Goal: Transaction & Acquisition: Purchase product/service

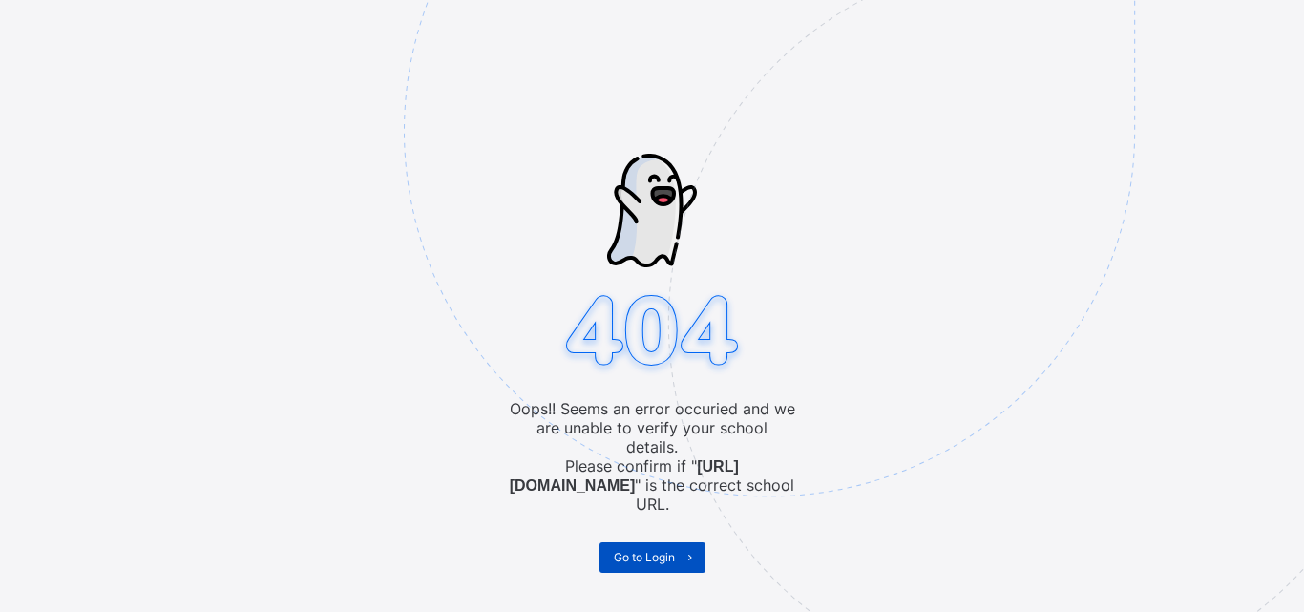
click at [635, 550] on span "Go to Login" at bounding box center [644, 557] width 61 height 14
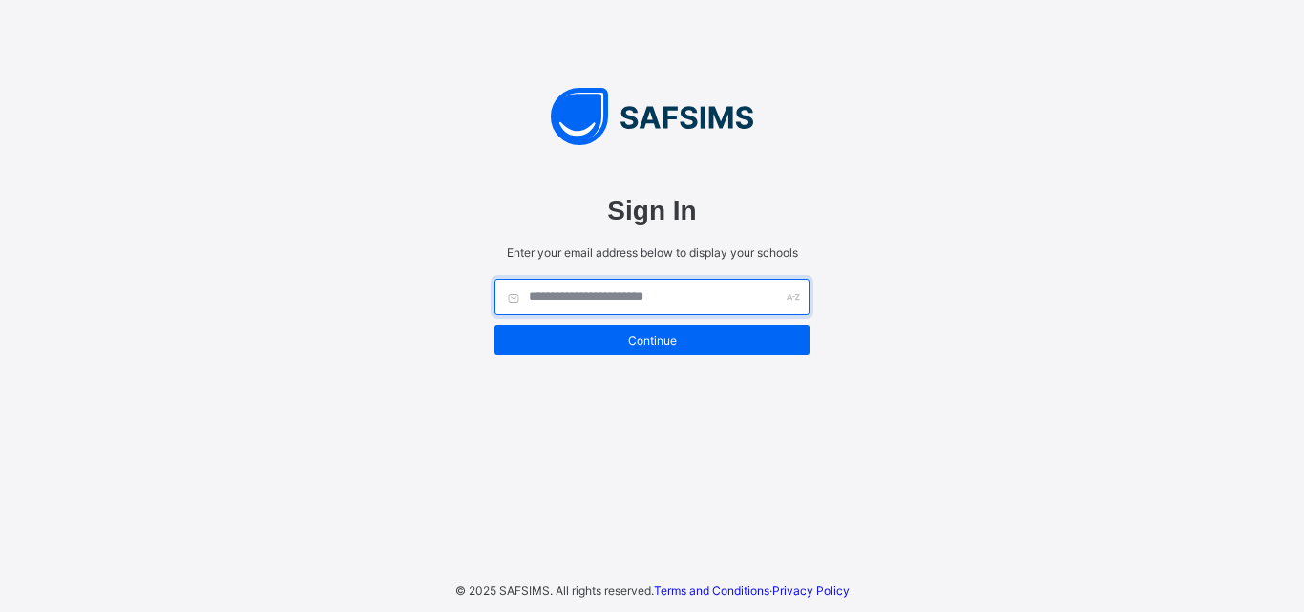
click at [584, 292] on input "text" at bounding box center [651, 297] width 315 height 36
type input "*"
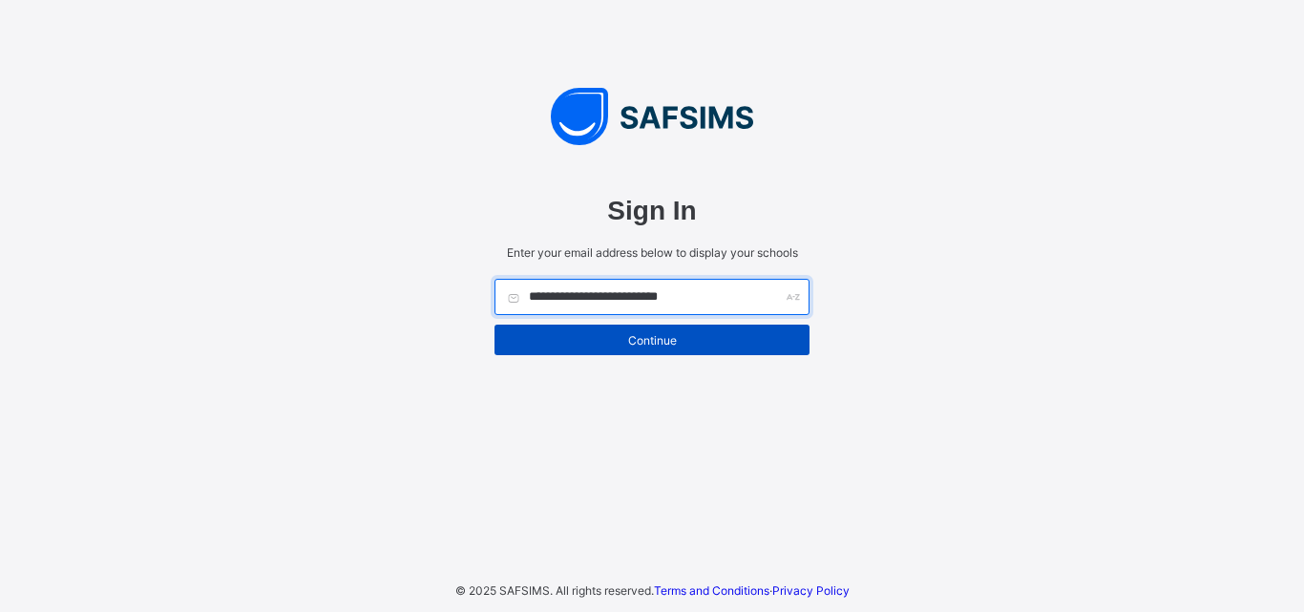
type input "**********"
click at [657, 328] on div "Continue" at bounding box center [651, 339] width 315 height 31
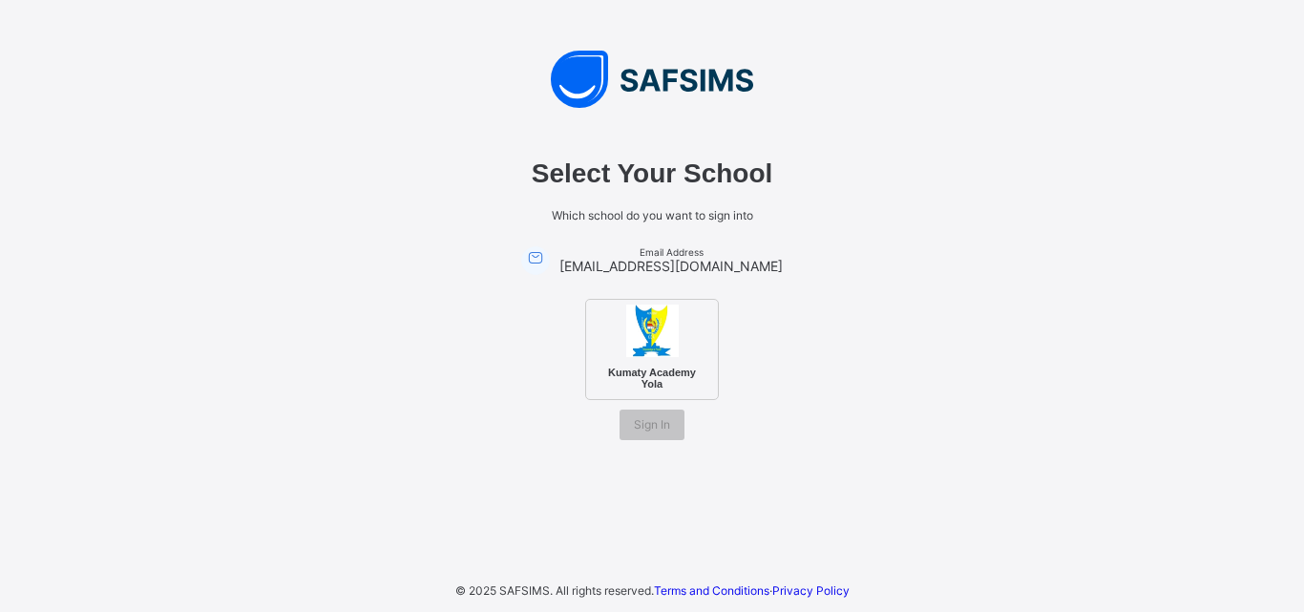
click at [632, 350] on img at bounding box center [652, 330] width 52 height 52
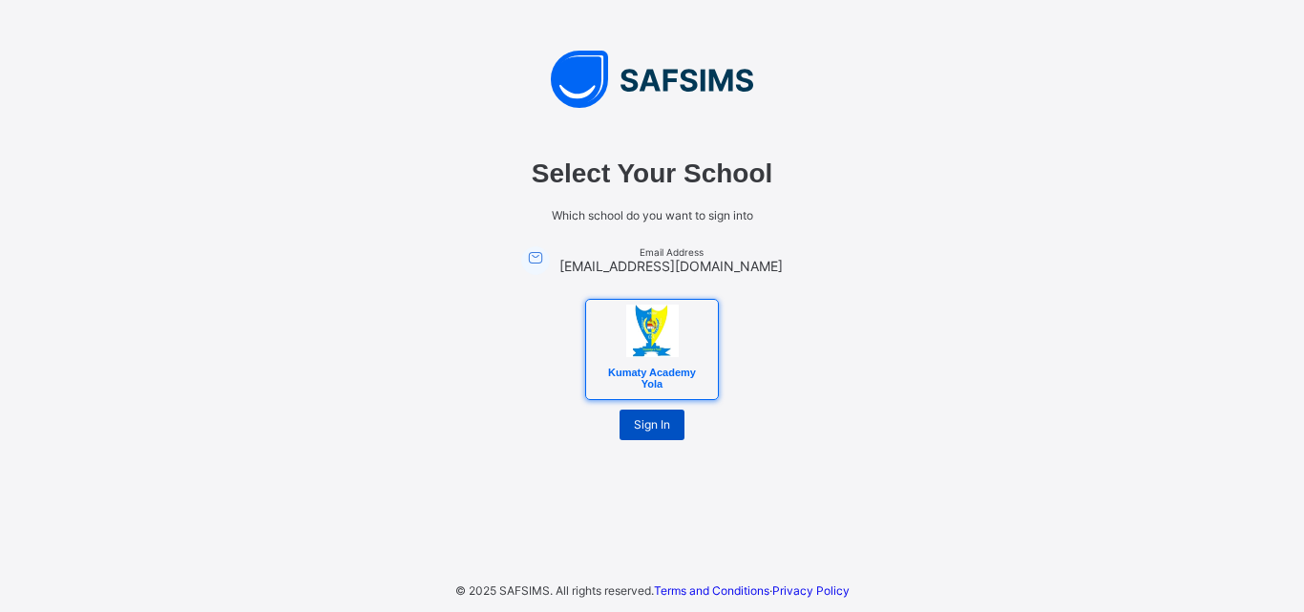
click at [640, 429] on span "Sign In" at bounding box center [652, 424] width 36 height 14
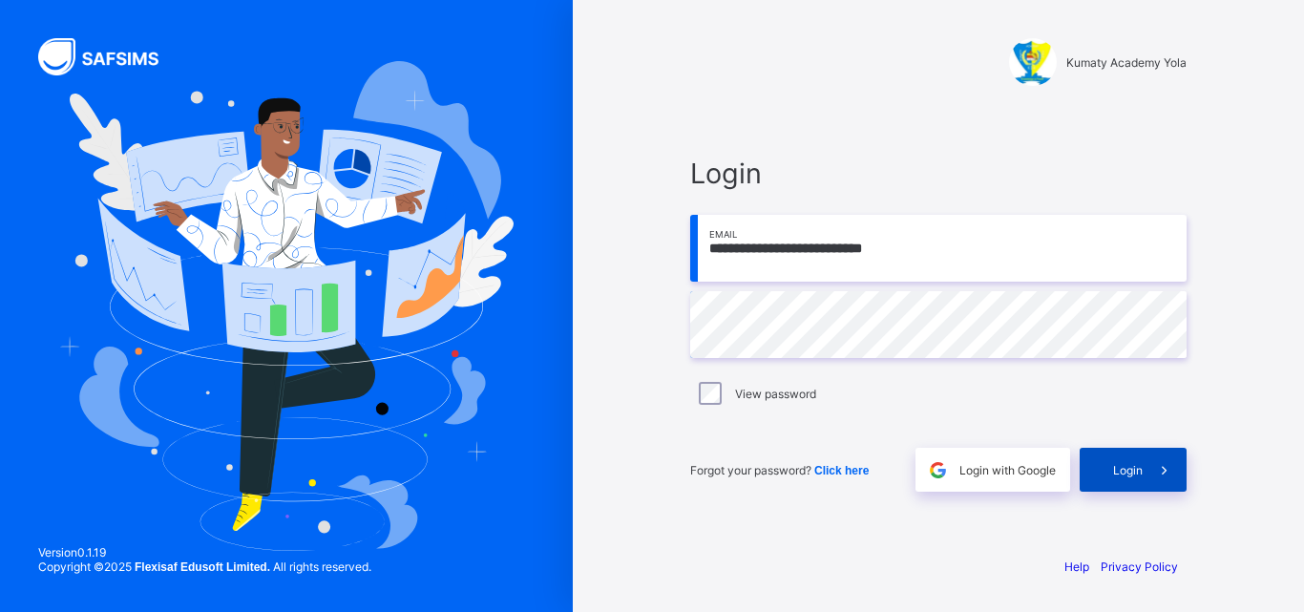
click at [1136, 478] on div "Login" at bounding box center [1132, 470] width 107 height 44
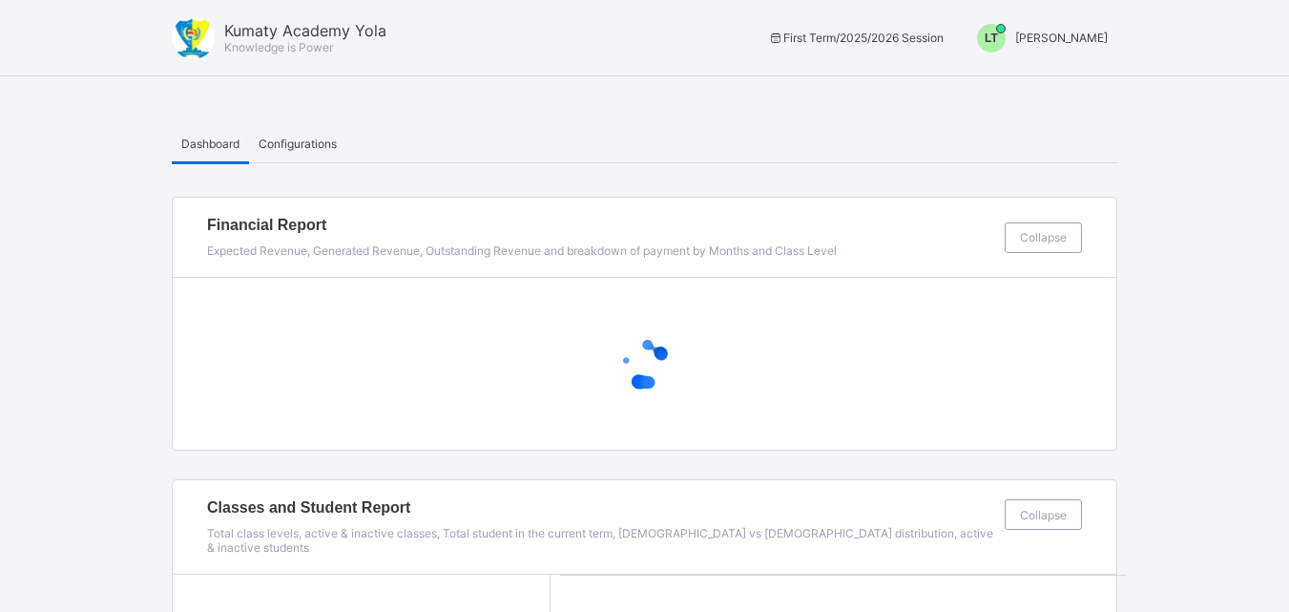
click at [998, 43] on span "LT" at bounding box center [991, 37] width 13 height 13
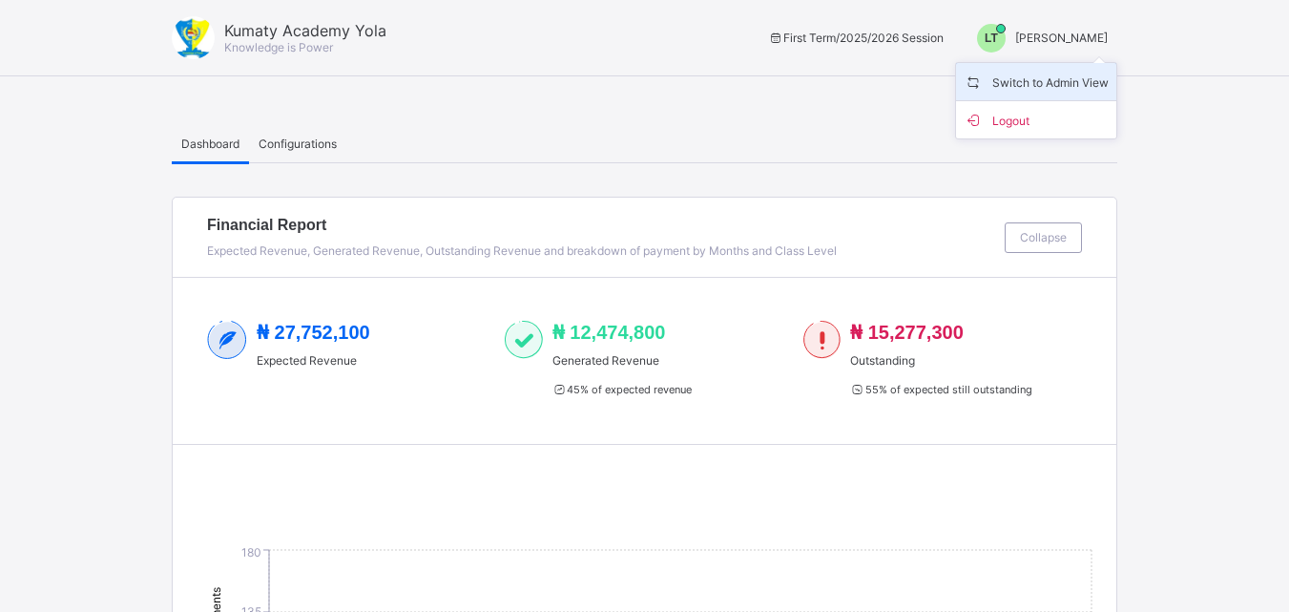
click at [1017, 81] on span "Switch to Admin View" at bounding box center [1036, 82] width 145 height 22
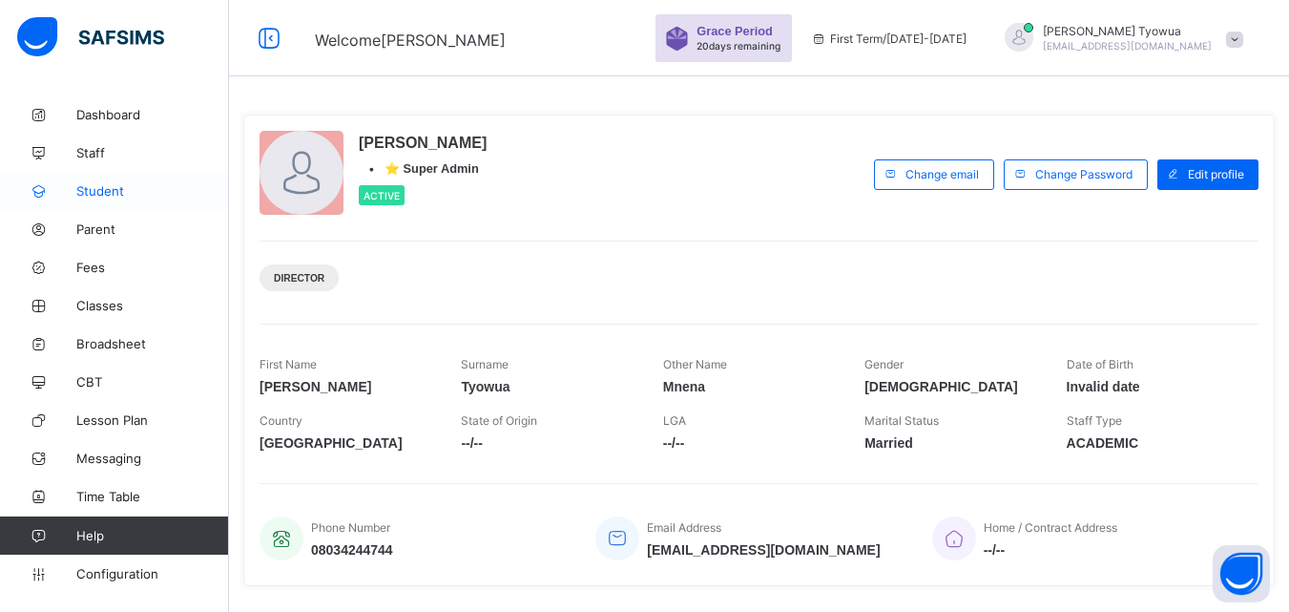
click at [108, 186] on span "Student" at bounding box center [152, 190] width 153 height 15
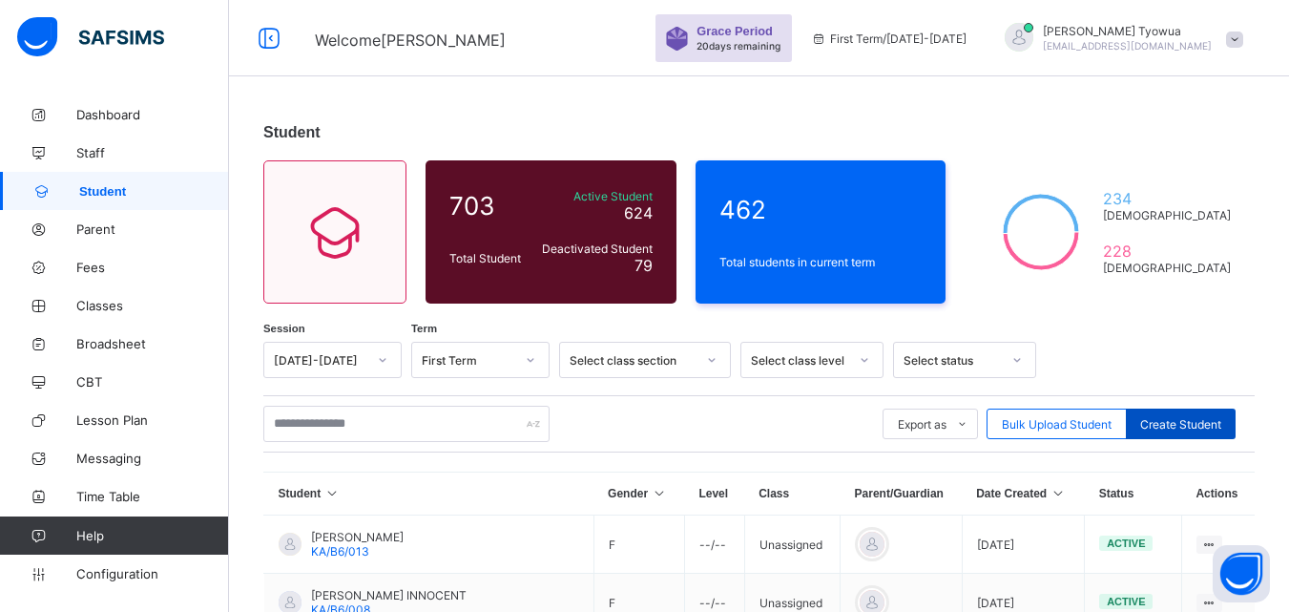
click at [1174, 416] on div "Create Student" at bounding box center [1181, 423] width 110 height 31
select select "**"
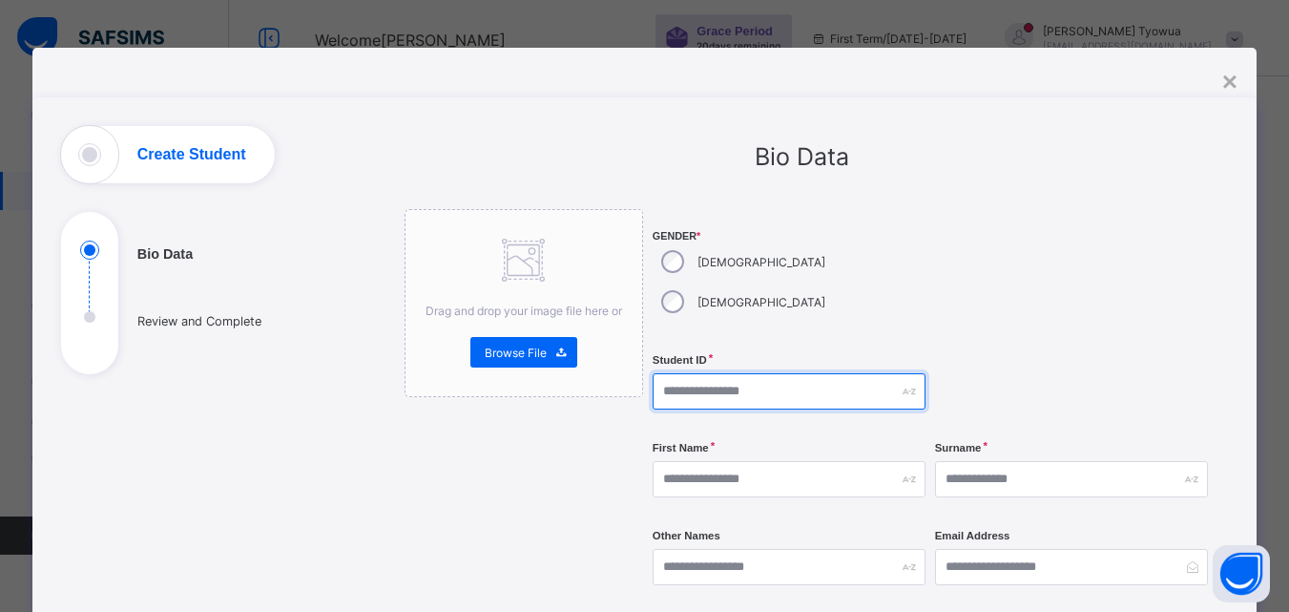
click at [768, 373] on input "text" at bounding box center [789, 391] width 273 height 36
type input "*********"
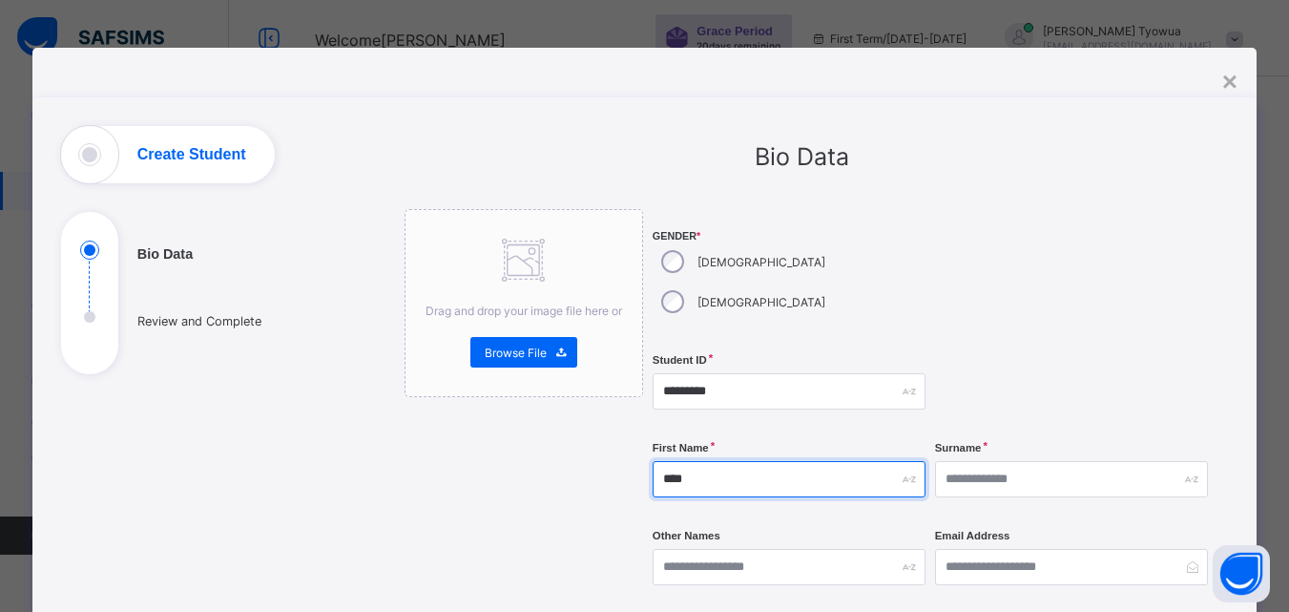
type input "****"
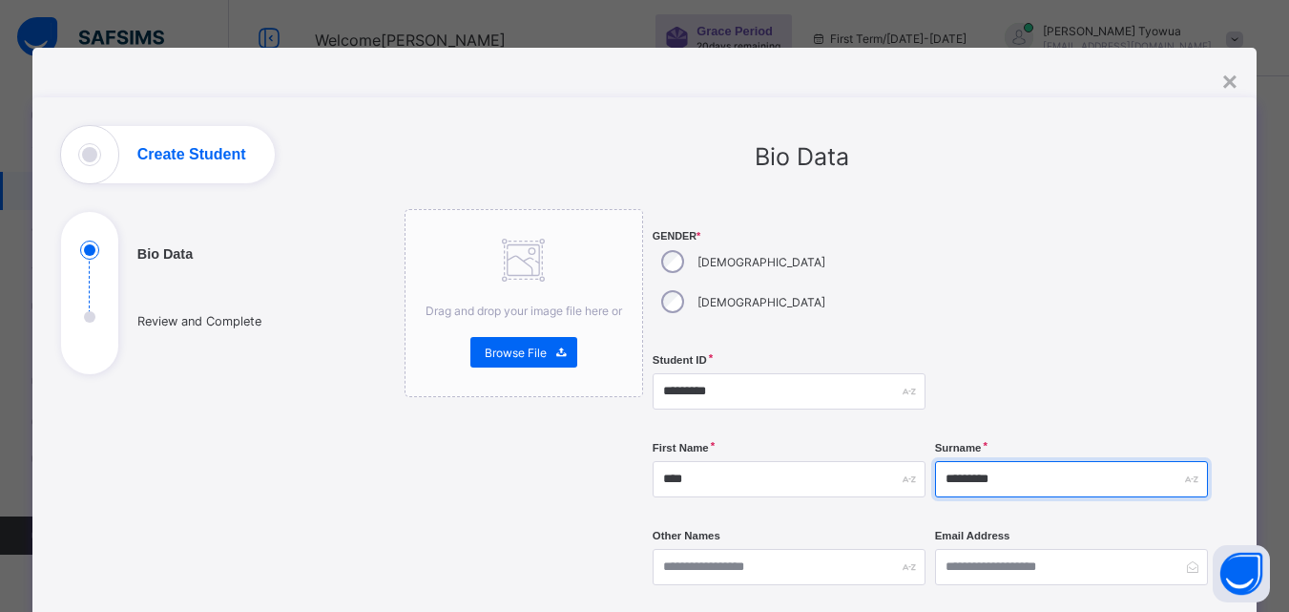
type input "*********"
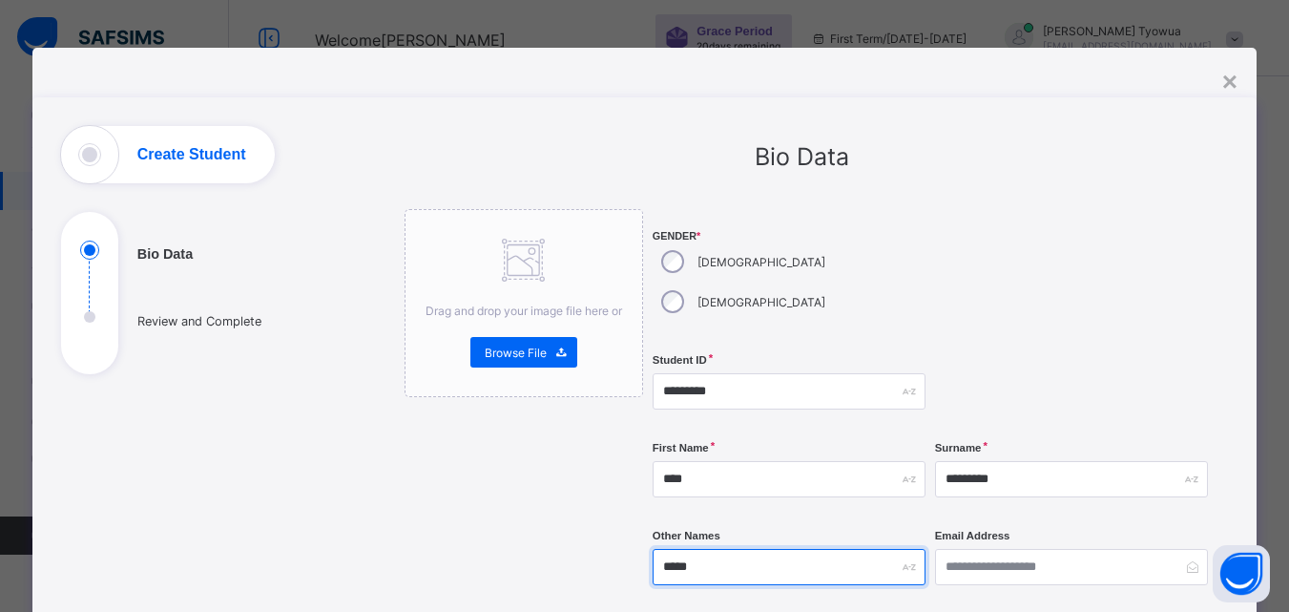
type input "*****"
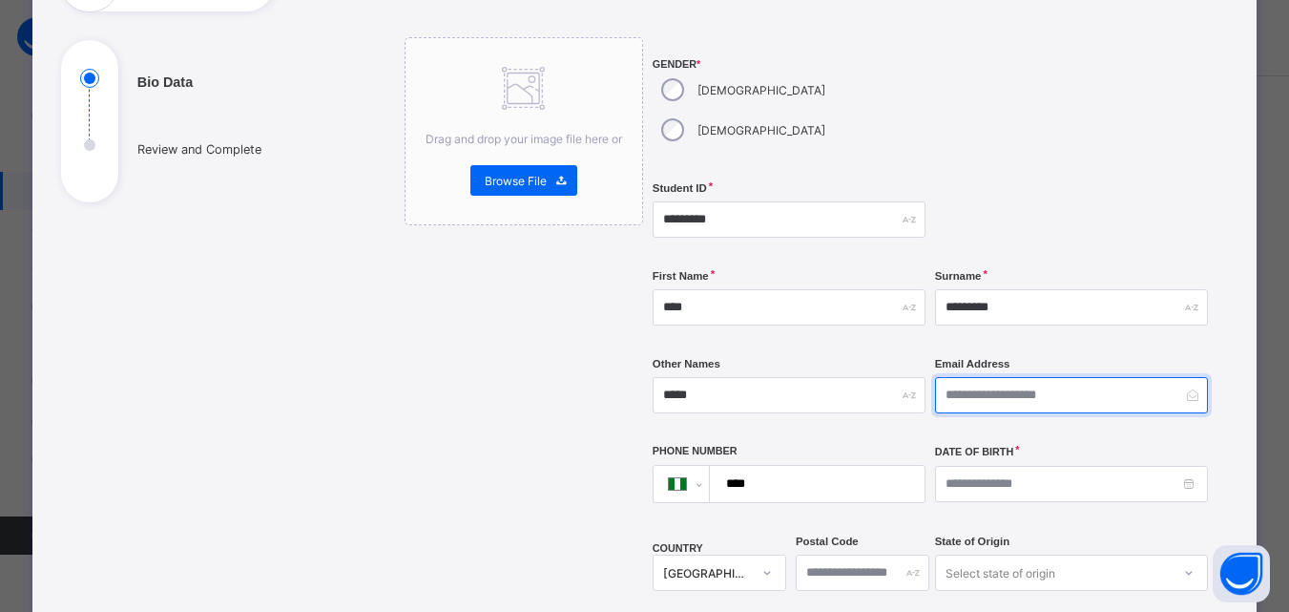
scroll to position [402, 0]
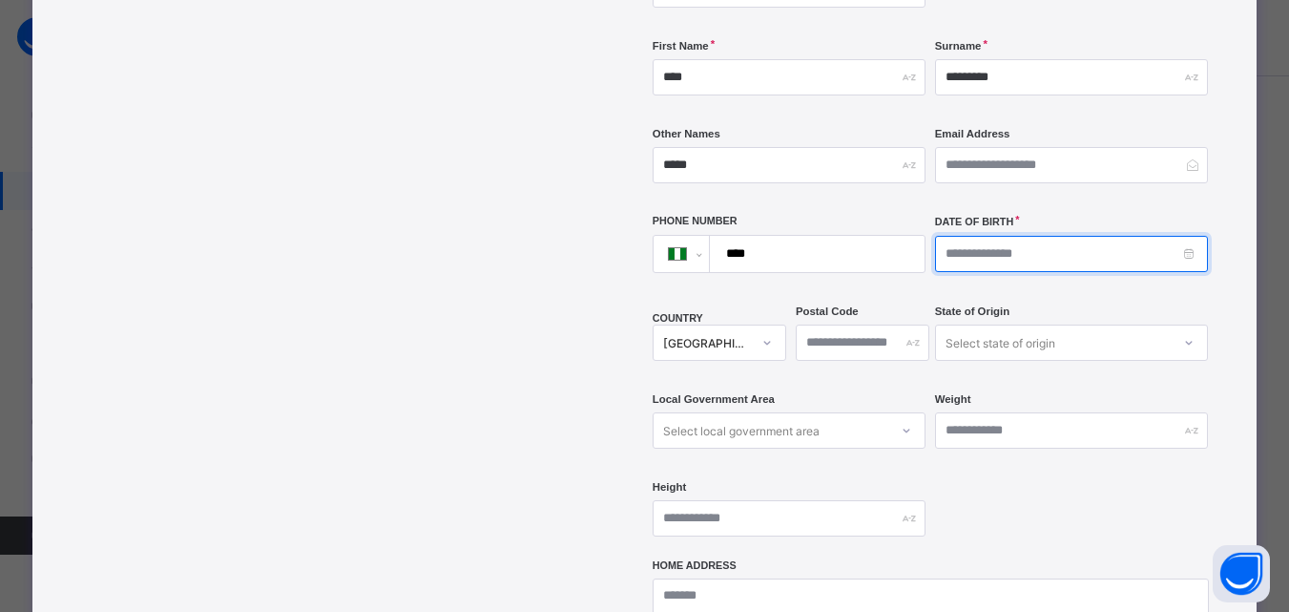
click at [988, 236] on input at bounding box center [1071, 254] width 273 height 36
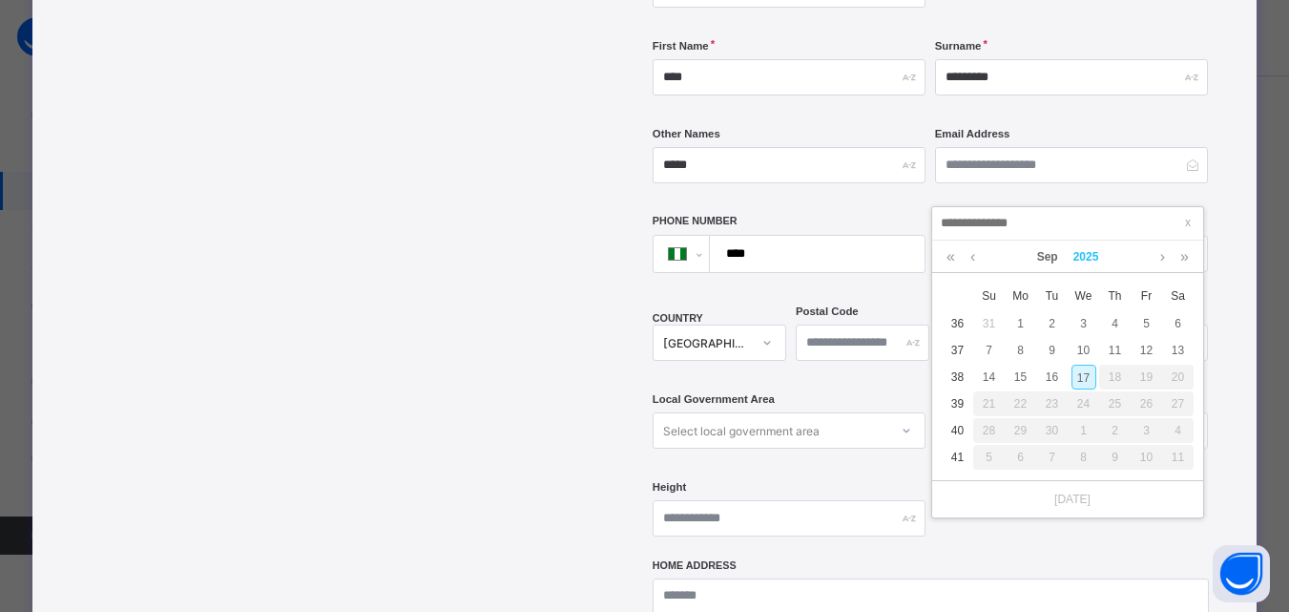
click at [1087, 254] on link "2025" at bounding box center [1086, 256] width 41 height 32
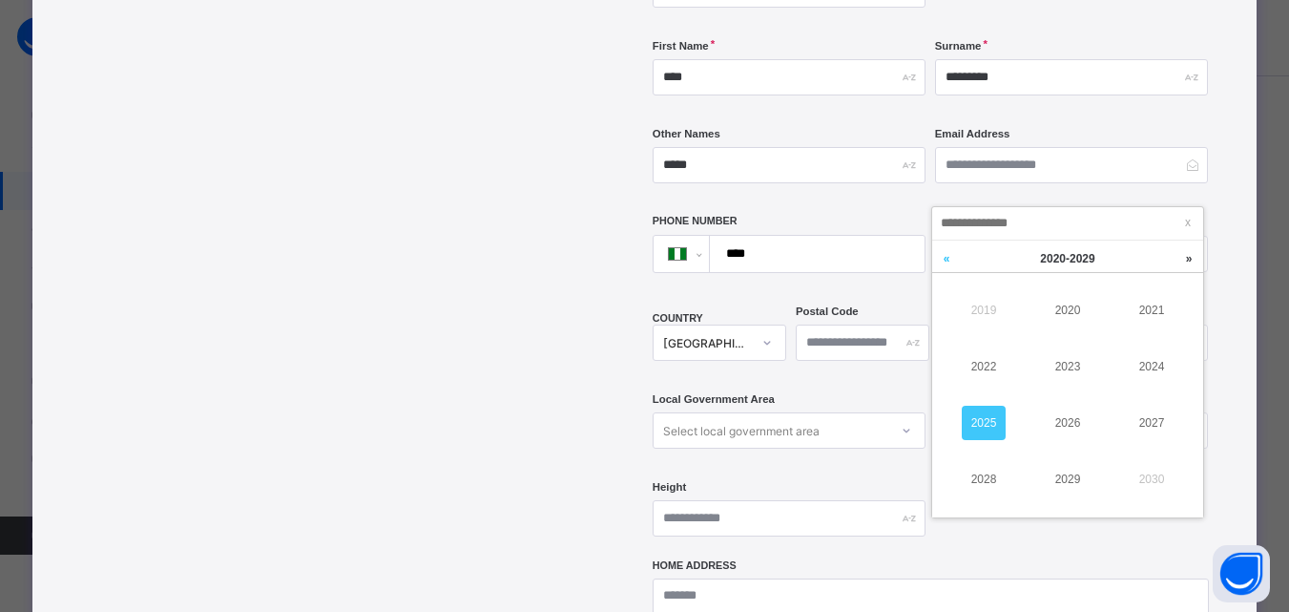
click at [947, 269] on link at bounding box center [946, 258] width 29 height 36
click at [1077, 424] on link "2016" at bounding box center [1068, 423] width 44 height 34
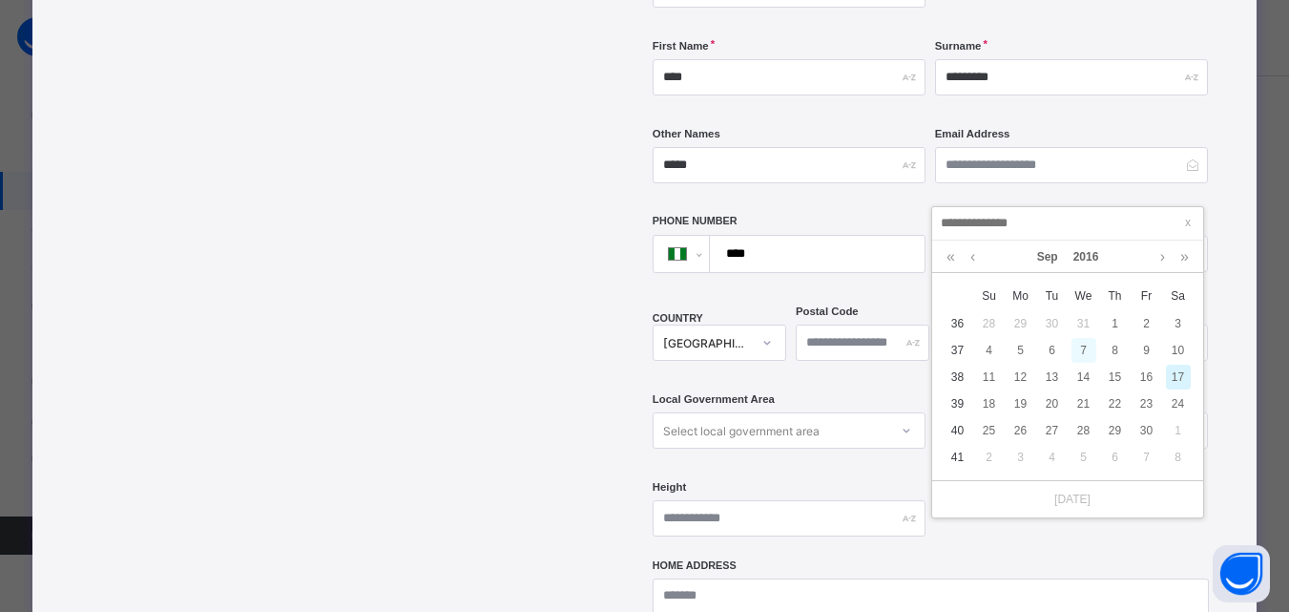
click at [1074, 347] on div "7" at bounding box center [1084, 350] width 25 height 25
type input "**********"
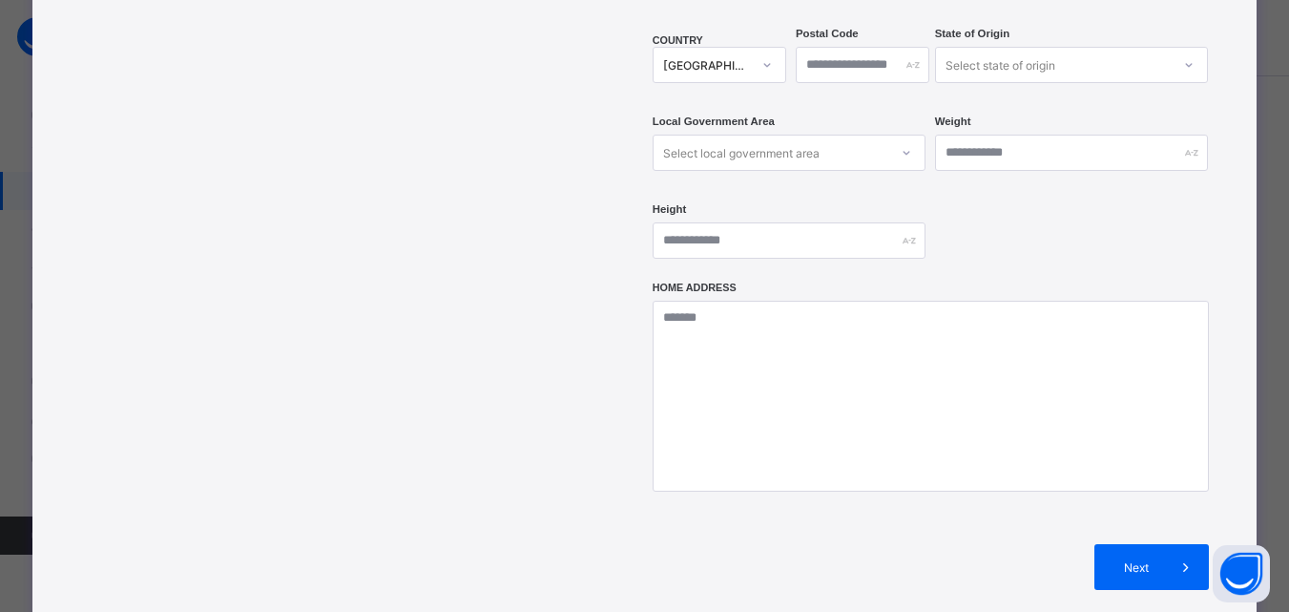
scroll to position [828, 0]
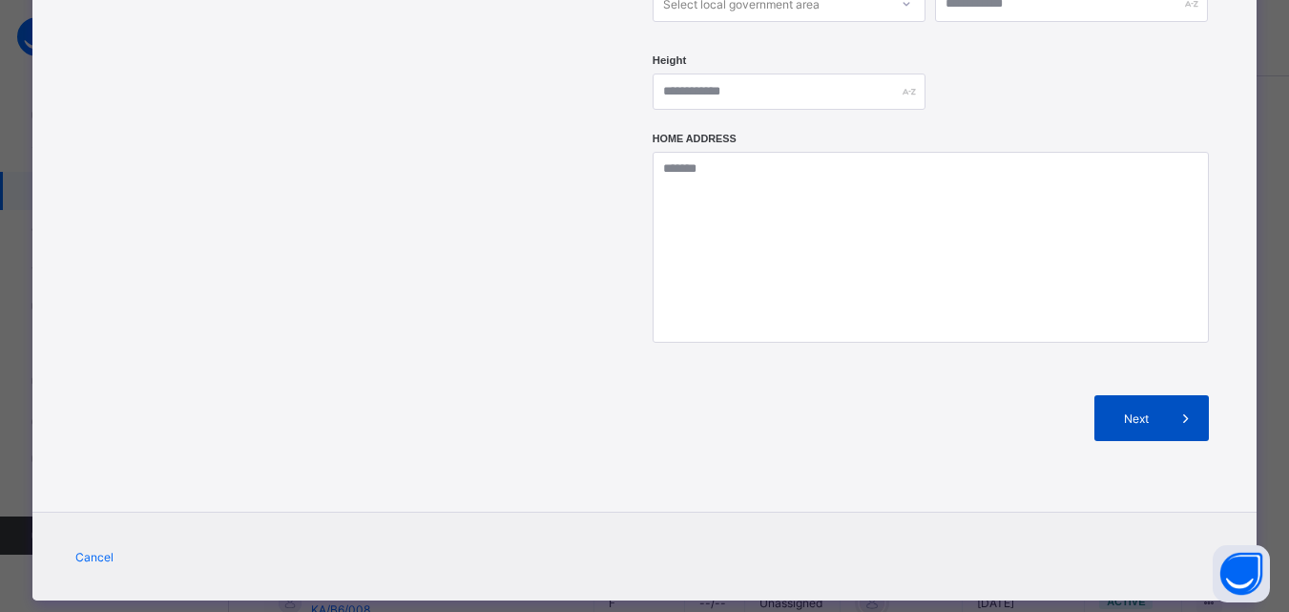
click at [1153, 395] on div "Next" at bounding box center [1152, 418] width 115 height 46
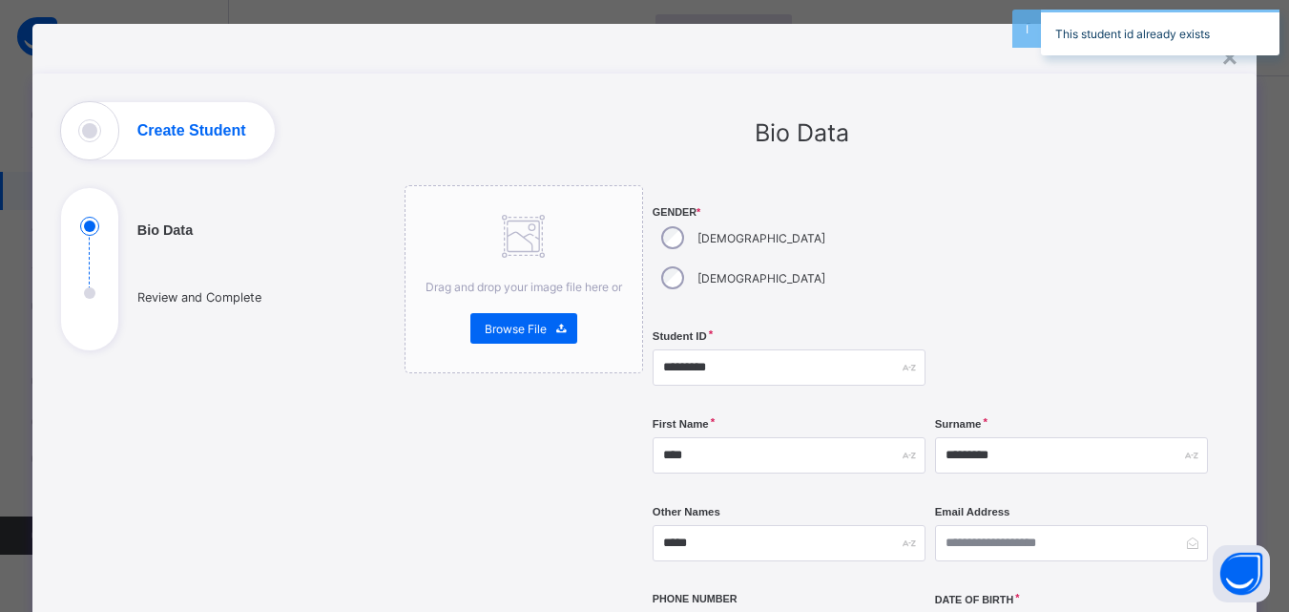
scroll to position [0, 0]
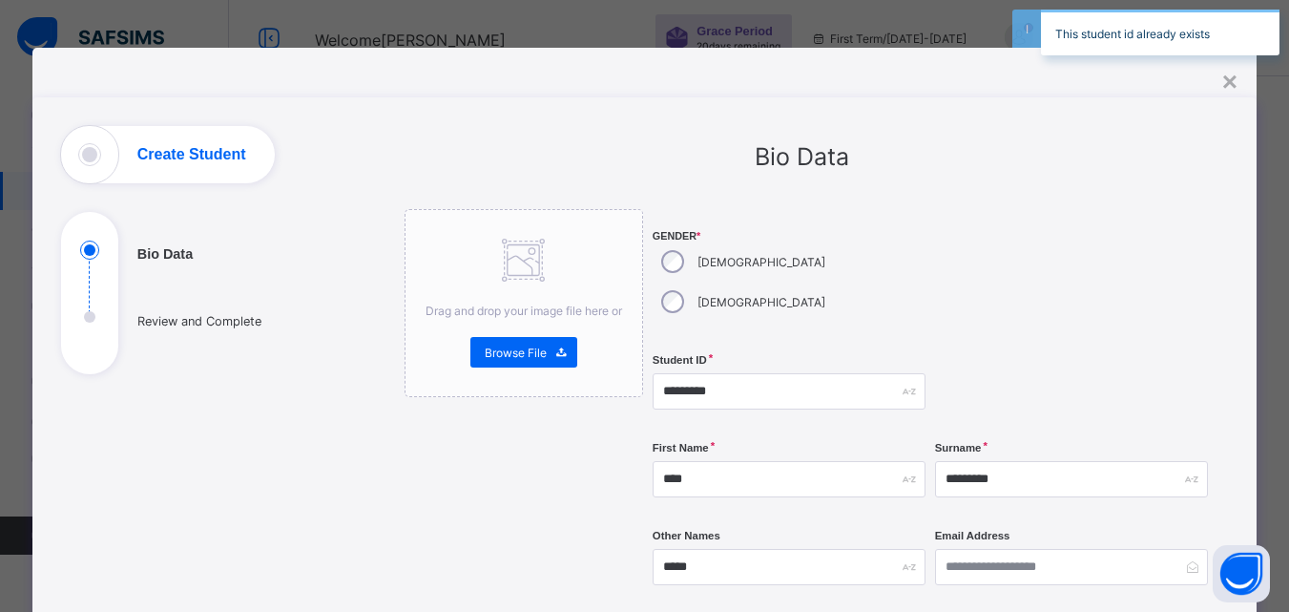
click at [734, 374] on div "Student ID *********" at bounding box center [789, 391] width 273 height 78
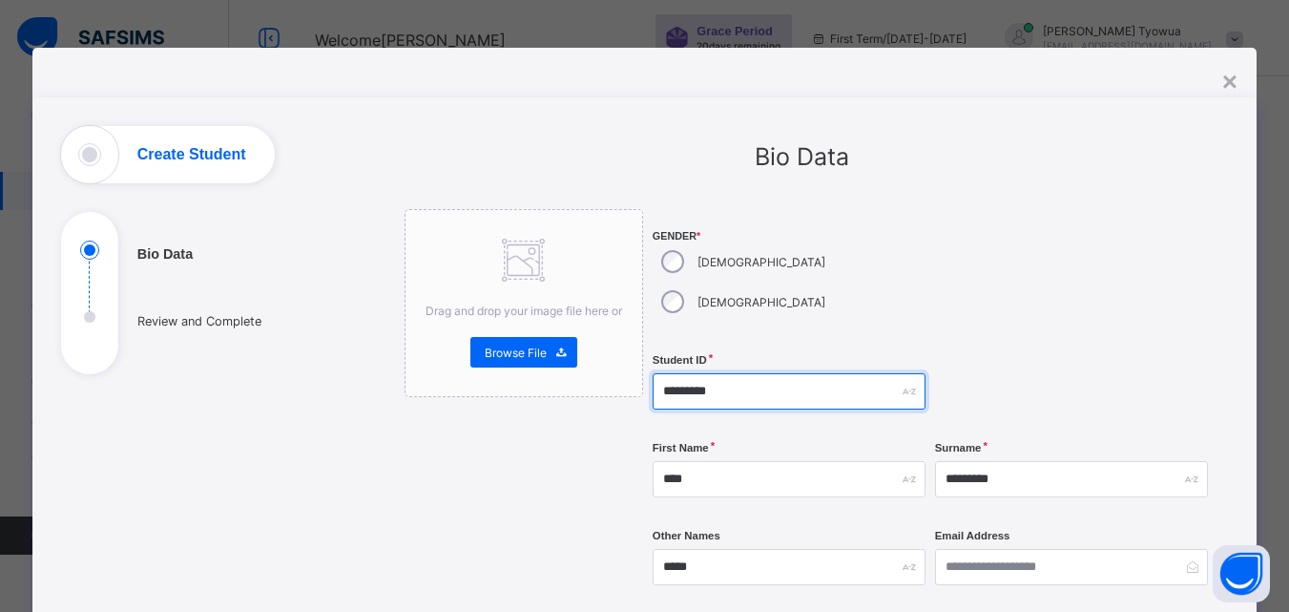
click at [739, 373] on input "*********" at bounding box center [789, 391] width 273 height 36
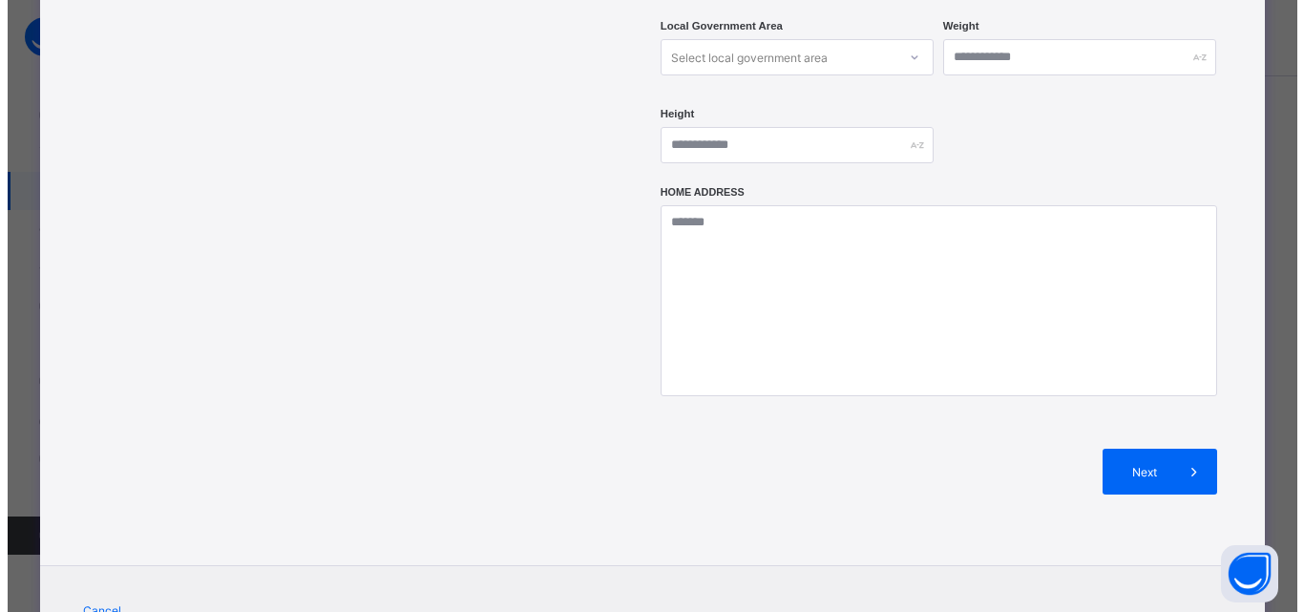
scroll to position [828, 0]
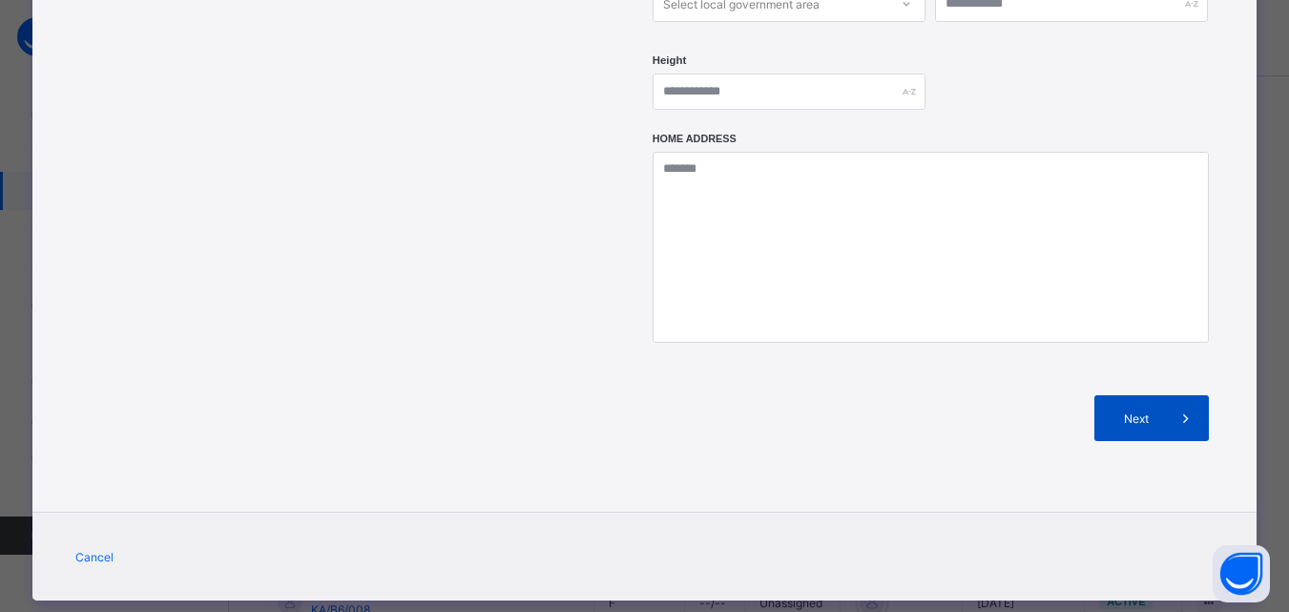
type input "*********"
click at [1168, 395] on span at bounding box center [1186, 418] width 46 height 46
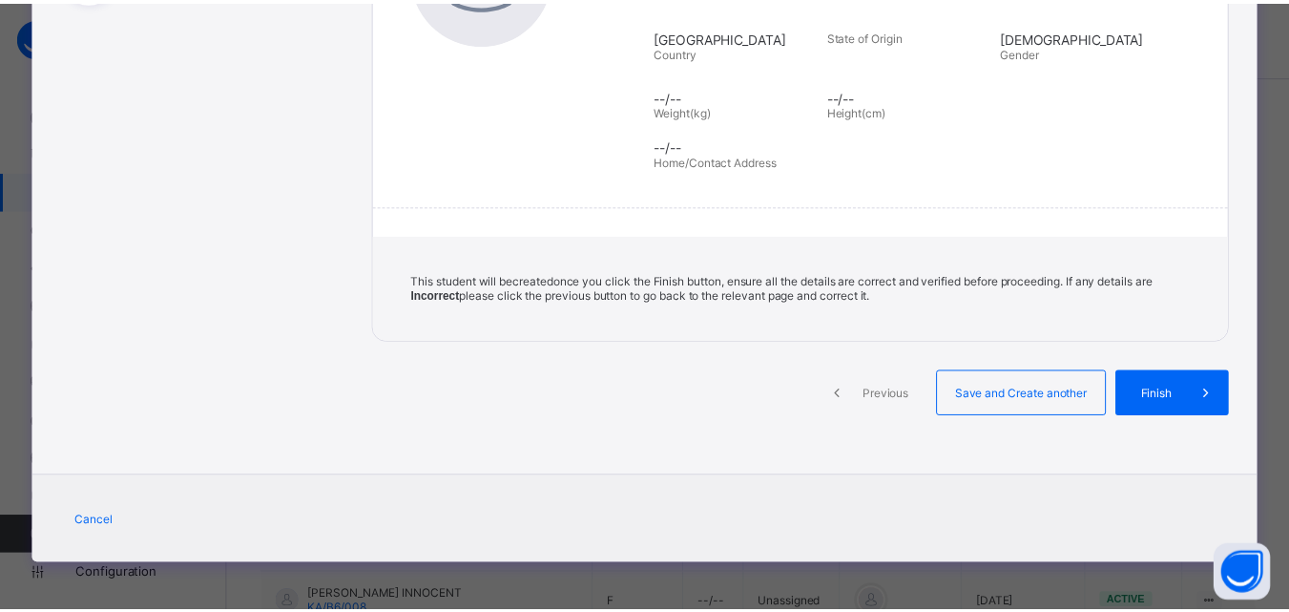
scroll to position [374, 0]
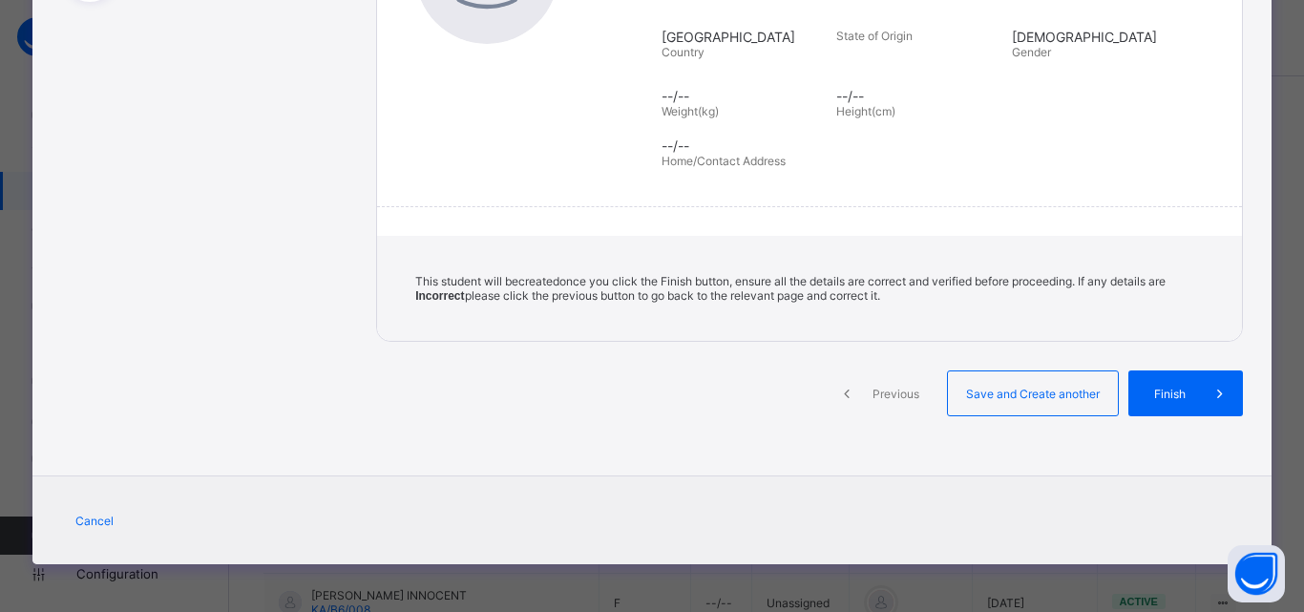
click at [1168, 386] on span "Finish" at bounding box center [1169, 393] width 54 height 14
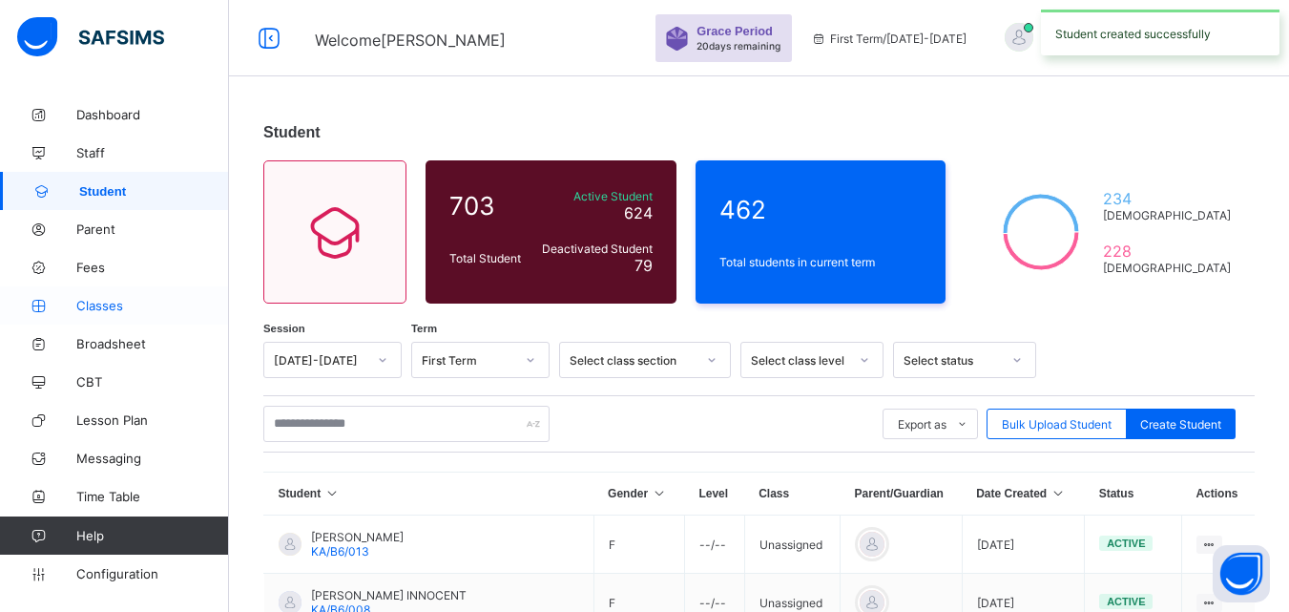
click at [99, 306] on span "Classes" at bounding box center [152, 305] width 153 height 15
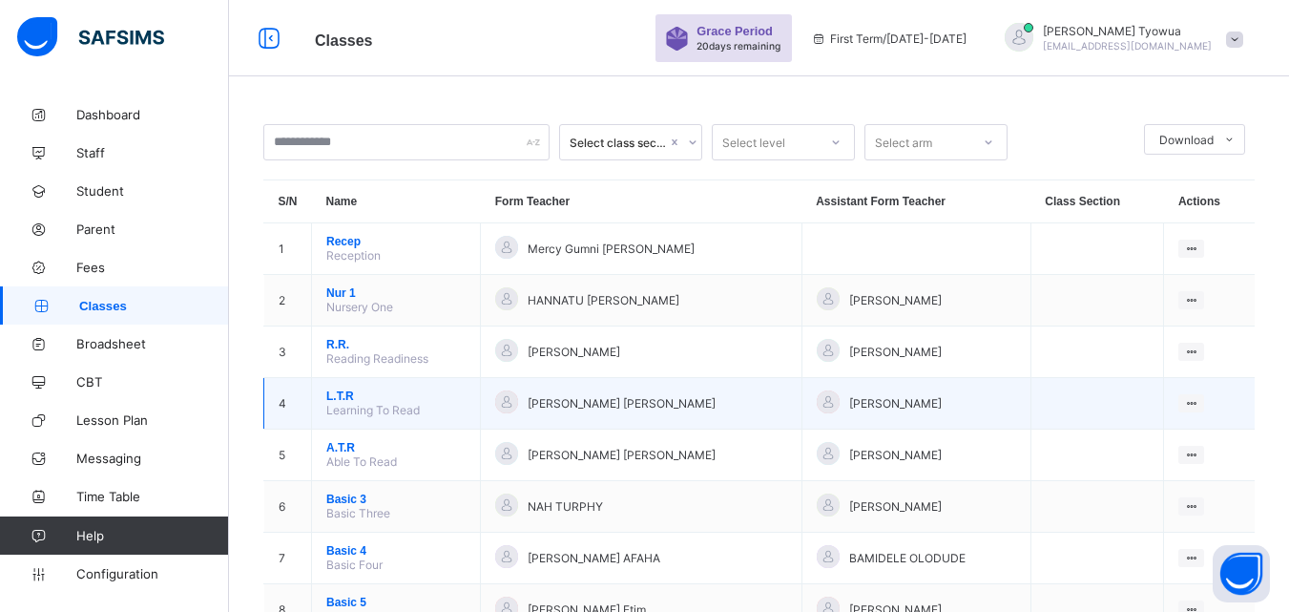
click at [338, 403] on span "L.T.R" at bounding box center [395, 395] width 139 height 13
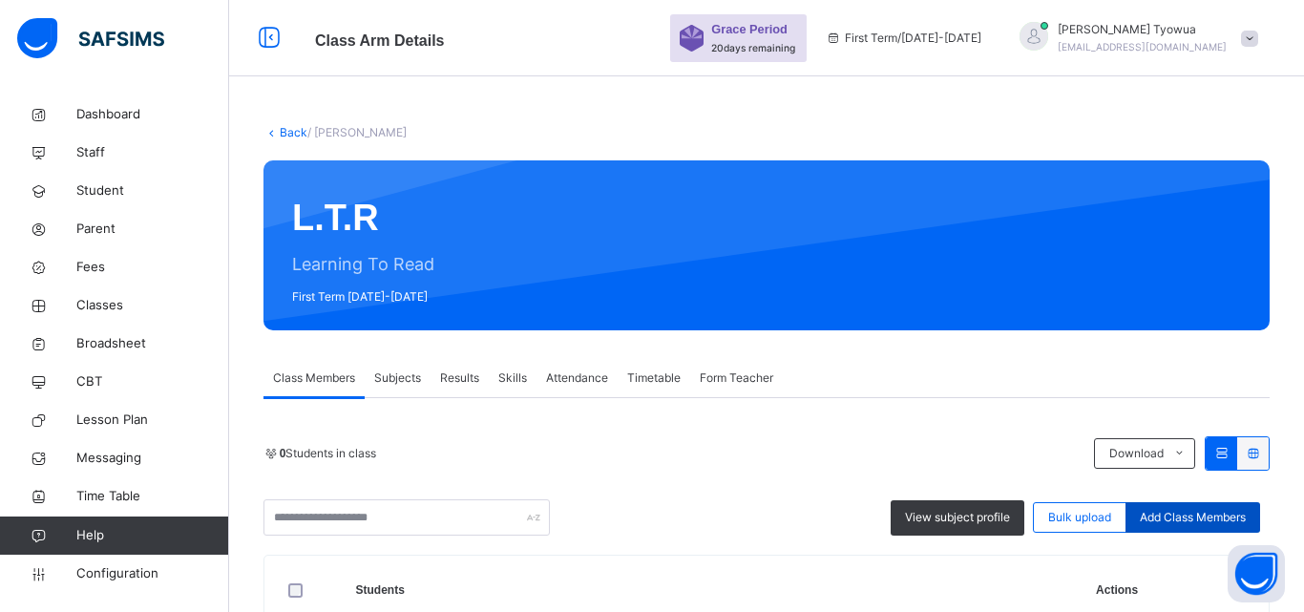
click at [1189, 515] on span "Add Class Members" at bounding box center [1192, 517] width 106 height 17
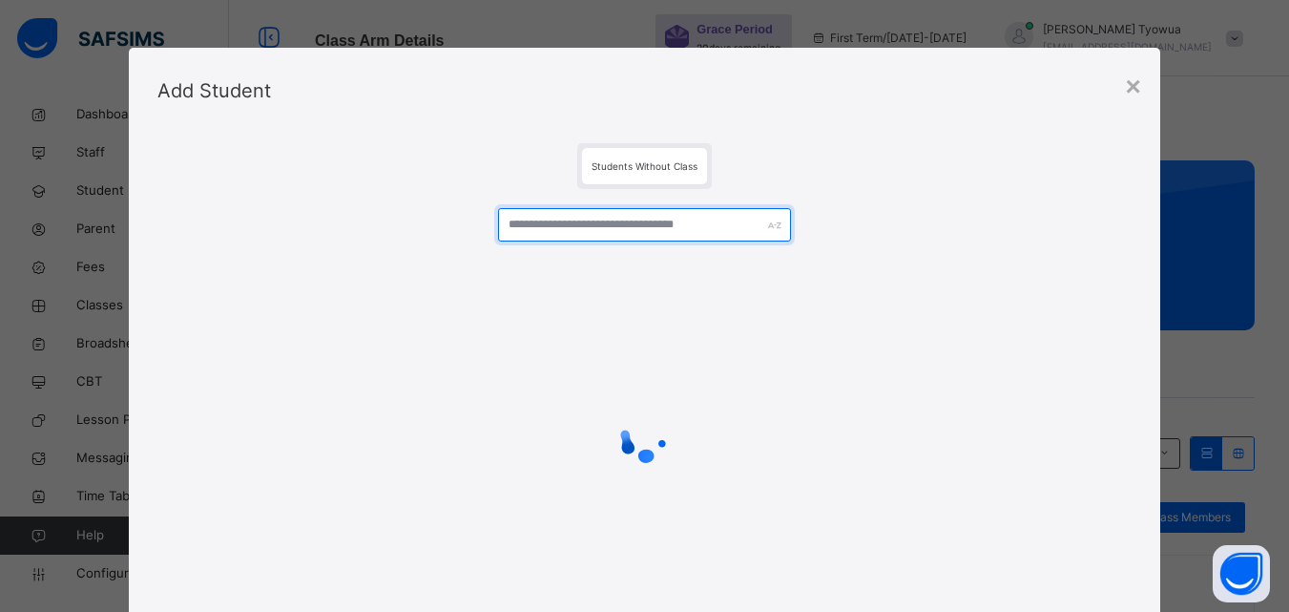
click at [621, 229] on input "text" at bounding box center [644, 224] width 292 height 33
type input "*"
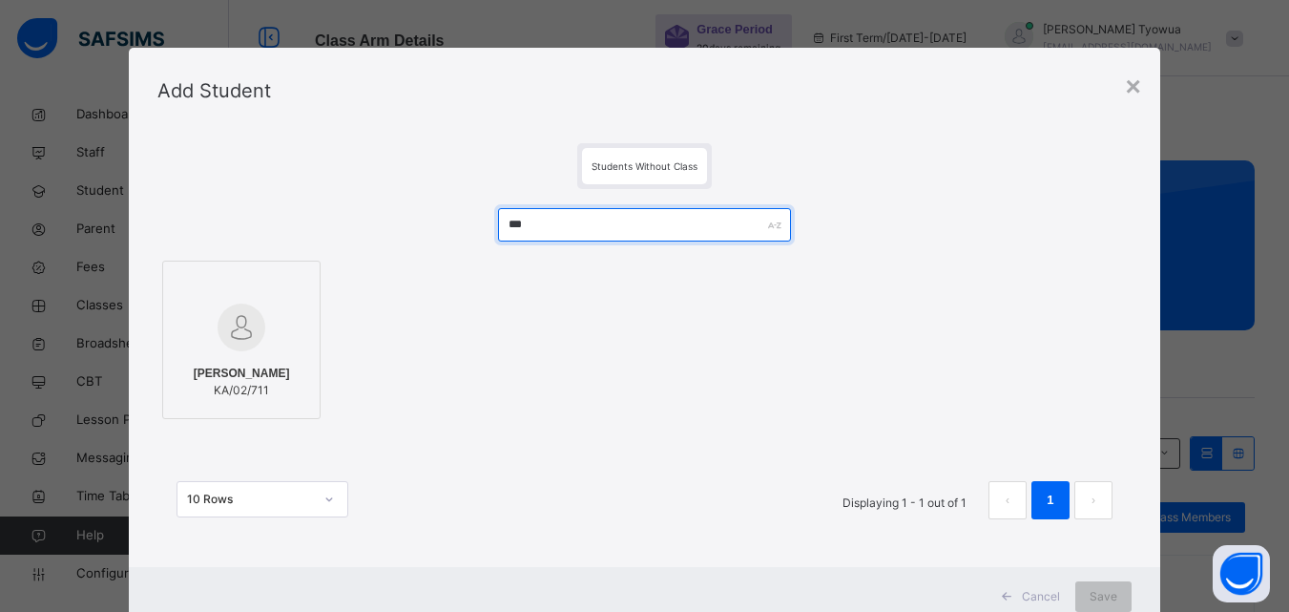
type input "***"
click at [254, 338] on img at bounding box center [242, 327] width 48 height 48
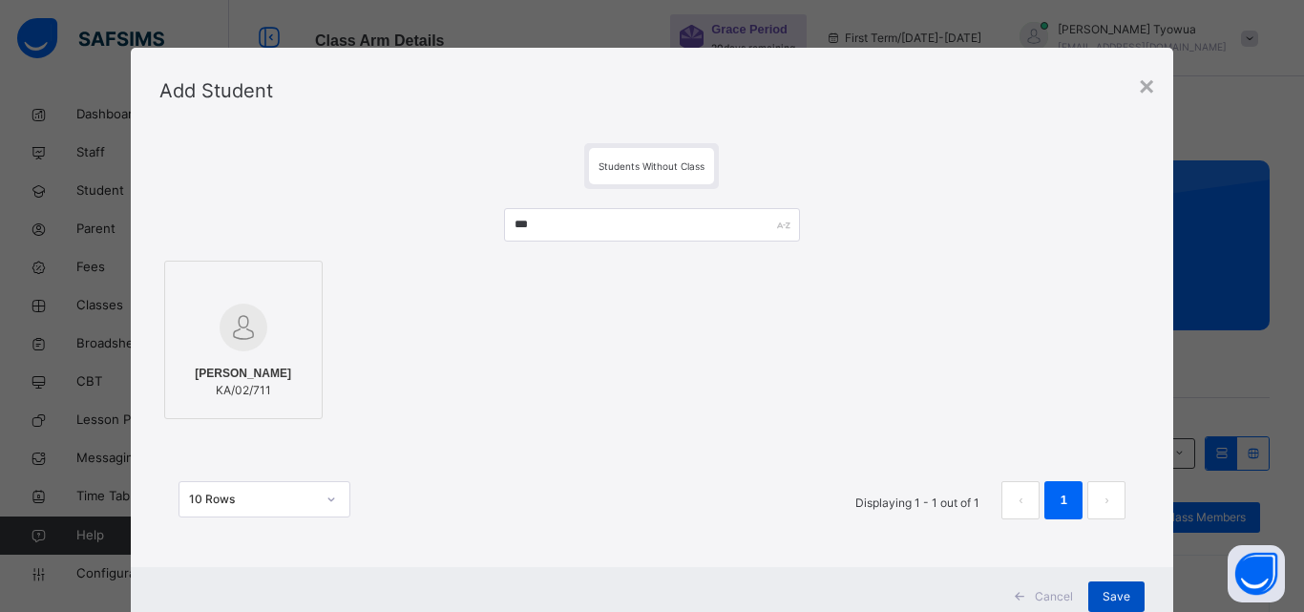
click at [1126, 599] on div "Save" at bounding box center [1116, 596] width 56 height 31
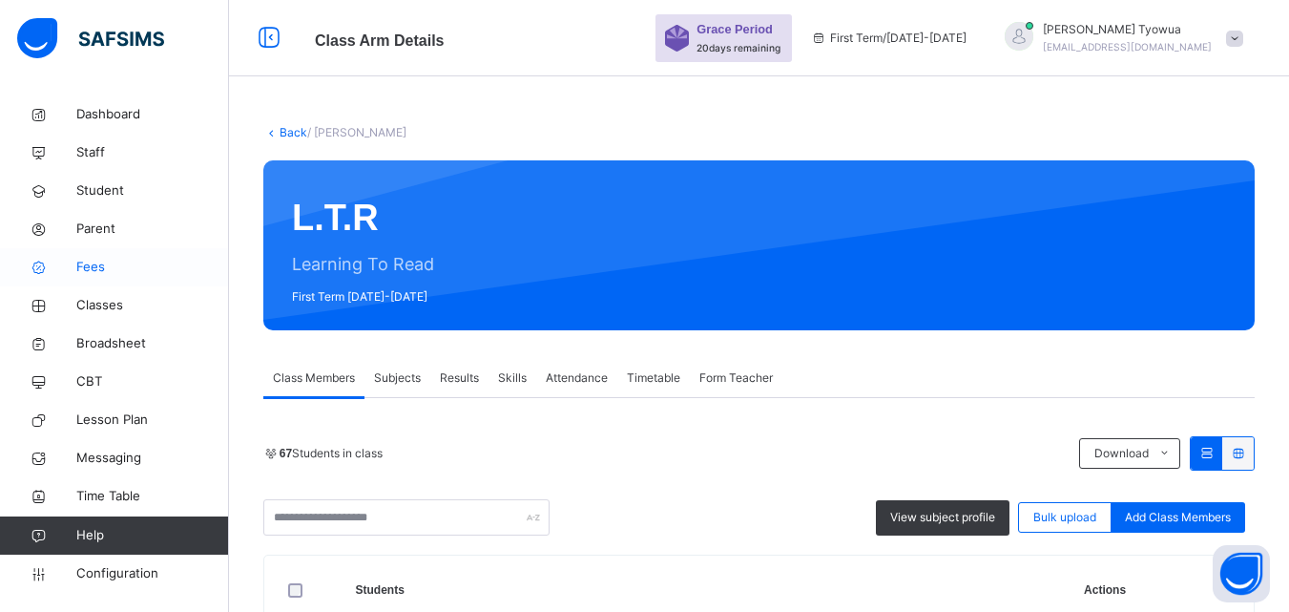
click at [92, 277] on link "Fees" at bounding box center [114, 267] width 229 height 38
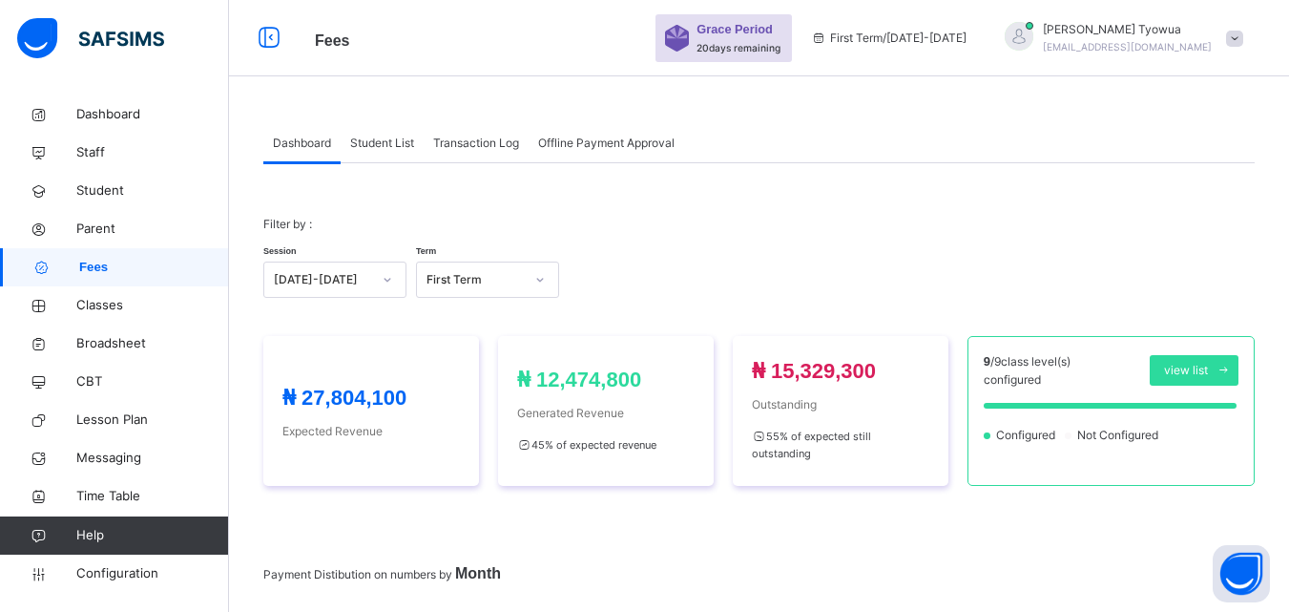
click at [383, 150] on span "Student List" at bounding box center [382, 143] width 64 height 17
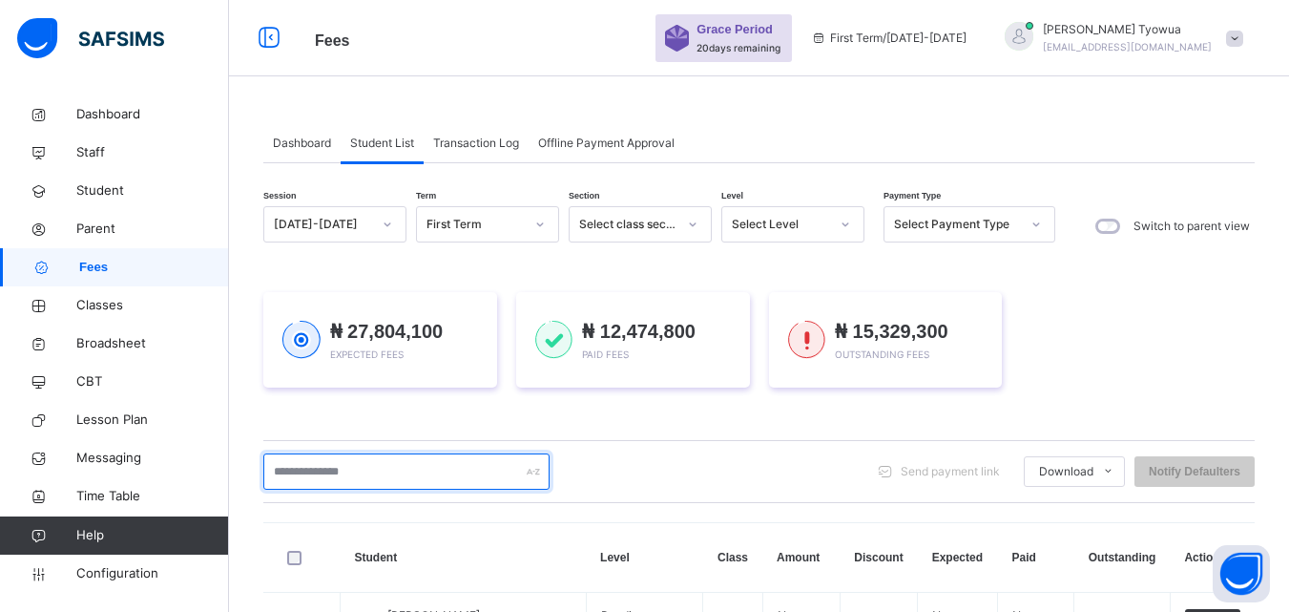
click at [339, 480] on input "text" at bounding box center [406, 471] width 286 height 36
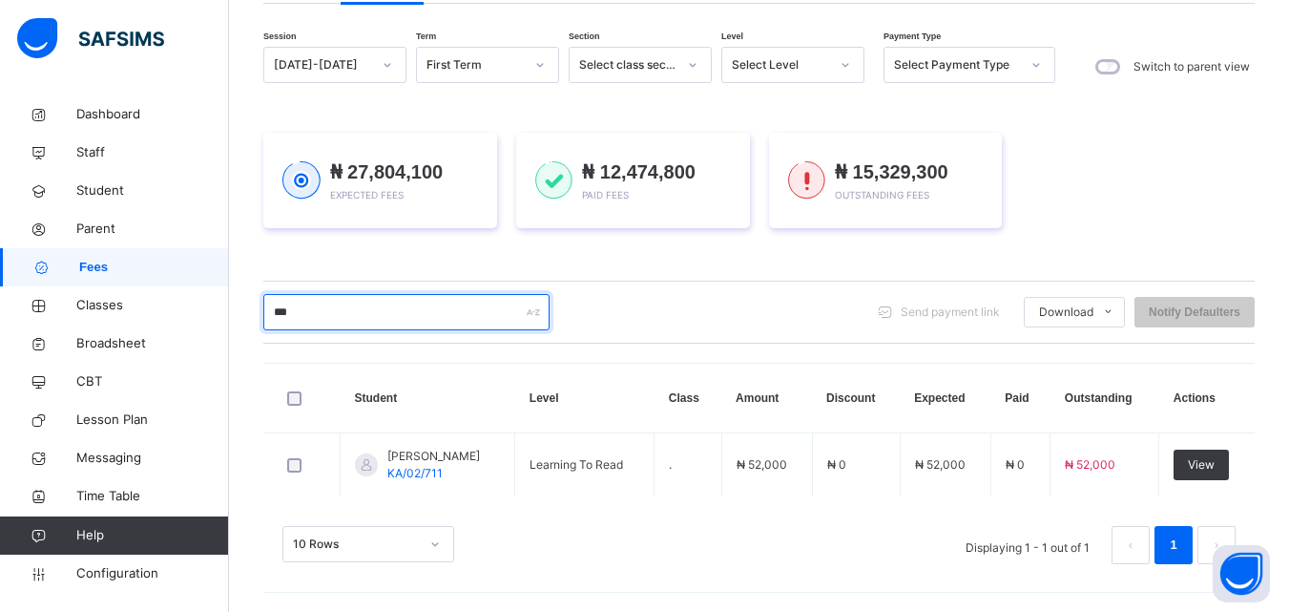
scroll to position [159, 0]
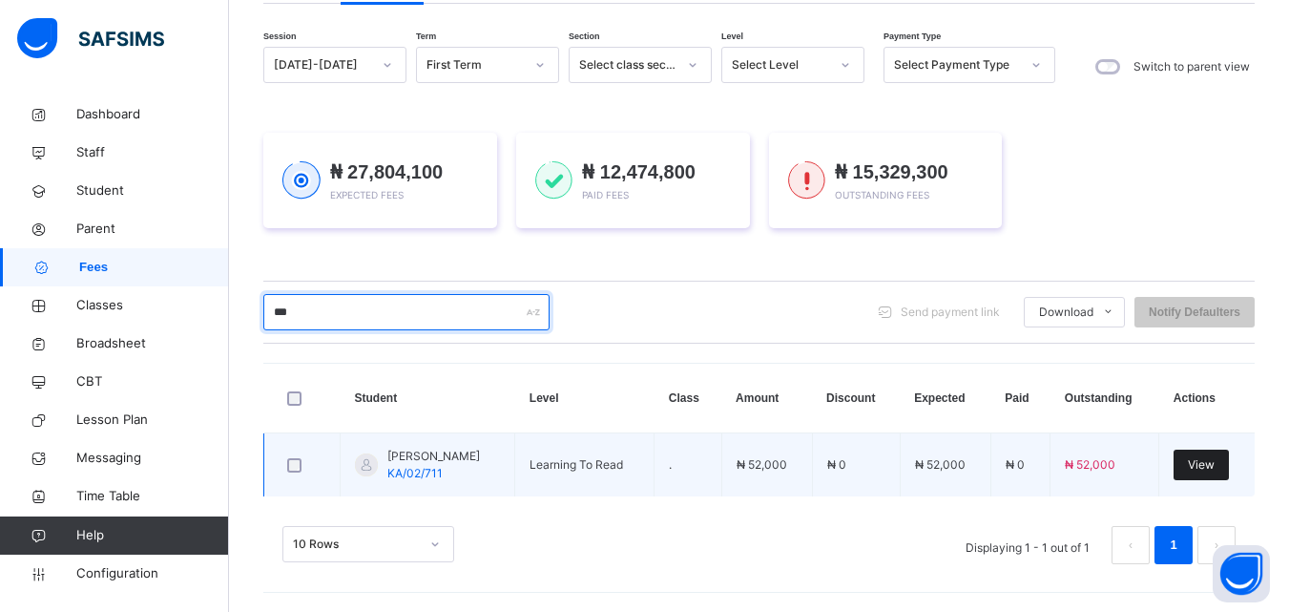
type input "***"
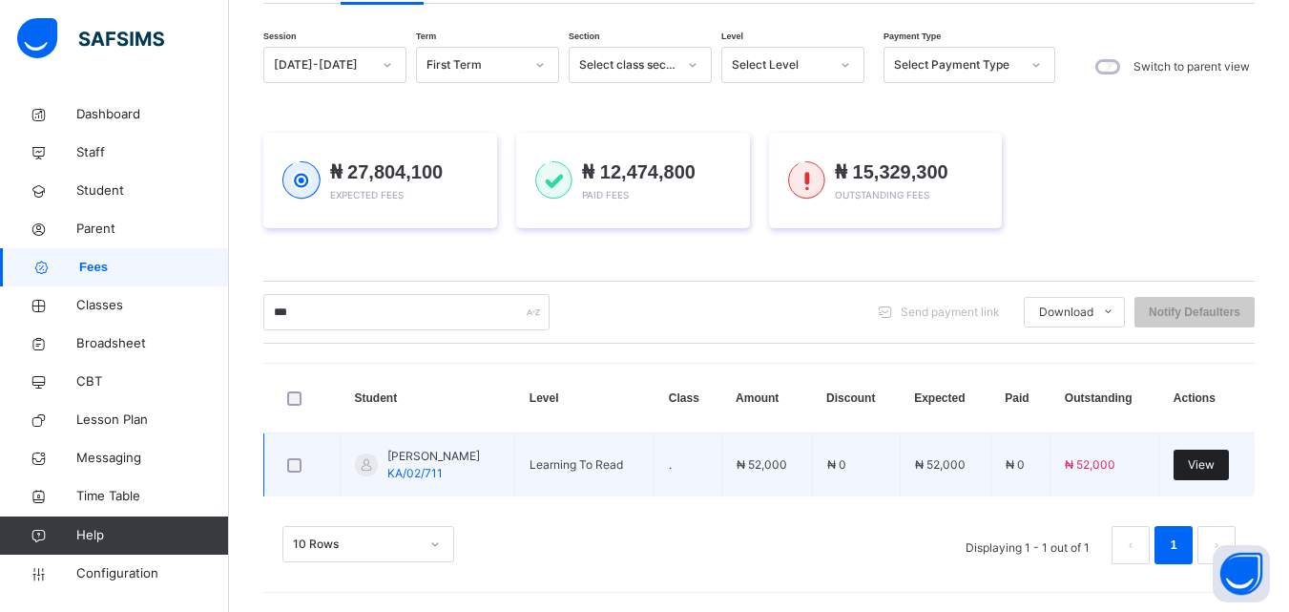
click at [1212, 468] on span "View" at bounding box center [1201, 464] width 27 height 17
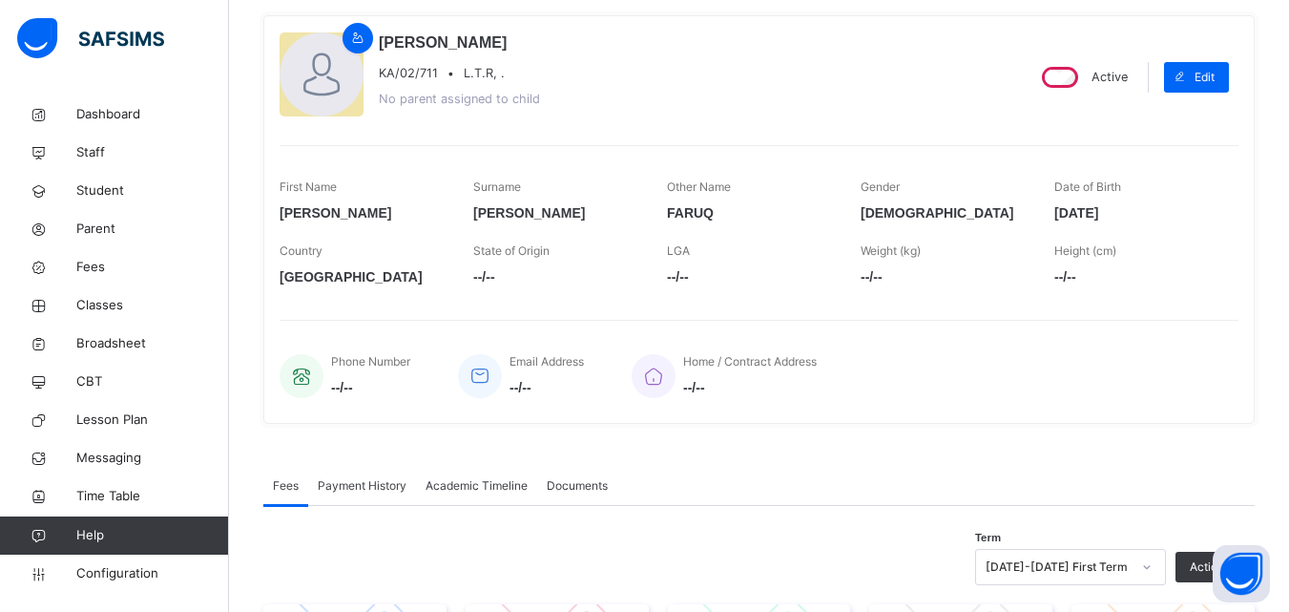
scroll to position [632, 0]
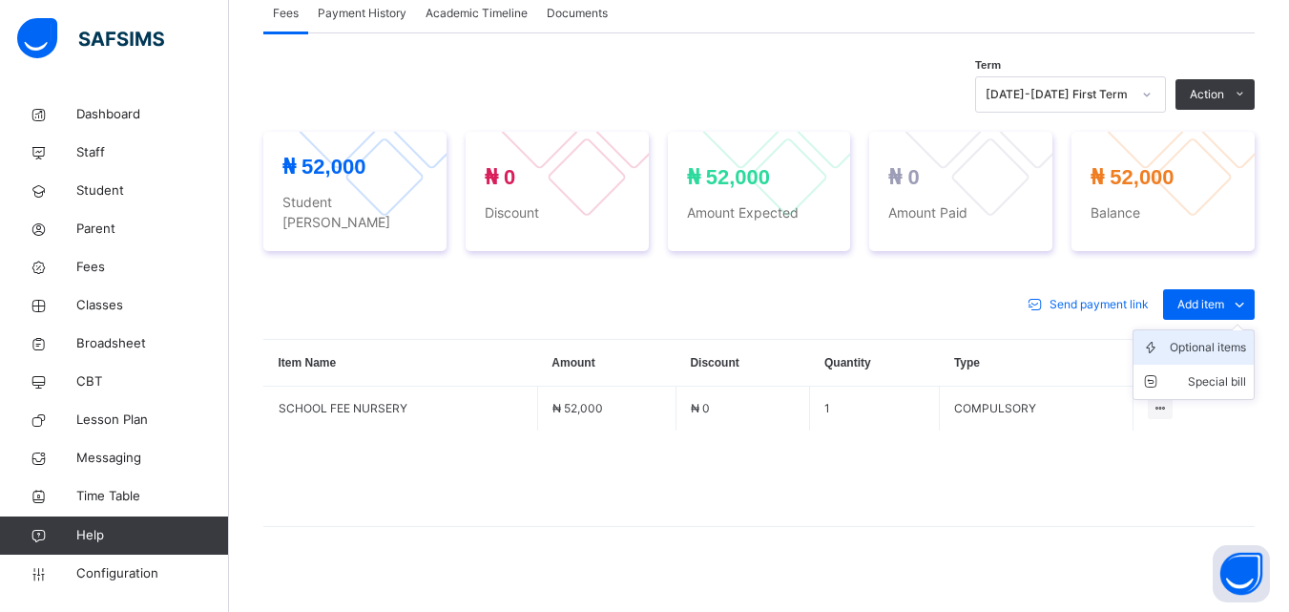
click at [1185, 339] on li "Optional items" at bounding box center [1194, 347] width 120 height 34
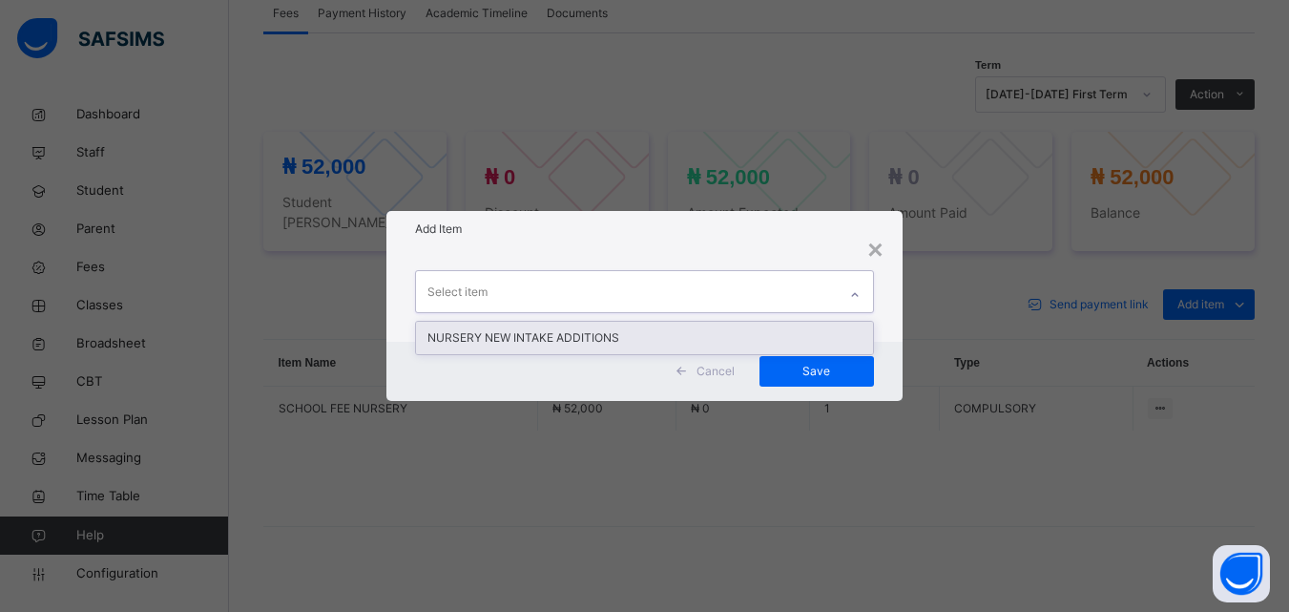
click at [735, 271] on div "Select item" at bounding box center [626, 291] width 420 height 40
click at [545, 335] on div "NURSERY NEW INTAKE ADDITIONS" at bounding box center [644, 338] width 456 height 32
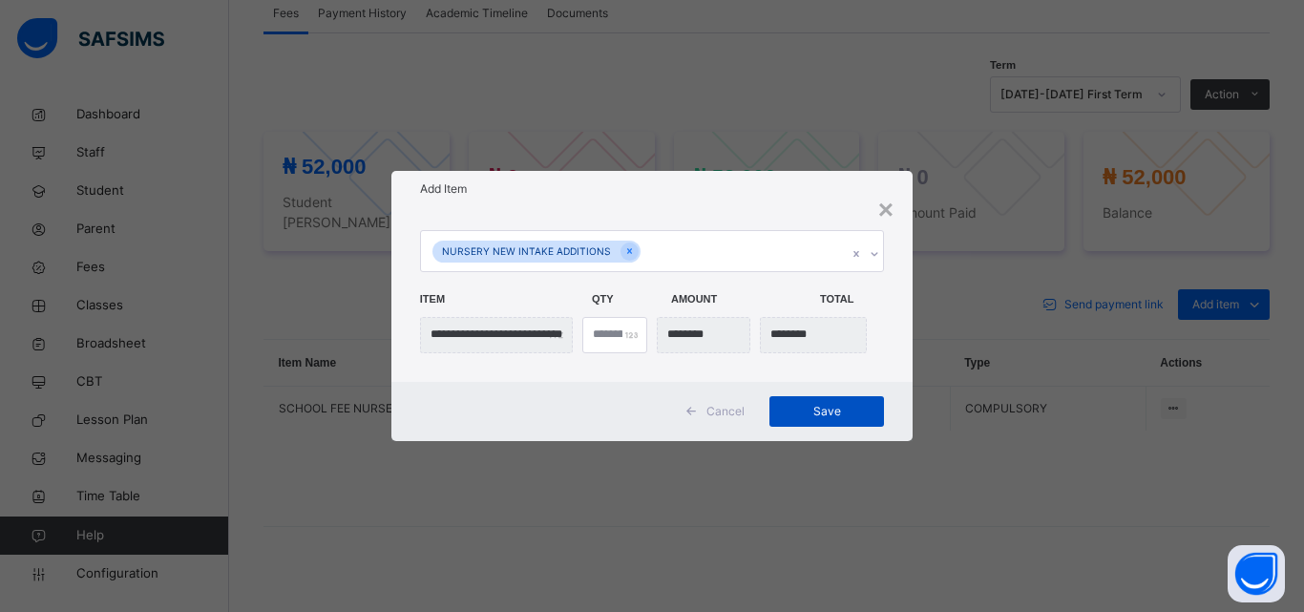
click at [865, 407] on span "Save" at bounding box center [826, 411] width 86 height 17
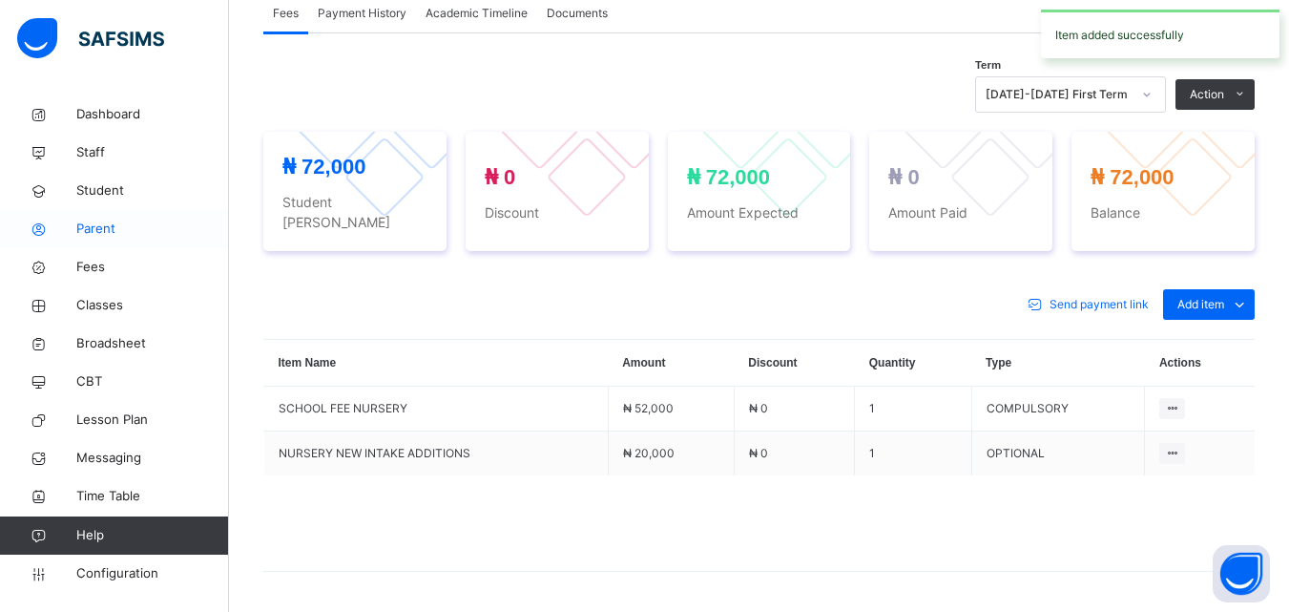
click at [91, 224] on span "Parent" at bounding box center [152, 228] width 153 height 19
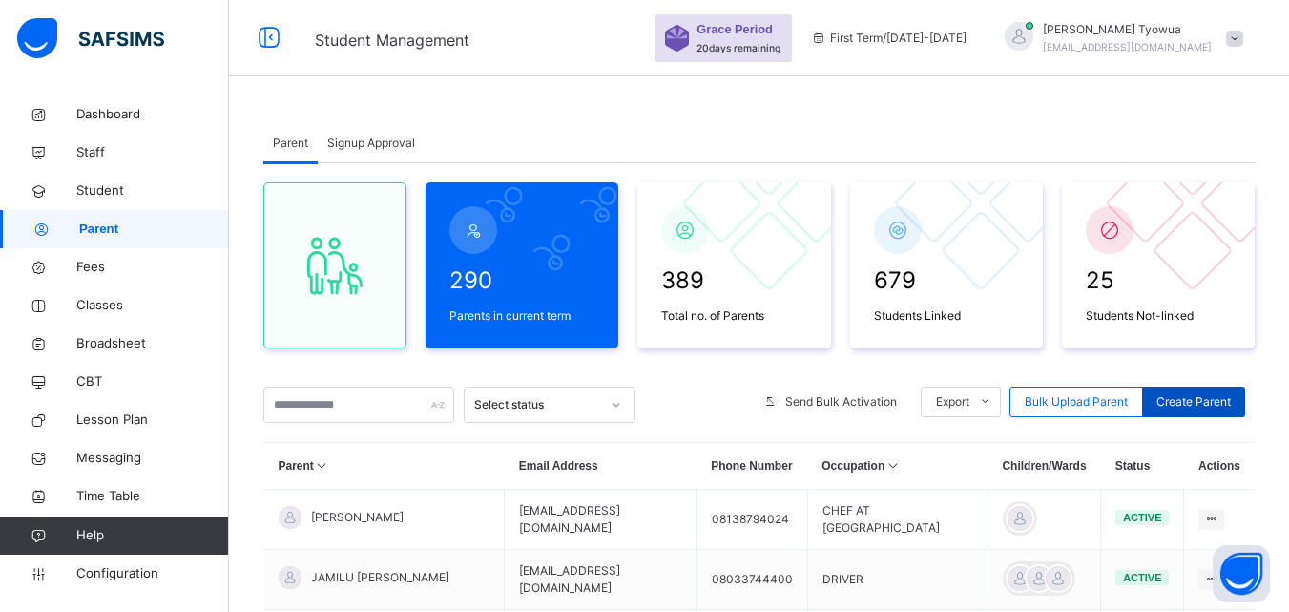
click at [1195, 398] on span "Create Parent" at bounding box center [1194, 401] width 74 height 17
select select "**"
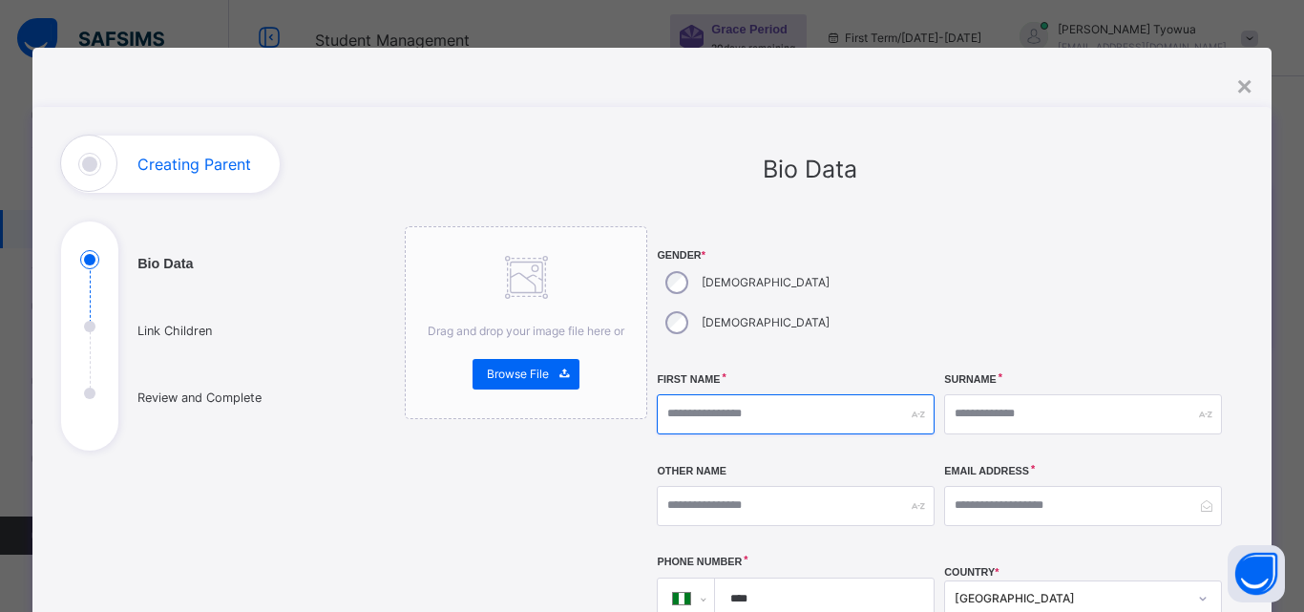
click at [754, 394] on input "text" at bounding box center [796, 414] width 278 height 40
type input "*"
type input "*****"
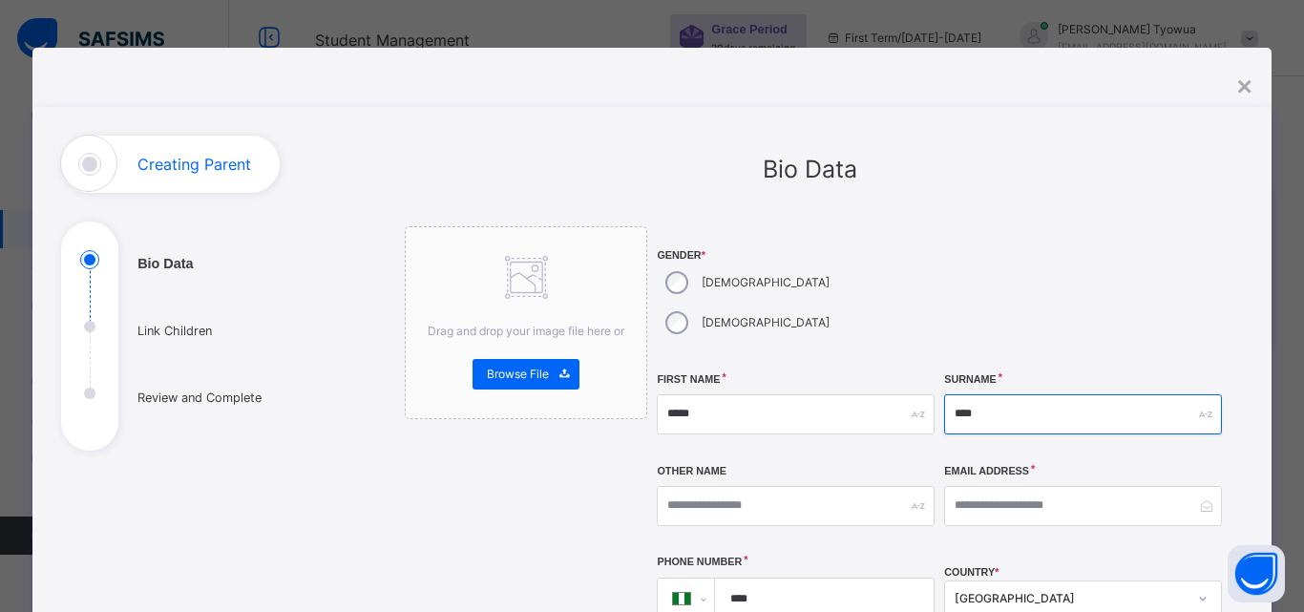
type input "****"
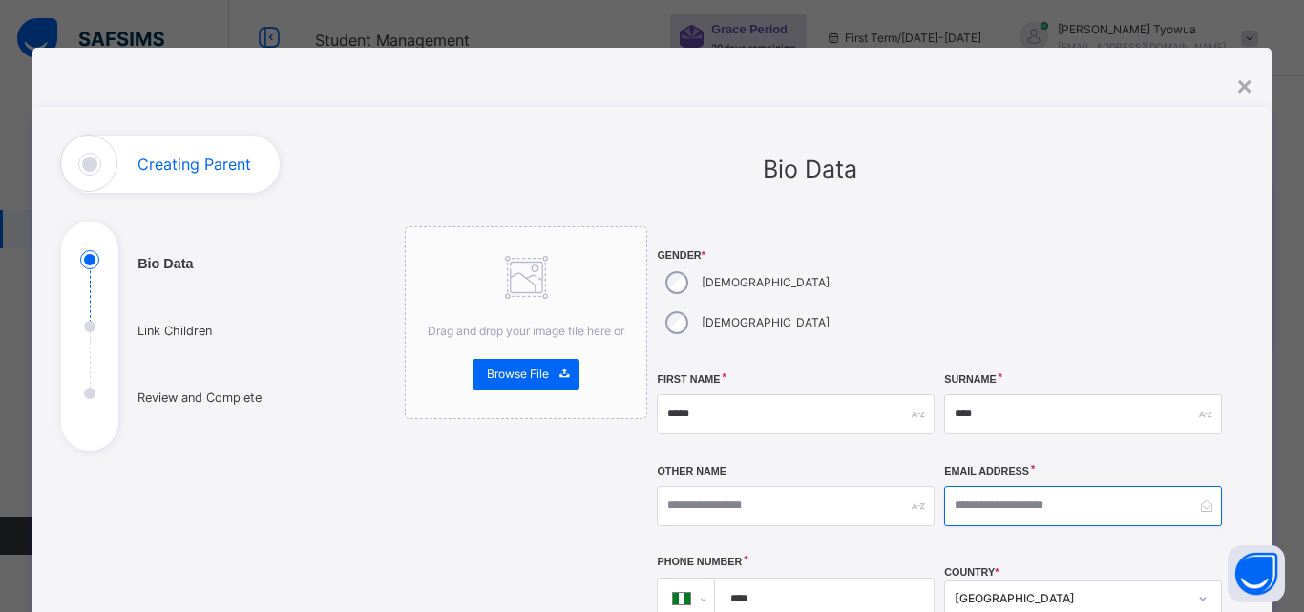
click at [1074, 486] on input "email" at bounding box center [1083, 506] width 278 height 40
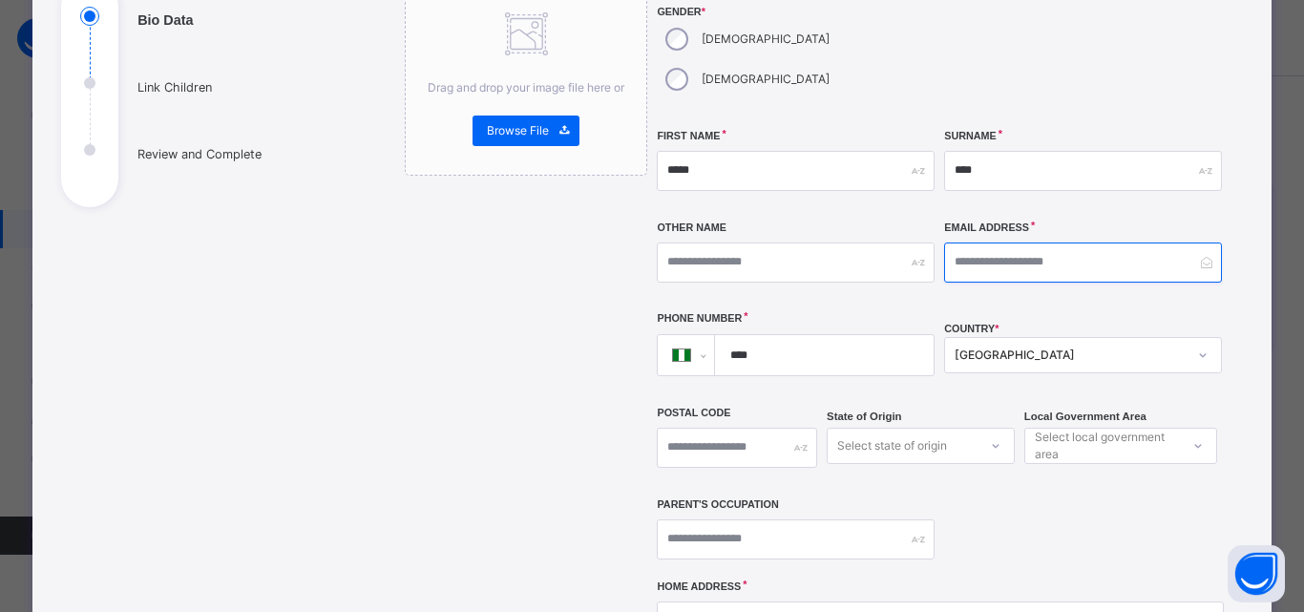
scroll to position [320, 0]
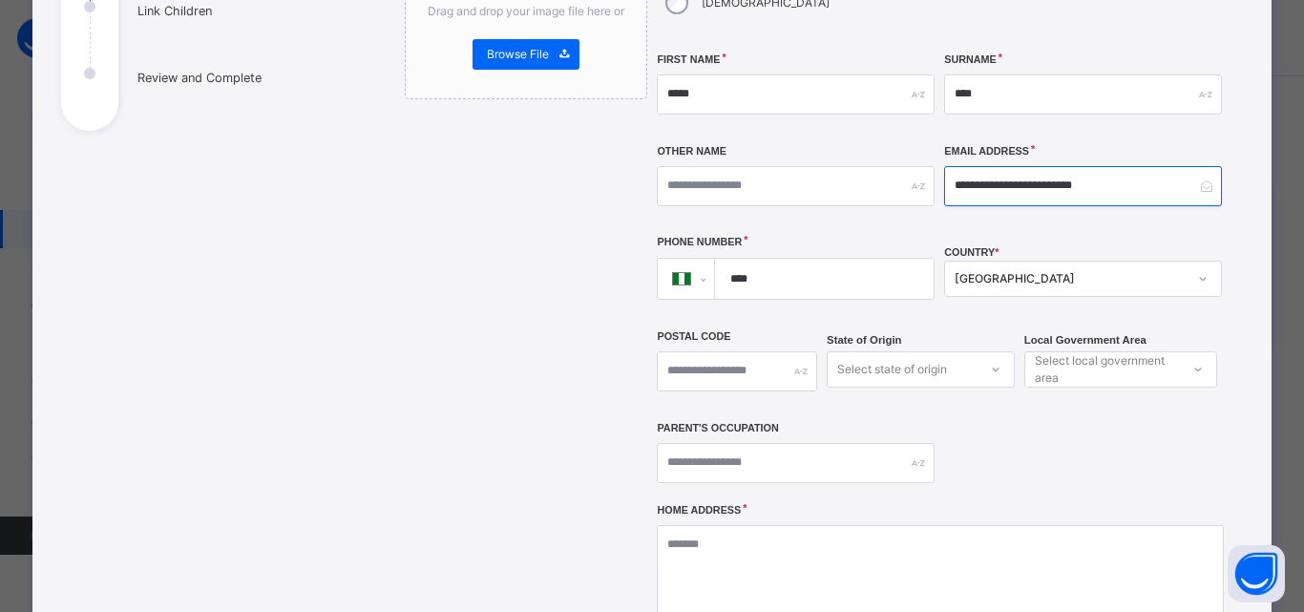
type input "**********"
click at [818, 259] on input "****" at bounding box center [820, 279] width 203 height 40
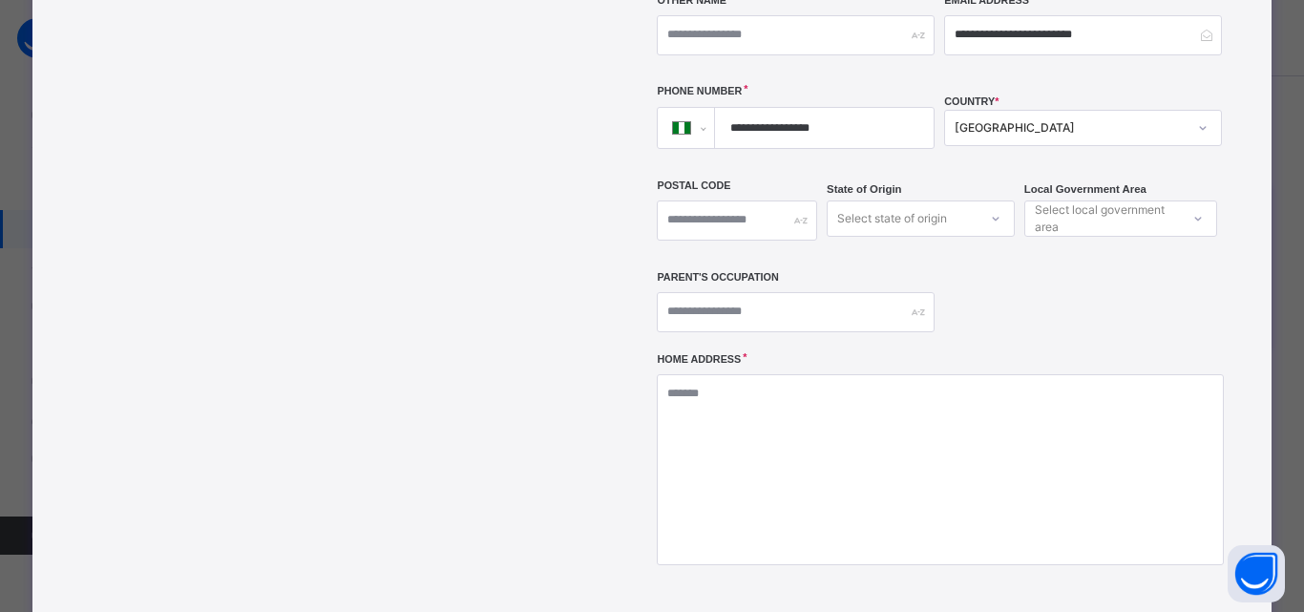
scroll to position [579, 0]
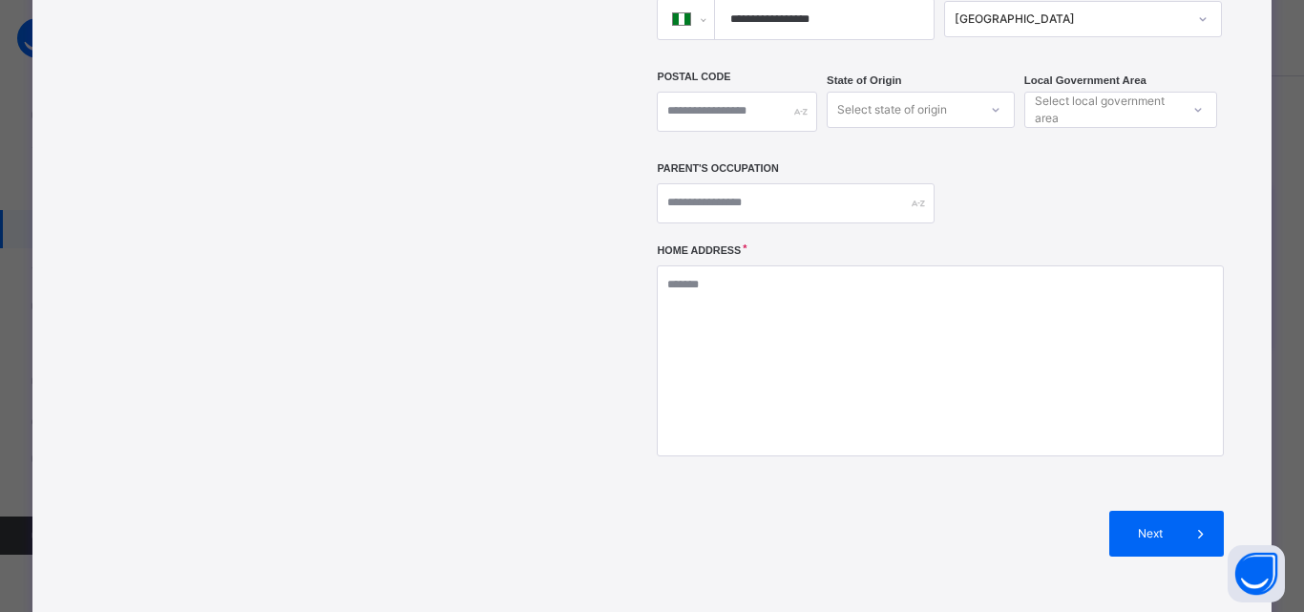
type input "**********"
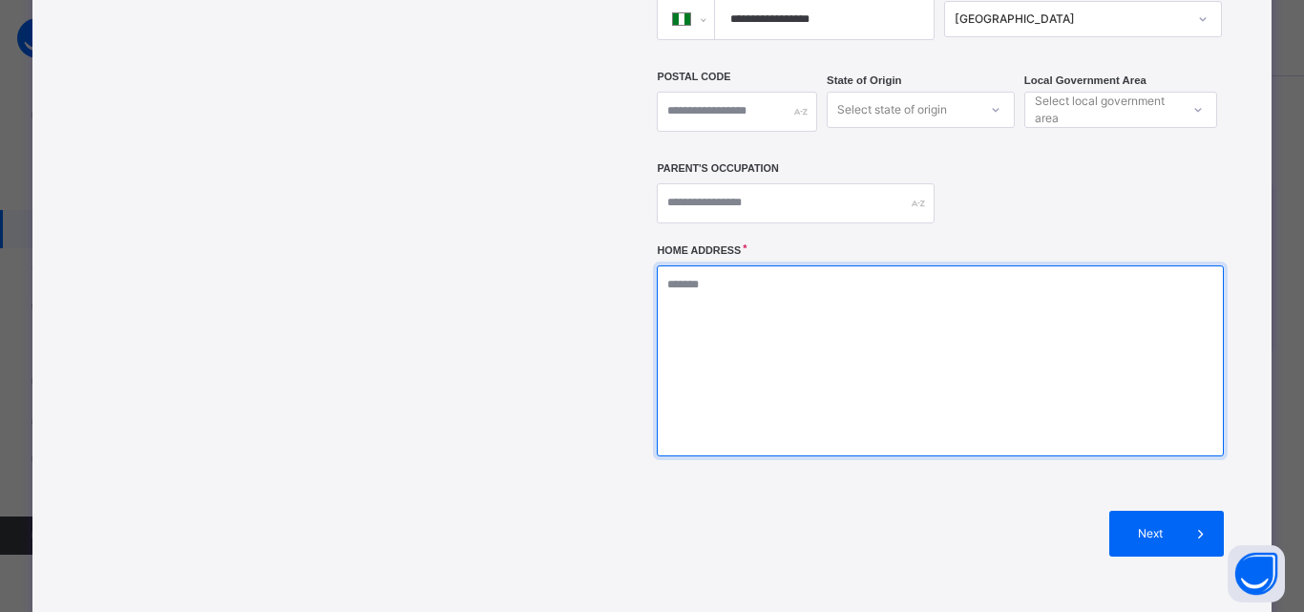
click at [854, 355] on textarea at bounding box center [940, 360] width 566 height 191
click at [871, 323] on textarea at bounding box center [940, 360] width 566 height 191
type textarea "*"
type textarea "**********"
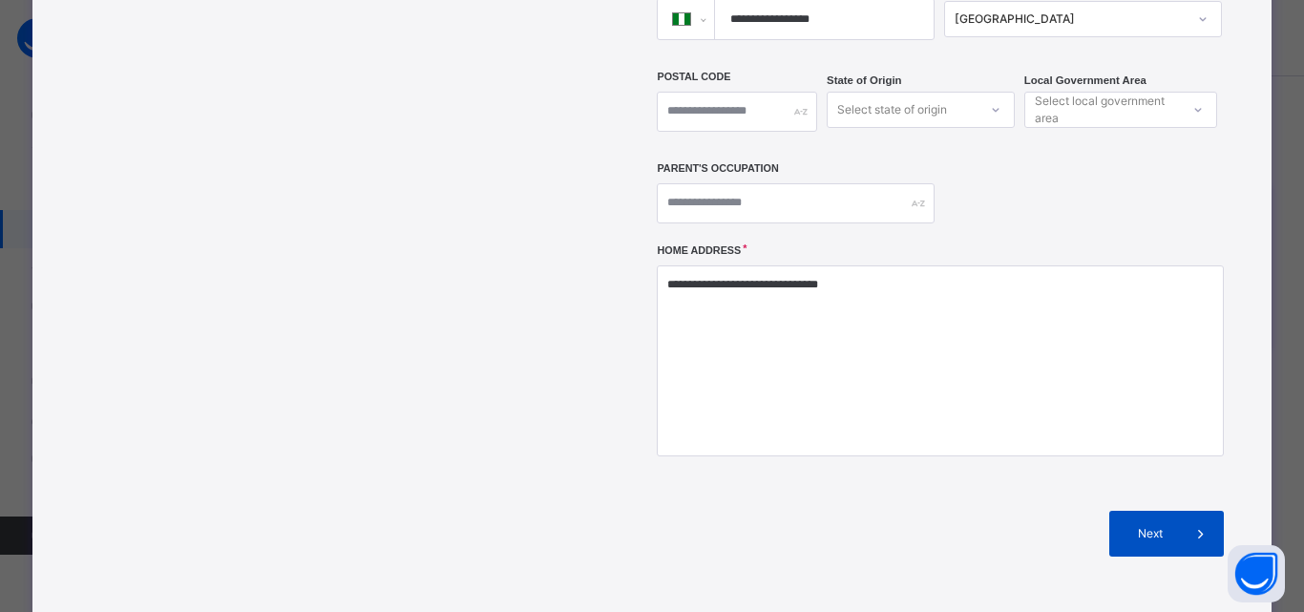
click at [1166, 511] on div "Next" at bounding box center [1166, 534] width 115 height 46
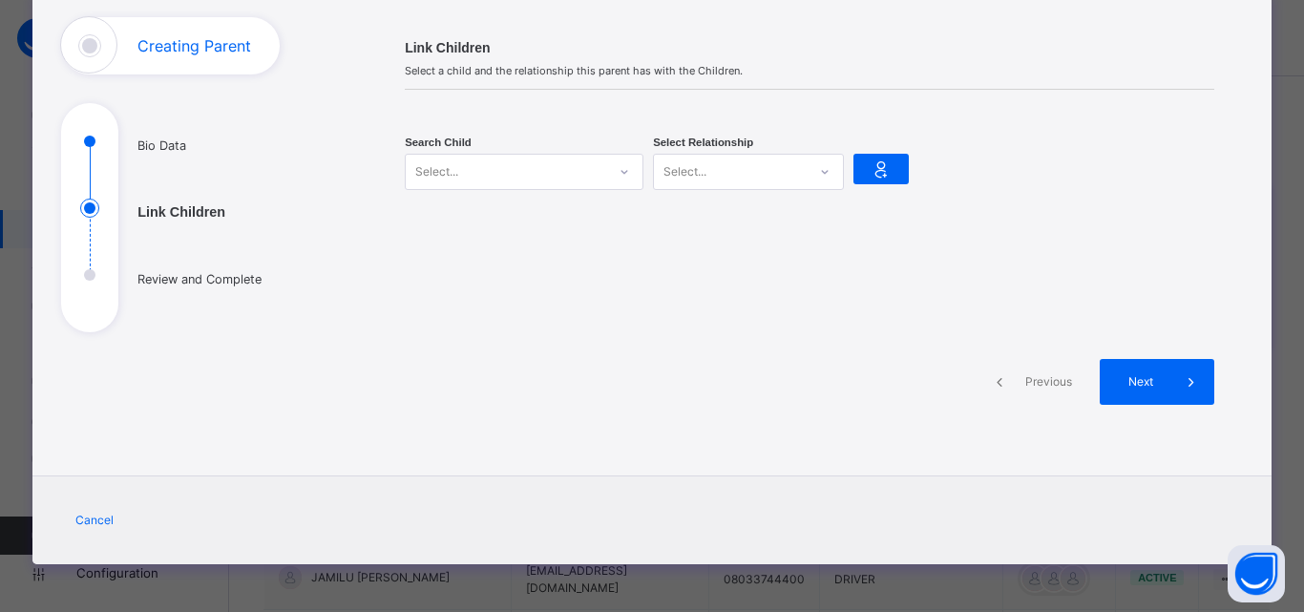
scroll to position [118, 0]
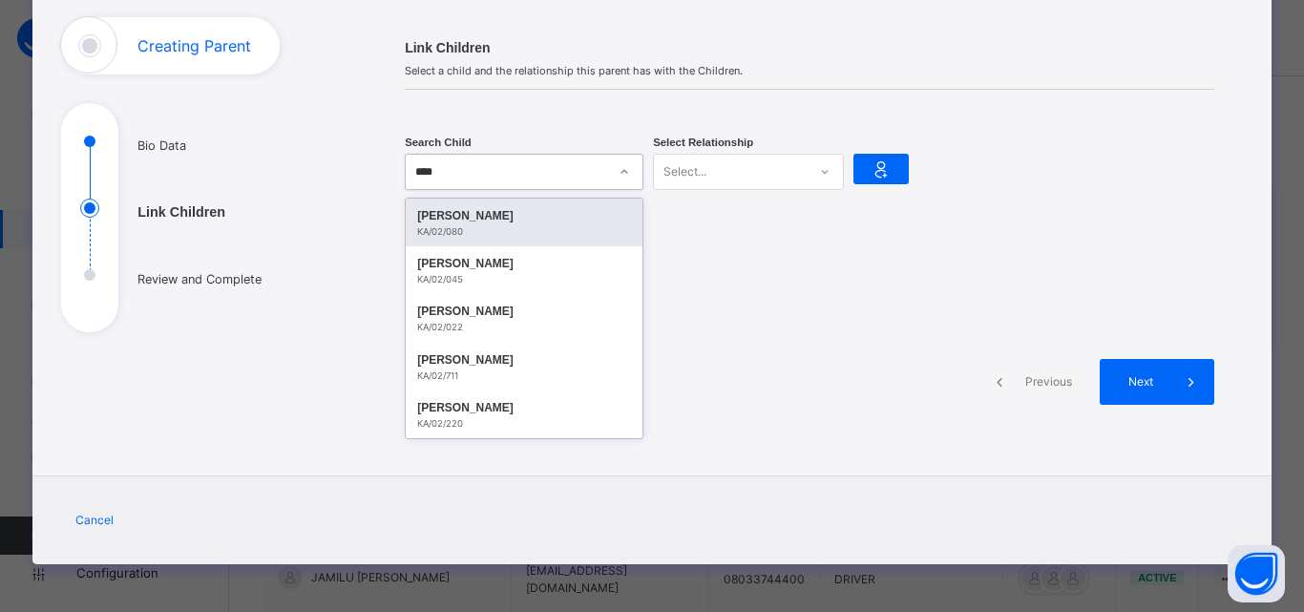
type input "*****"
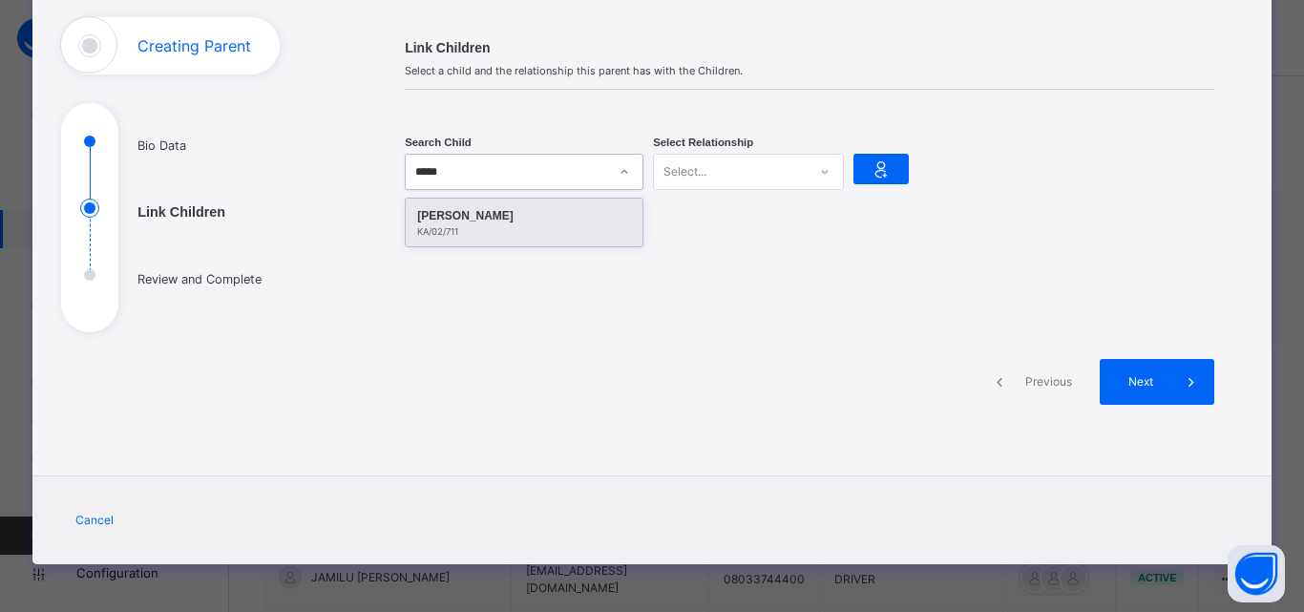
click at [511, 229] on div "KA/02/711" at bounding box center [524, 231] width 214 height 13
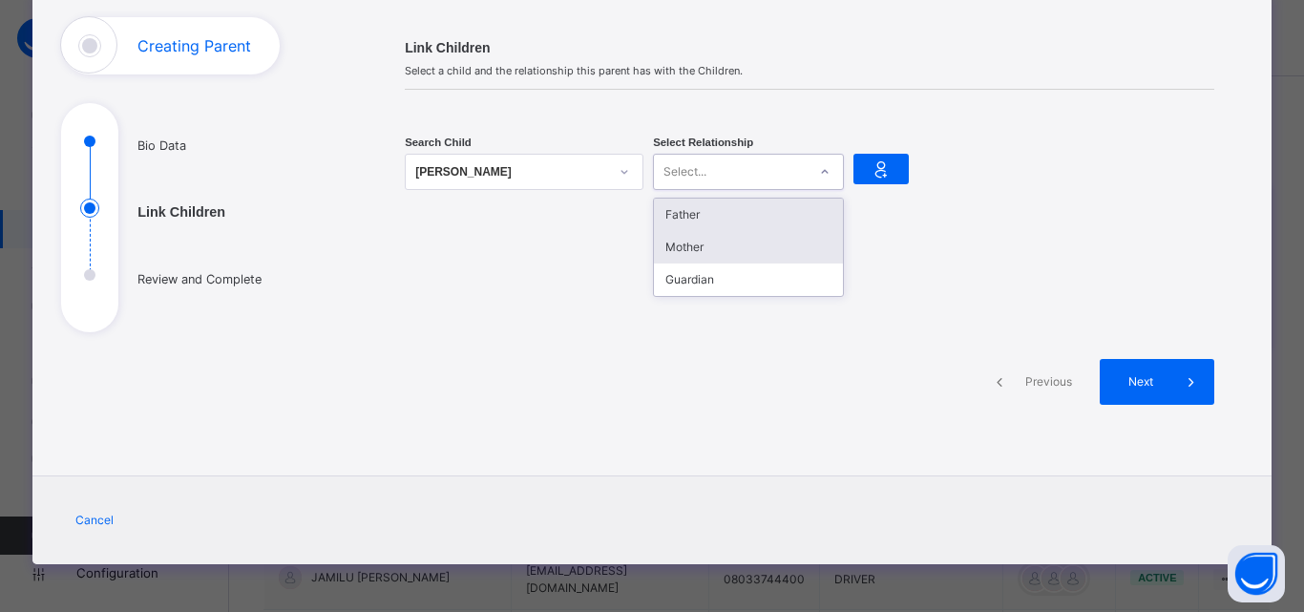
click at [718, 251] on div "Mother" at bounding box center [748, 247] width 189 height 32
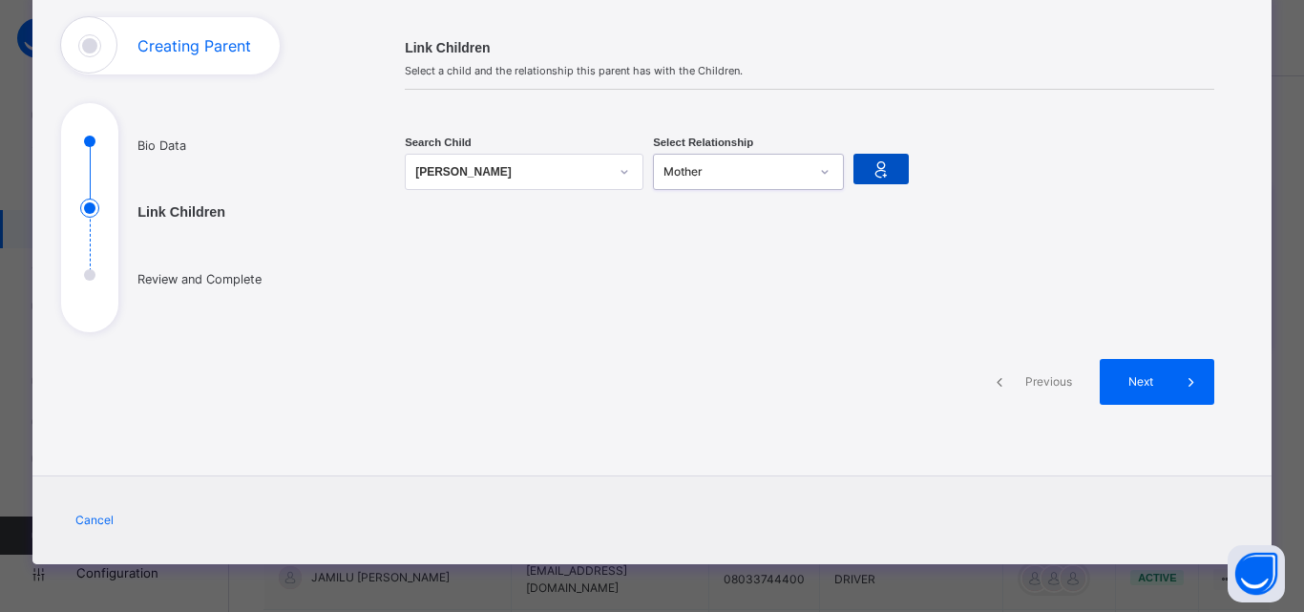
click at [869, 165] on icon at bounding box center [880, 169] width 27 height 29
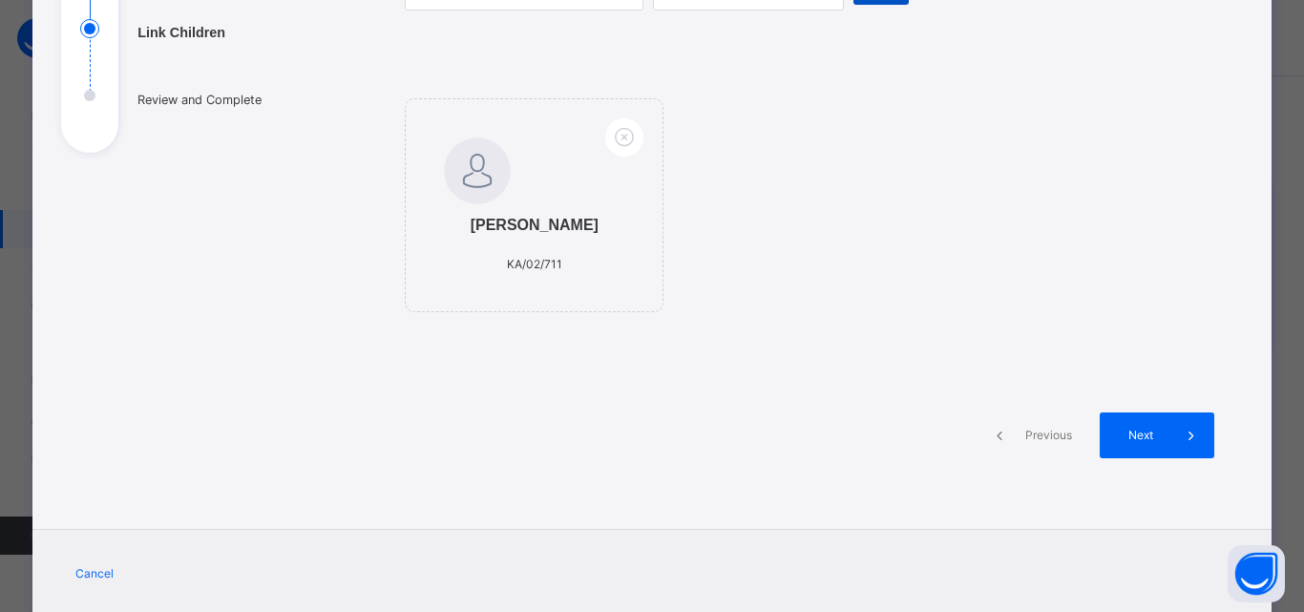
scroll to position [374, 0]
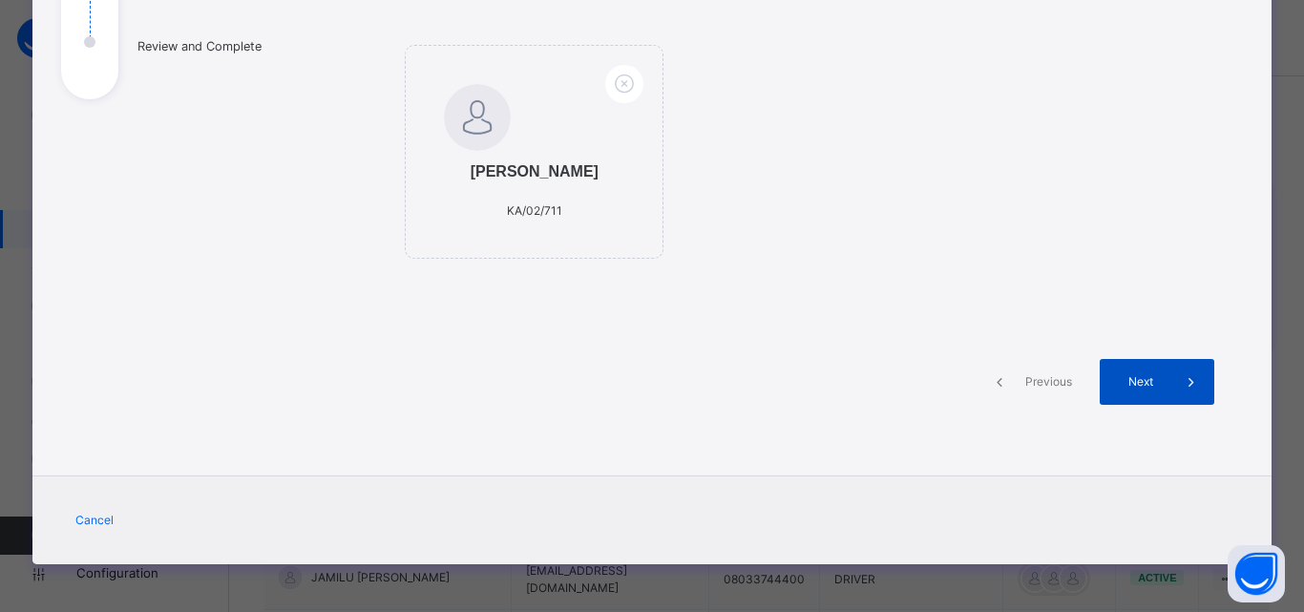
click at [1168, 390] on span at bounding box center [1191, 382] width 46 height 46
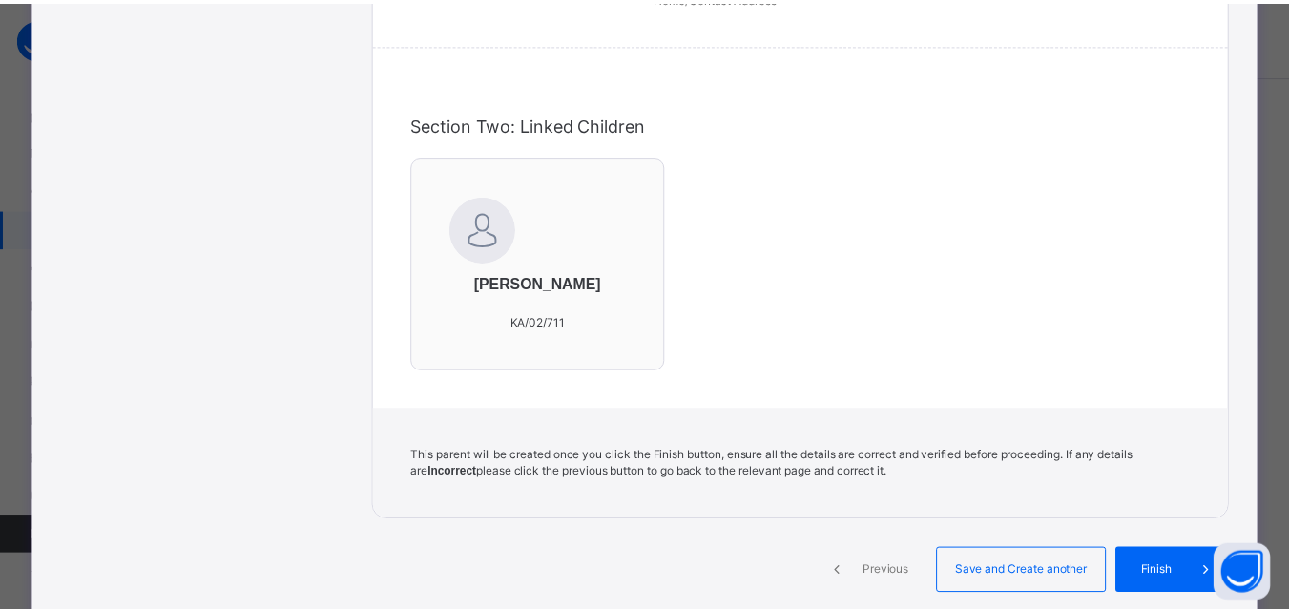
scroll to position [730, 0]
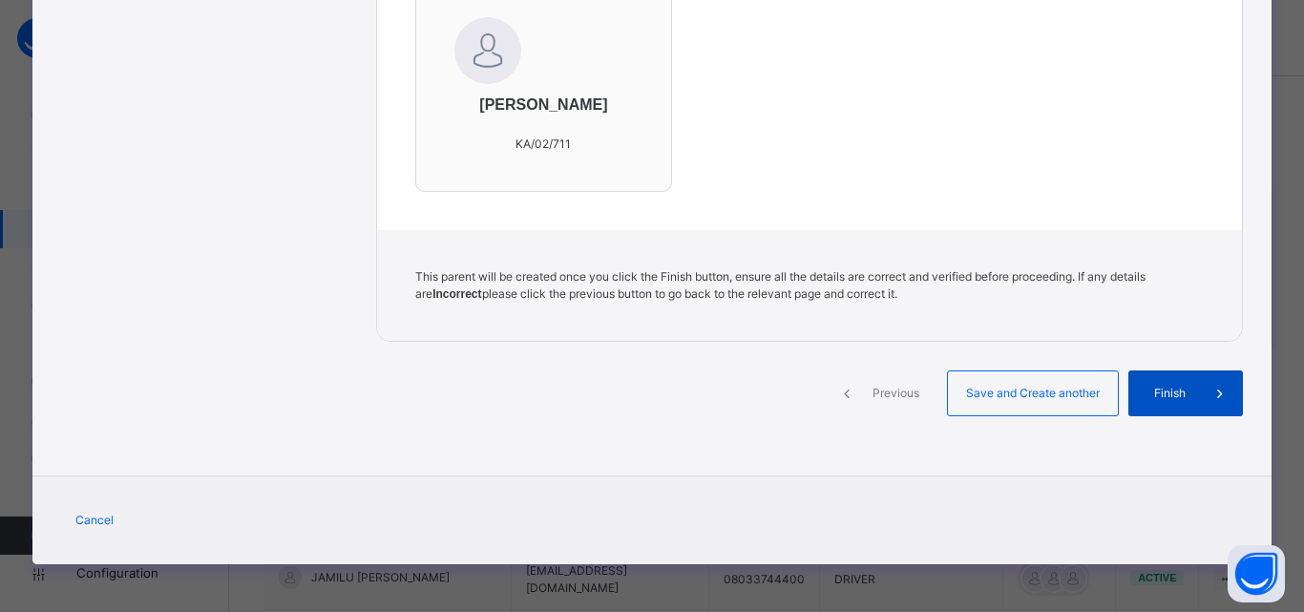
click at [1181, 392] on span "Finish" at bounding box center [1169, 393] width 54 height 17
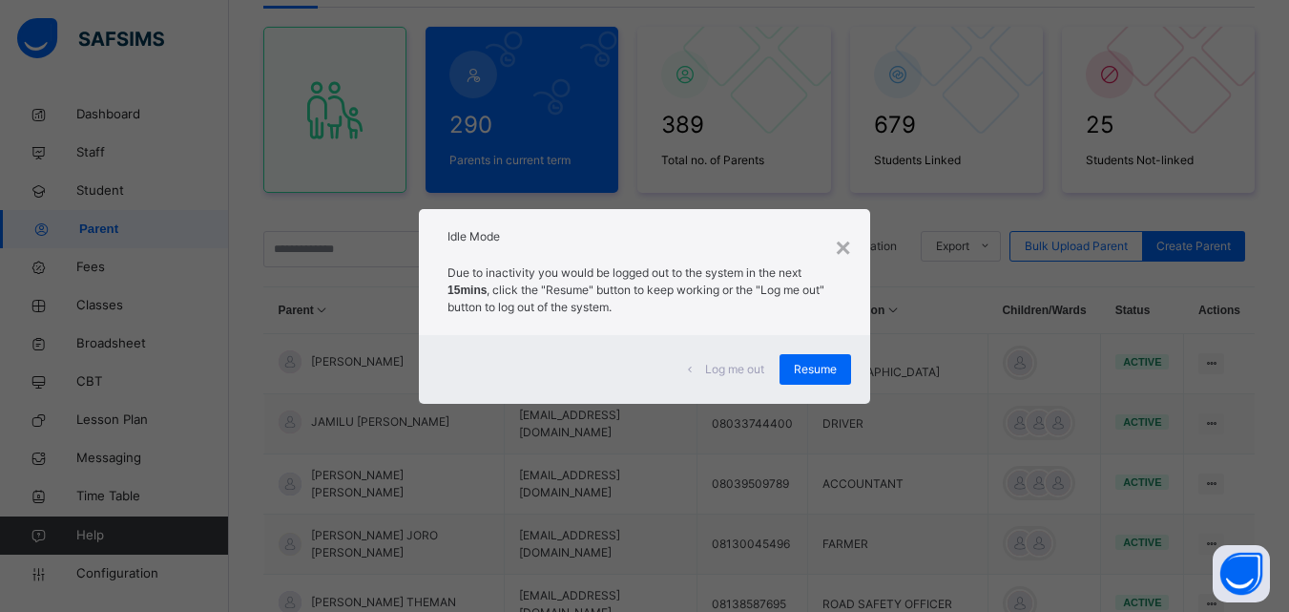
scroll to position [630, 0]
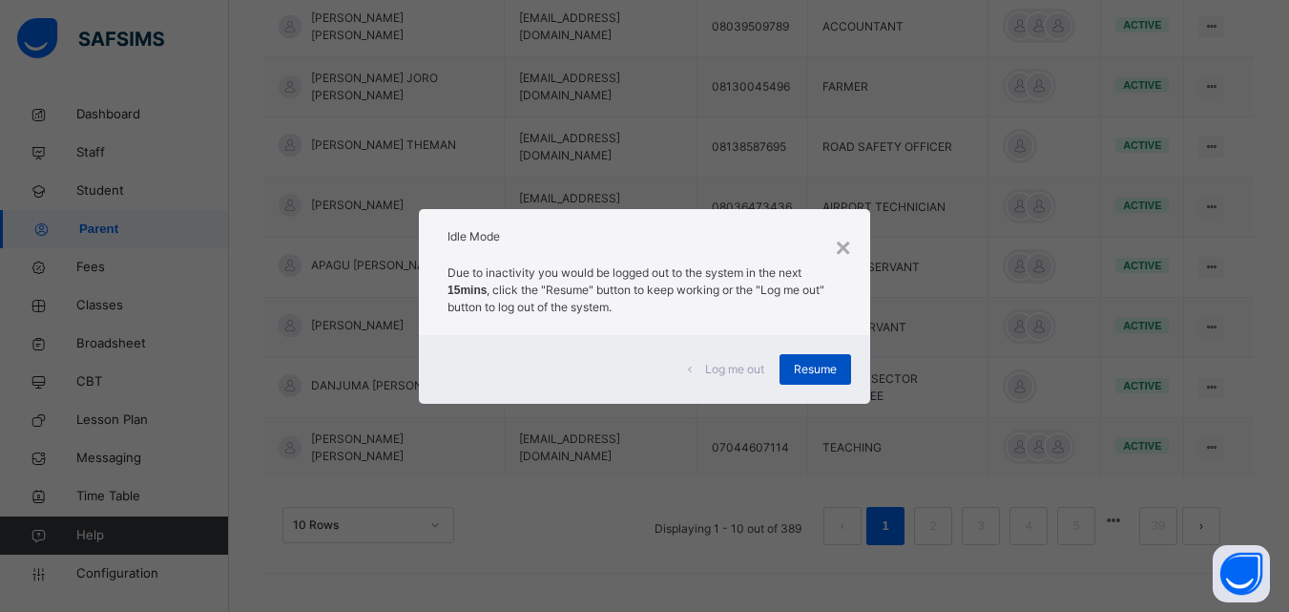
click at [804, 358] on div "Resume" at bounding box center [816, 369] width 72 height 31
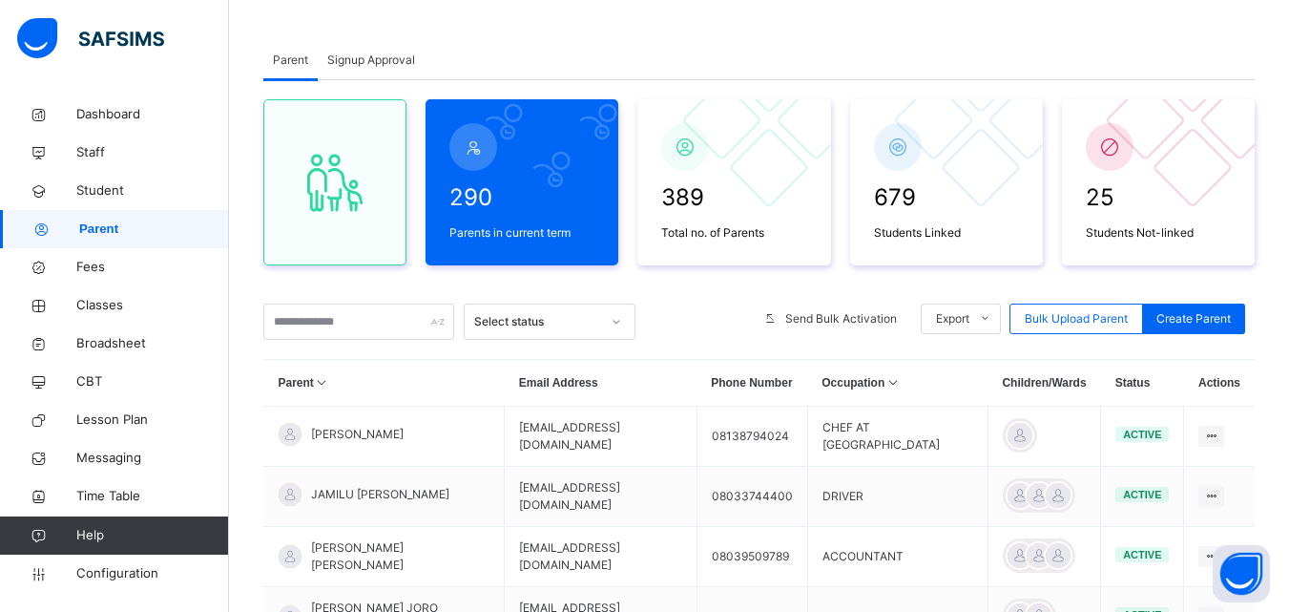
scroll to position [85, 0]
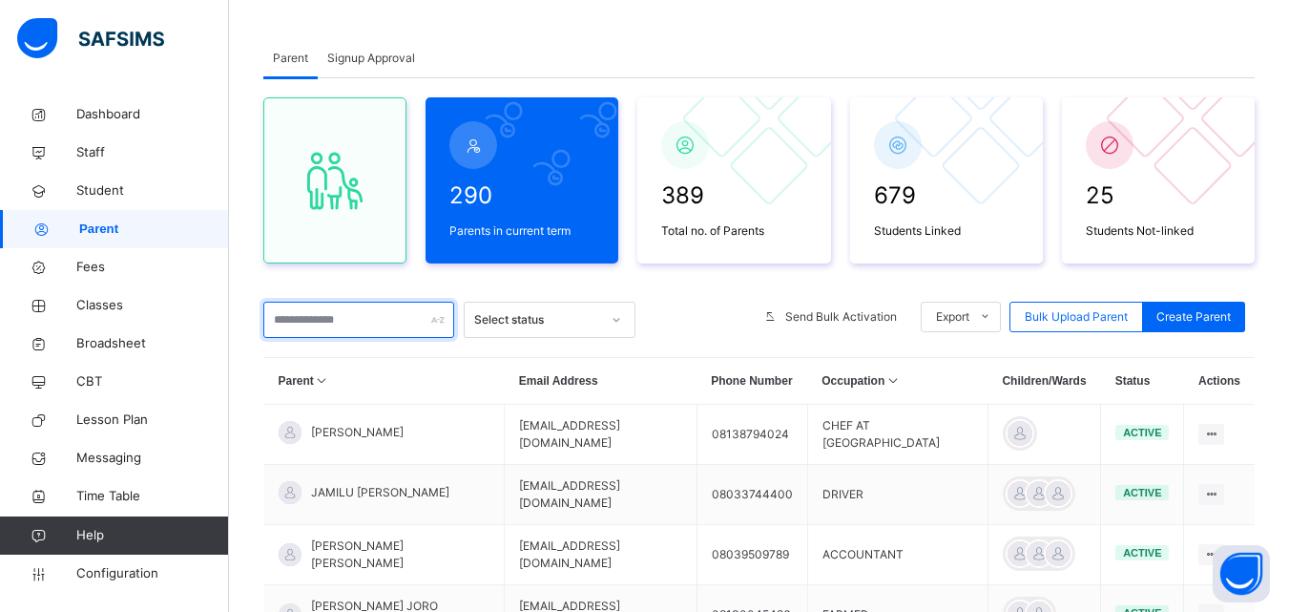
click at [352, 318] on input "text" at bounding box center [358, 320] width 191 height 36
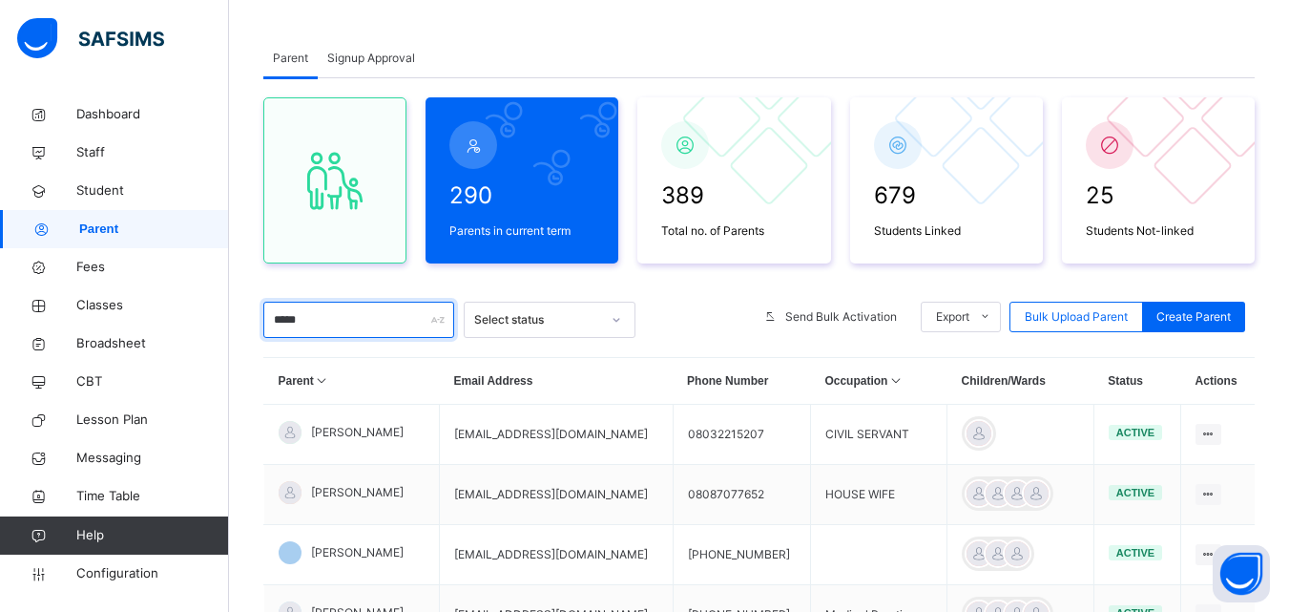
type input "*****"
click at [688, 341] on div "290 Parents in current term 389 Total no. of Parents 679 Students Linked 25 Stu…" at bounding box center [758, 594] width 991 height 1033
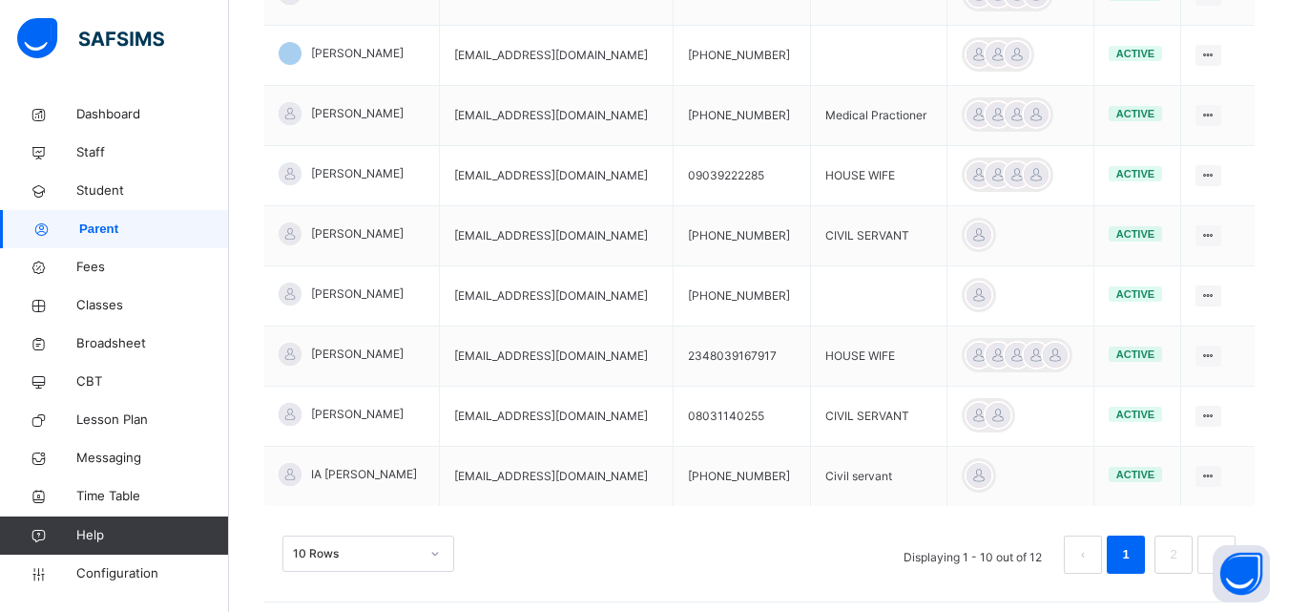
scroll to position [595, 0]
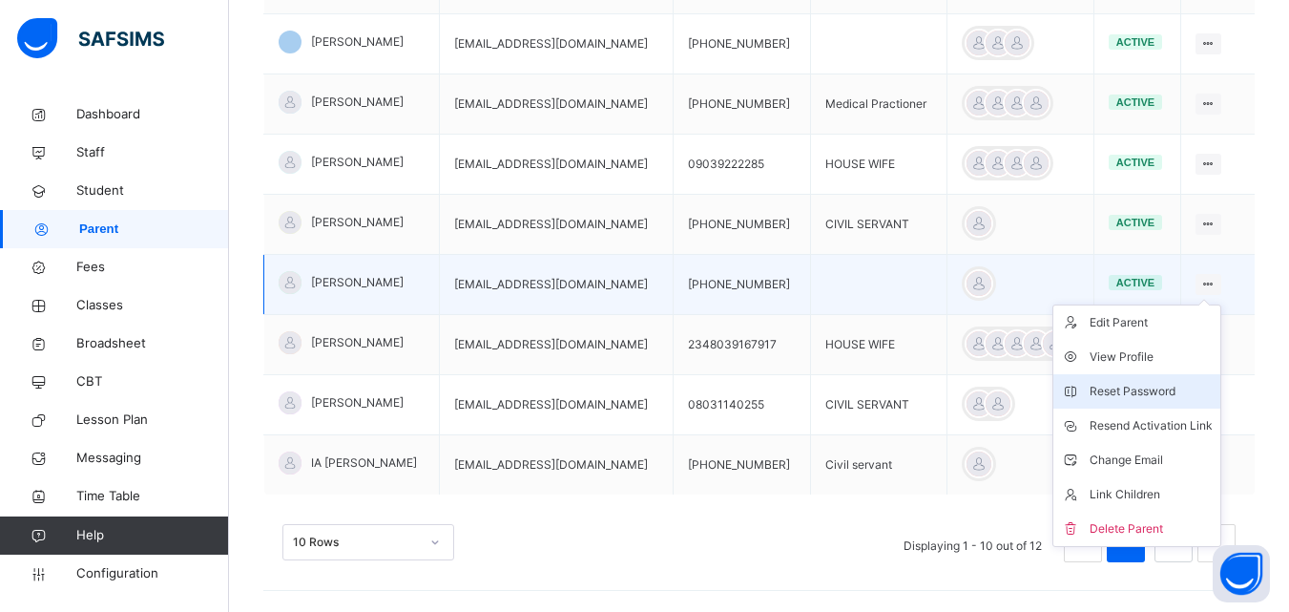
click at [1132, 393] on div "Reset Password" at bounding box center [1151, 391] width 123 height 19
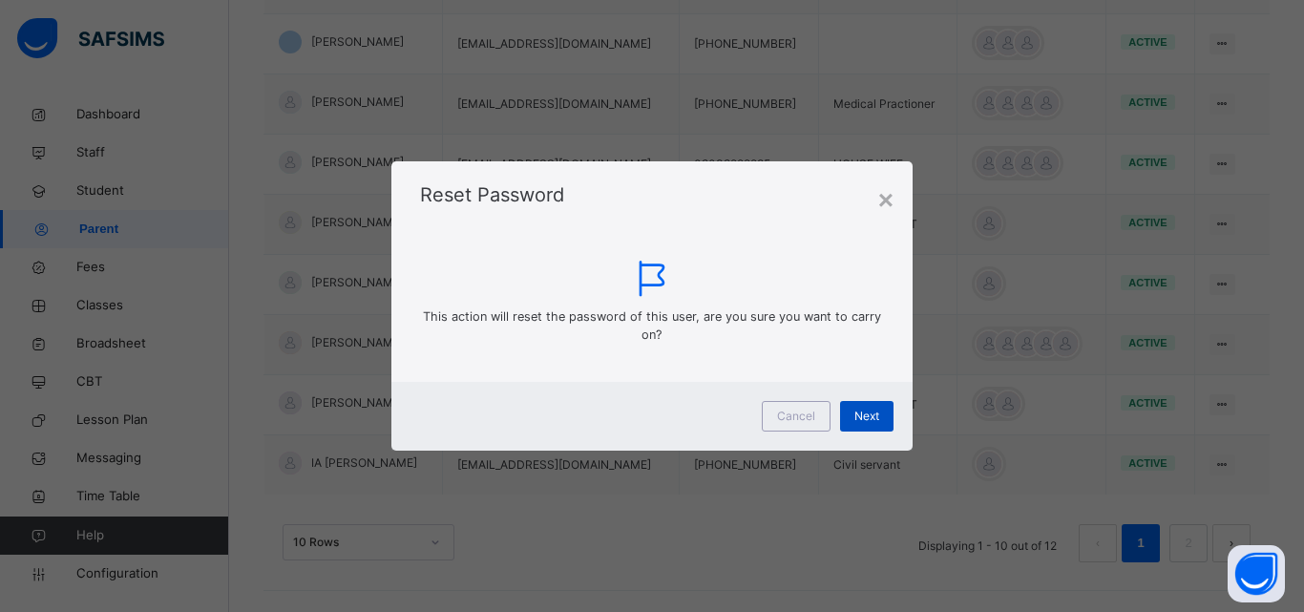
click at [887, 413] on div "Next" at bounding box center [866, 416] width 53 height 31
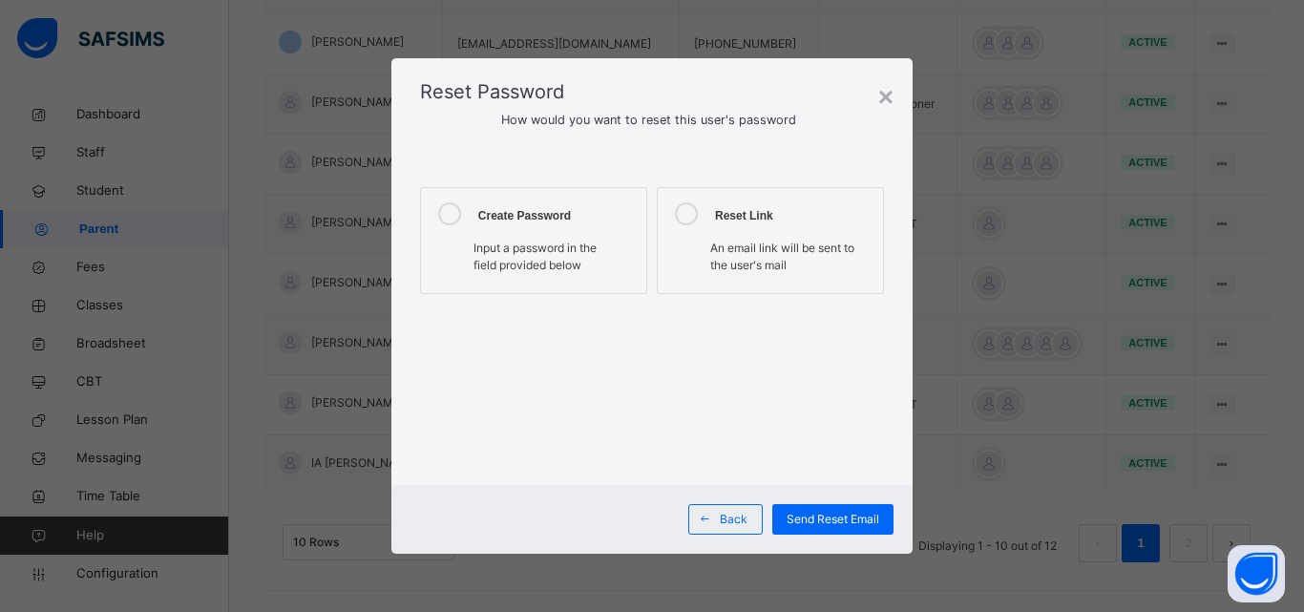
click at [559, 248] on span "Input a password in the field provided below" at bounding box center [534, 255] width 123 height 31
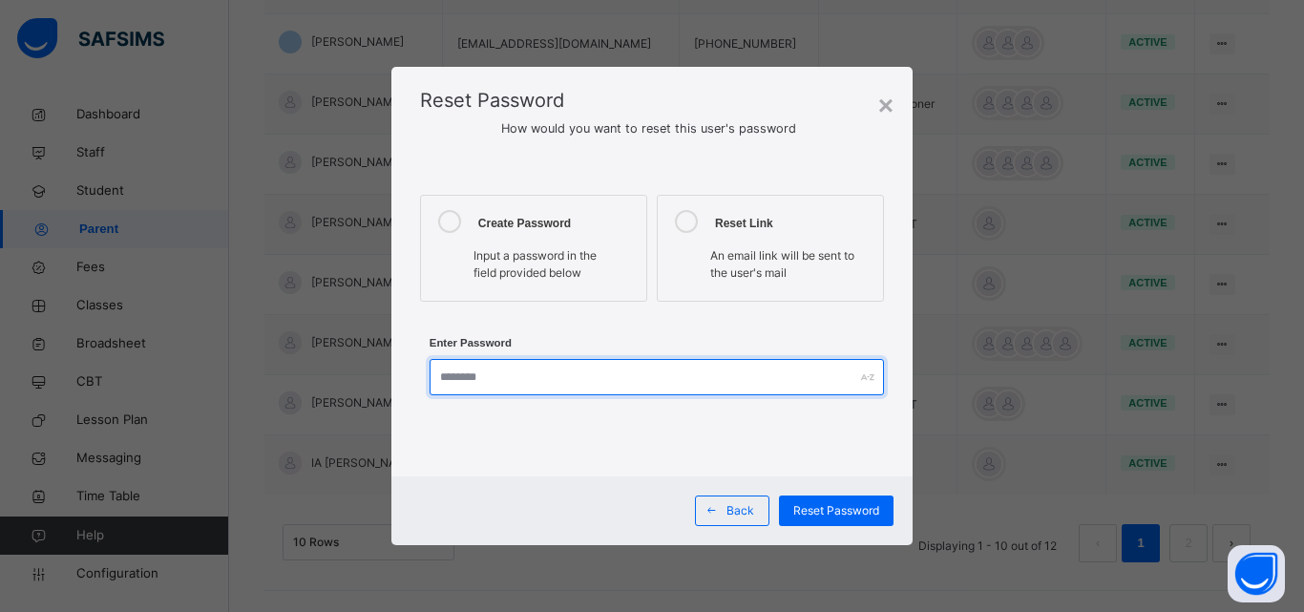
click at [525, 389] on input "text" at bounding box center [656, 377] width 454 height 36
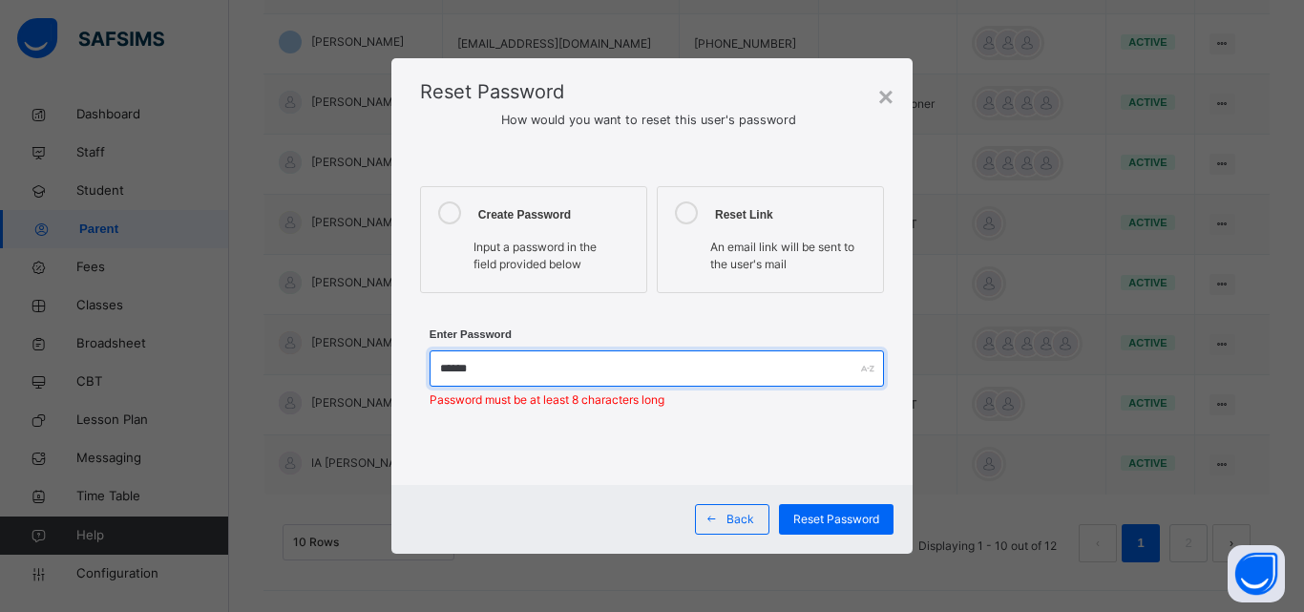
type input "**********"
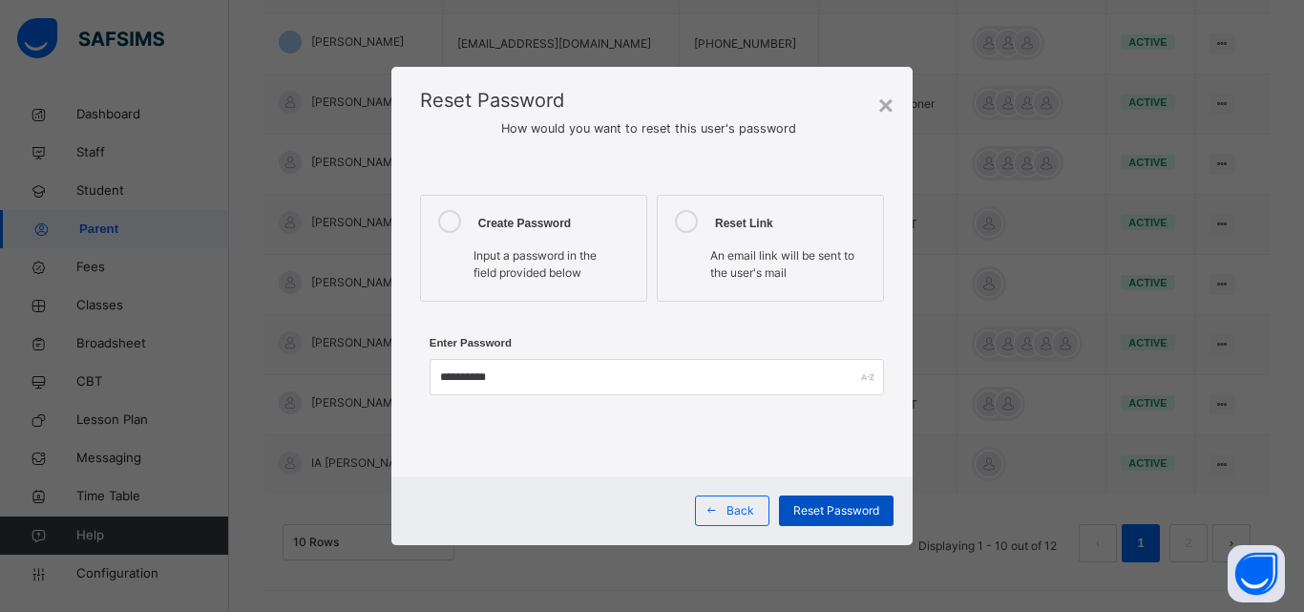
click at [844, 504] on span "Reset Password" at bounding box center [836, 510] width 86 height 17
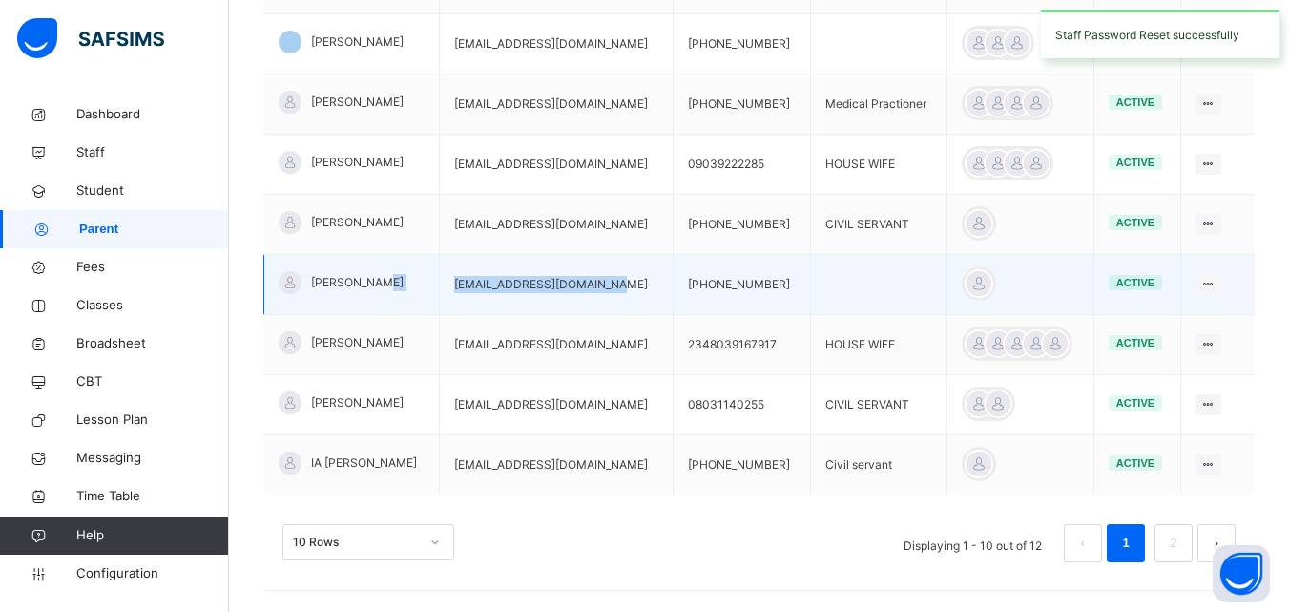
drag, startPoint x: 608, startPoint y: 285, endPoint x: 424, endPoint y: 276, distance: 184.4
click at [424, 276] on tr "AISHA UMAR aishaumariya001@gmail.com +2348163604359 active Edit Parent View Pro…" at bounding box center [759, 285] width 991 height 60
copy tr "aishaumariya001@gmail.com"
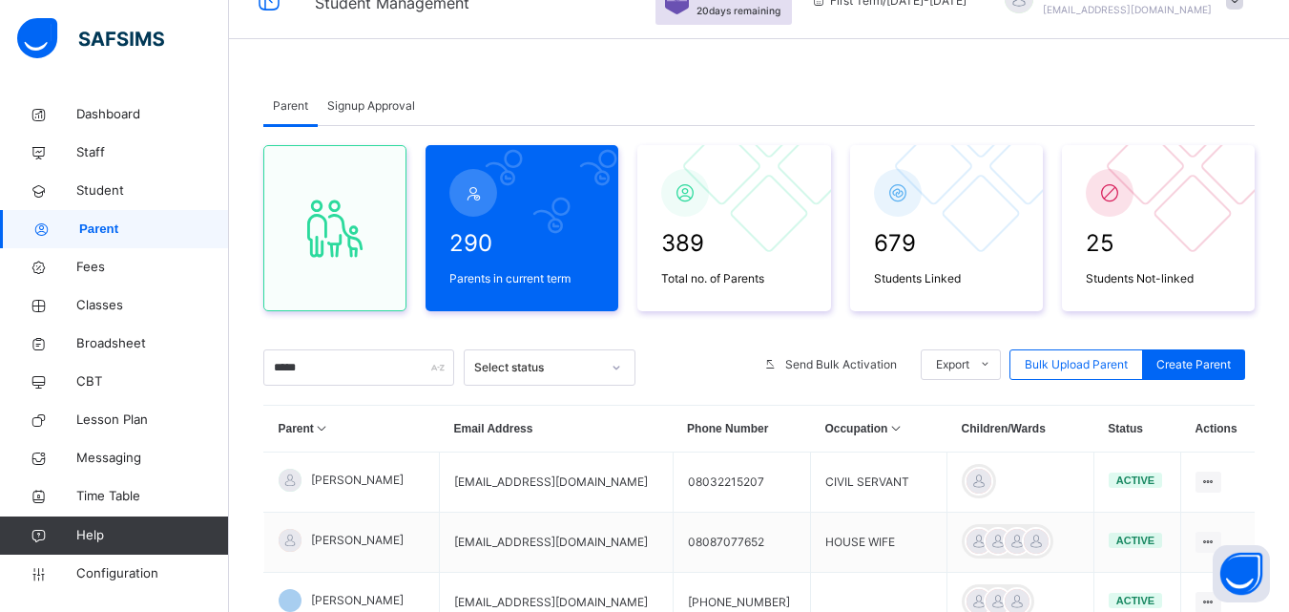
scroll to position [0, 0]
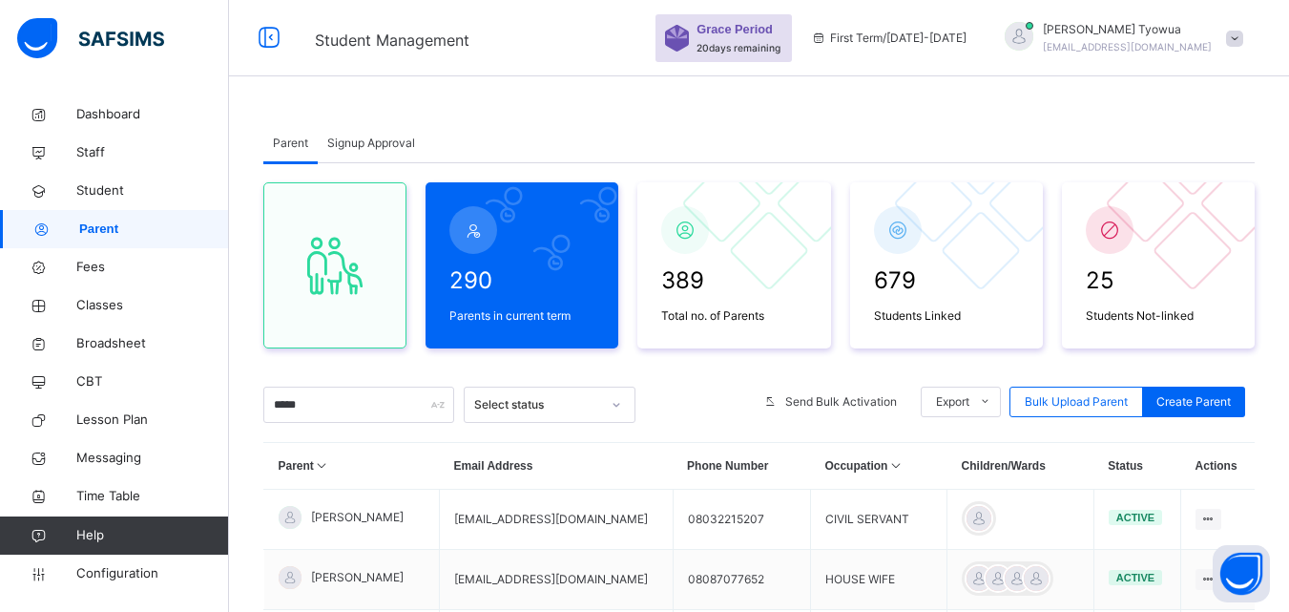
click at [1084, 34] on span "Loretta Tyowua" at bounding box center [1127, 29] width 169 height 17
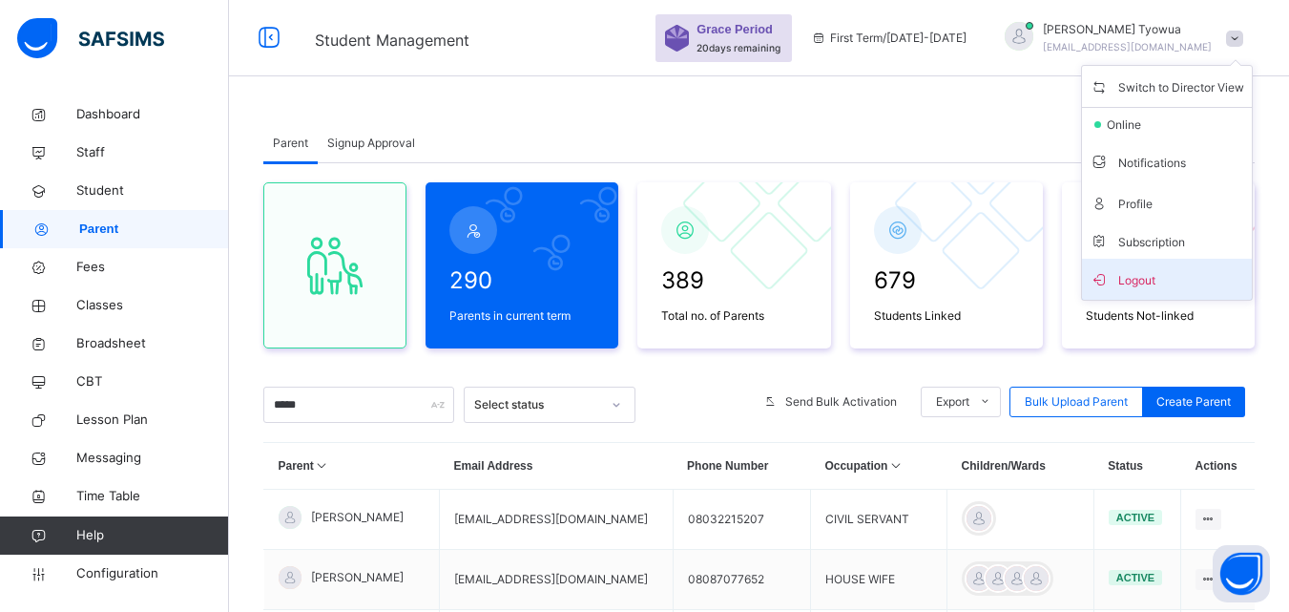
click at [1156, 280] on span "Logout" at bounding box center [1167, 279] width 155 height 26
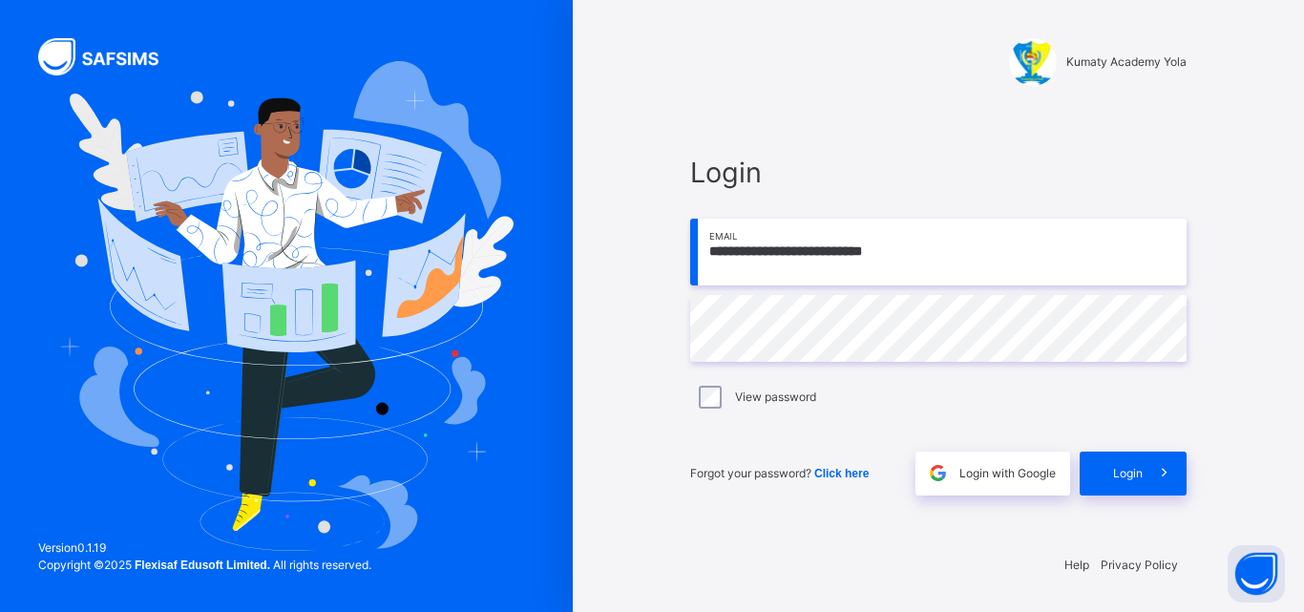
click at [933, 274] on input "**********" at bounding box center [938, 252] width 496 height 67
paste input "email"
type input "**********"
click at [1137, 457] on div "Login" at bounding box center [1132, 473] width 107 height 44
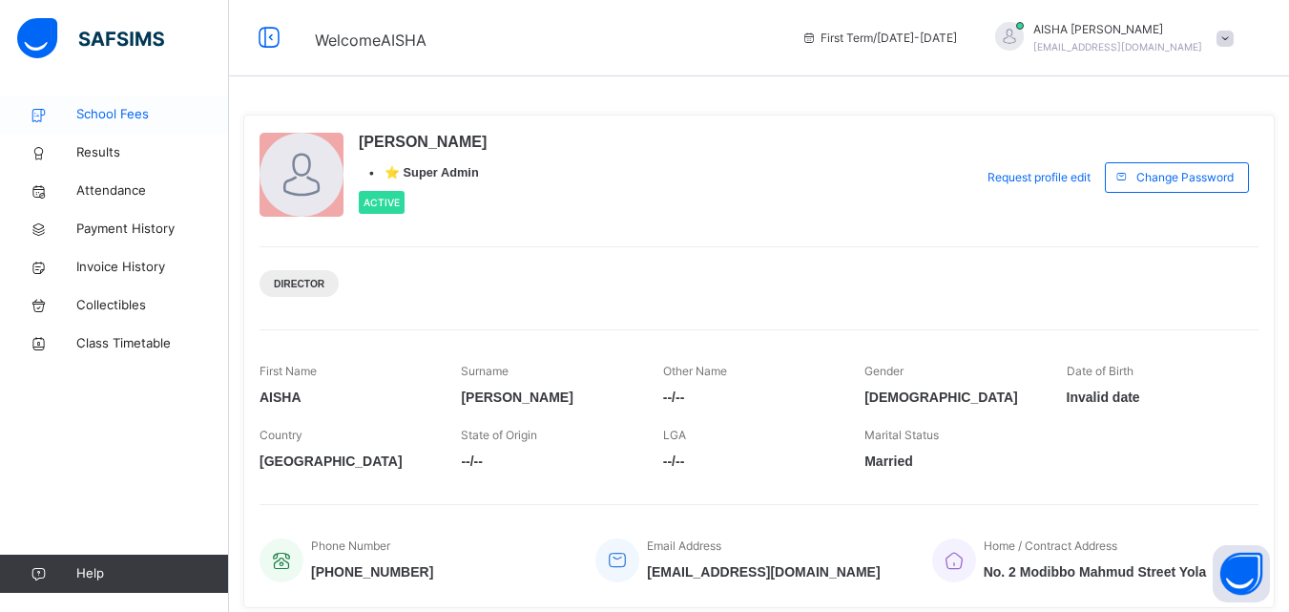
click at [142, 100] on link "School Fees" at bounding box center [114, 114] width 229 height 38
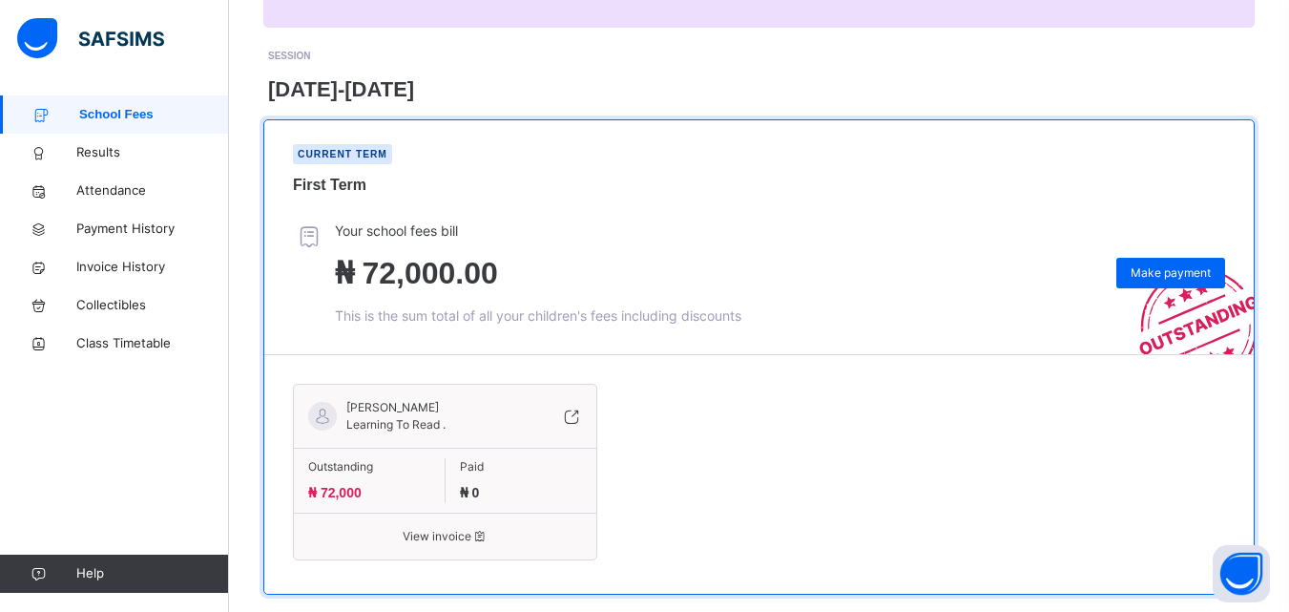
scroll to position [249, 0]
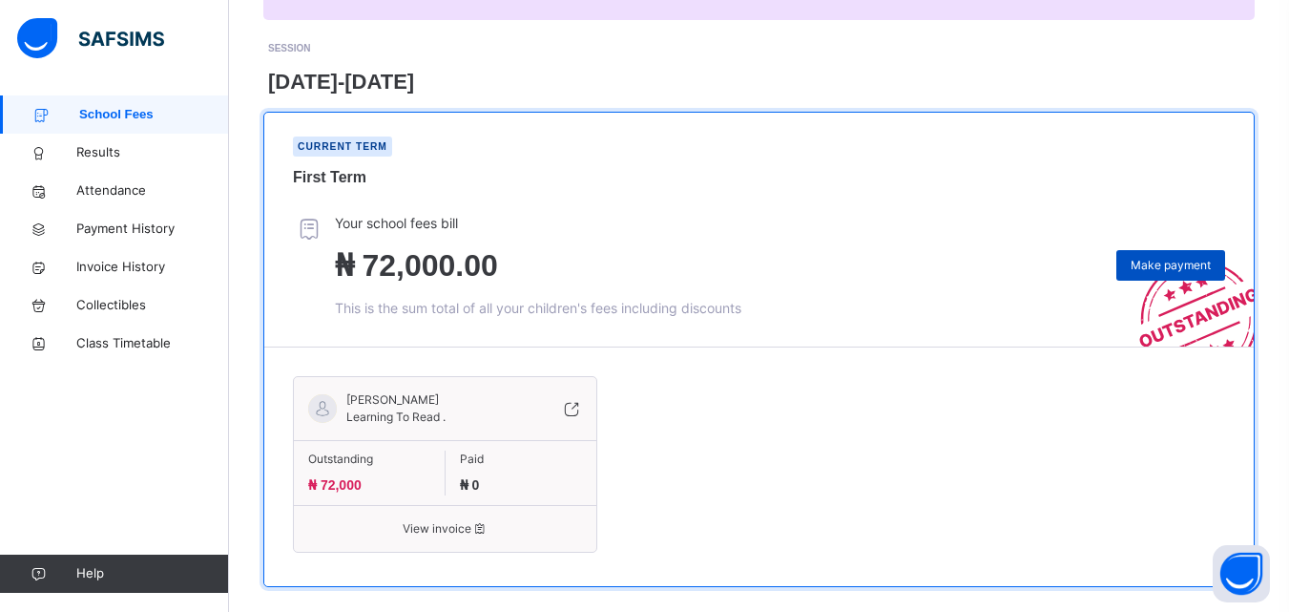
click at [1172, 269] on span "Make payment" at bounding box center [1171, 265] width 80 height 17
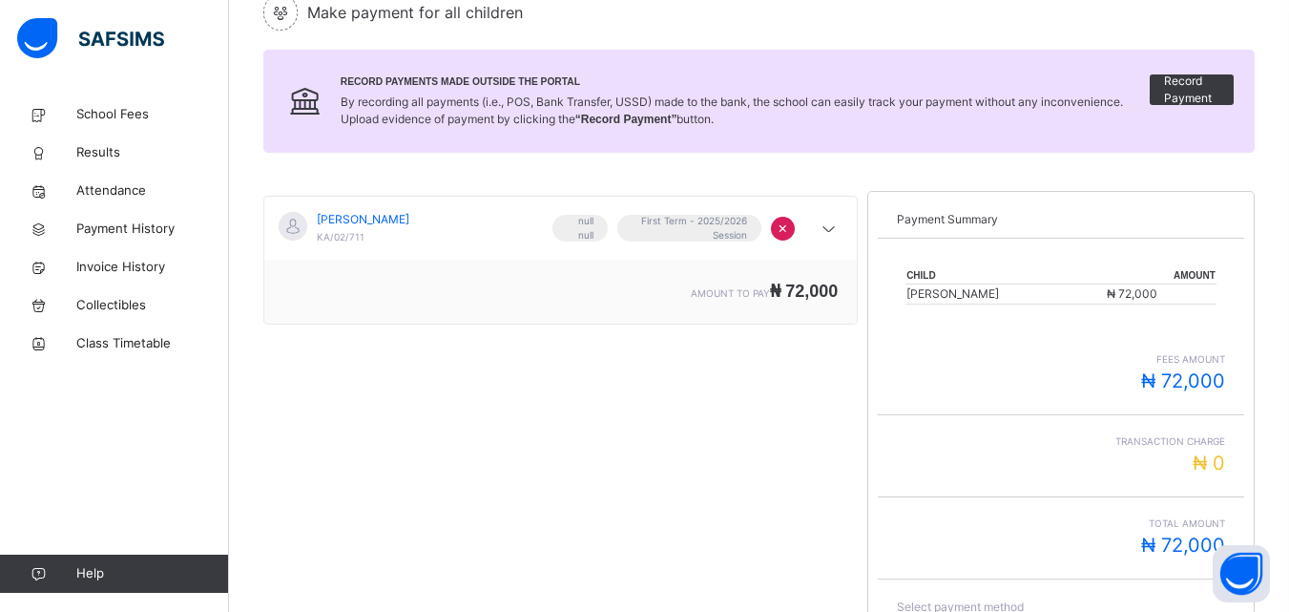
scroll to position [398, 0]
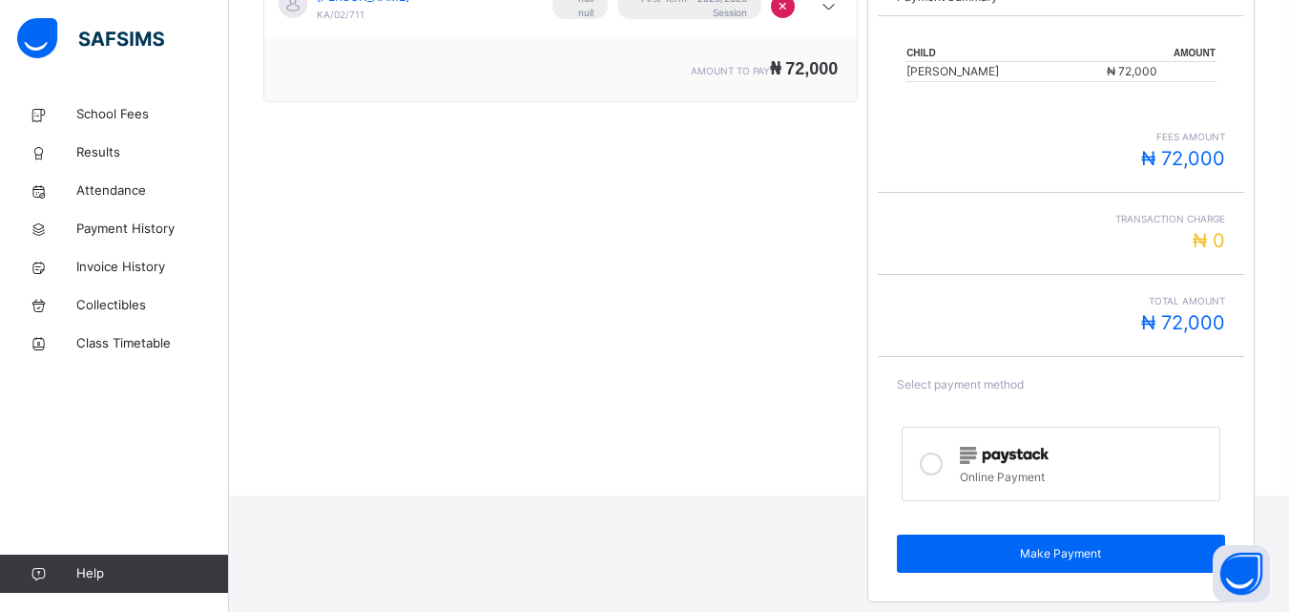
click at [1007, 464] on div "Online Payment" at bounding box center [1084, 475] width 249 height 22
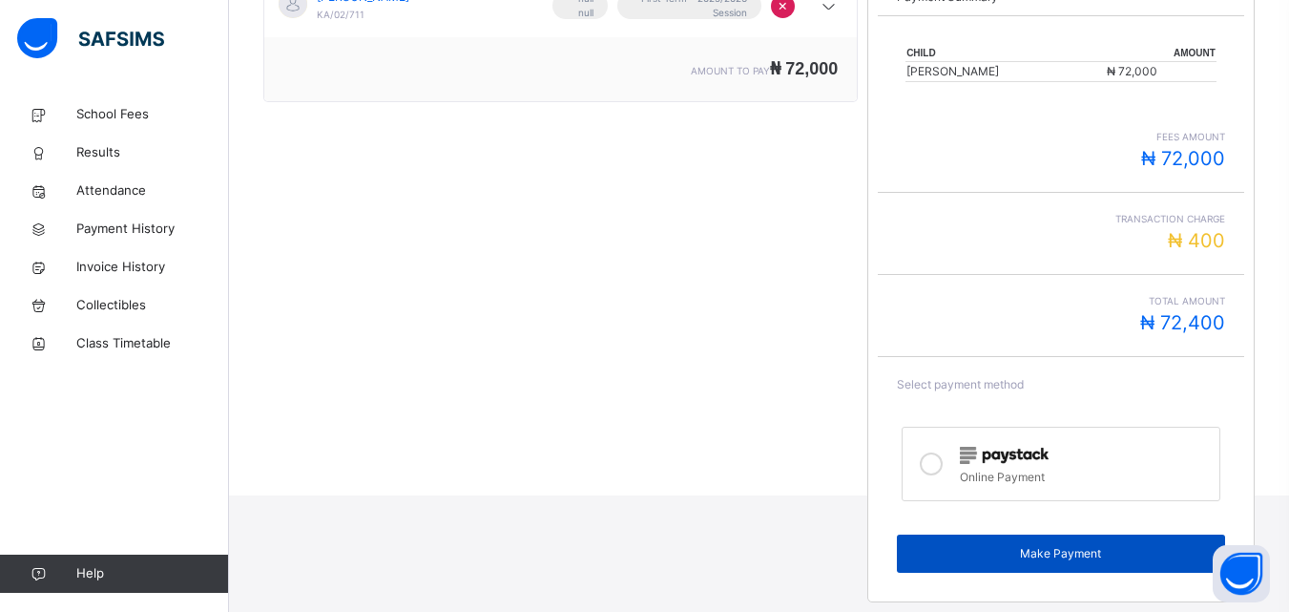
click at [1070, 554] on span "Make Payment" at bounding box center [1060, 553] width 299 height 17
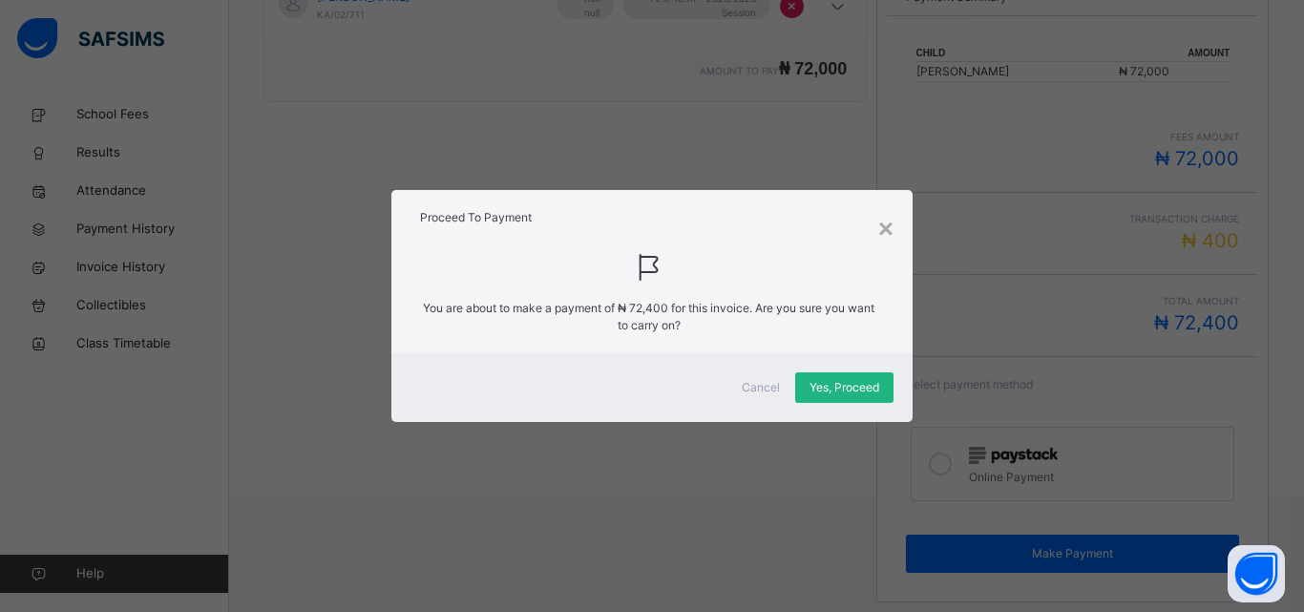
click at [854, 386] on span "Yes, Proceed" at bounding box center [844, 387] width 70 height 17
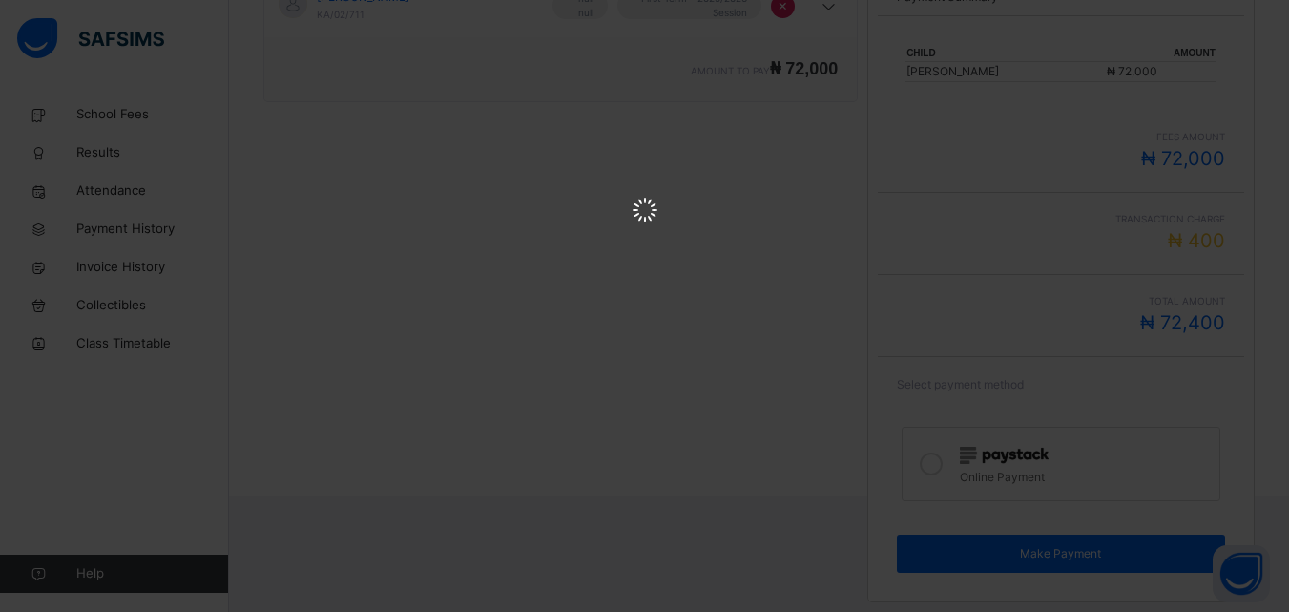
scroll to position [0, 0]
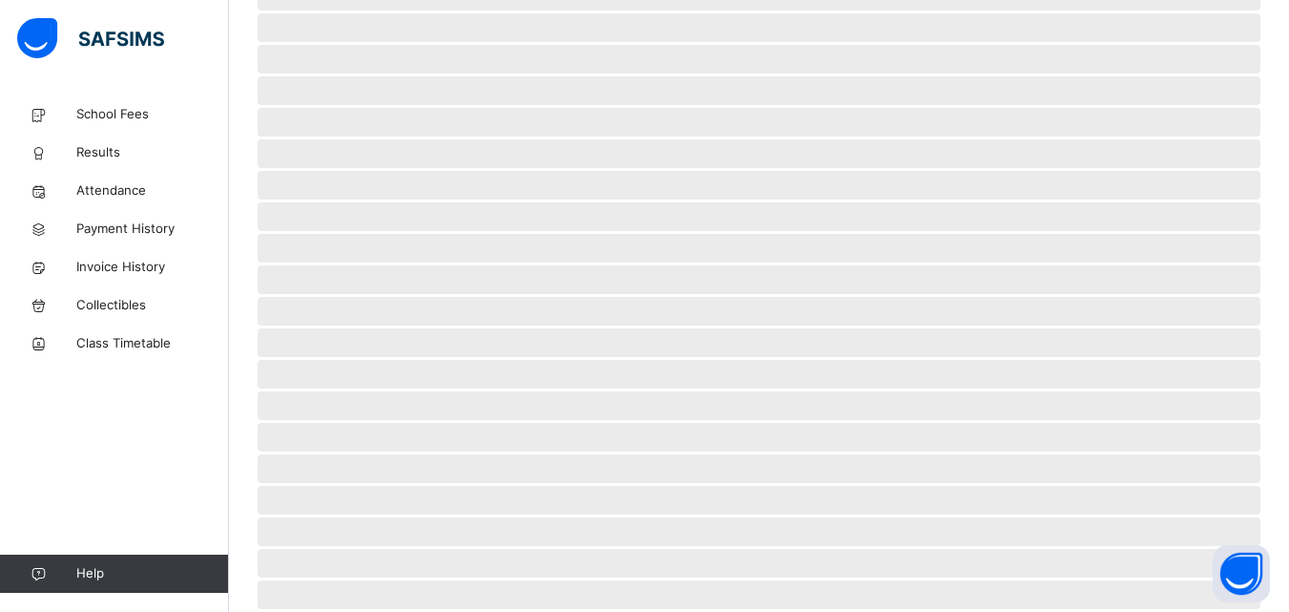
scroll to position [127, 0]
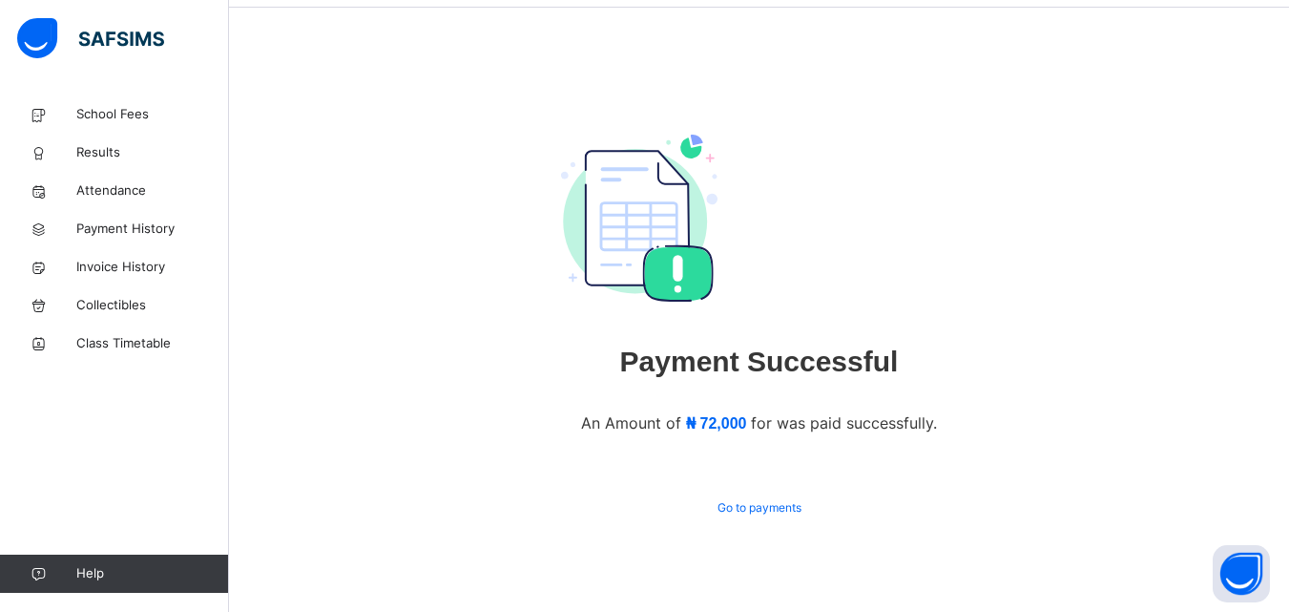
scroll to position [67, 0]
click at [137, 221] on span "Payment History" at bounding box center [152, 228] width 153 height 19
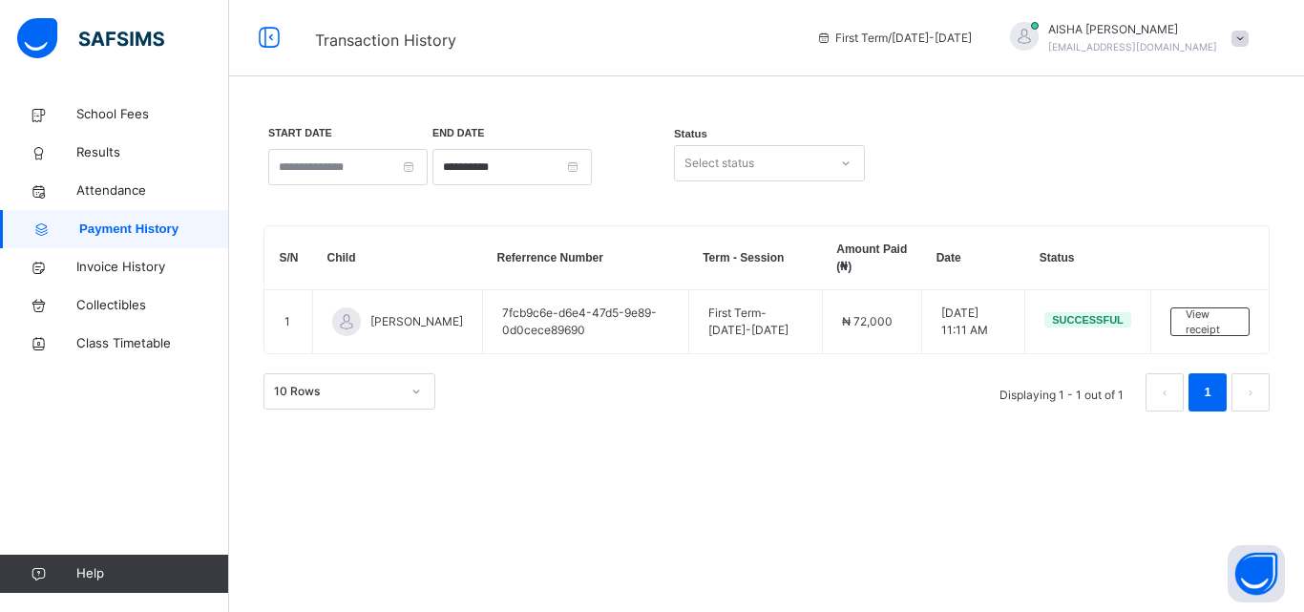
click at [1038, 25] on div at bounding box center [1024, 36] width 29 height 29
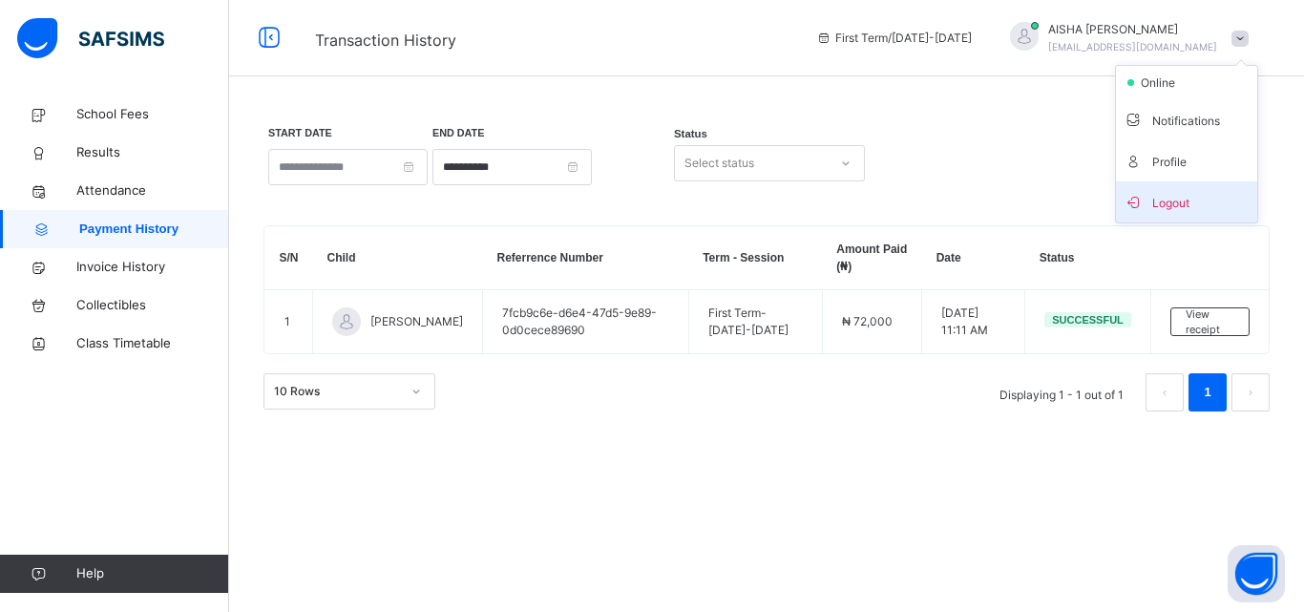
click at [1194, 198] on span "Logout" at bounding box center [1186, 202] width 126 height 26
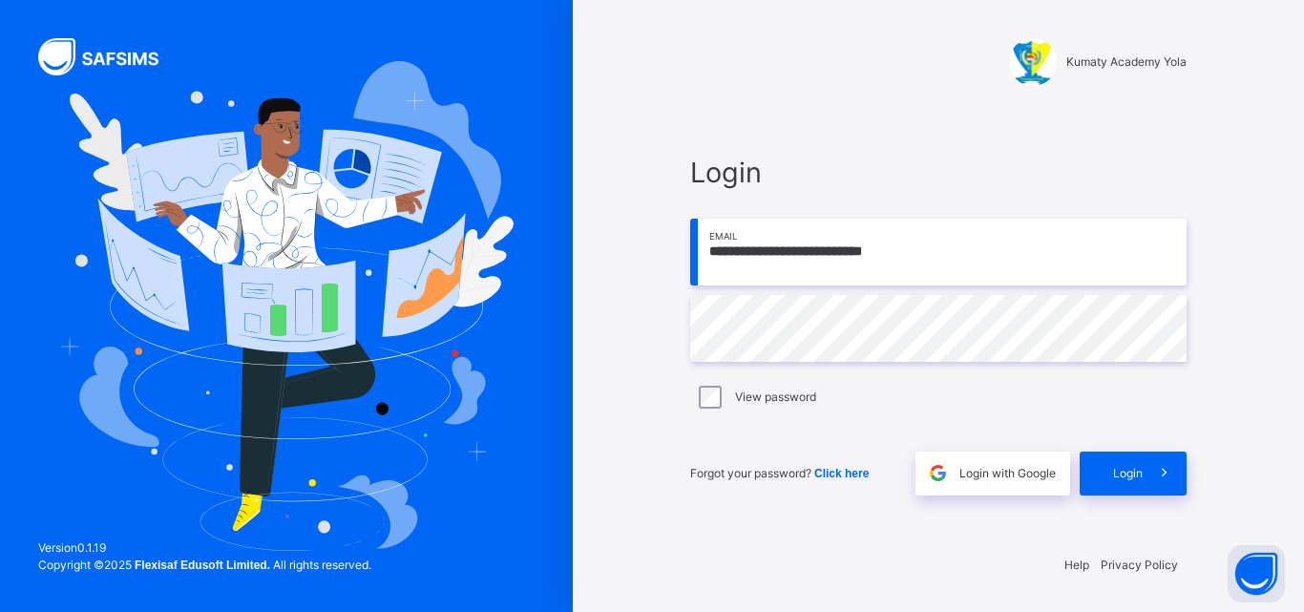
click at [956, 254] on input "**********" at bounding box center [938, 252] width 496 height 67
type input "**********"
click at [1137, 466] on span "Login" at bounding box center [1128, 473] width 30 height 17
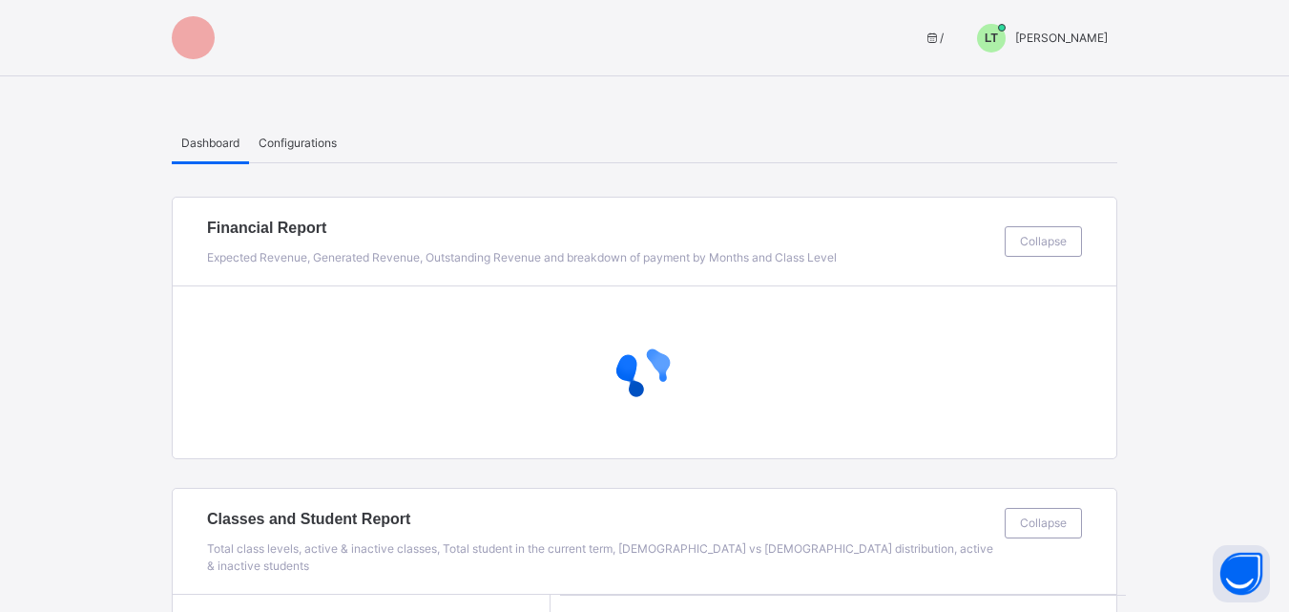
click at [998, 37] on span "LT" at bounding box center [991, 38] width 13 height 17
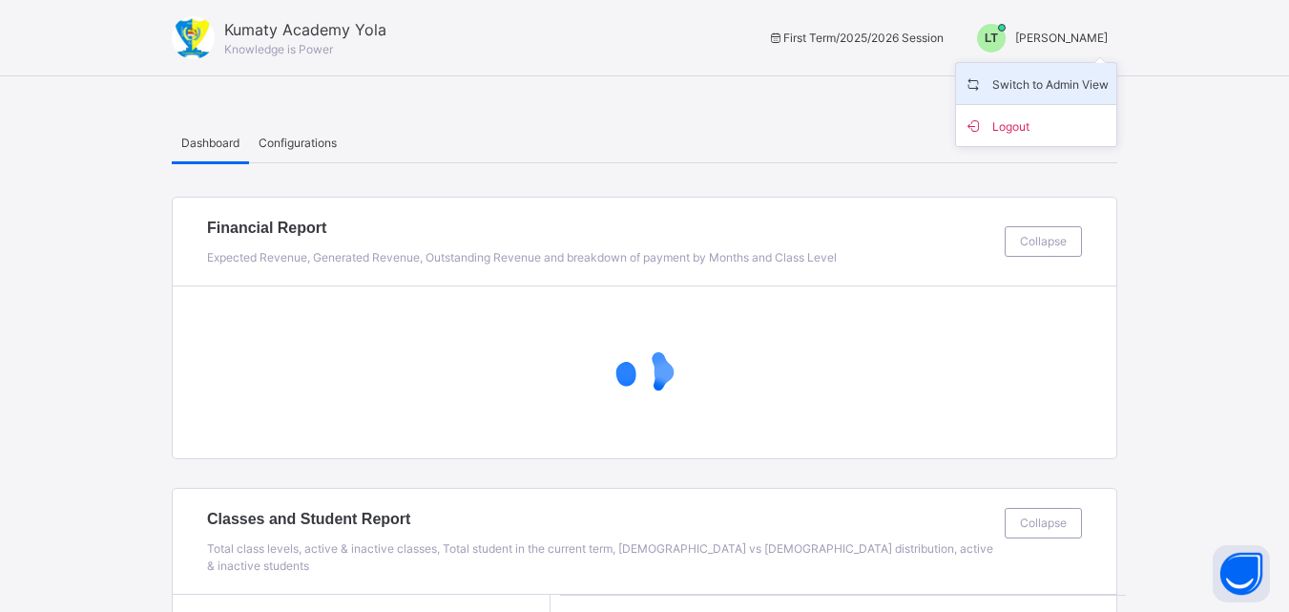
click at [1079, 81] on span "Switch to Admin View" at bounding box center [1036, 84] width 145 height 26
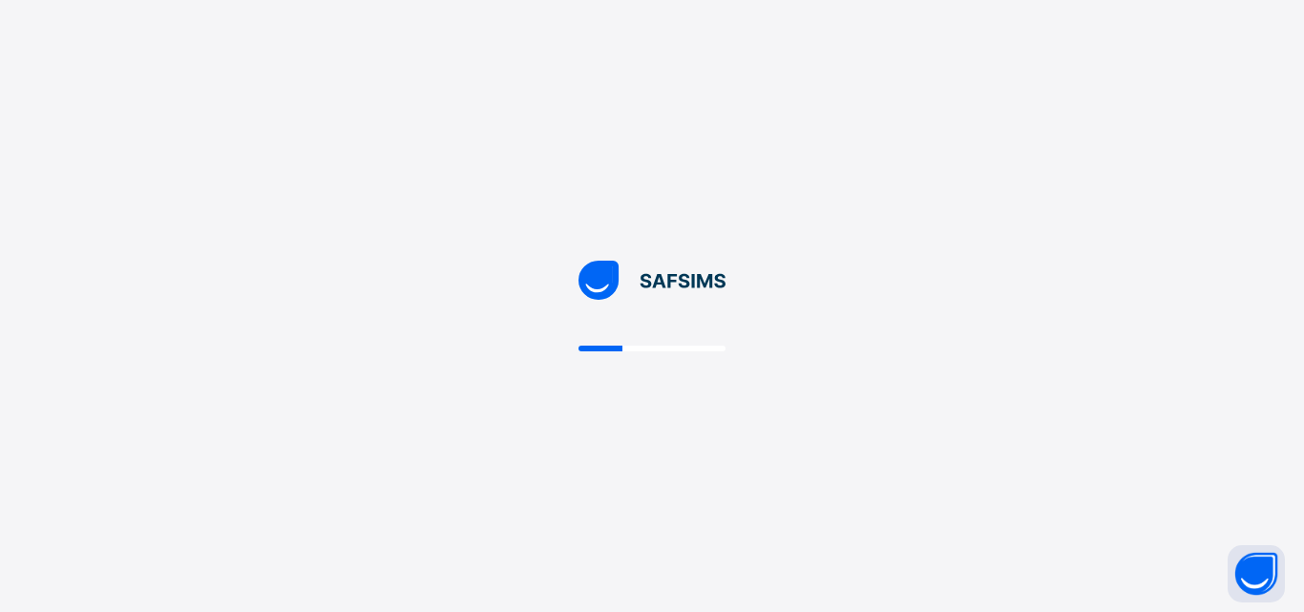
select select "**"
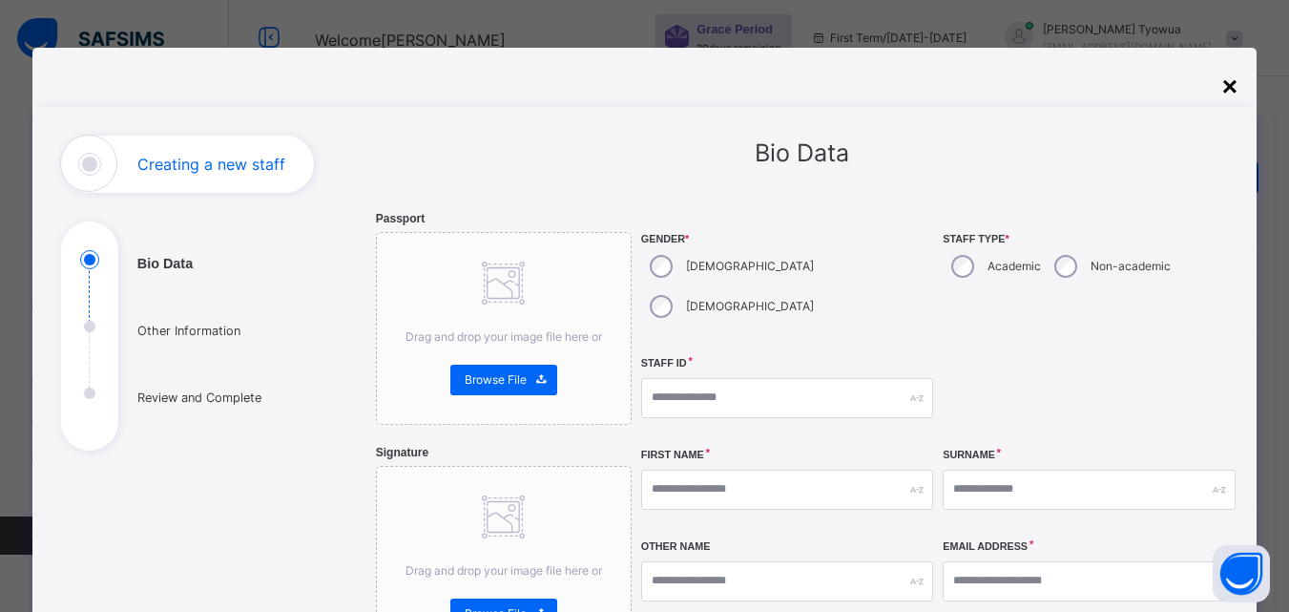
click at [1228, 95] on div "×" at bounding box center [1229, 87] width 15 height 40
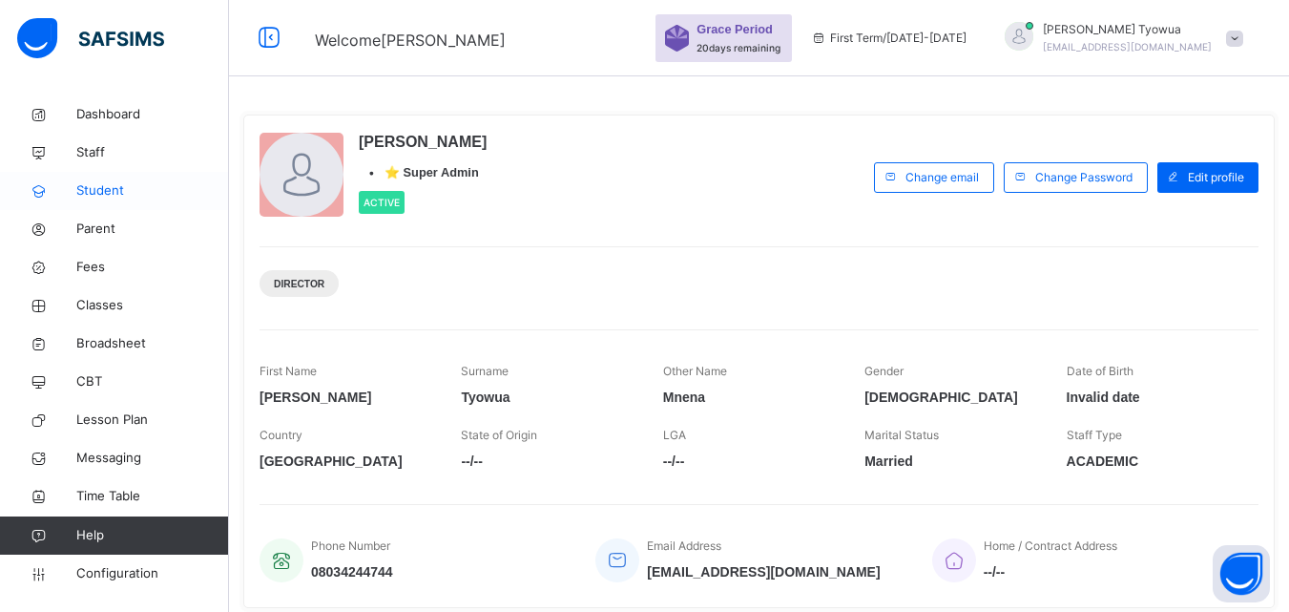
click at [112, 196] on span "Student" at bounding box center [152, 190] width 153 height 19
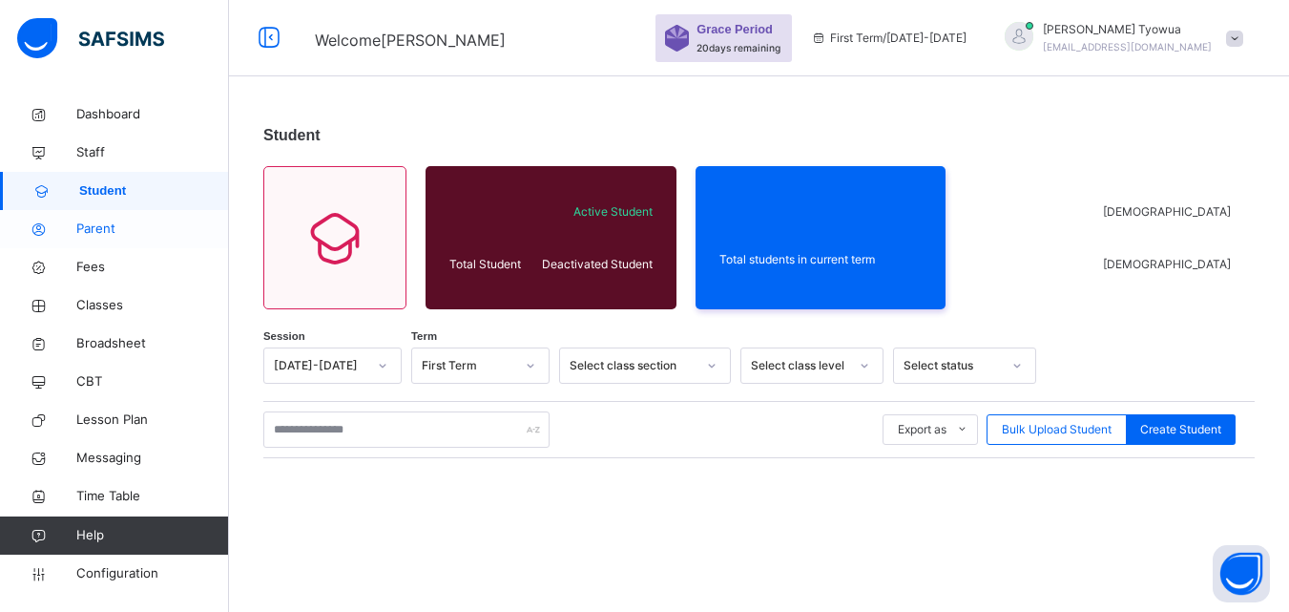
click at [94, 232] on span "Parent" at bounding box center [152, 228] width 153 height 19
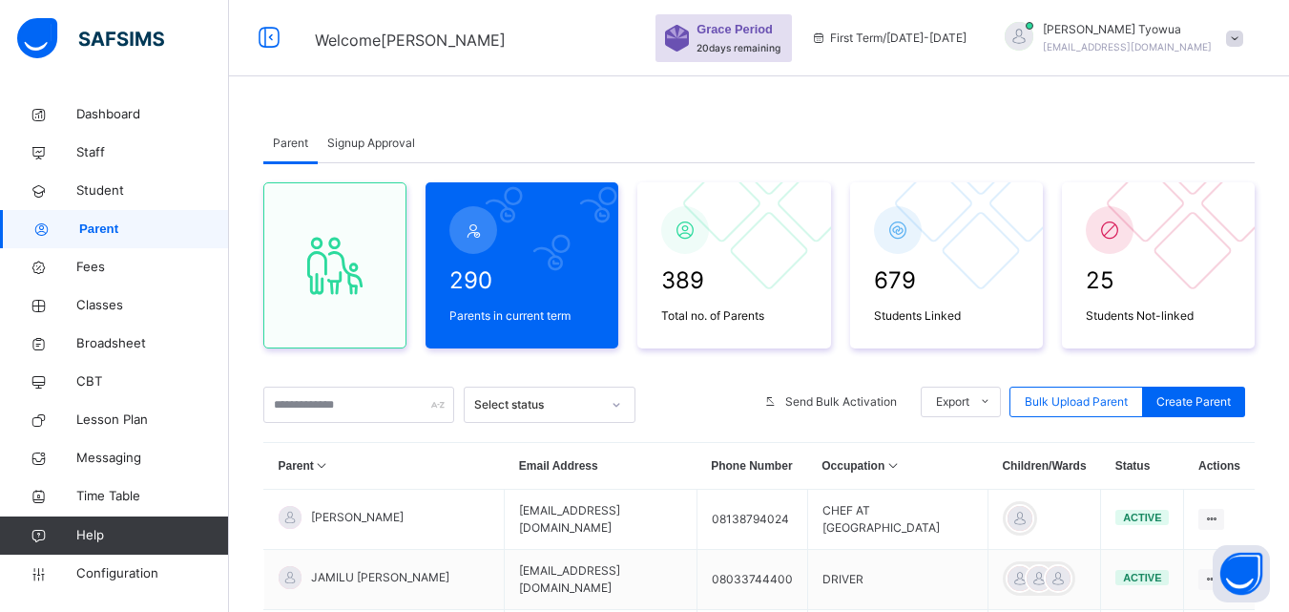
click at [412, 472] on th "Parent" at bounding box center [384, 466] width 240 height 47
click at [322, 405] on input "text" at bounding box center [358, 404] width 191 height 36
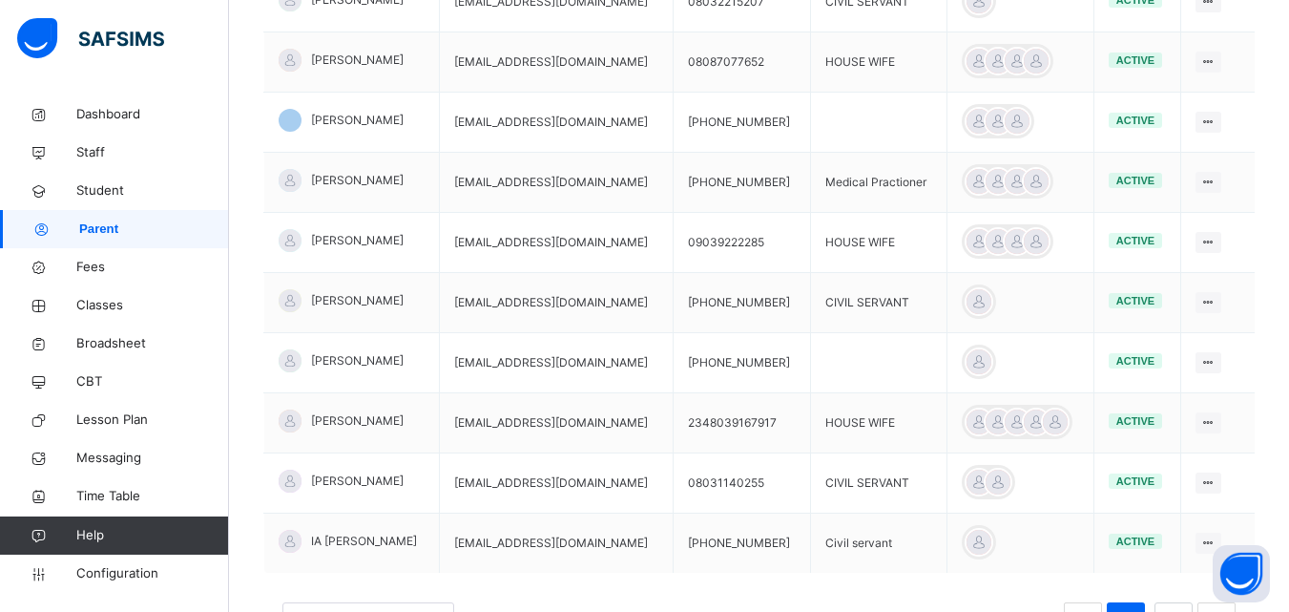
scroll to position [613, 0]
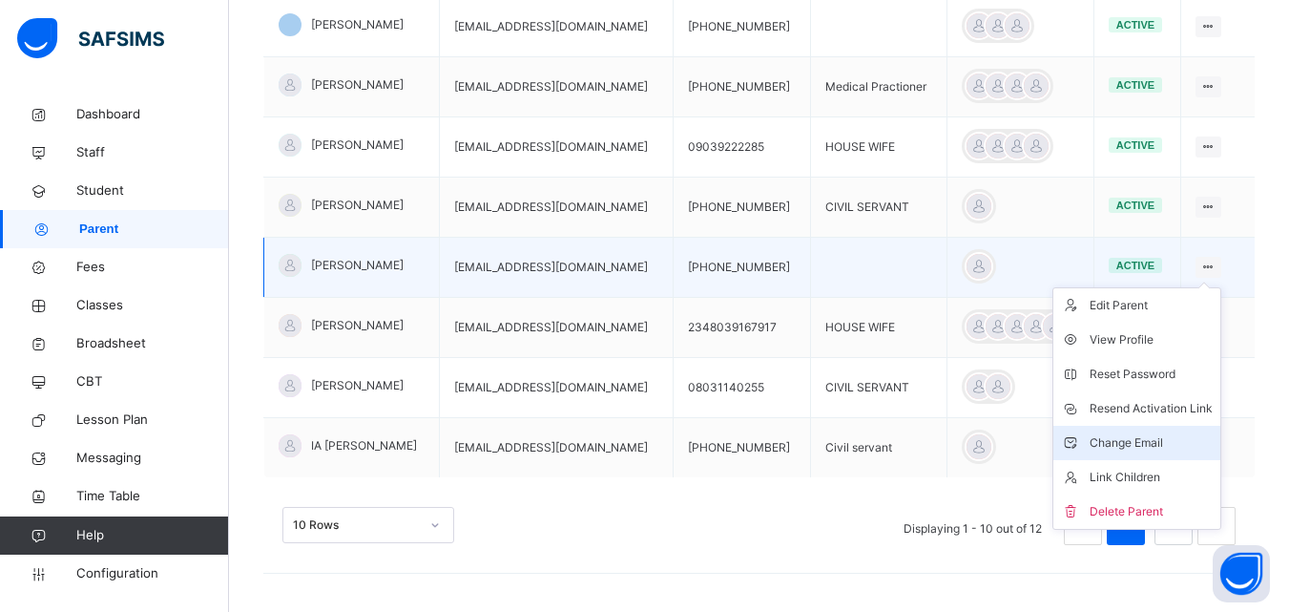
type input "*****"
click at [1155, 437] on div "Change Email" at bounding box center [1151, 442] width 123 height 19
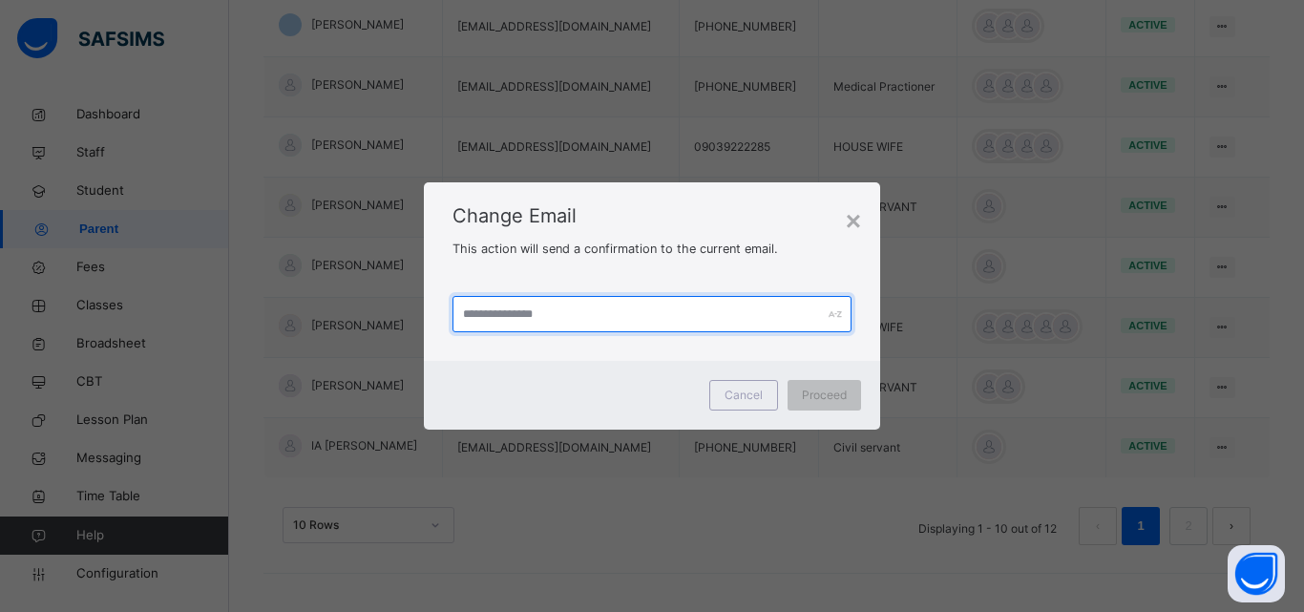
click at [653, 309] on input "text" at bounding box center [651, 314] width 399 height 36
click at [644, 303] on input "**********" at bounding box center [651, 314] width 399 height 36
type input "*"
type input "**********"
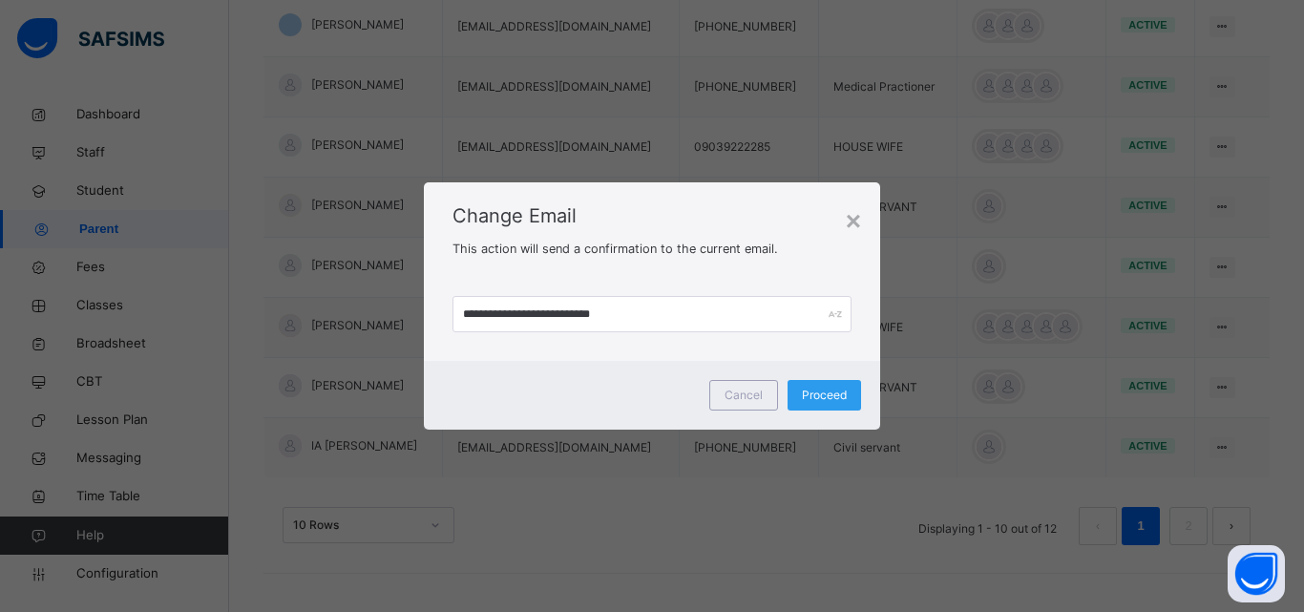
click at [795, 407] on div "Proceed" at bounding box center [823, 395] width 73 height 31
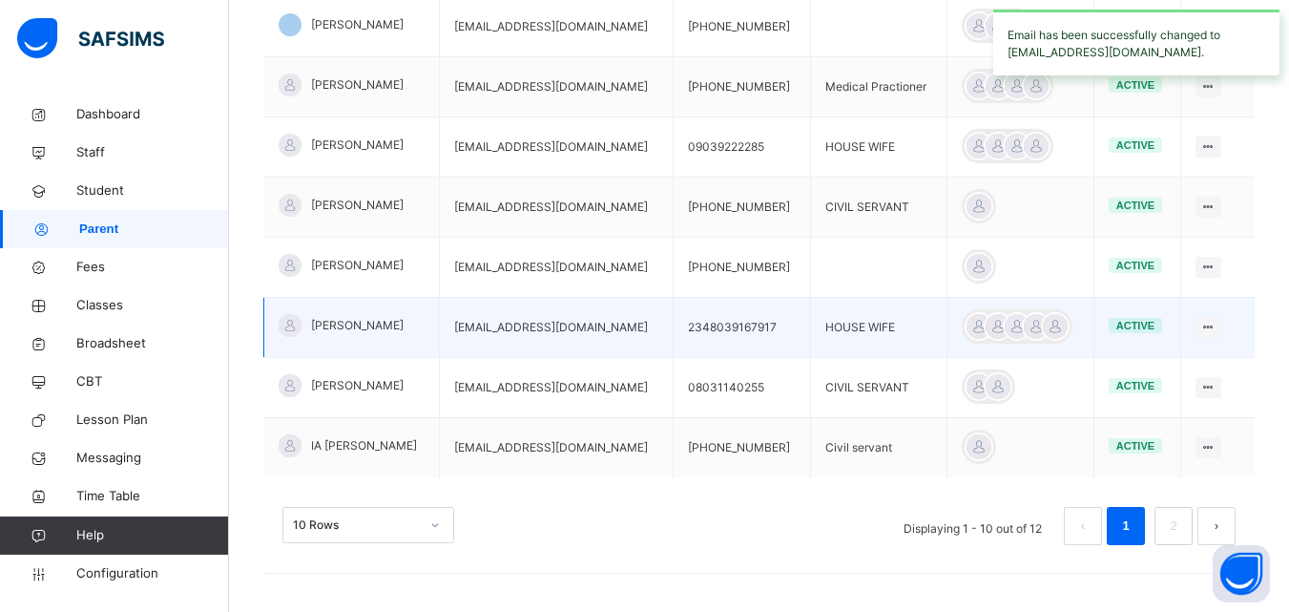
click at [626, 303] on td "aishatmarafa100@gmail.com" at bounding box center [556, 328] width 234 height 60
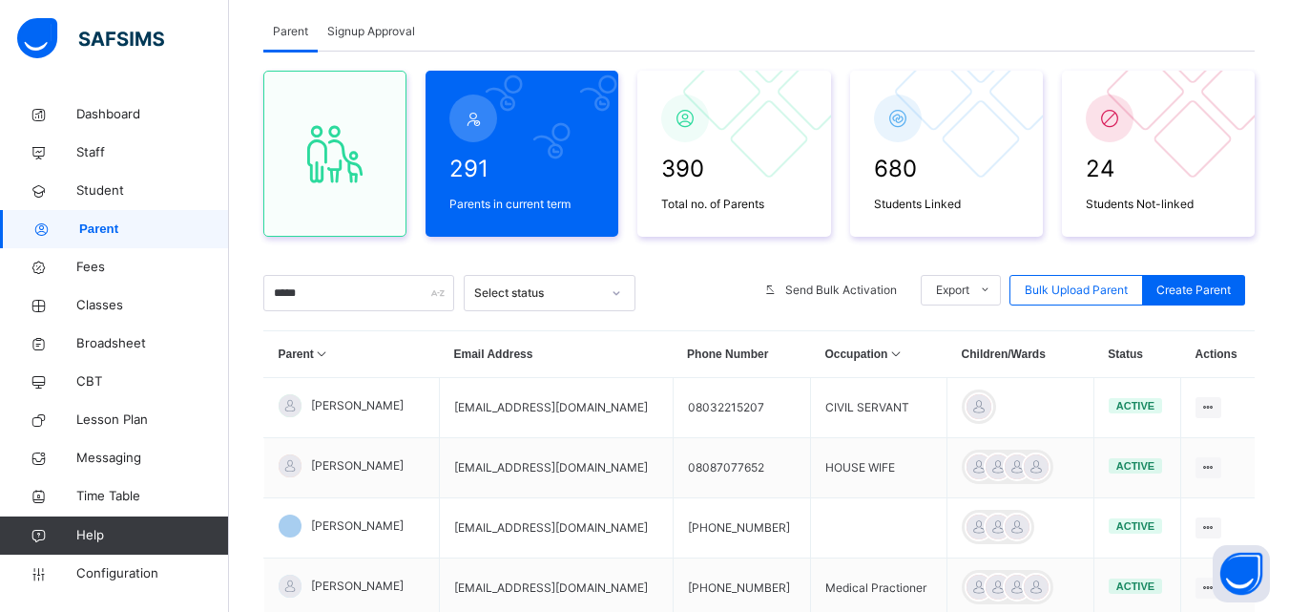
scroll to position [0, 0]
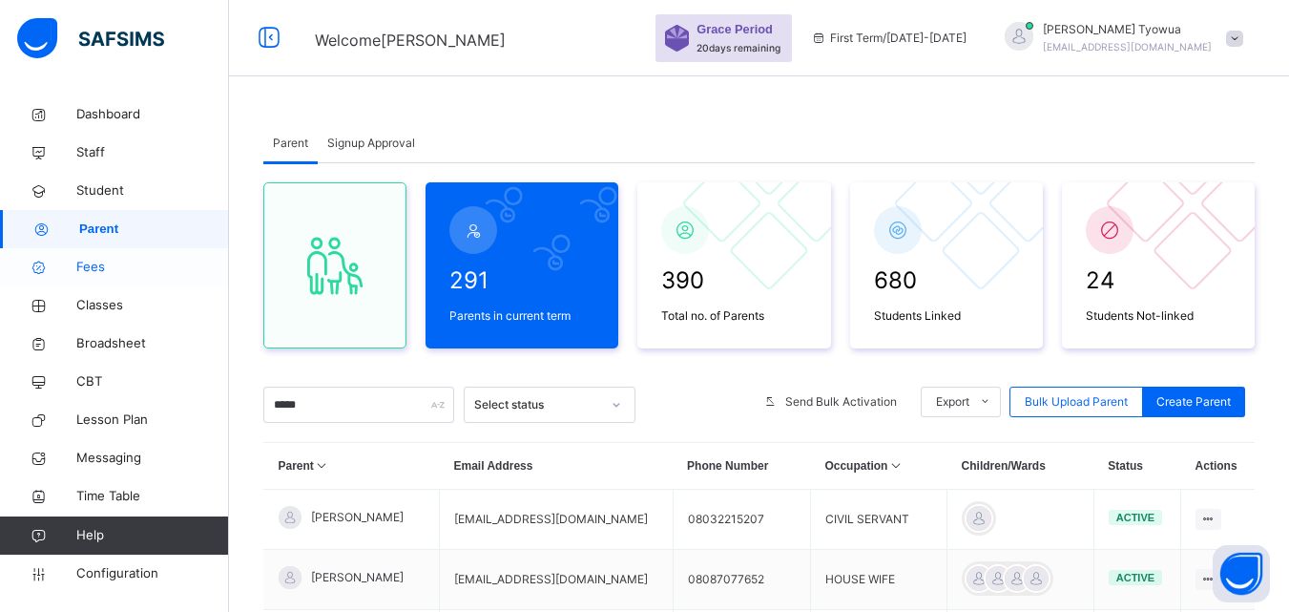
click at [83, 257] on link "Fees" at bounding box center [114, 267] width 229 height 38
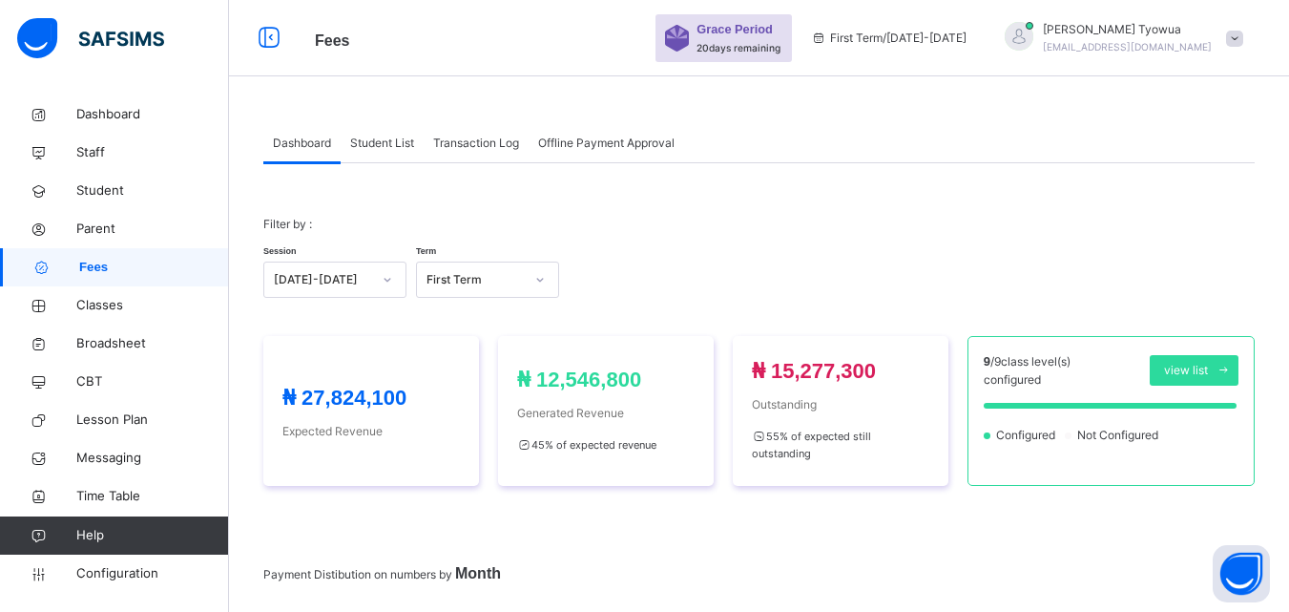
click at [388, 159] on div "Student List" at bounding box center [382, 143] width 83 height 38
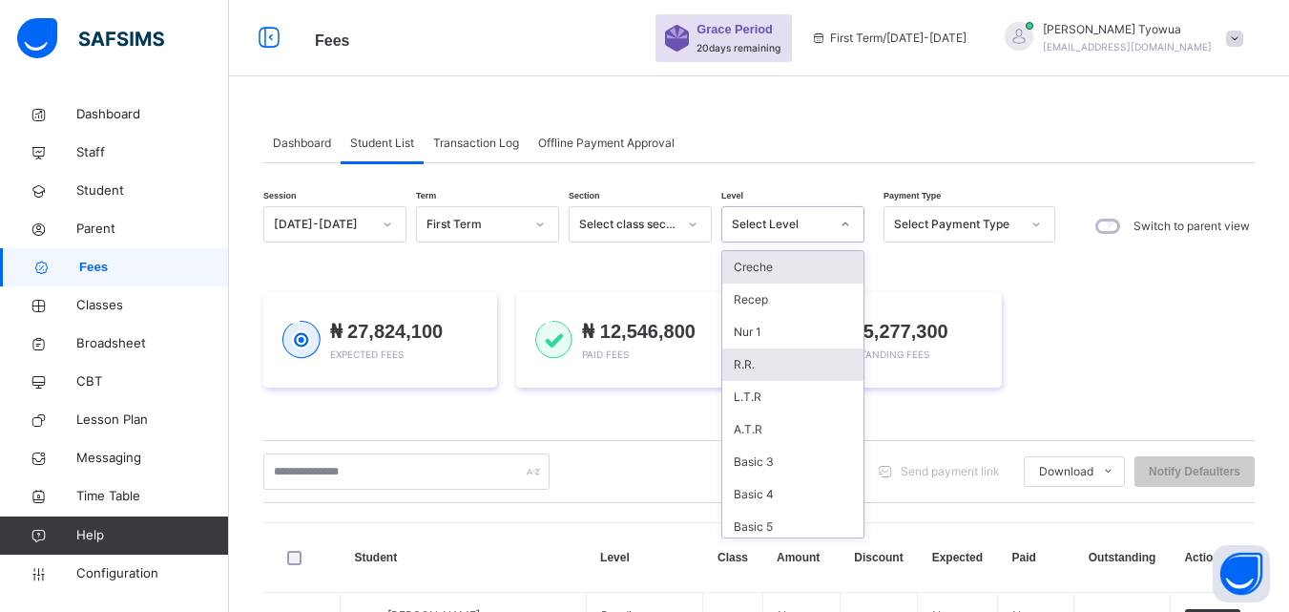
click at [772, 366] on div "R.R." at bounding box center [792, 364] width 141 height 32
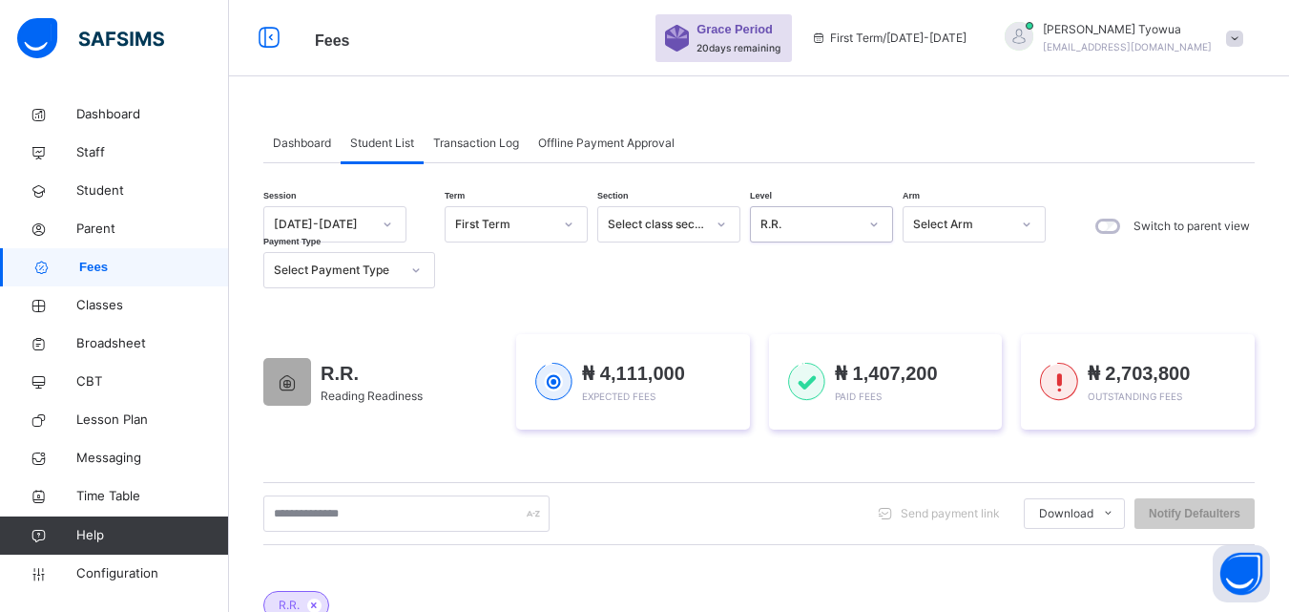
scroll to position [110, 0]
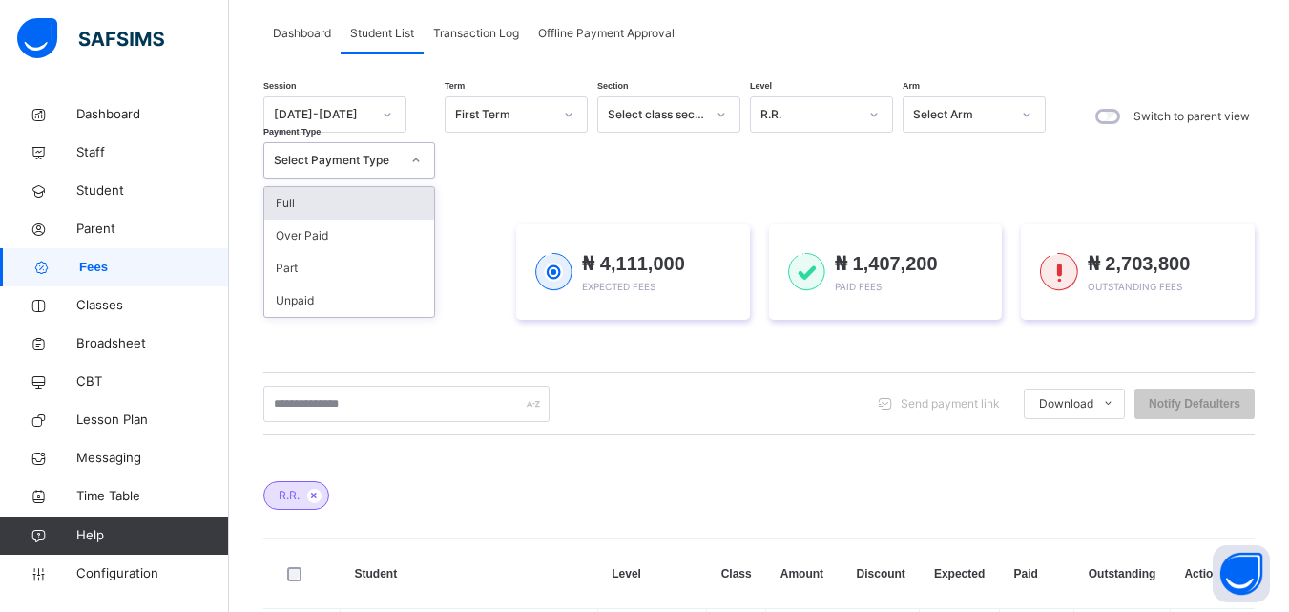
click at [390, 198] on div "Full" at bounding box center [349, 203] width 170 height 32
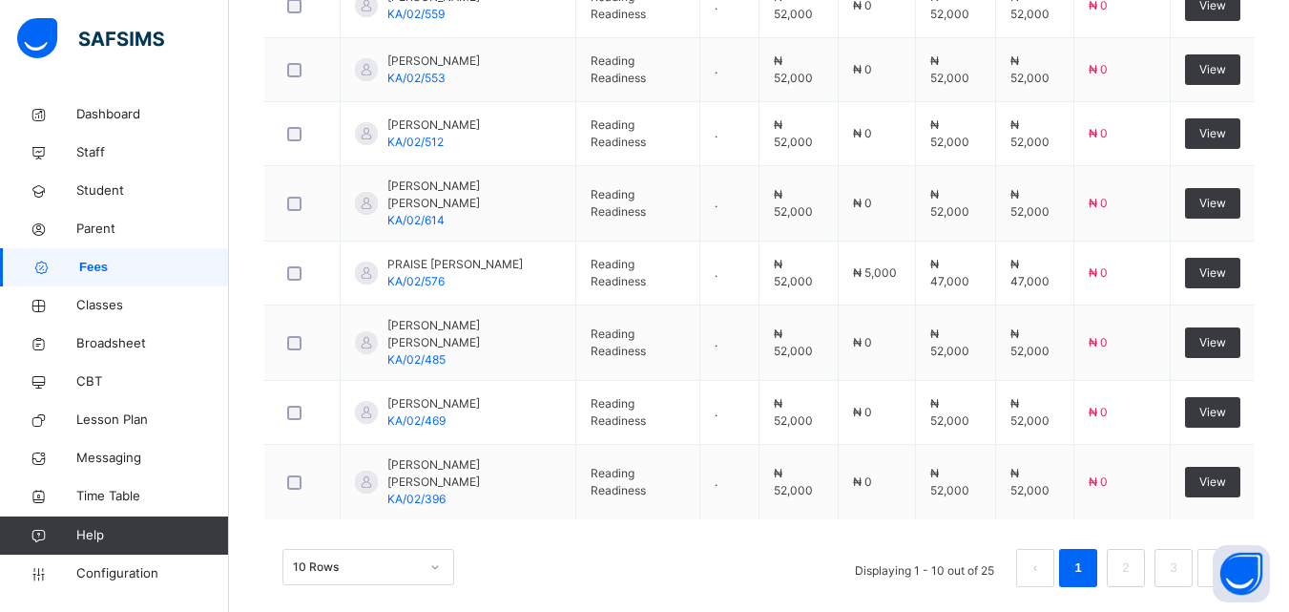
scroll to position [941, 0]
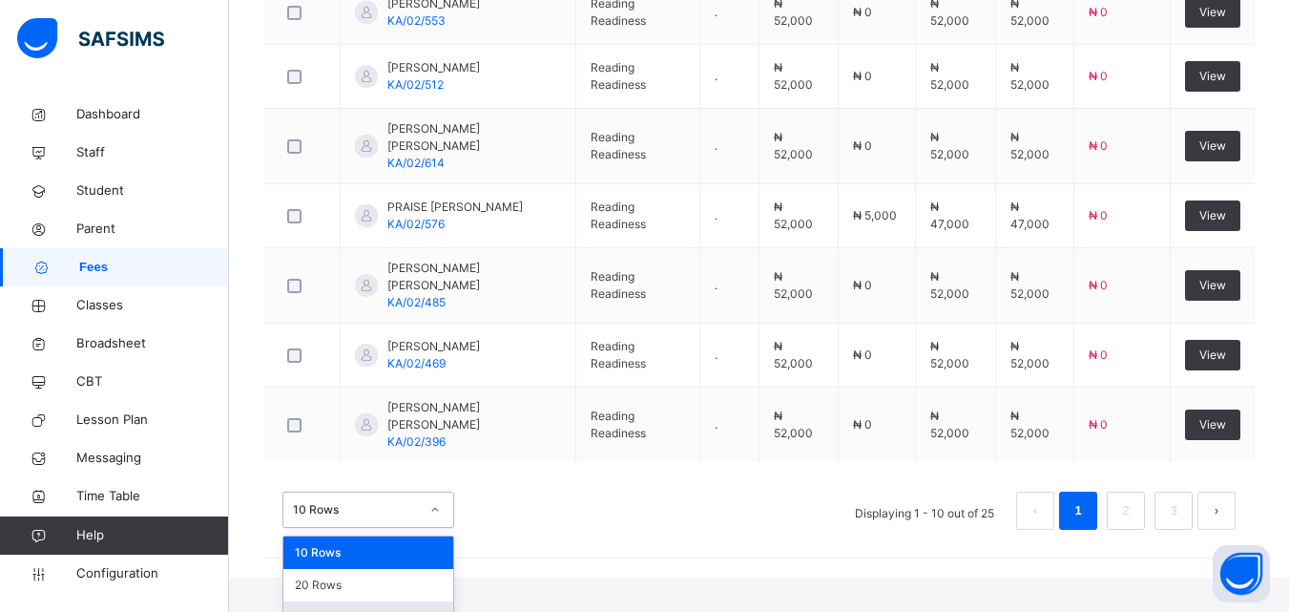
click at [368, 601] on div "50 Rows" at bounding box center [368, 617] width 170 height 32
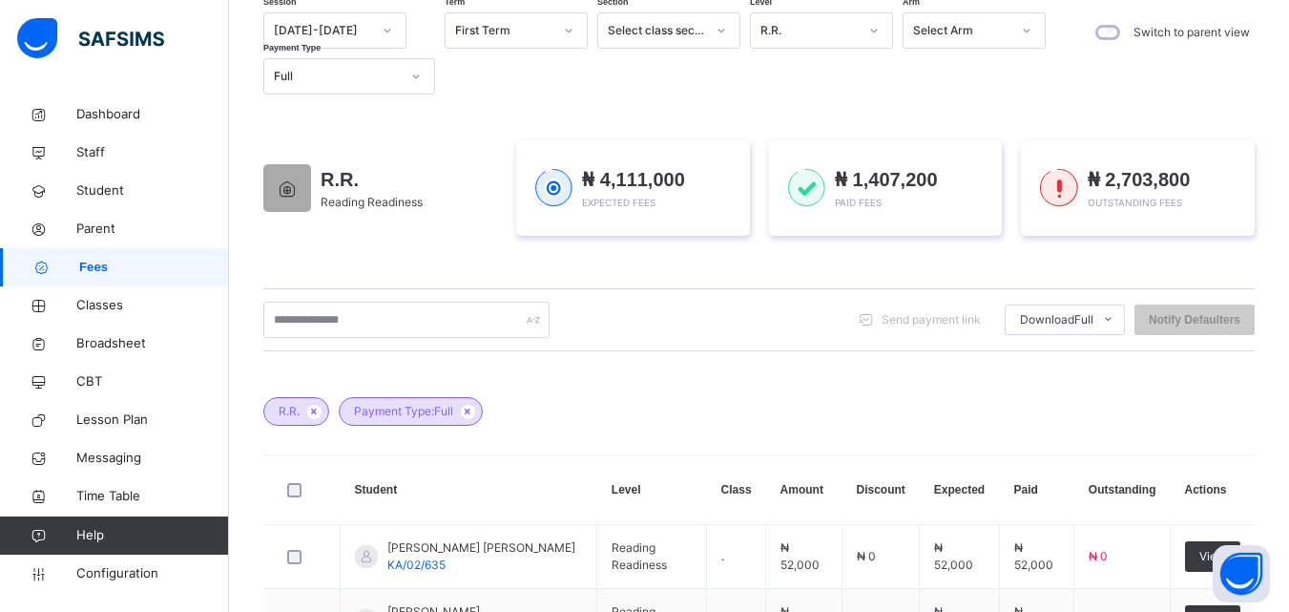
scroll to position [0, 0]
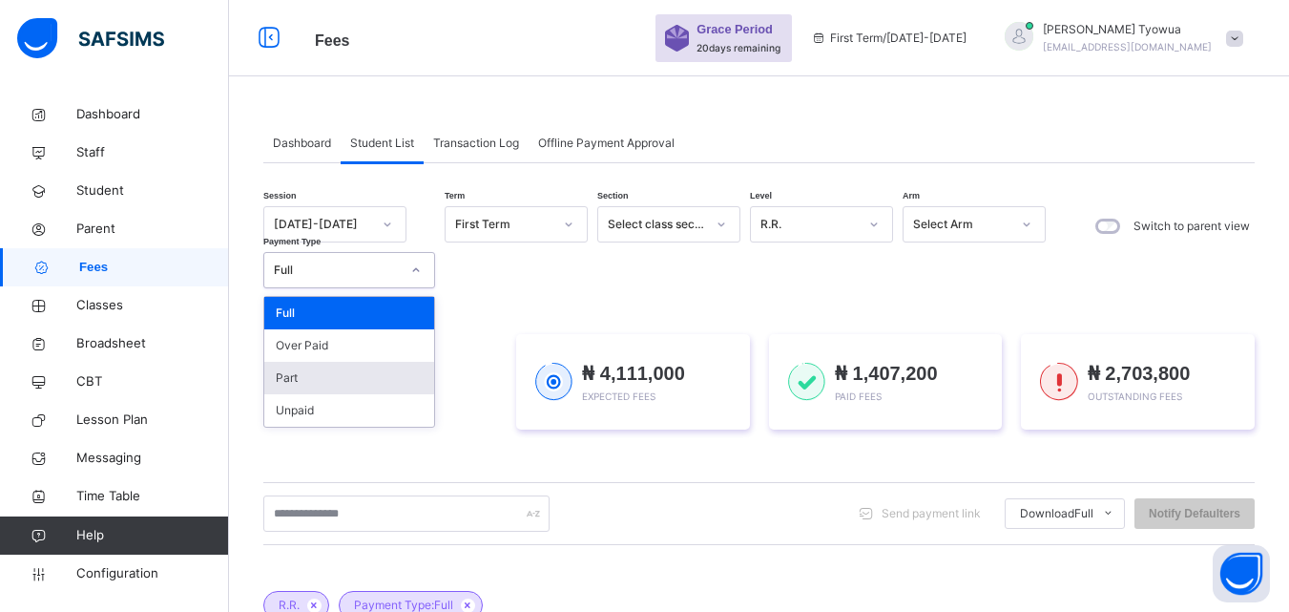
click at [362, 372] on div "Part" at bounding box center [349, 378] width 170 height 32
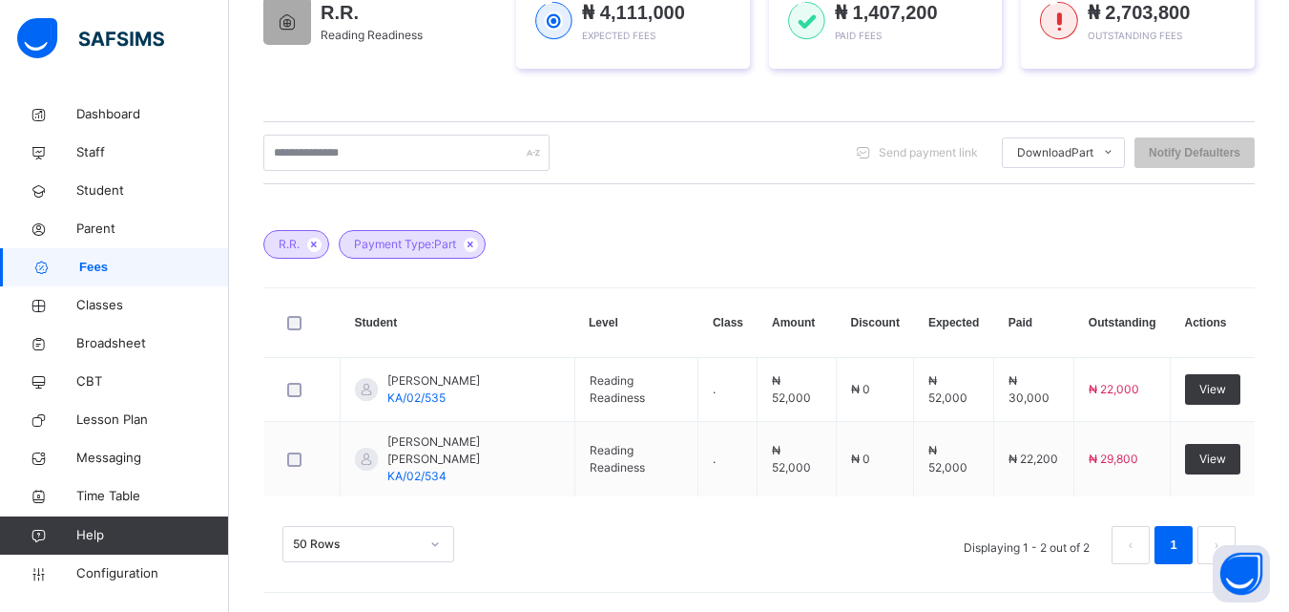
scroll to position [349, 0]
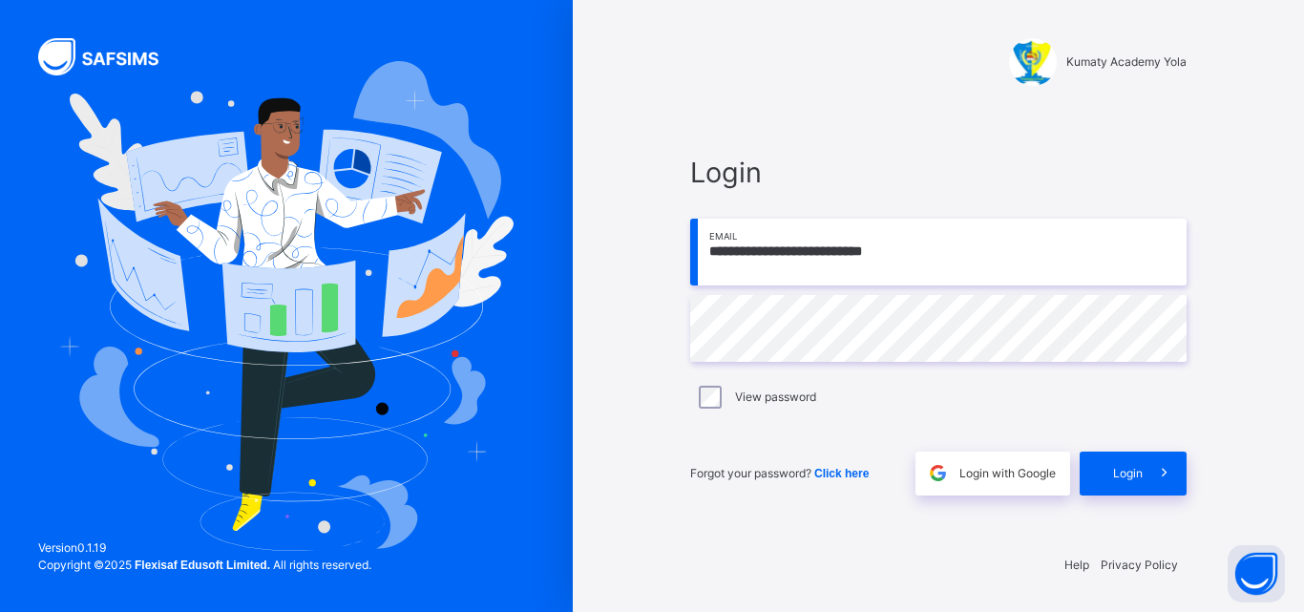
click at [982, 260] on input "**********" at bounding box center [938, 252] width 496 height 67
type input "**********"
click at [1151, 479] on span at bounding box center [1164, 473] width 44 height 44
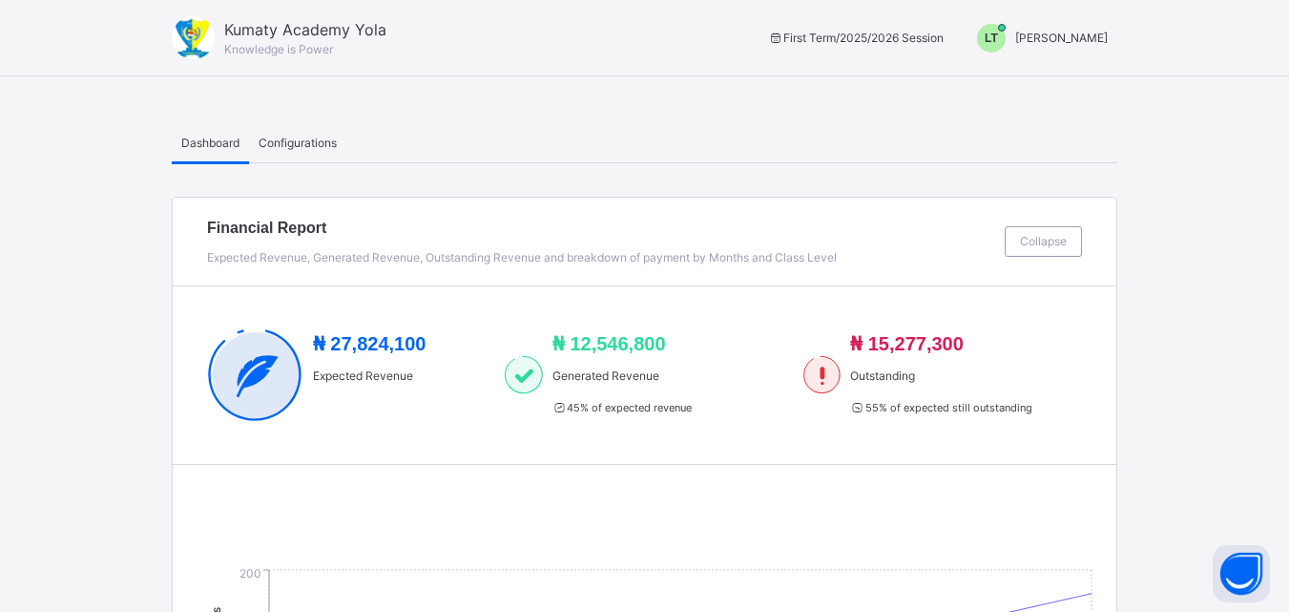
click at [998, 36] on span "LT" at bounding box center [991, 38] width 13 height 17
click at [1056, 80] on span "Switch to Admin View" at bounding box center [1036, 84] width 145 height 26
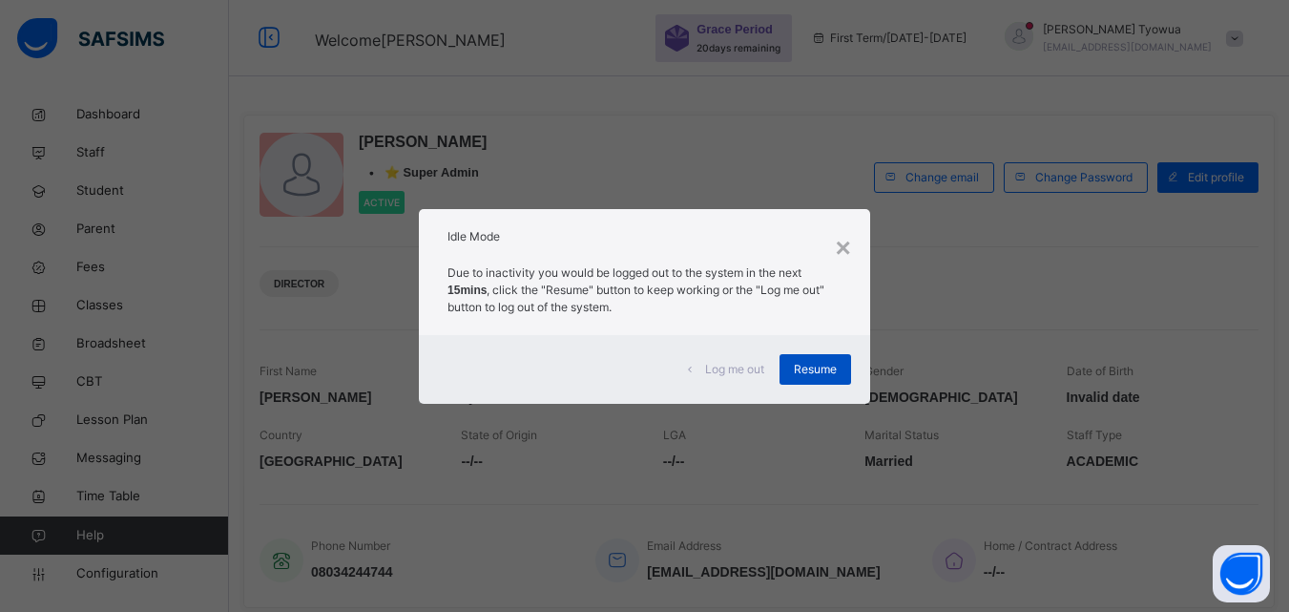
click at [822, 366] on span "Resume" at bounding box center [815, 369] width 43 height 17
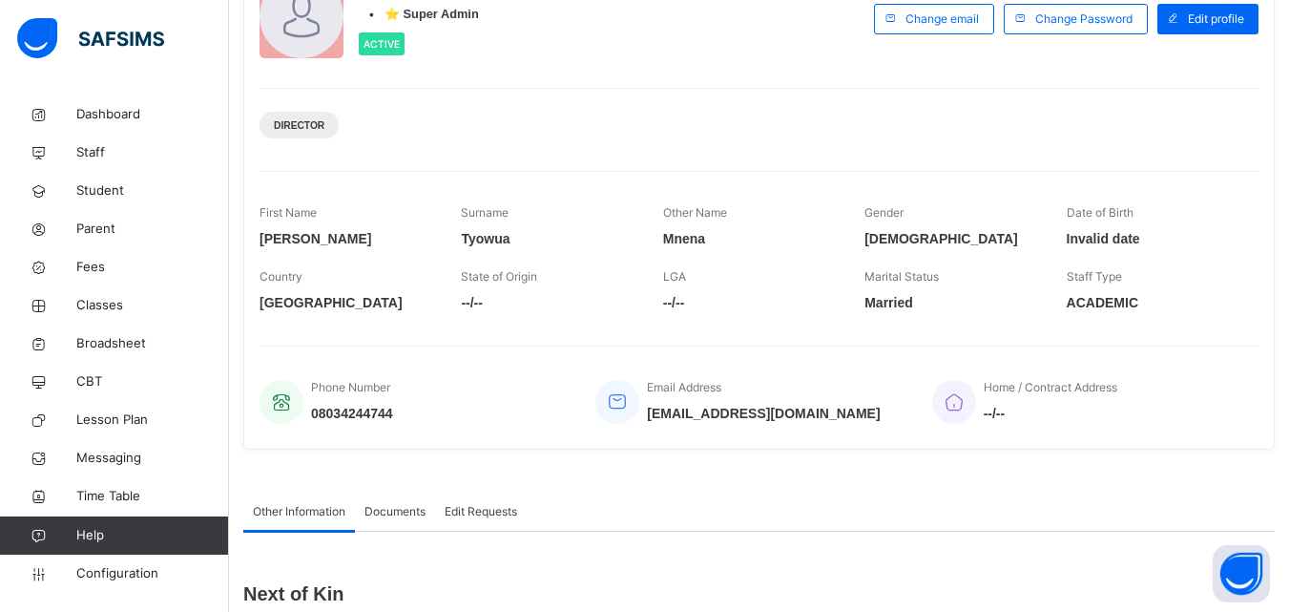
scroll to position [428, 0]
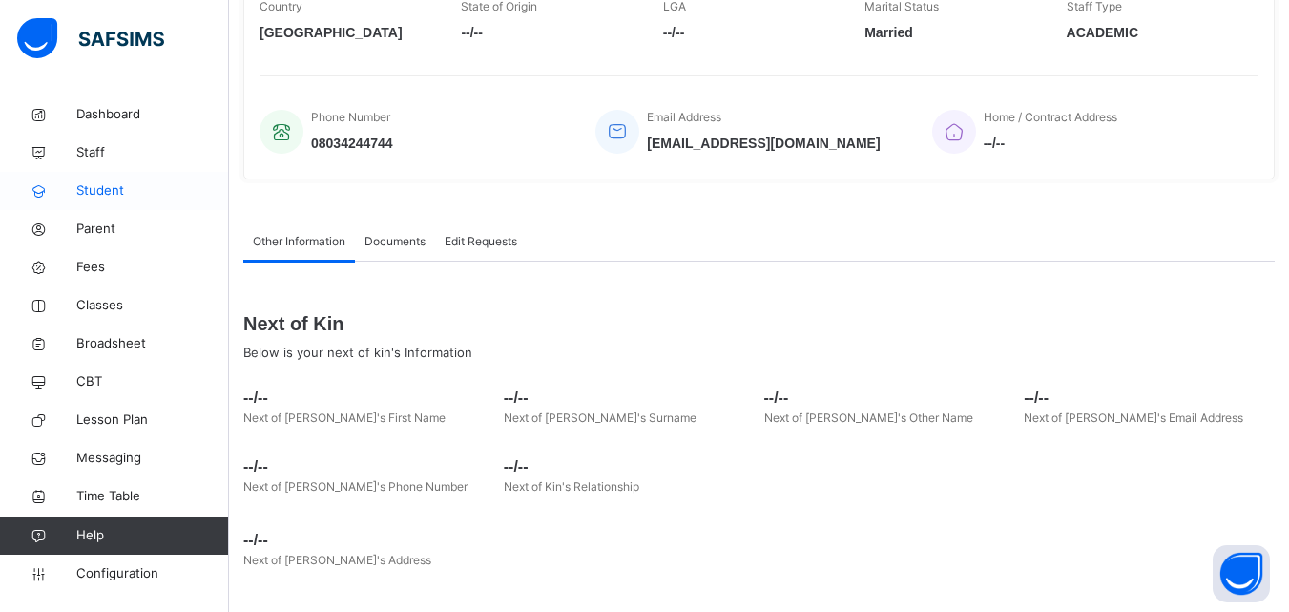
click at [102, 193] on span "Student" at bounding box center [152, 190] width 153 height 19
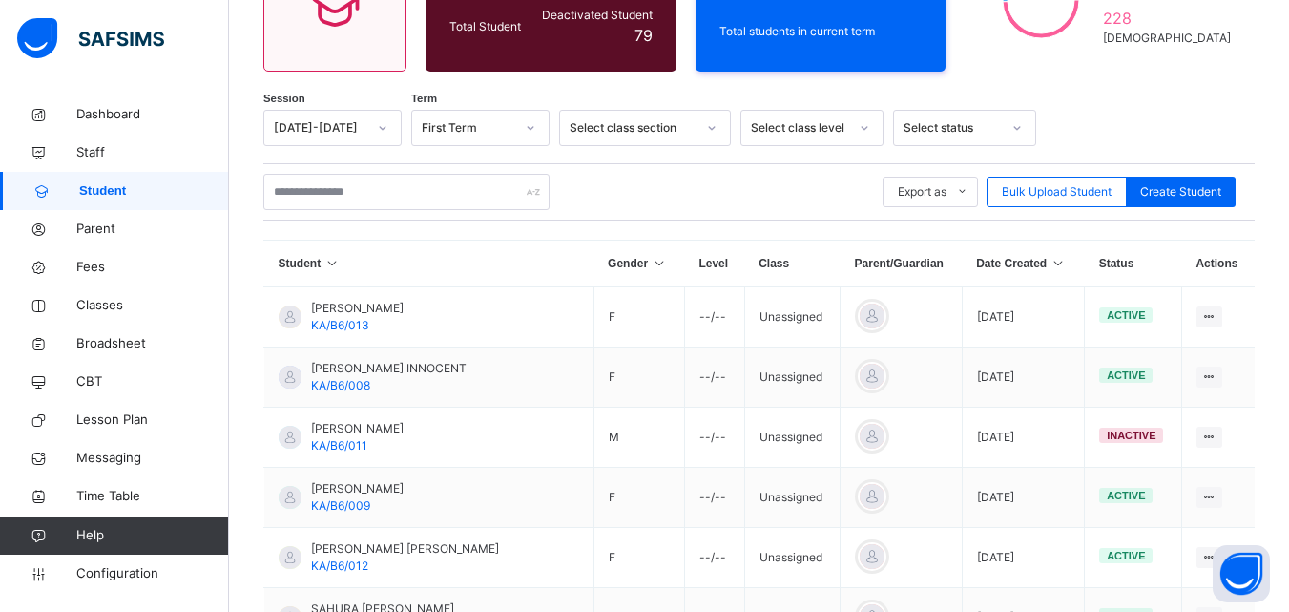
scroll to position [428, 0]
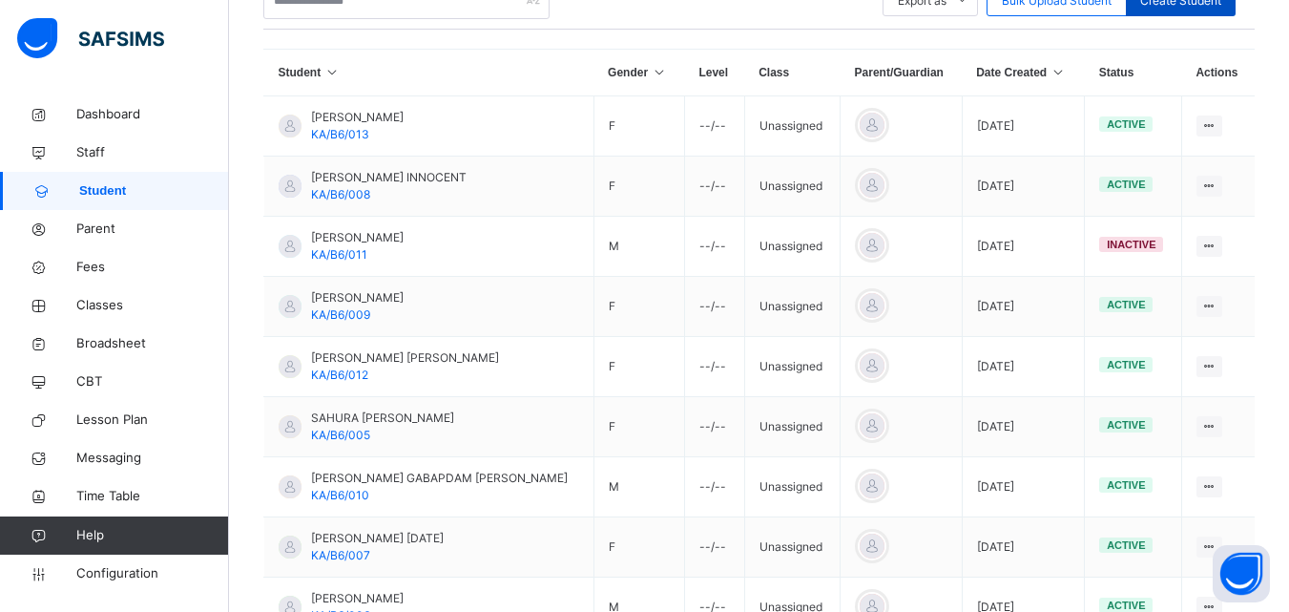
click at [1181, 10] on div "Create Student" at bounding box center [1181, 1] width 110 height 31
select select "**"
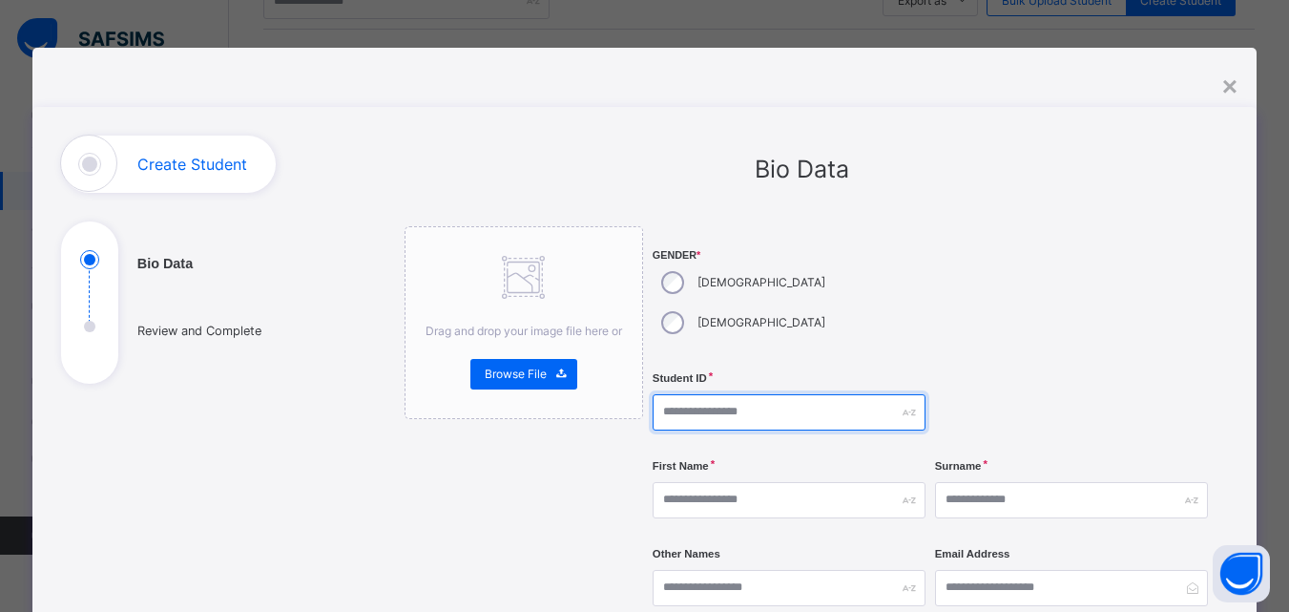
click at [751, 394] on input "text" at bounding box center [789, 412] width 273 height 36
type input "*********"
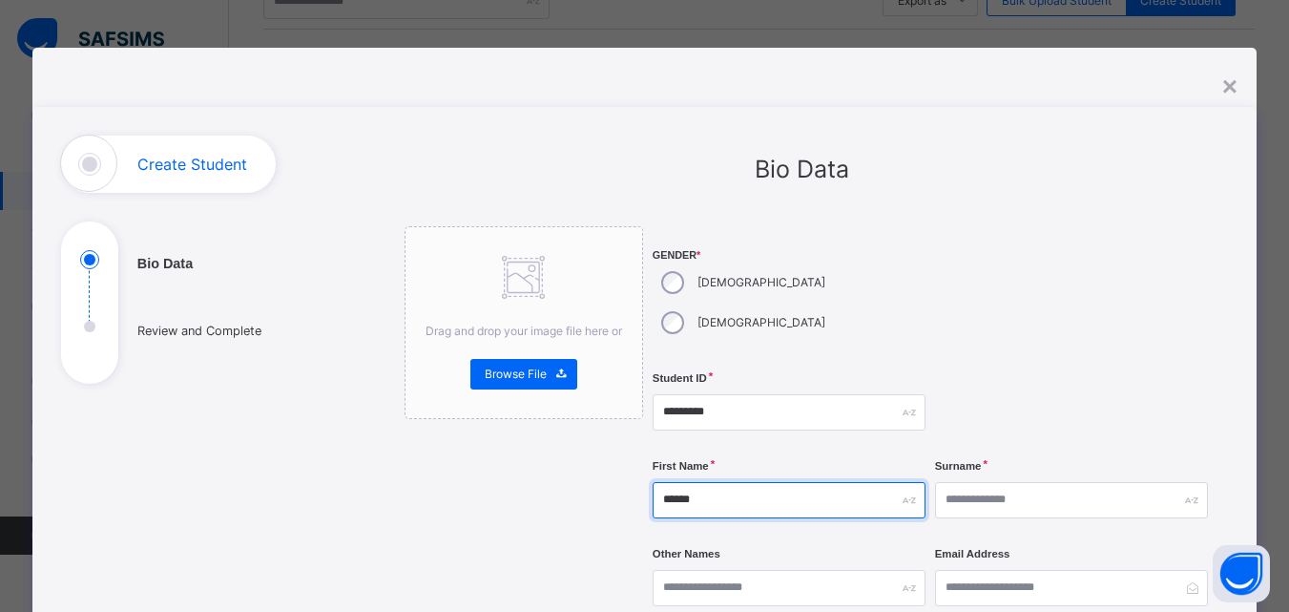
type input "******"
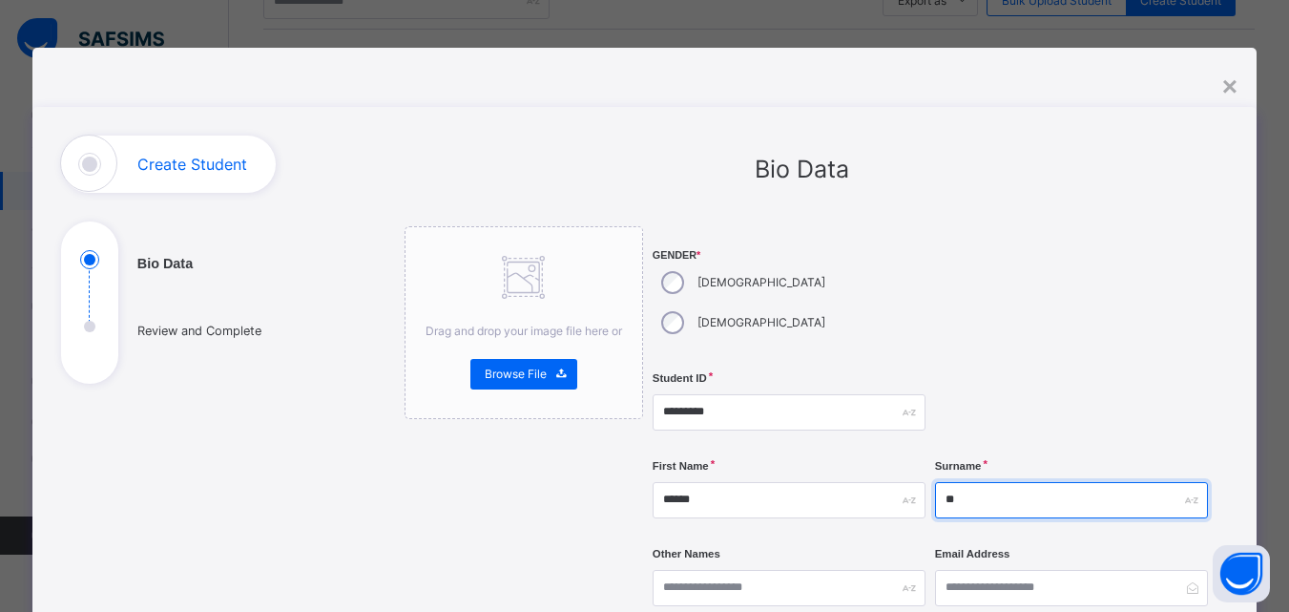
type input "*"
type input "*****"
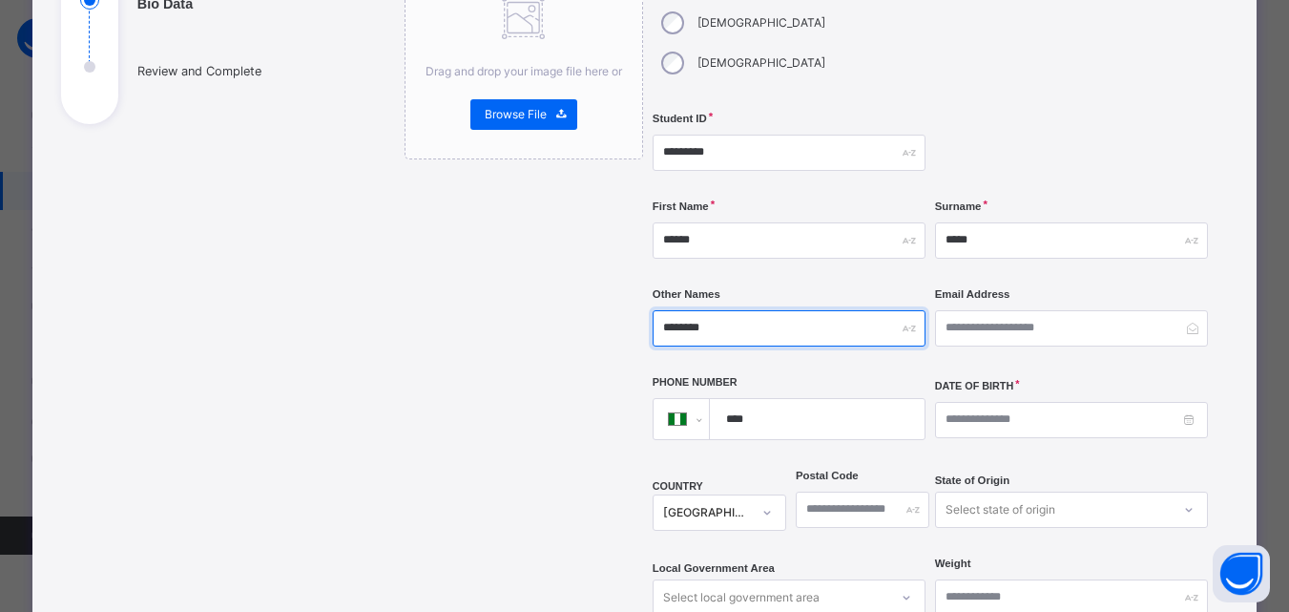
scroll to position [314, 0]
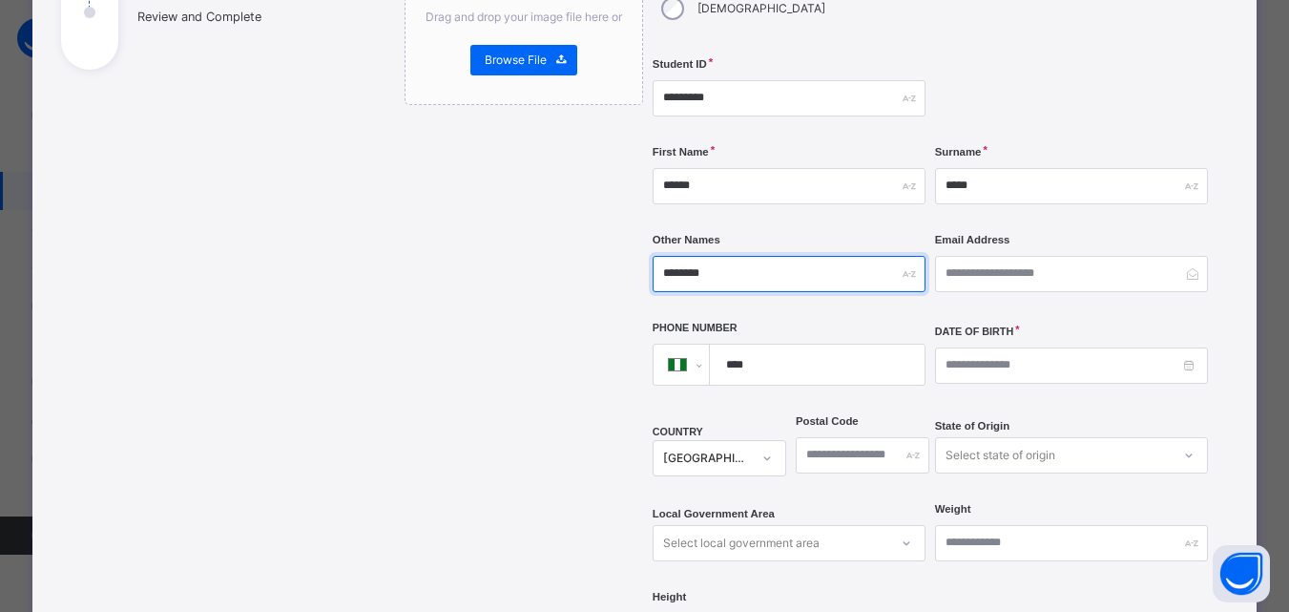
type input "********"
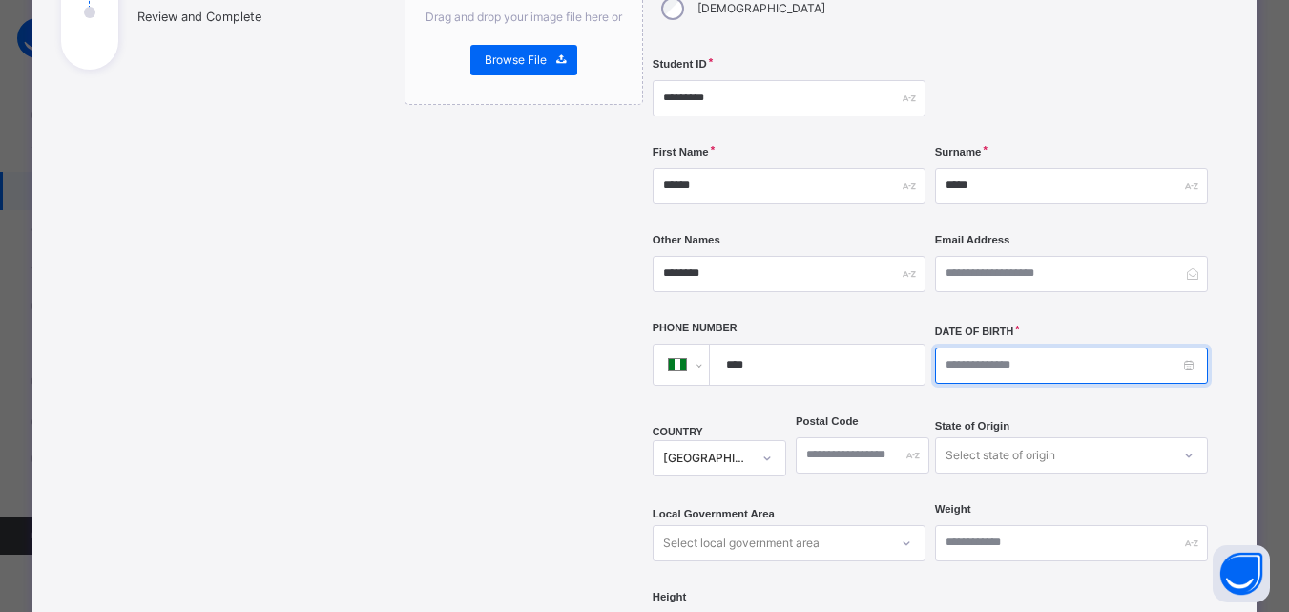
click at [995, 347] on input at bounding box center [1071, 365] width 273 height 36
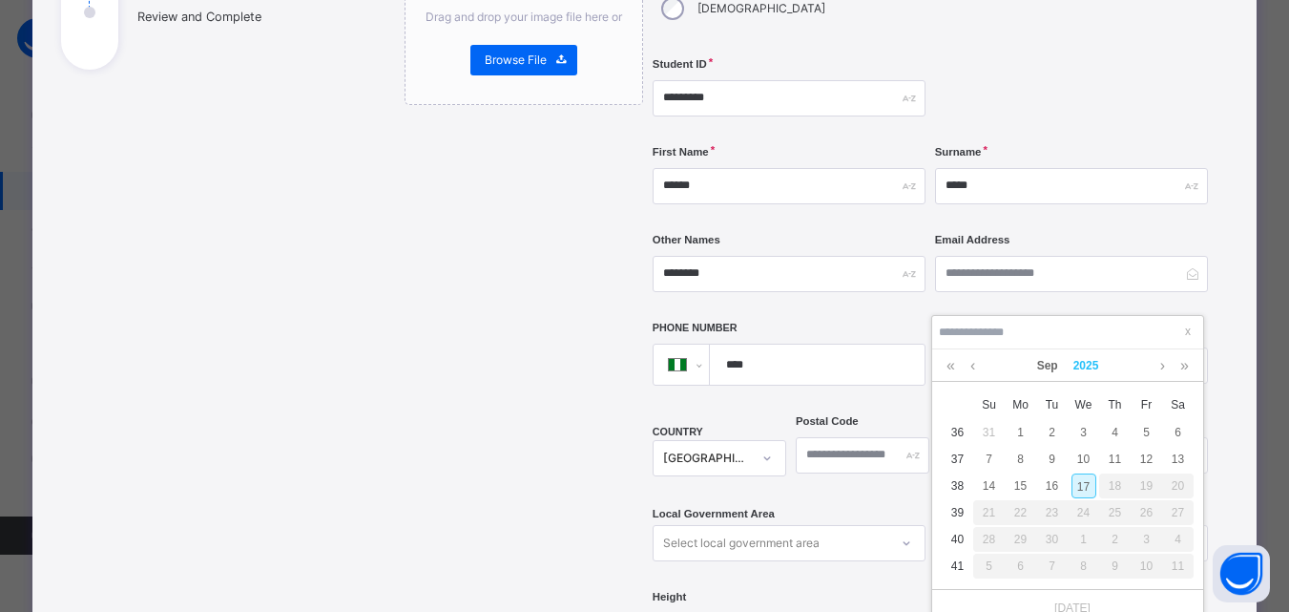
click at [1081, 366] on link "2025" at bounding box center [1086, 365] width 41 height 32
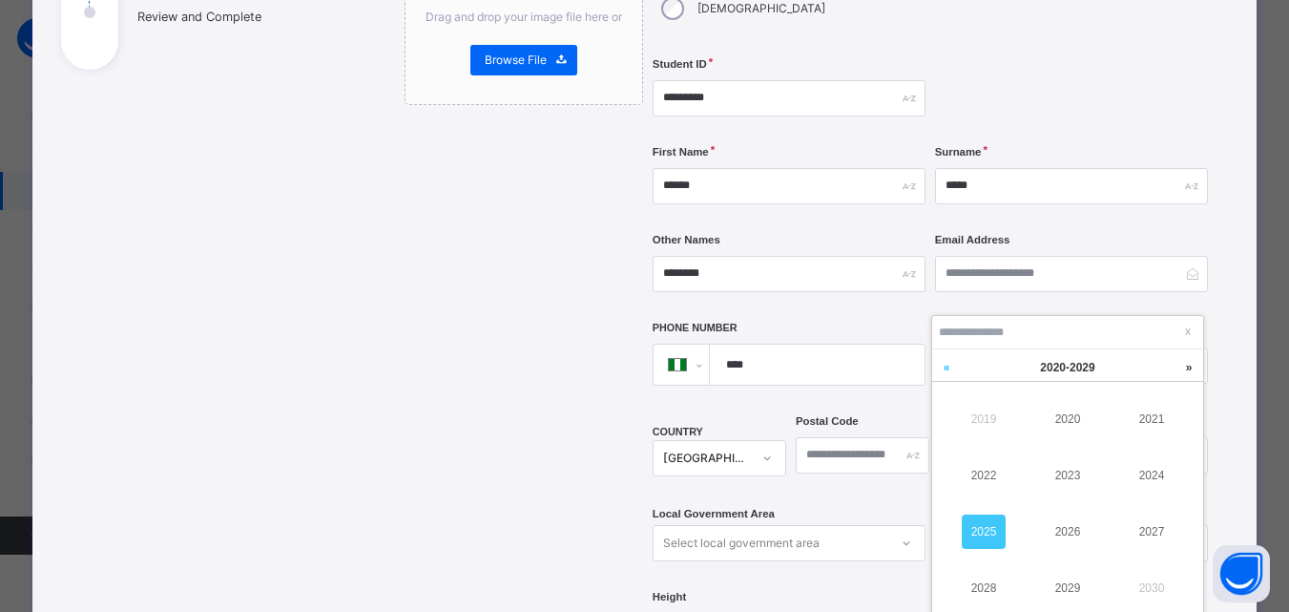
click at [943, 363] on link at bounding box center [946, 367] width 29 height 36
click at [1159, 529] on link "2017" at bounding box center [1152, 531] width 44 height 34
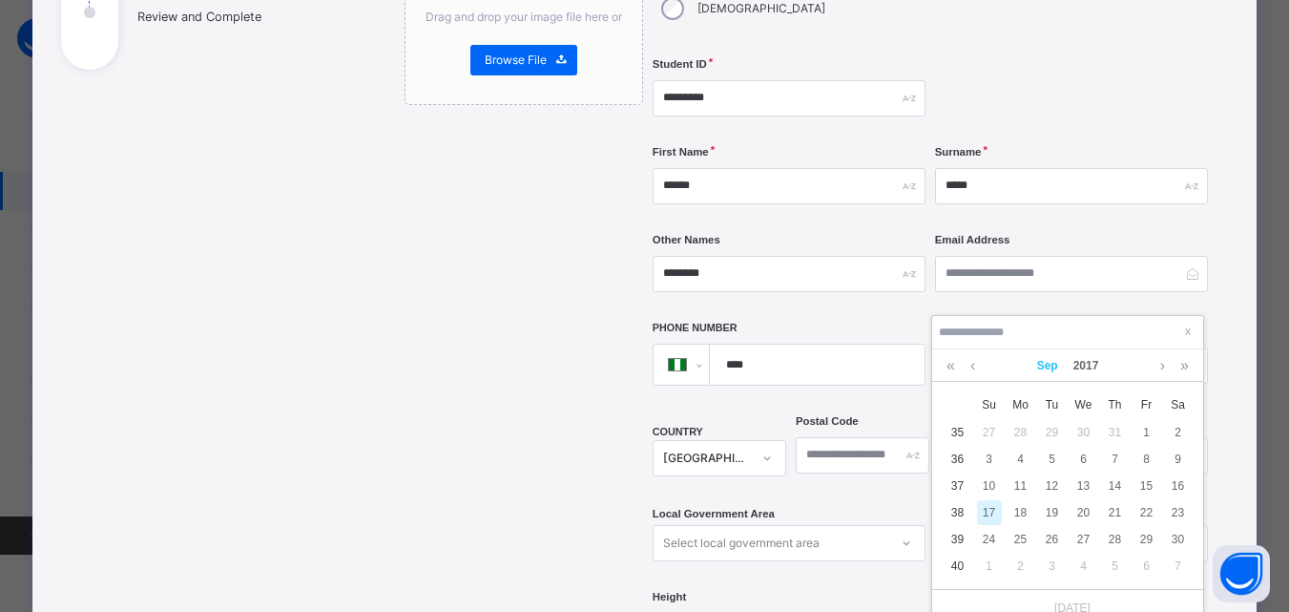
click at [1034, 366] on link "Sep" at bounding box center [1048, 365] width 36 height 32
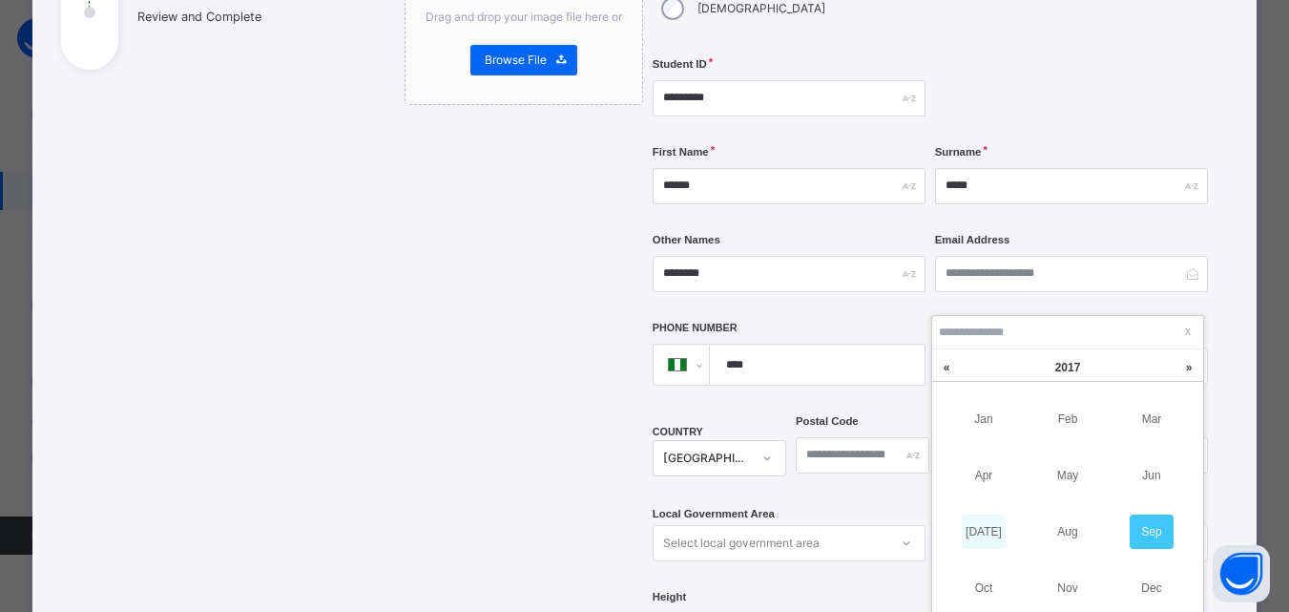
click at [989, 537] on link "Jul" at bounding box center [984, 531] width 44 height 34
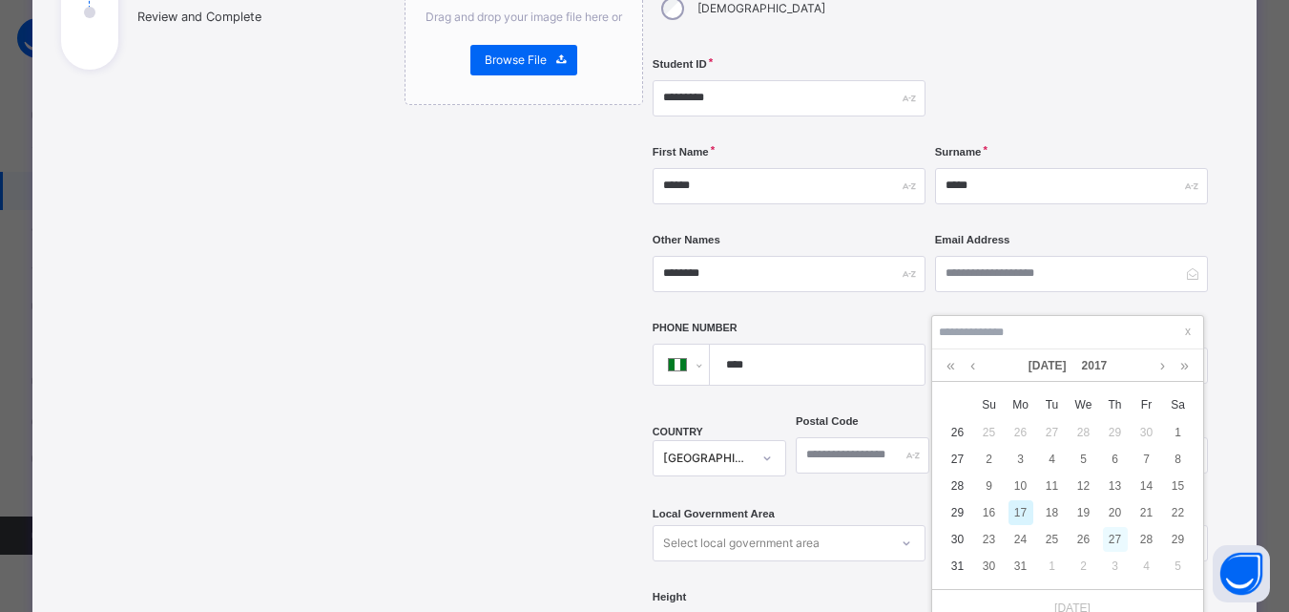
click at [1106, 542] on div "27" at bounding box center [1115, 539] width 25 height 25
type input "**********"
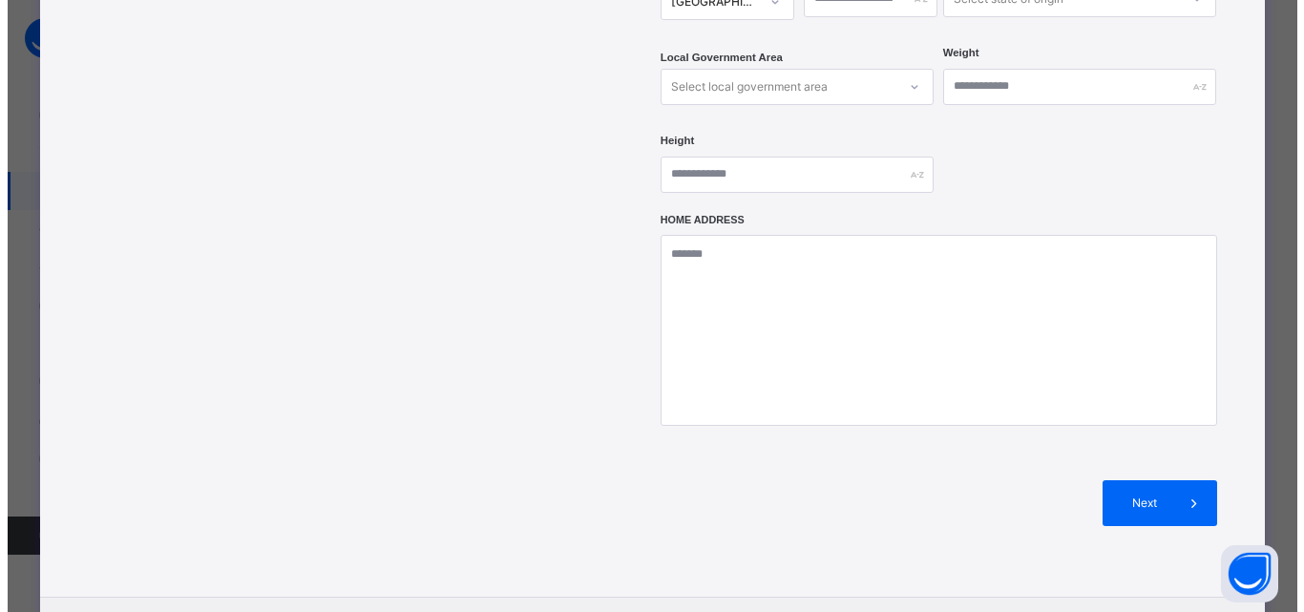
scroll to position [851, 0]
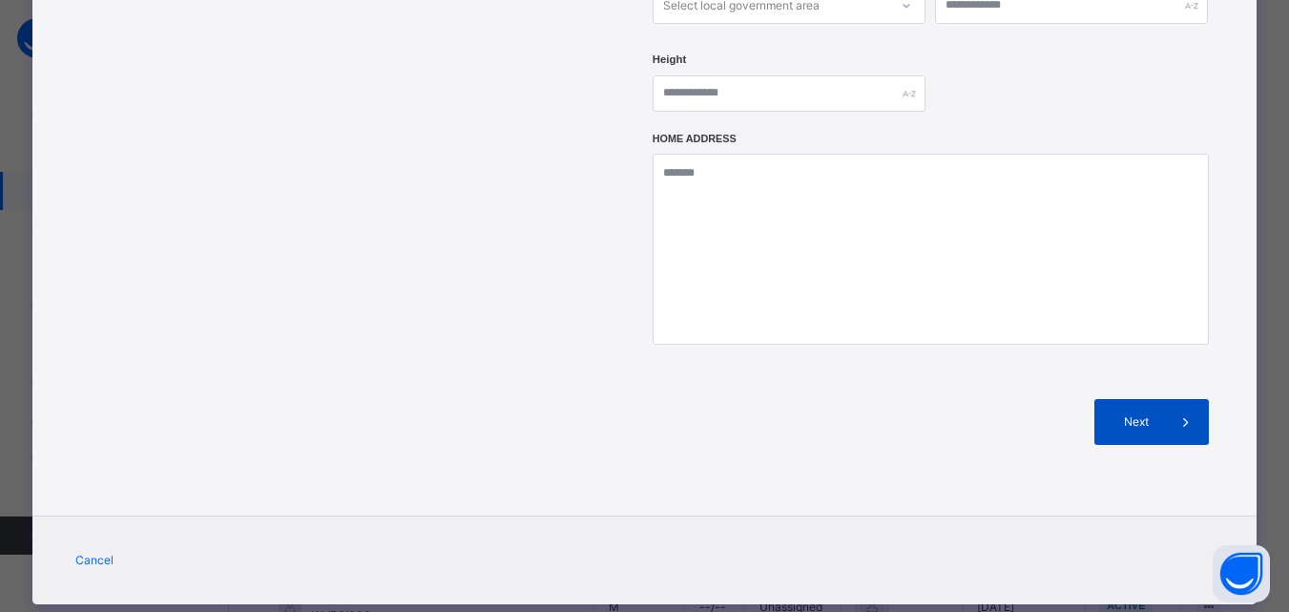
click at [1152, 399] on div "Next" at bounding box center [1152, 422] width 115 height 46
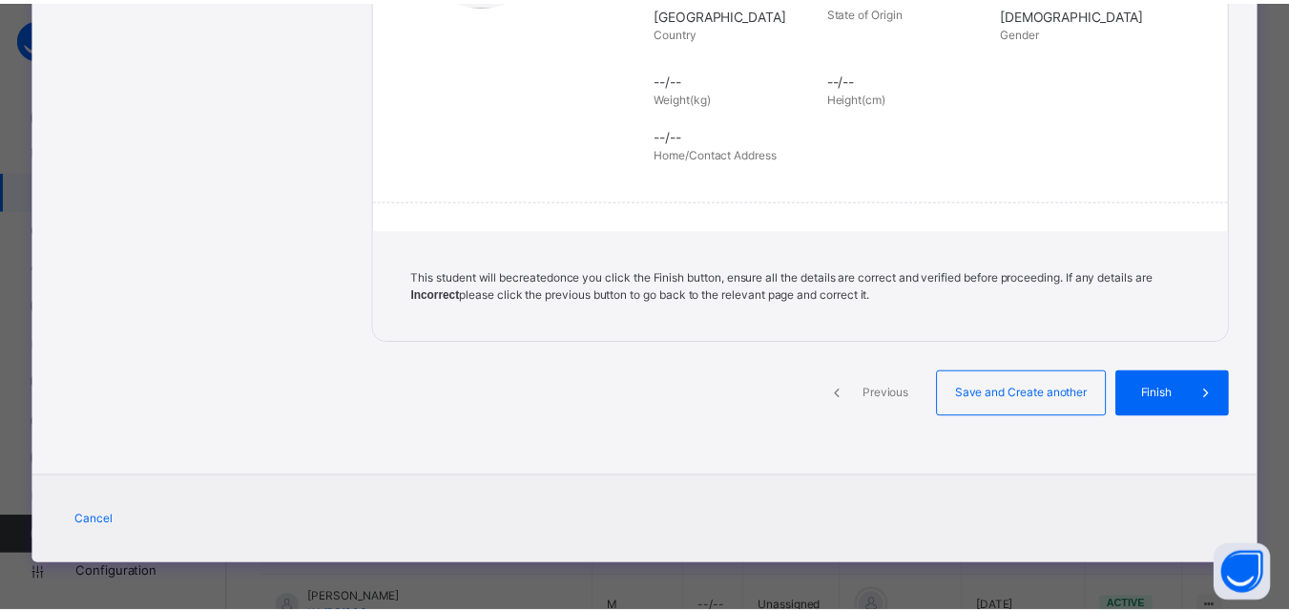
scroll to position [438, 0]
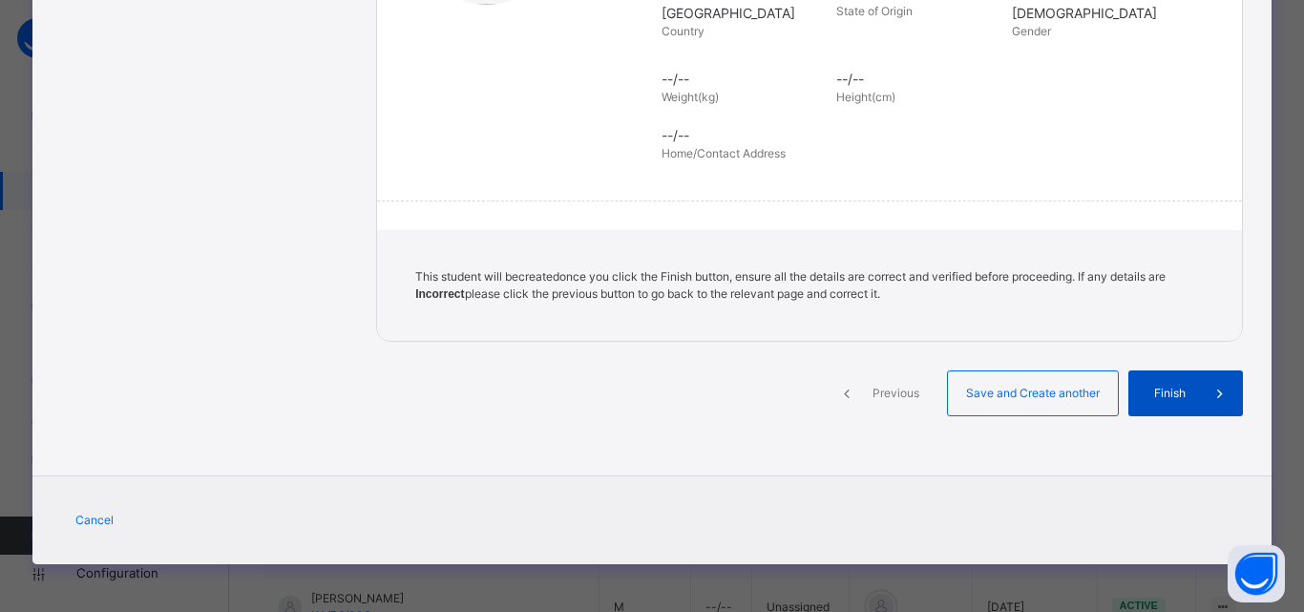
click at [1185, 390] on span "Finish" at bounding box center [1169, 393] width 54 height 17
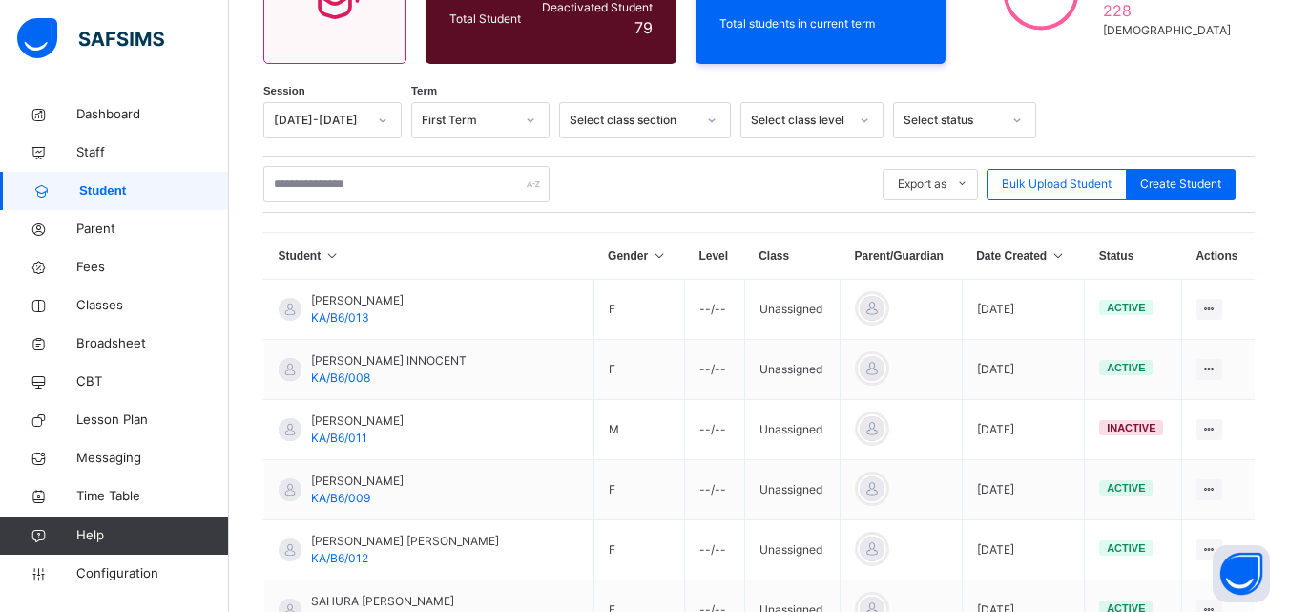
scroll to position [238, 0]
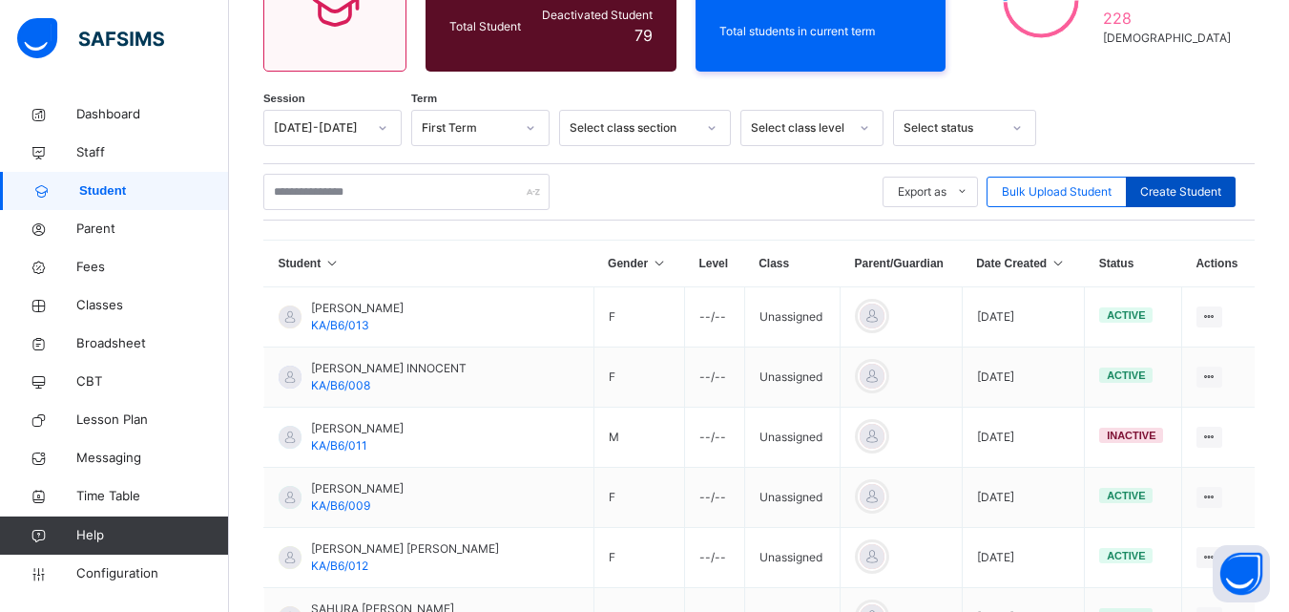
click at [1208, 189] on span "Create Student" at bounding box center [1180, 191] width 81 height 17
select select "**"
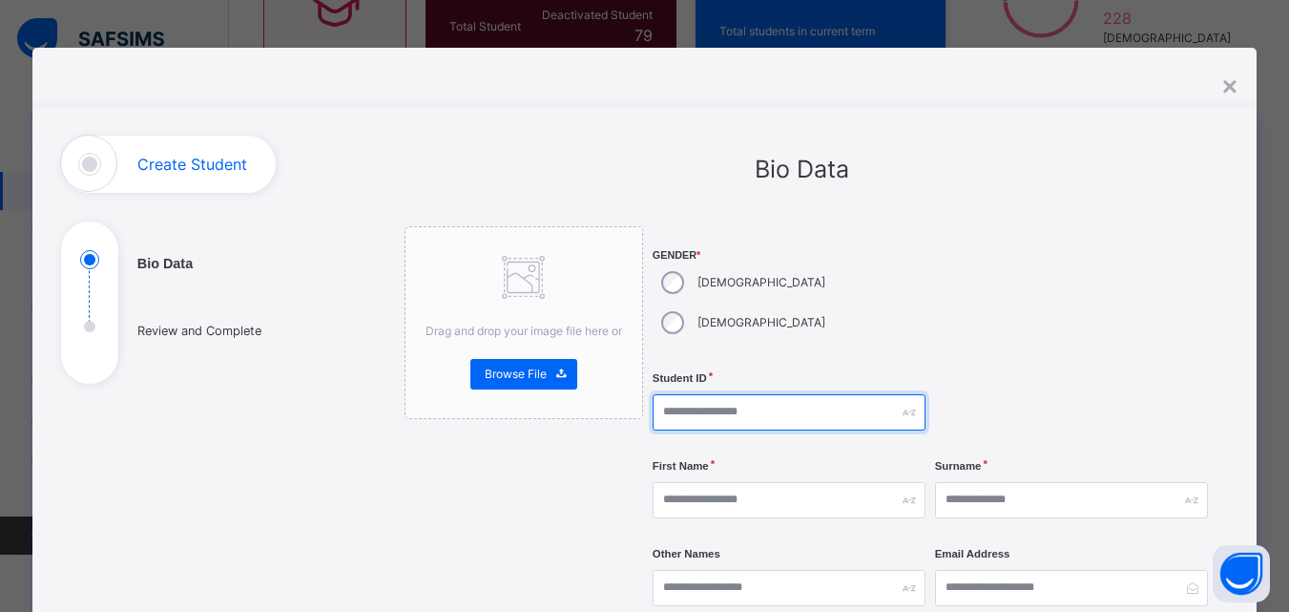
click at [764, 394] on input "text" at bounding box center [789, 412] width 273 height 36
type input "*"
type input "*********"
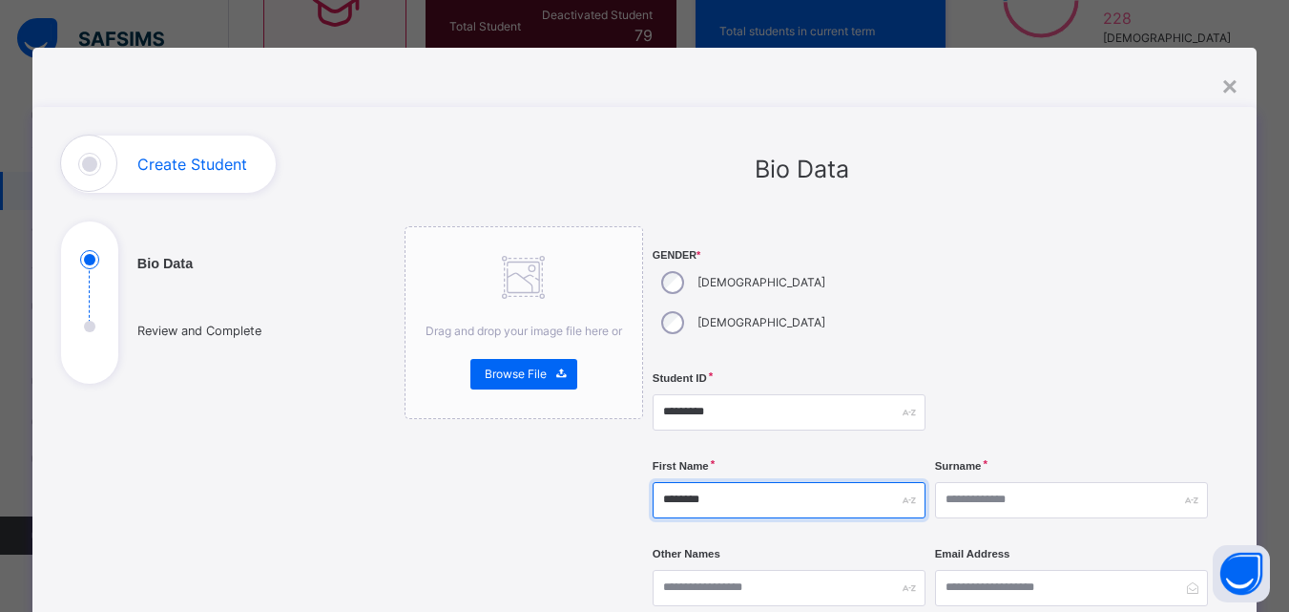
type input "********"
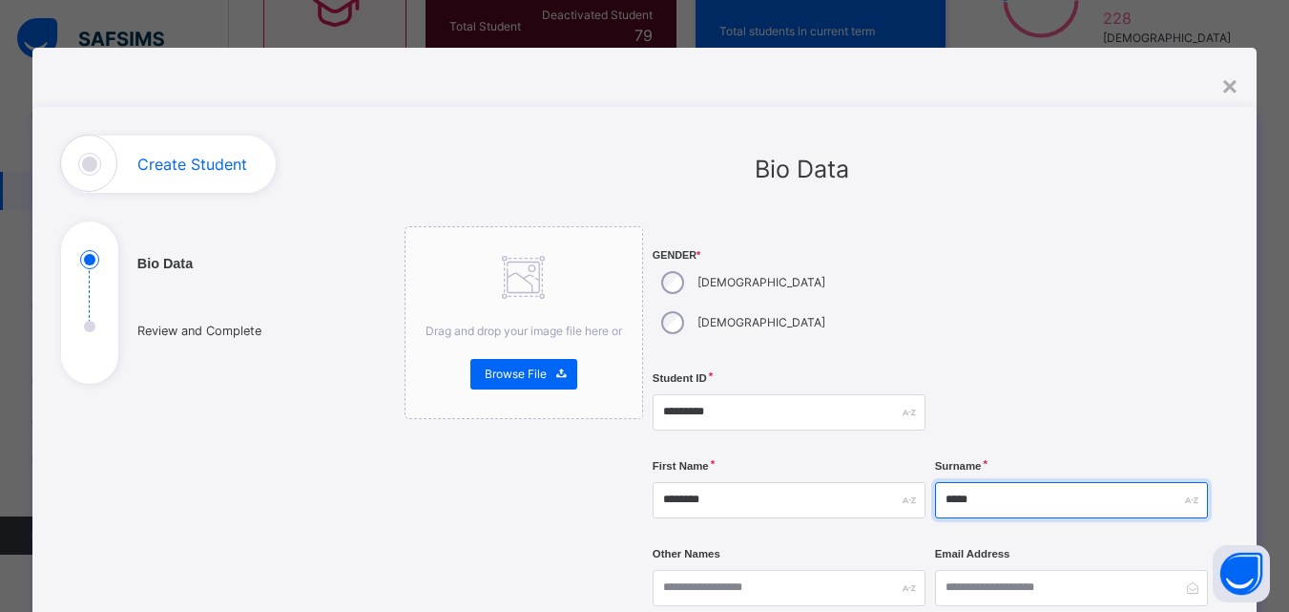
type input "*****"
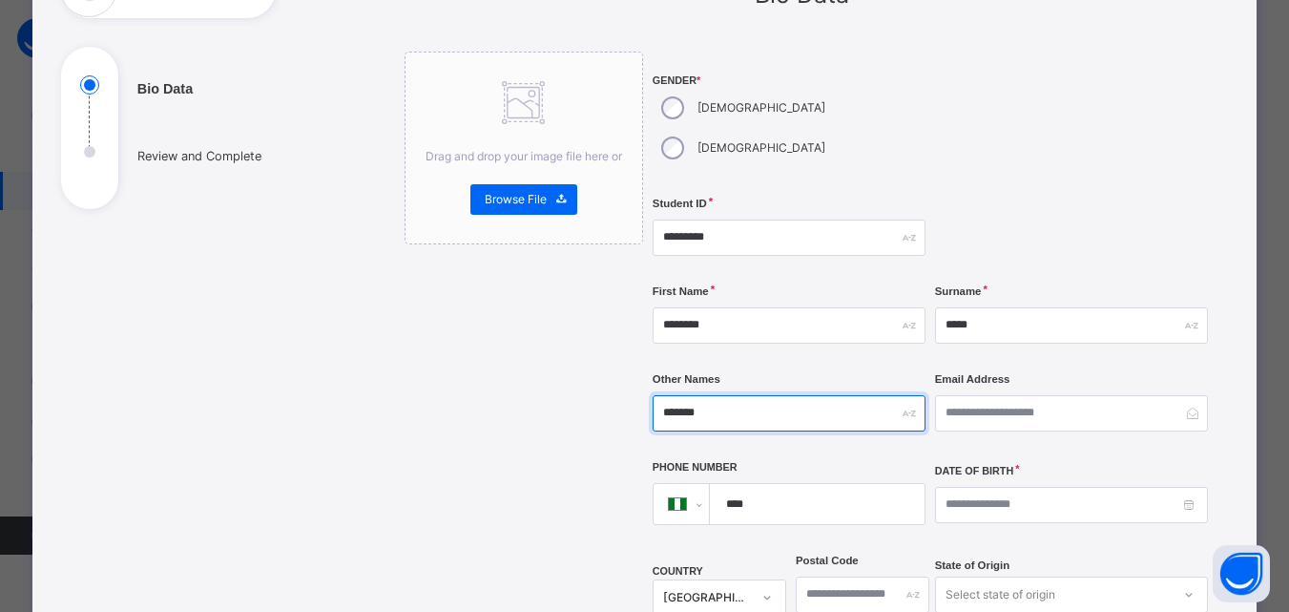
scroll to position [324, 0]
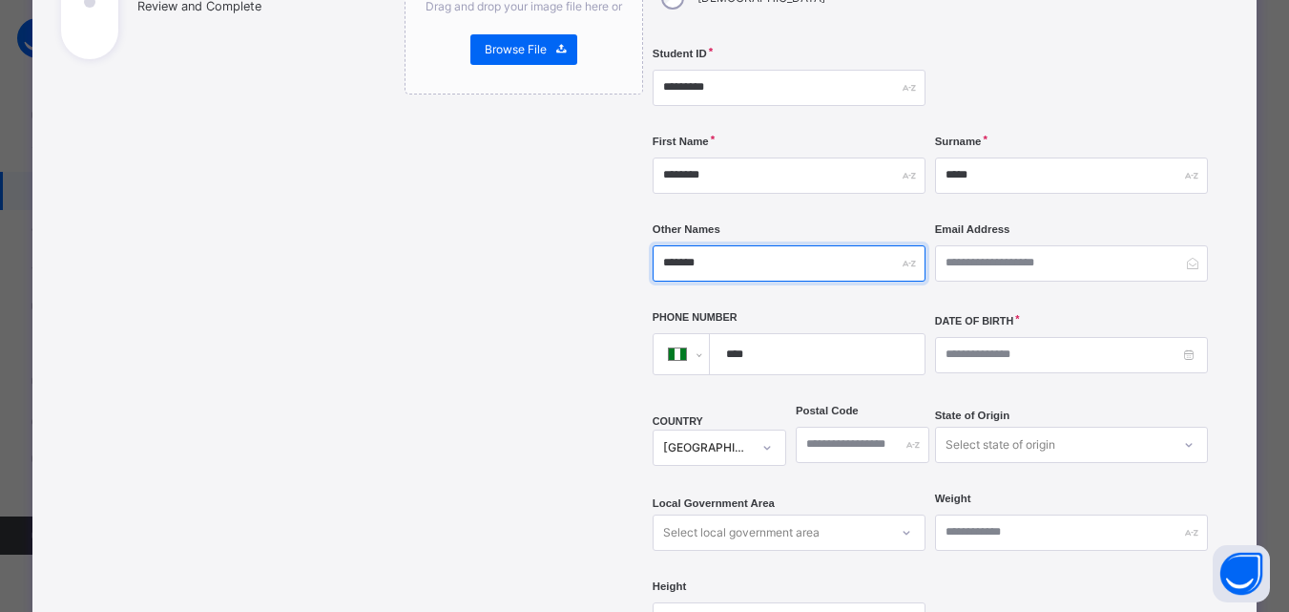
type input "*******"
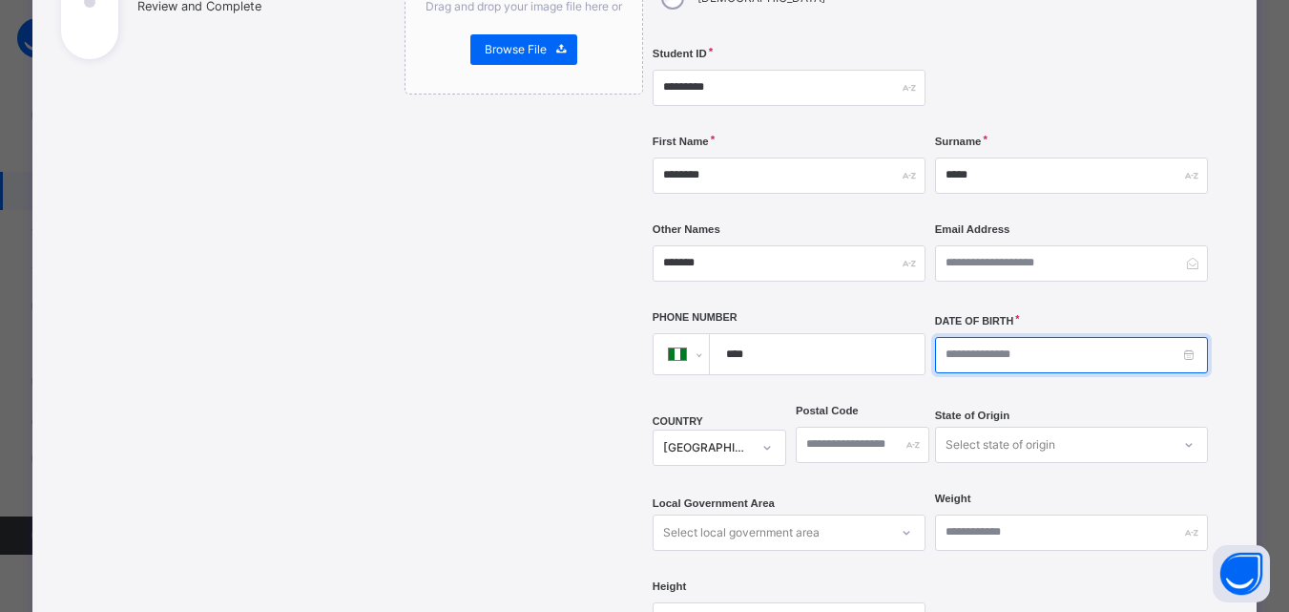
click at [997, 337] on input at bounding box center [1071, 355] width 273 height 36
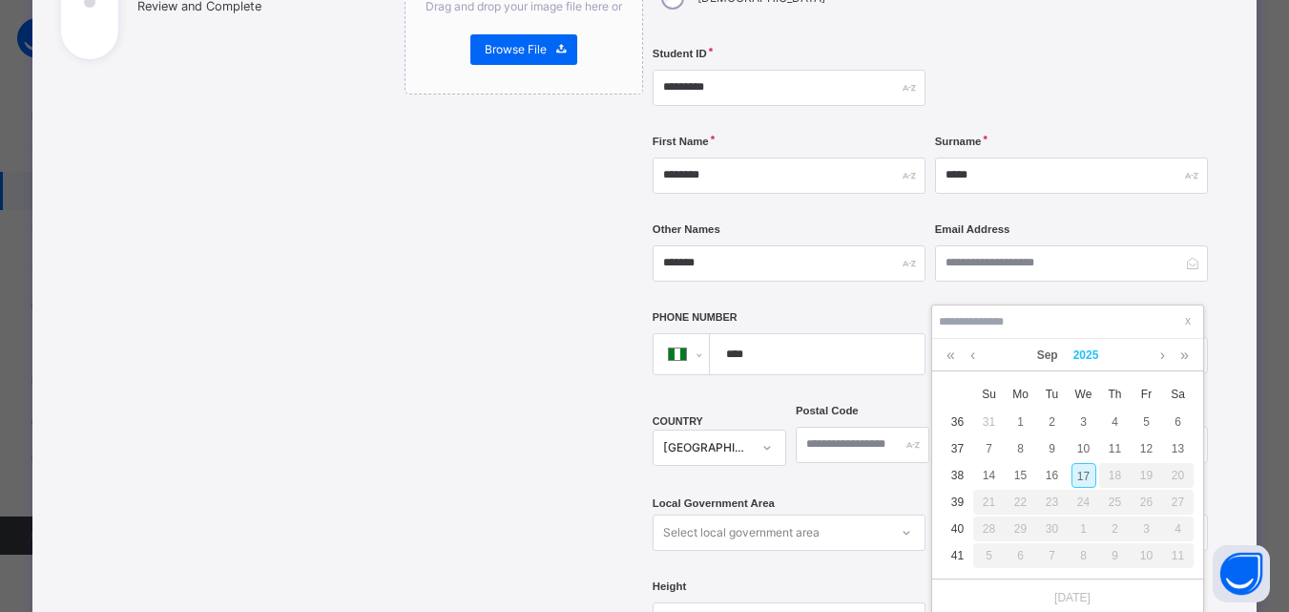
click at [1075, 355] on link "2025" at bounding box center [1086, 355] width 41 height 32
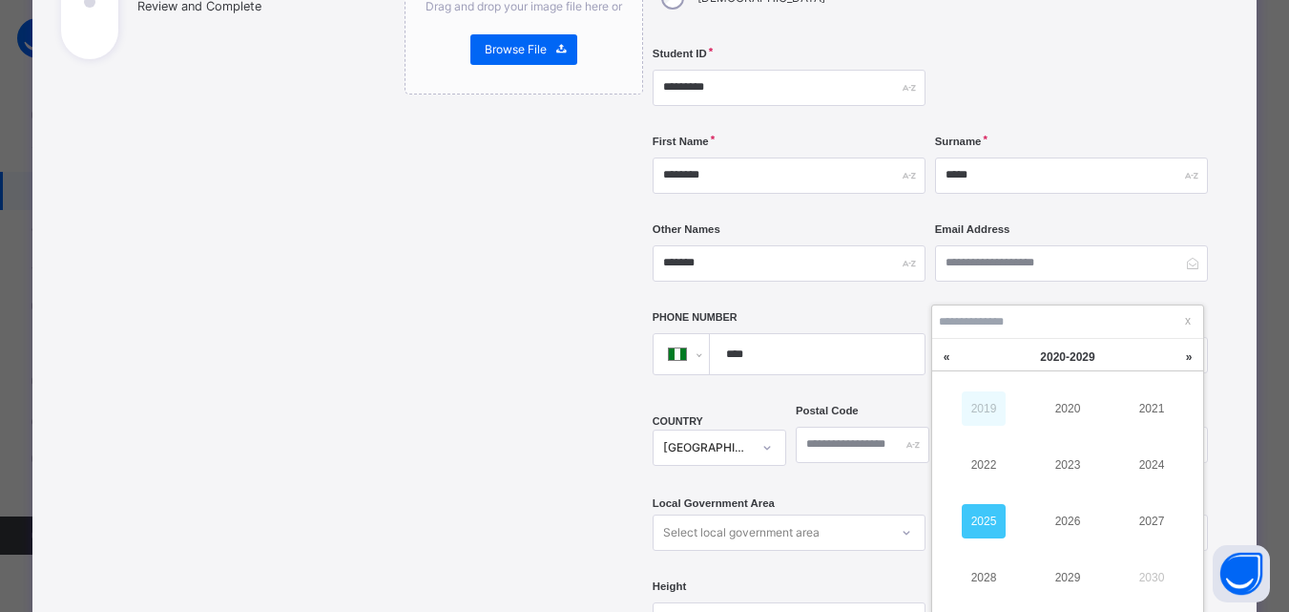
click at [997, 404] on link "2019" at bounding box center [984, 408] width 44 height 34
click at [1073, 576] on link "2019" at bounding box center [1068, 577] width 44 height 34
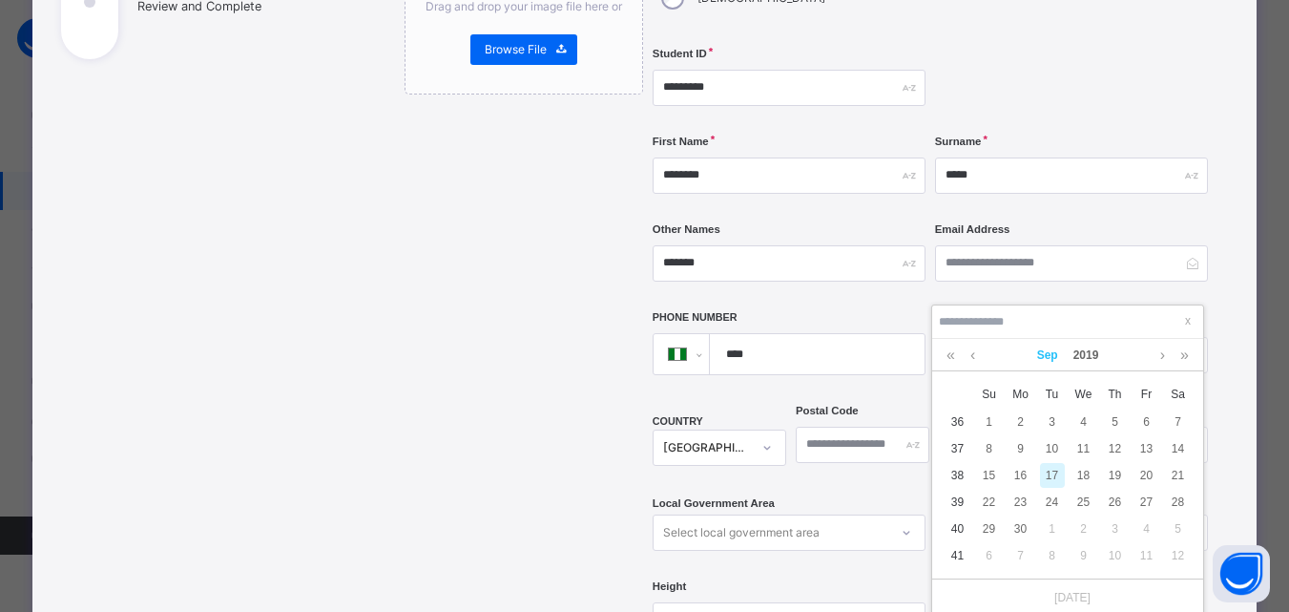
click at [1047, 355] on link "Sep" at bounding box center [1048, 355] width 36 height 32
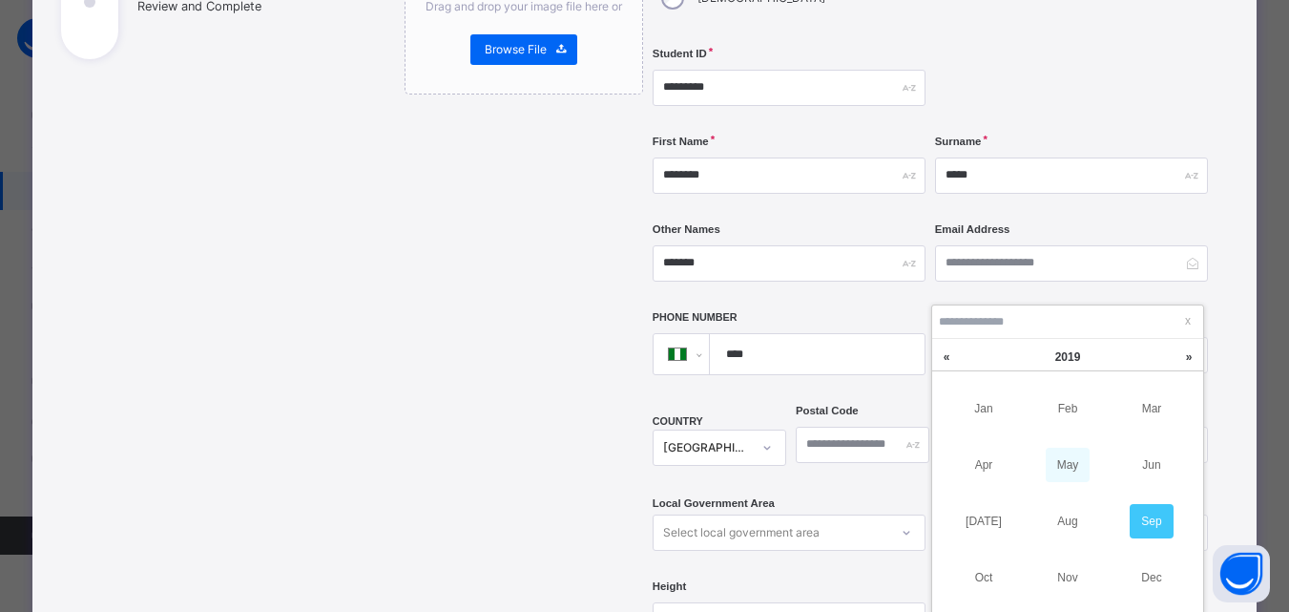
click at [1070, 463] on link "May" at bounding box center [1068, 465] width 44 height 34
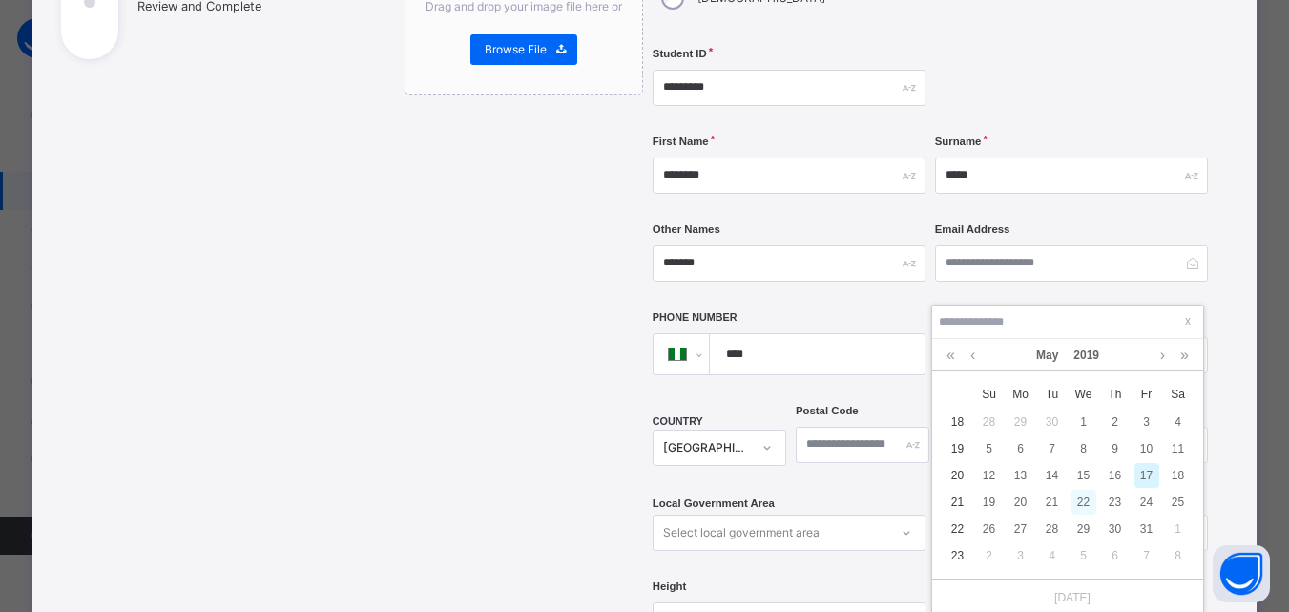
click at [1086, 504] on div "22" at bounding box center [1084, 502] width 25 height 25
type input "**********"
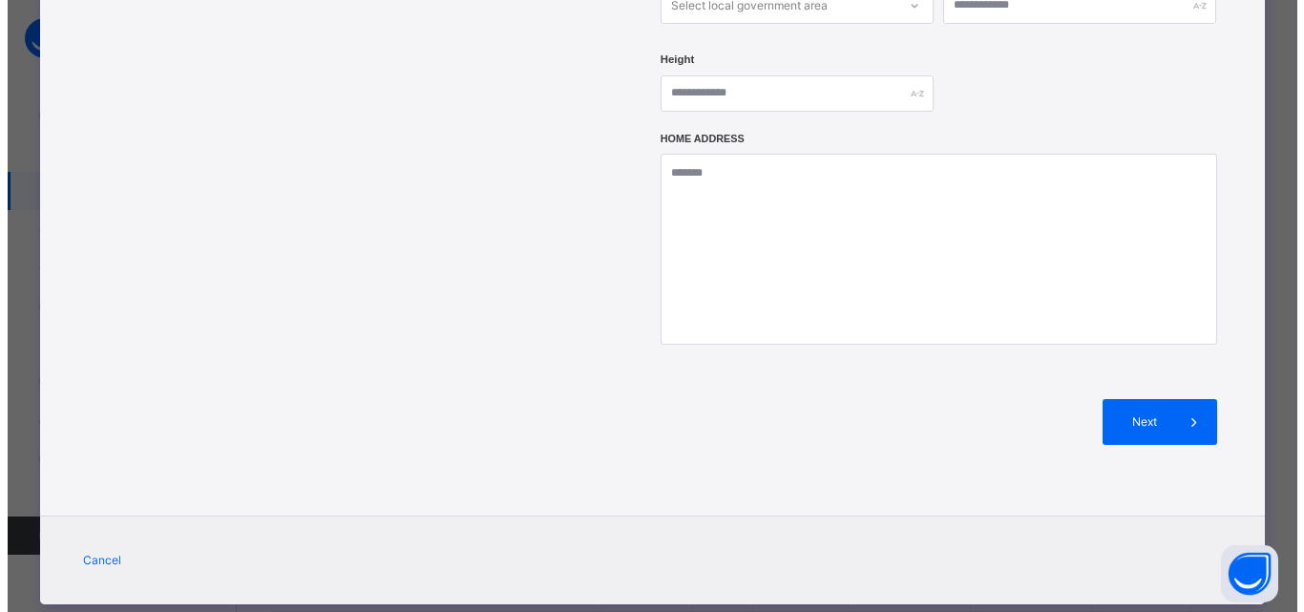
scroll to position [457, 0]
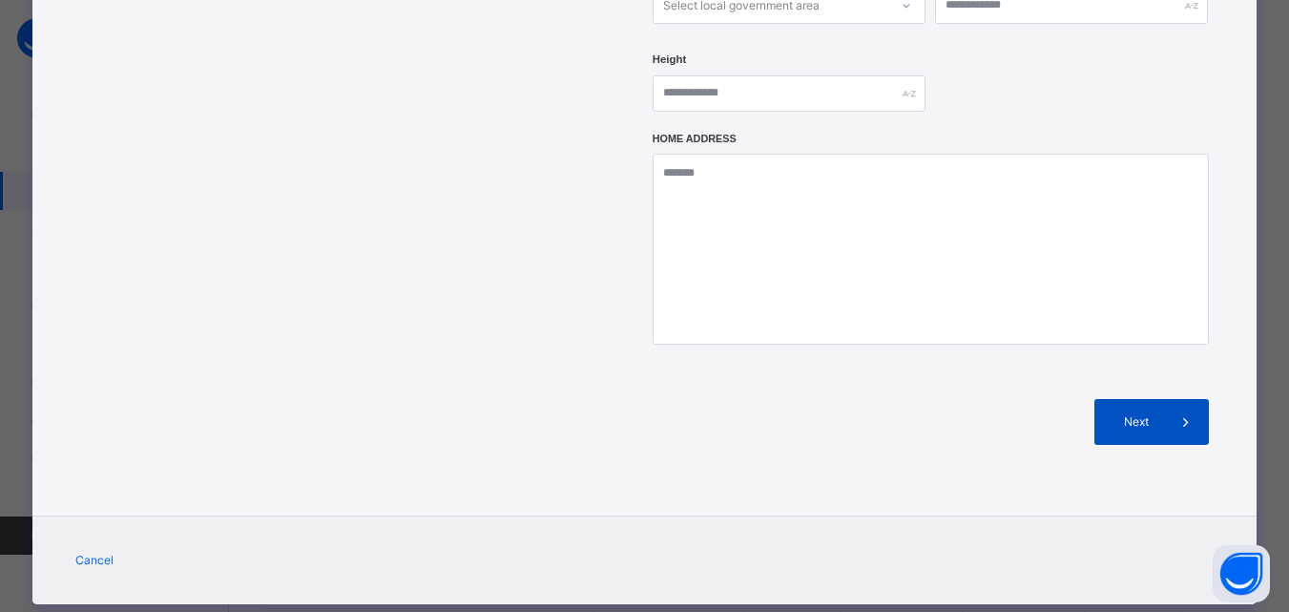
click at [1147, 413] on span "Next" at bounding box center [1136, 421] width 54 height 17
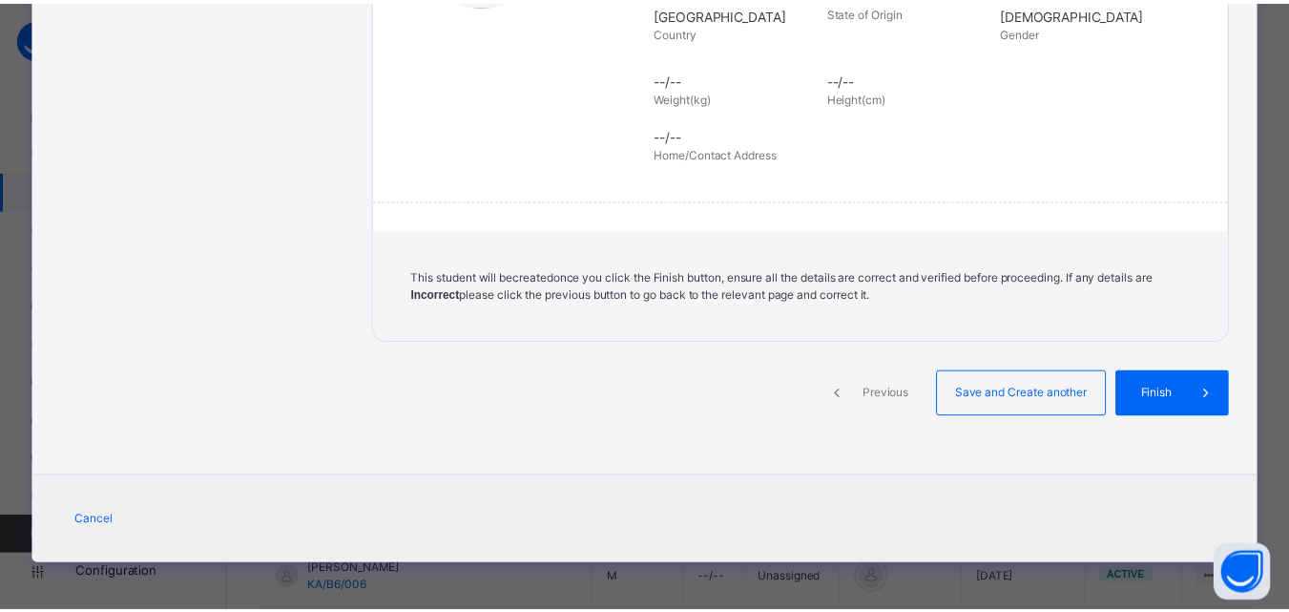
scroll to position [438, 0]
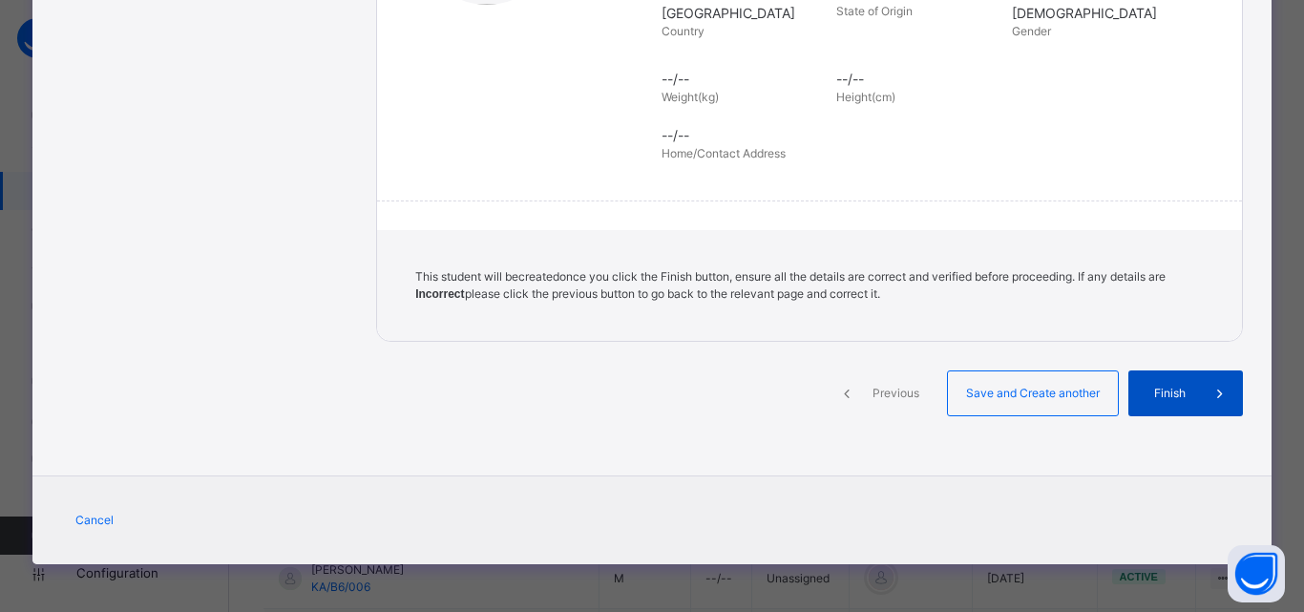
click at [1171, 391] on span "Finish" at bounding box center [1169, 393] width 54 height 17
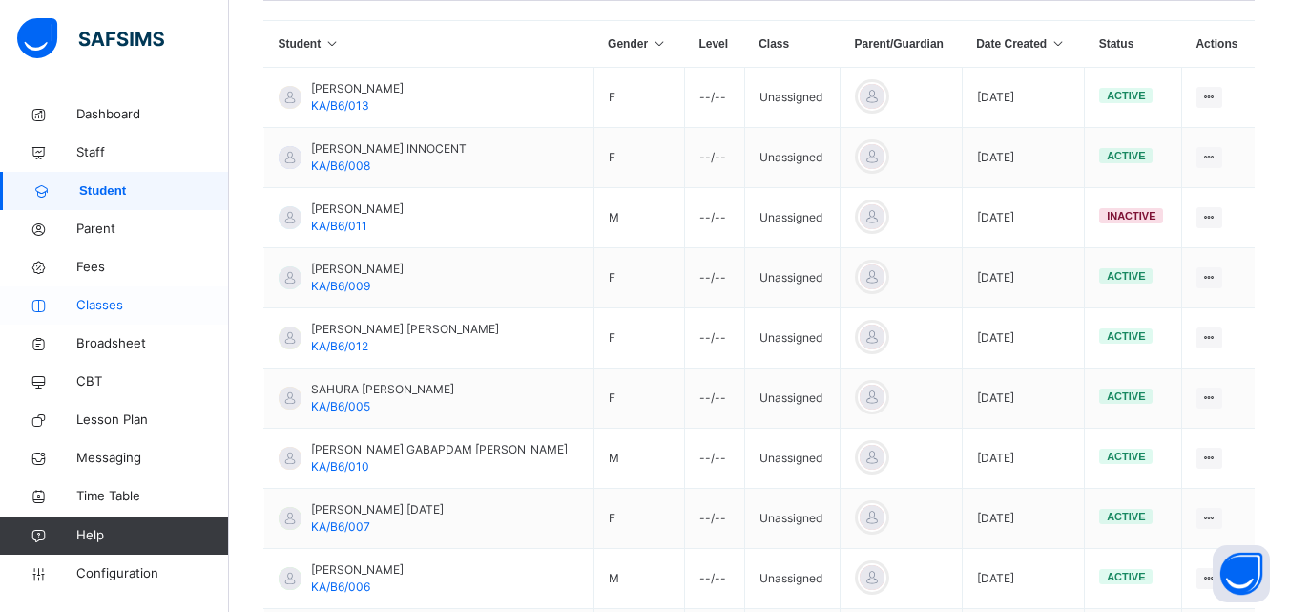
click at [110, 300] on span "Classes" at bounding box center [152, 305] width 153 height 19
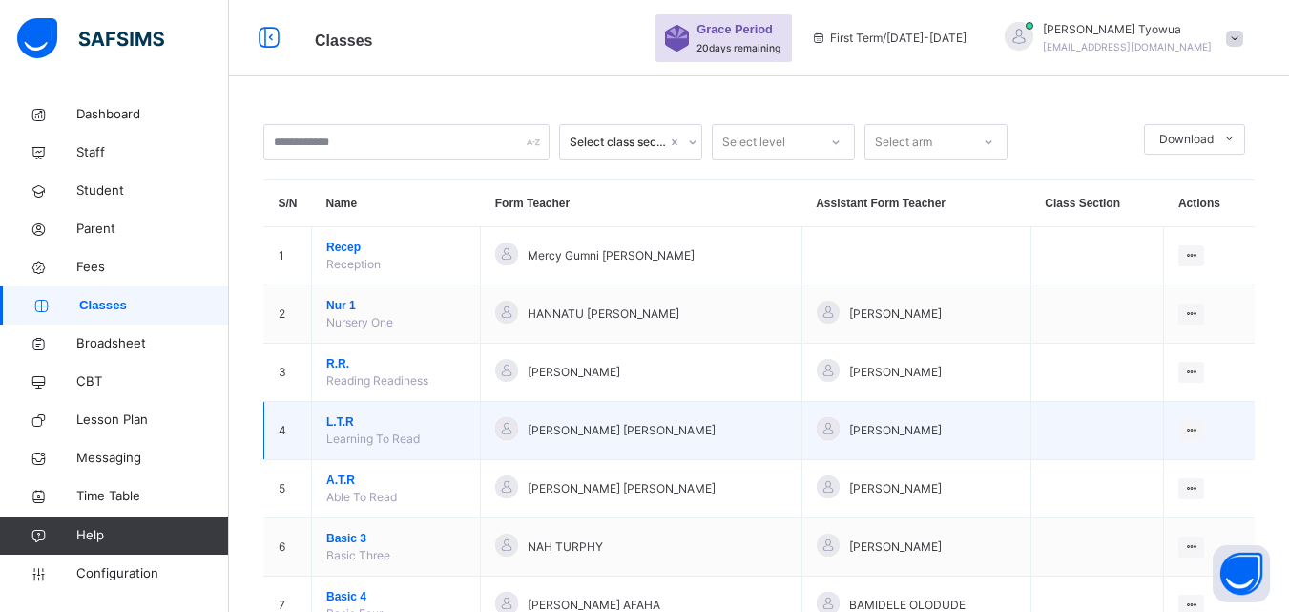
click at [345, 428] on span "L.T.R" at bounding box center [395, 421] width 139 height 17
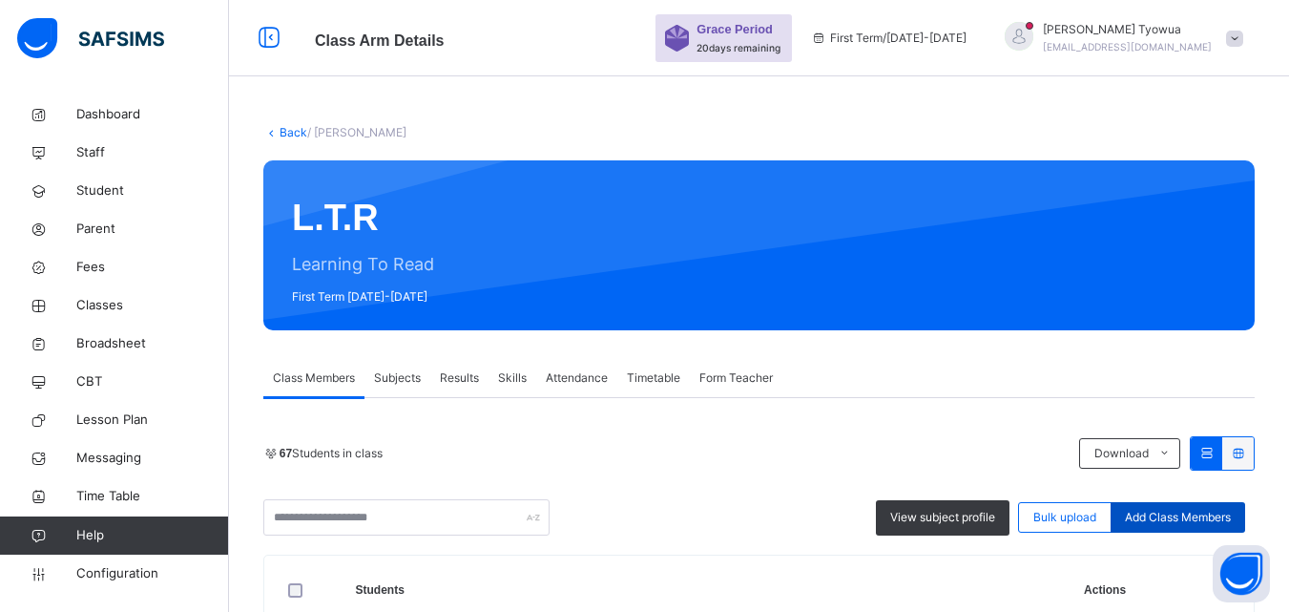
click at [1183, 517] on span "Add Class Members" at bounding box center [1178, 517] width 106 height 17
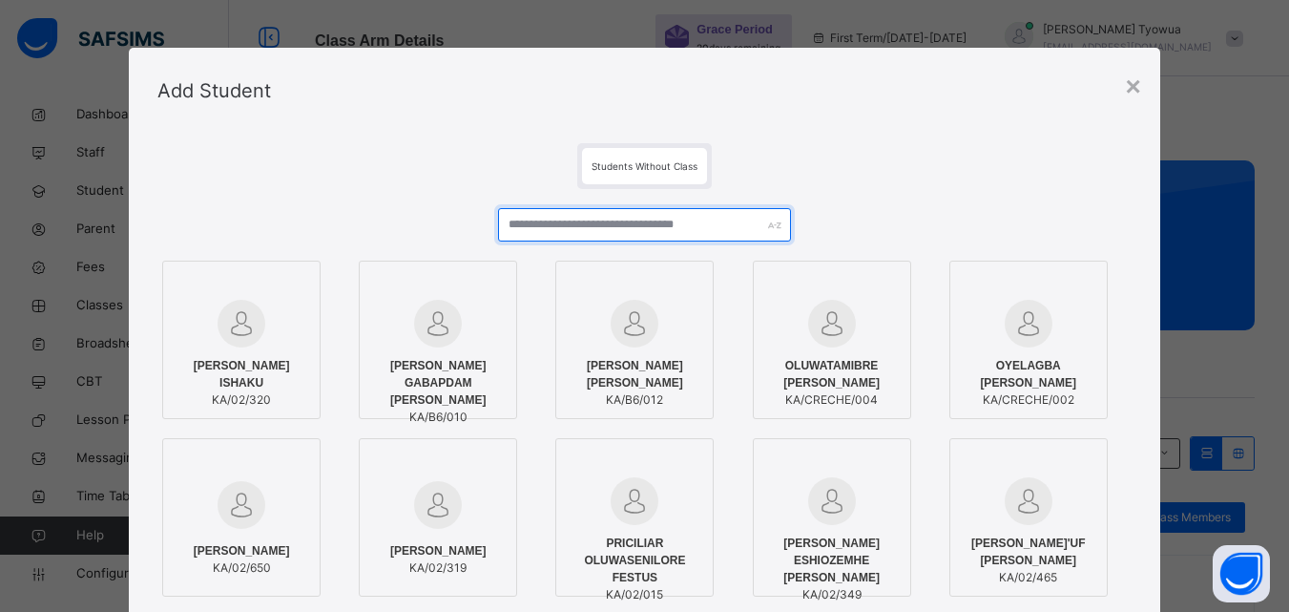
click at [566, 232] on input "text" at bounding box center [644, 224] width 292 height 33
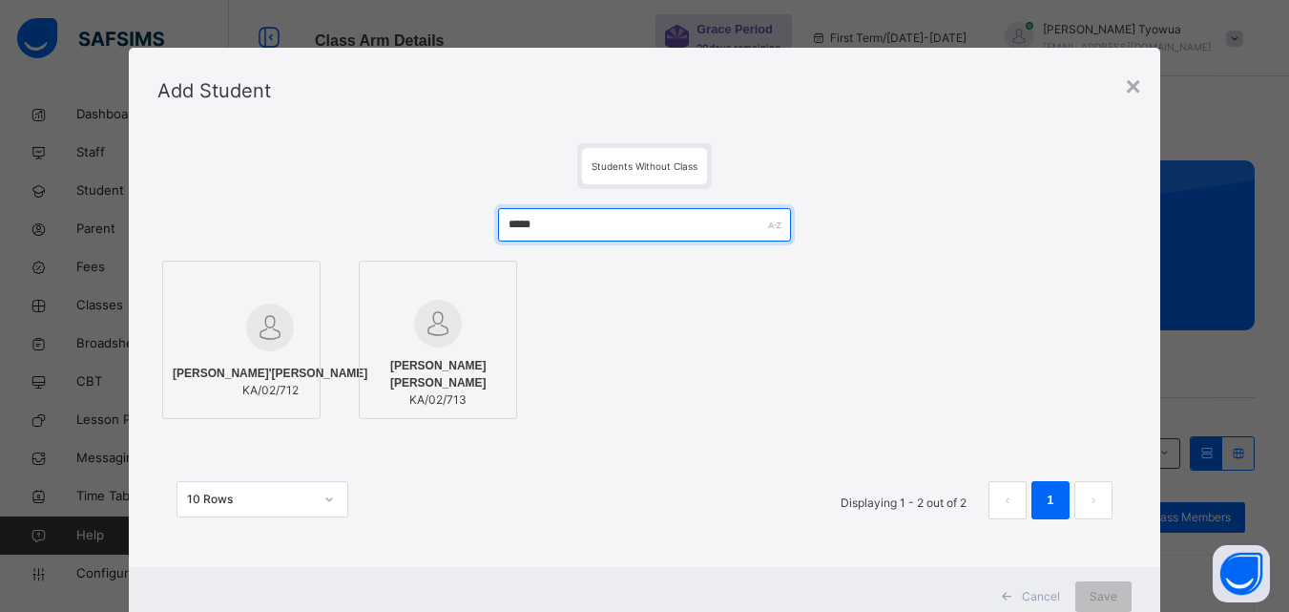
type input "*****"
click at [405, 324] on div at bounding box center [437, 324] width 137 height 48
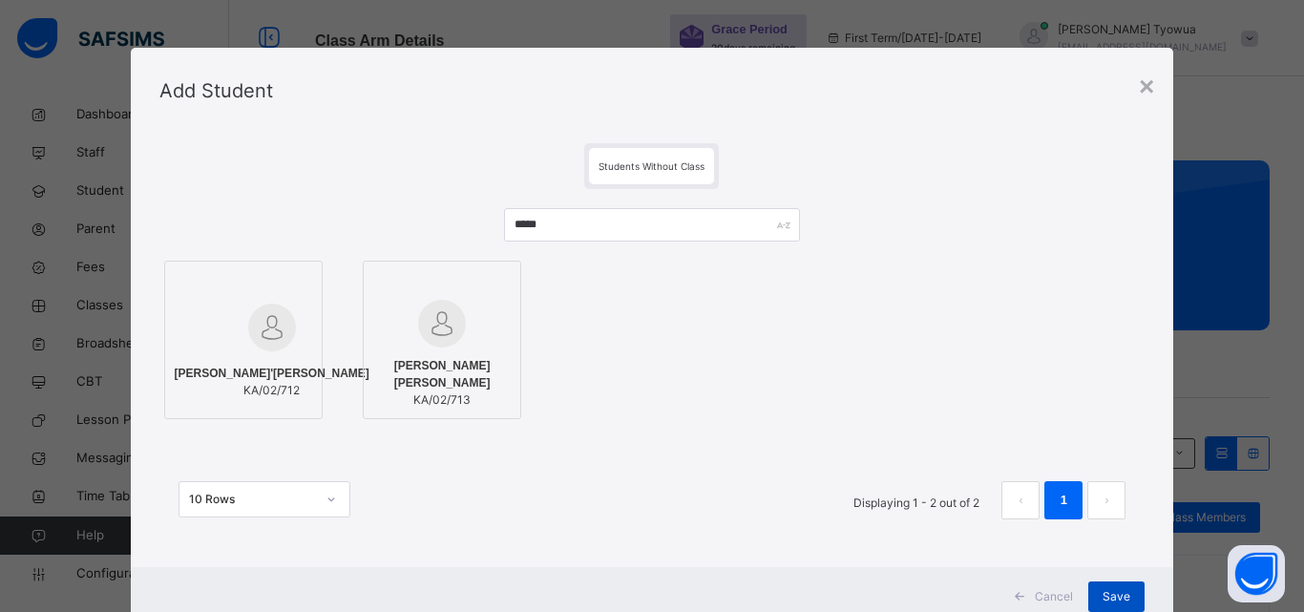
click at [1104, 600] on span "Save" at bounding box center [1116, 596] width 28 height 17
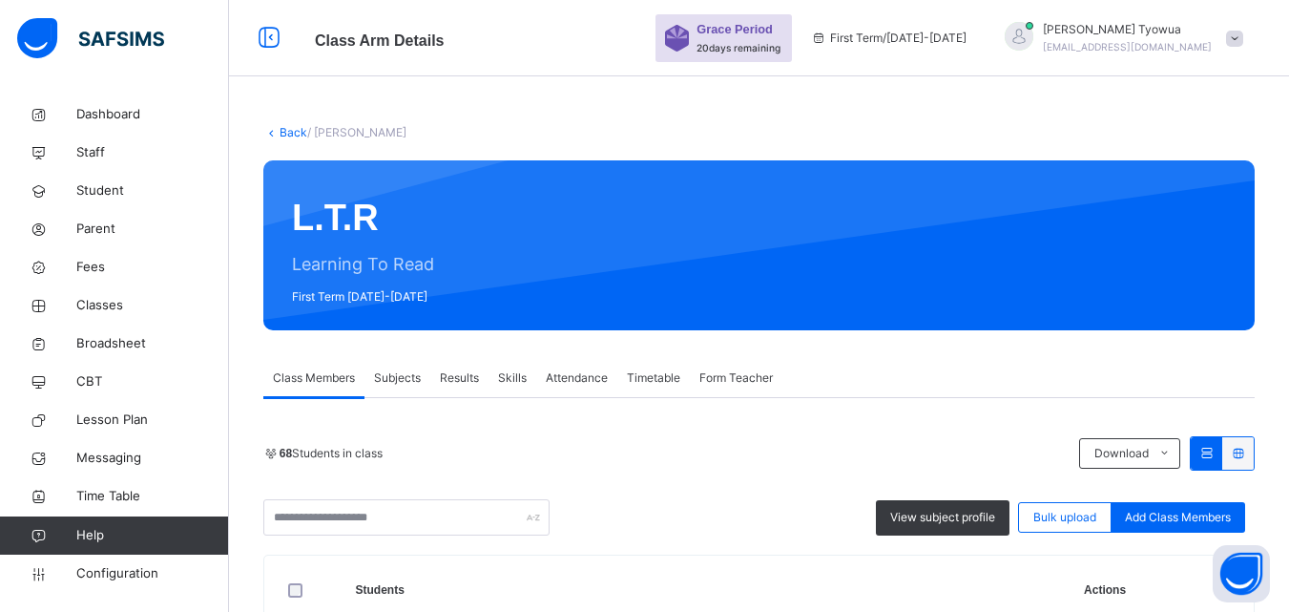
click at [293, 133] on link "Back" at bounding box center [294, 132] width 28 height 14
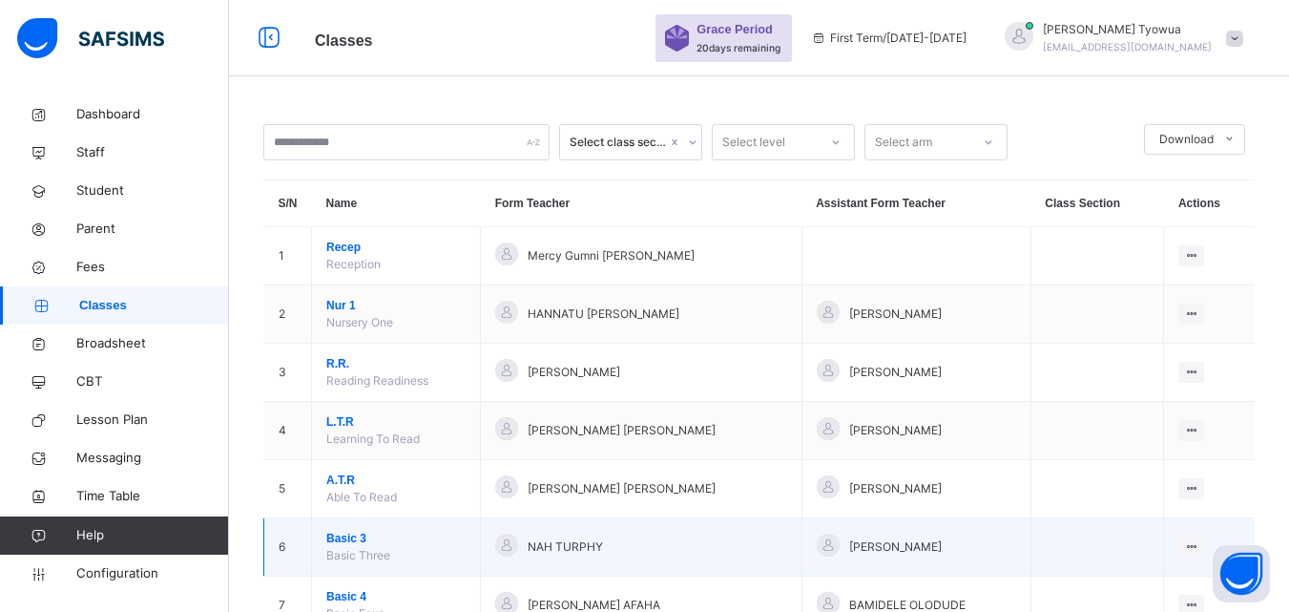
click at [351, 534] on span "Basic 3" at bounding box center [395, 538] width 139 height 17
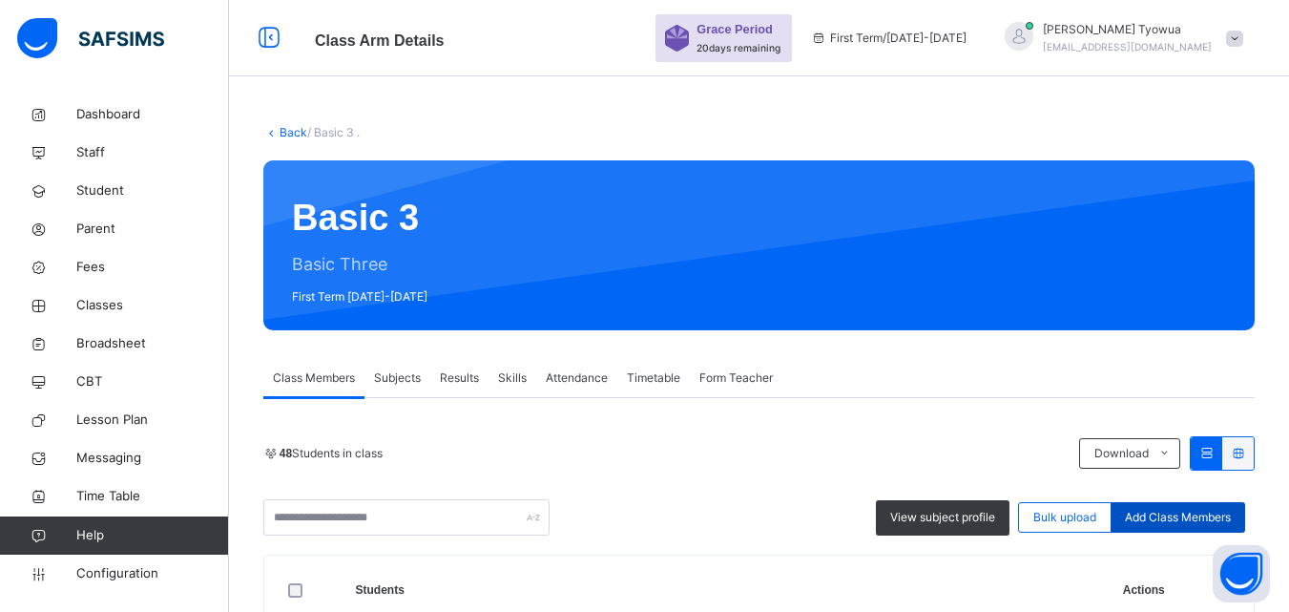
click at [1175, 523] on span "Add Class Members" at bounding box center [1178, 517] width 106 height 17
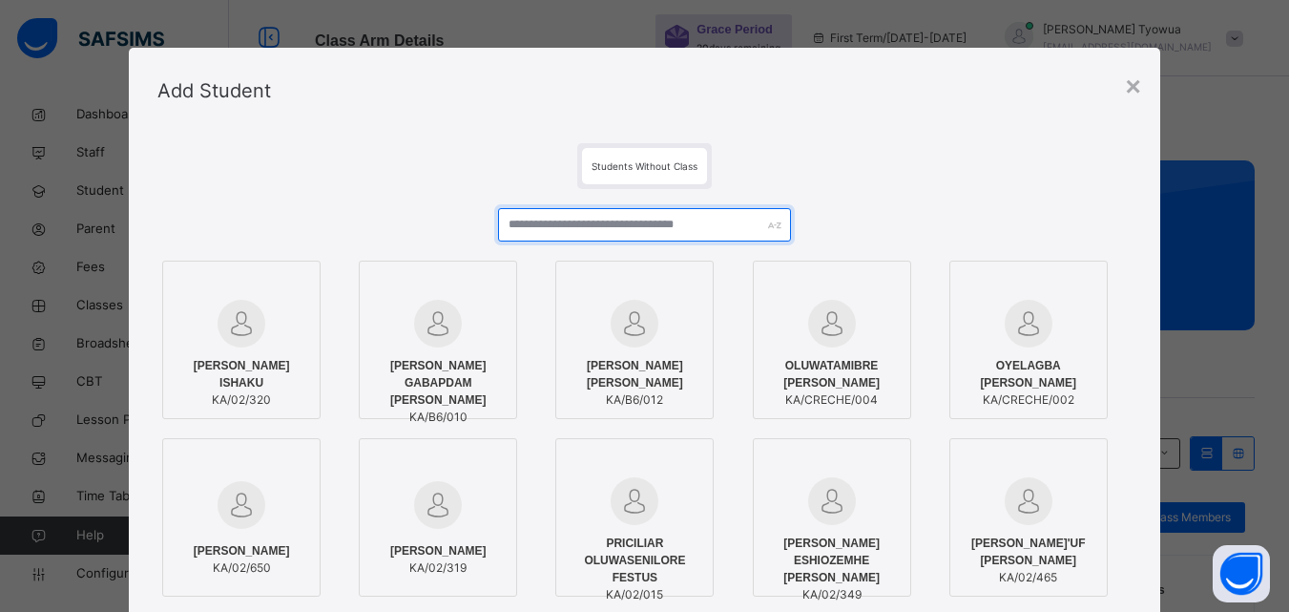
click at [612, 220] on input "text" at bounding box center [644, 224] width 292 height 33
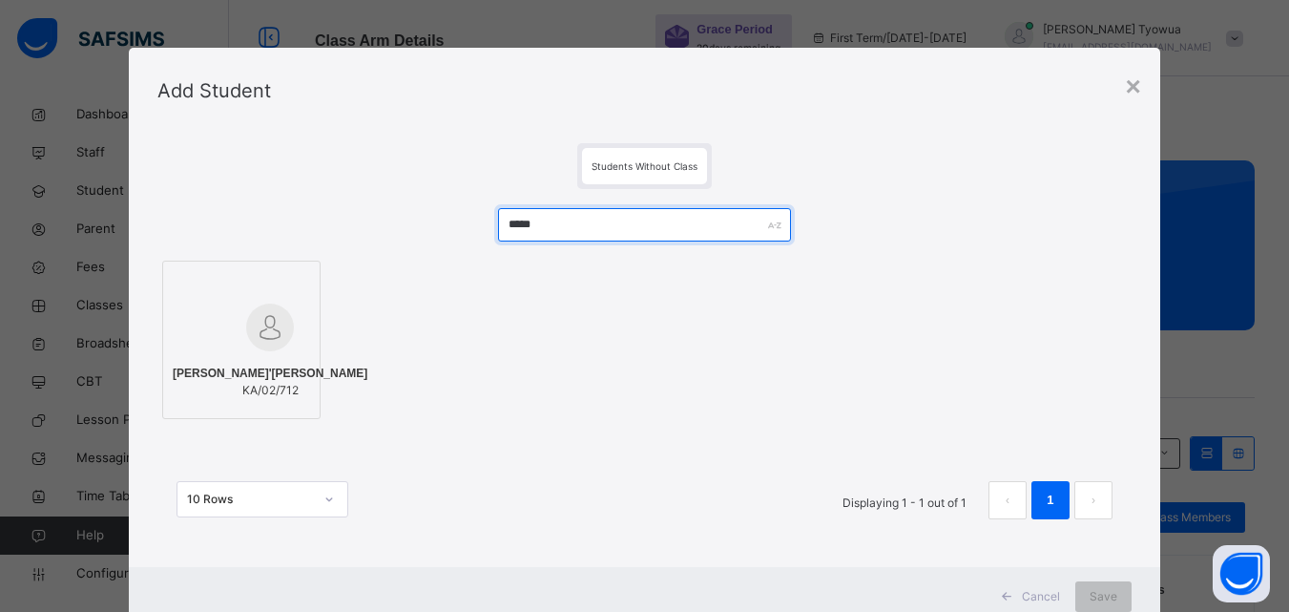
type input "*****"
click at [224, 365] on span "CHISOM JA'AZIEL OSITA" at bounding box center [270, 373] width 195 height 17
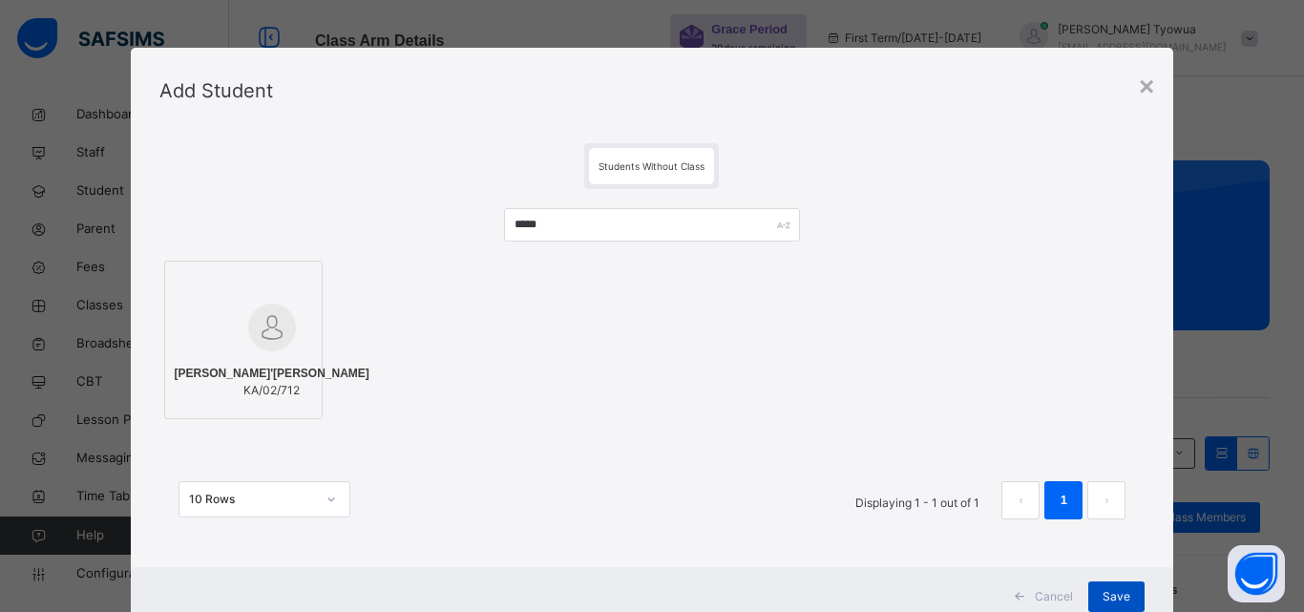
click at [1113, 591] on span "Save" at bounding box center [1116, 596] width 28 height 17
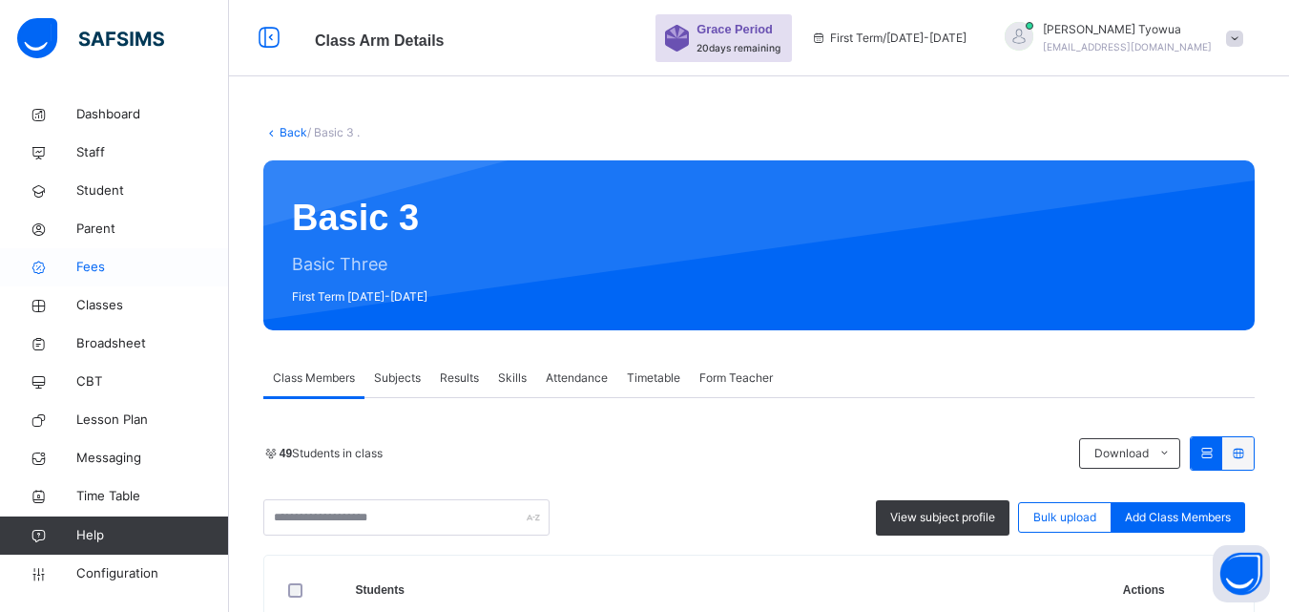
click at [92, 265] on span "Fees" at bounding box center [152, 267] width 153 height 19
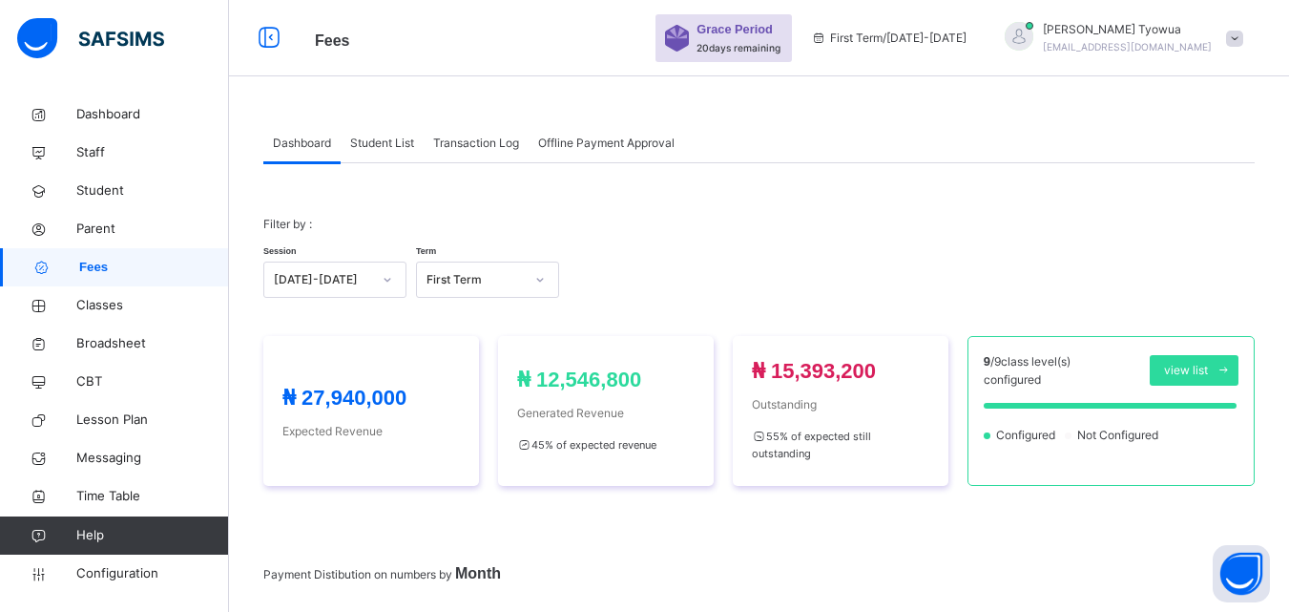
click at [380, 137] on span "Student List" at bounding box center [382, 143] width 64 height 17
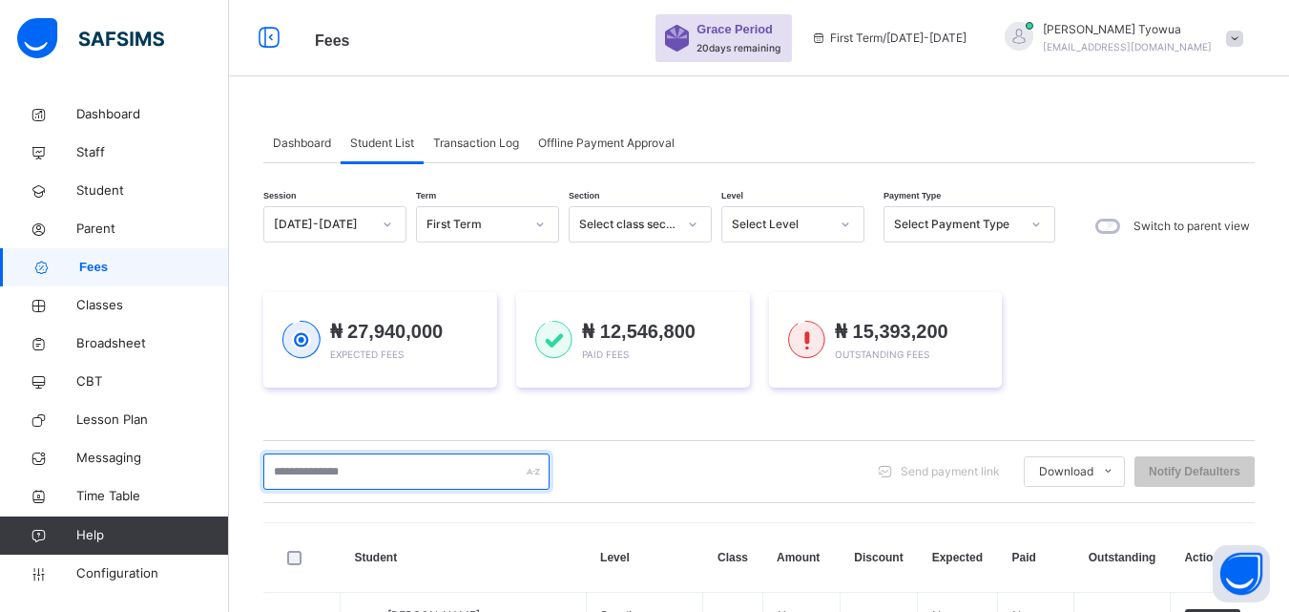
click at [402, 475] on input "text" at bounding box center [406, 471] width 286 height 36
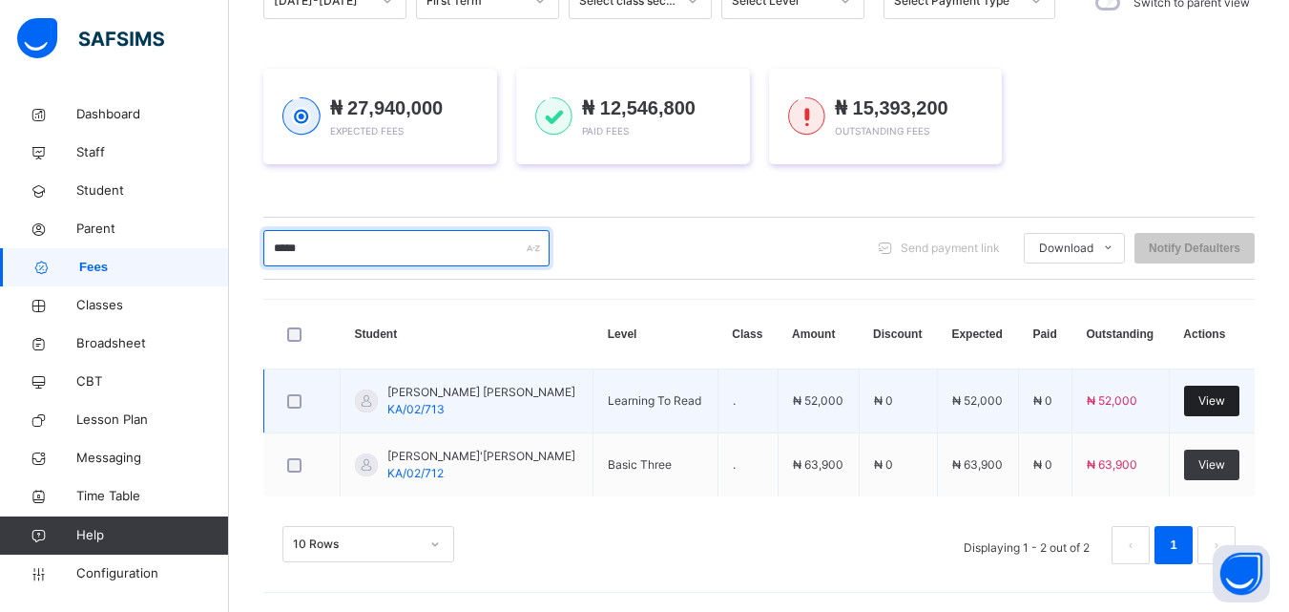
scroll to position [223, 0]
type input "*****"
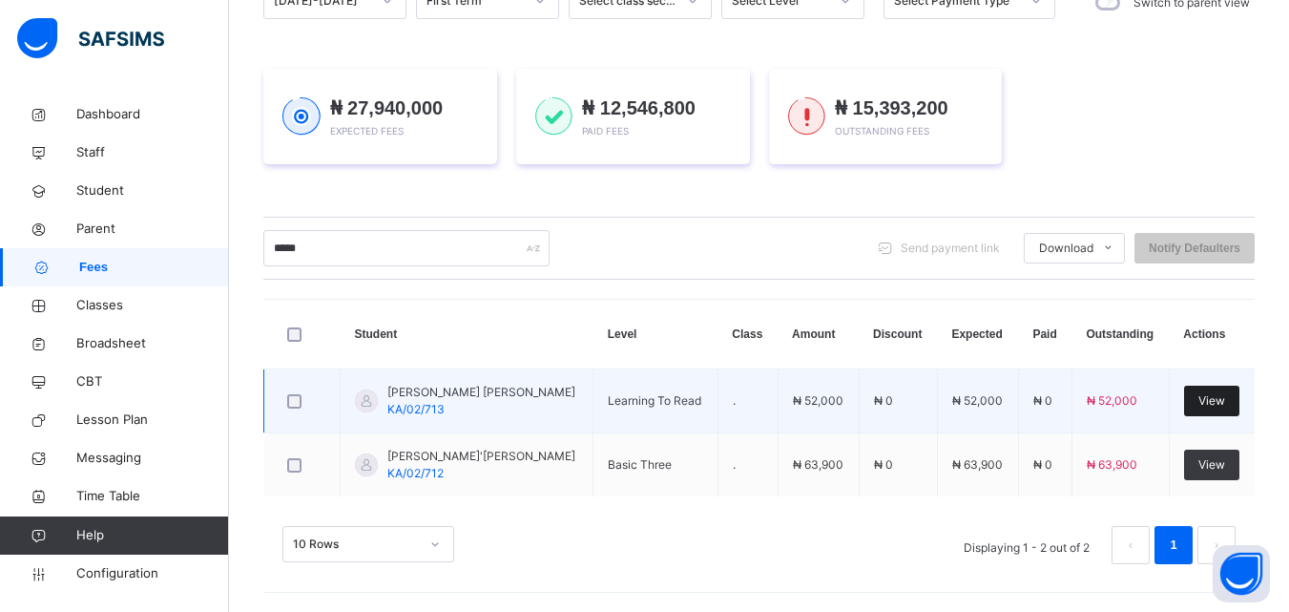
click at [1216, 398] on span "View" at bounding box center [1212, 400] width 27 height 17
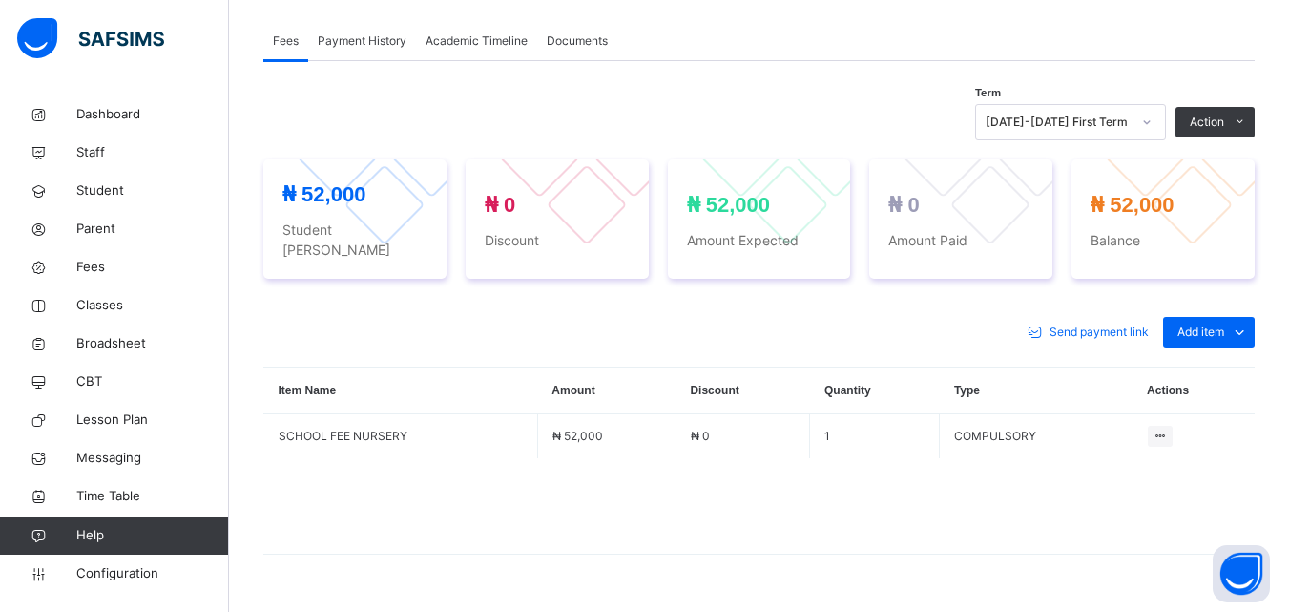
scroll to position [619, 0]
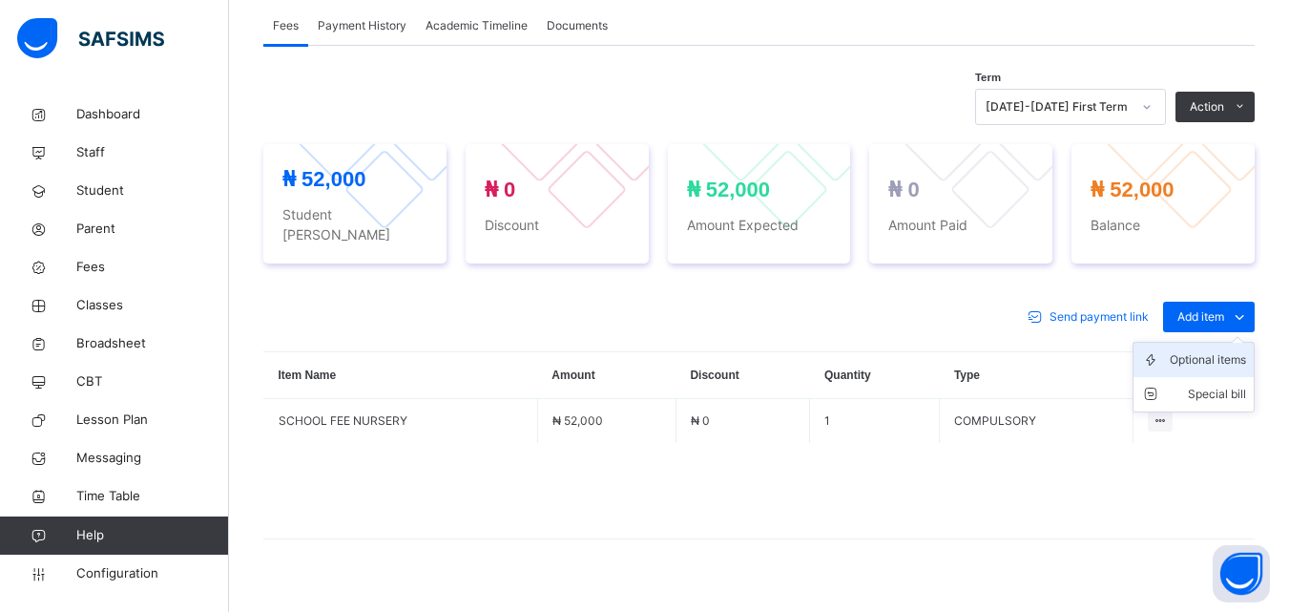
click at [1194, 350] on div "Optional items" at bounding box center [1208, 359] width 76 height 19
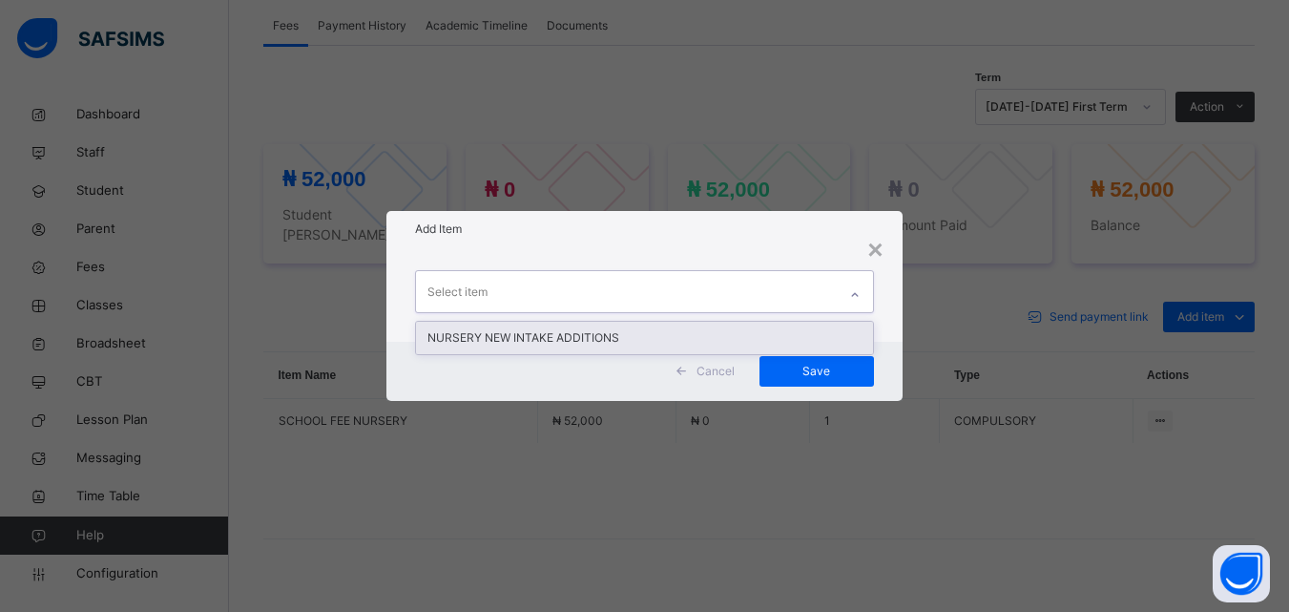
click at [794, 296] on div "Select item" at bounding box center [626, 291] width 420 height 40
click at [629, 344] on div "NURSERY NEW INTAKE ADDITIONS" at bounding box center [644, 338] width 456 height 32
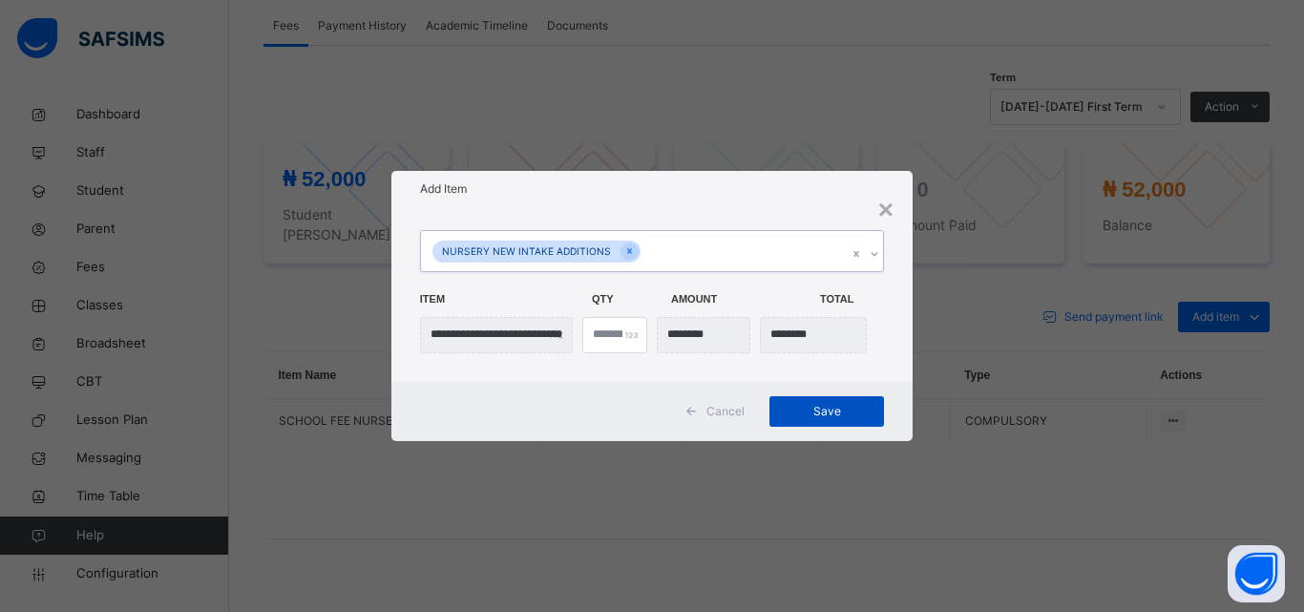
click at [838, 424] on div "Save" at bounding box center [826, 411] width 115 height 31
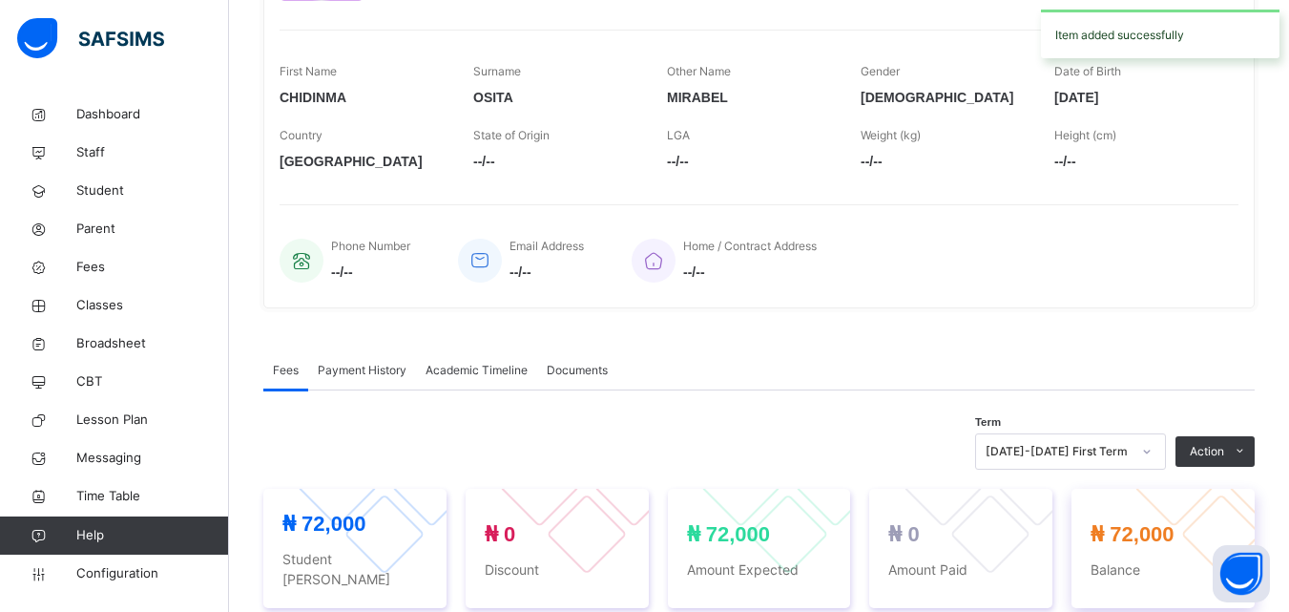
scroll to position [0, 0]
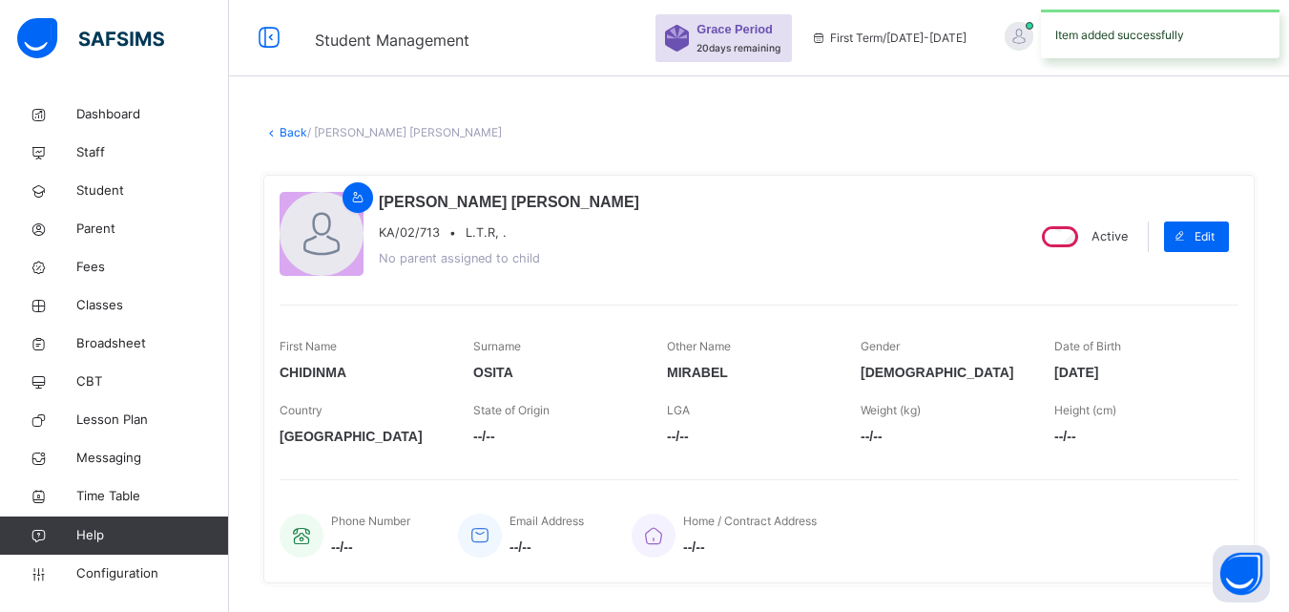
click at [290, 131] on link "Back" at bounding box center [294, 132] width 28 height 14
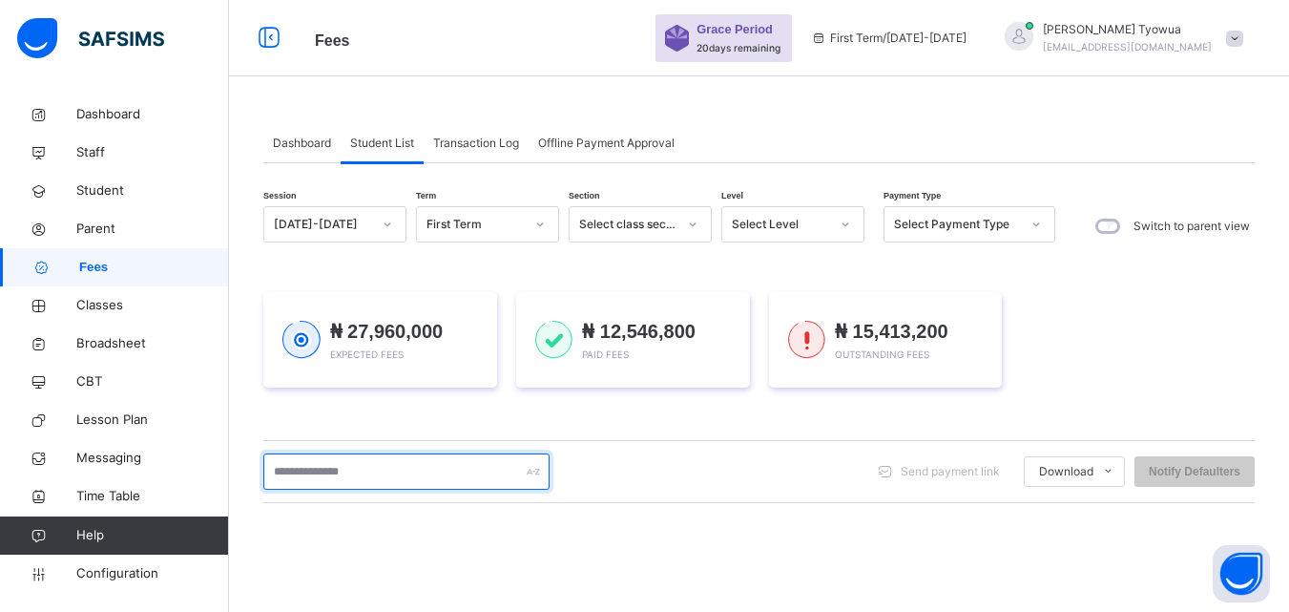
click at [414, 468] on input "text" at bounding box center [406, 471] width 286 height 36
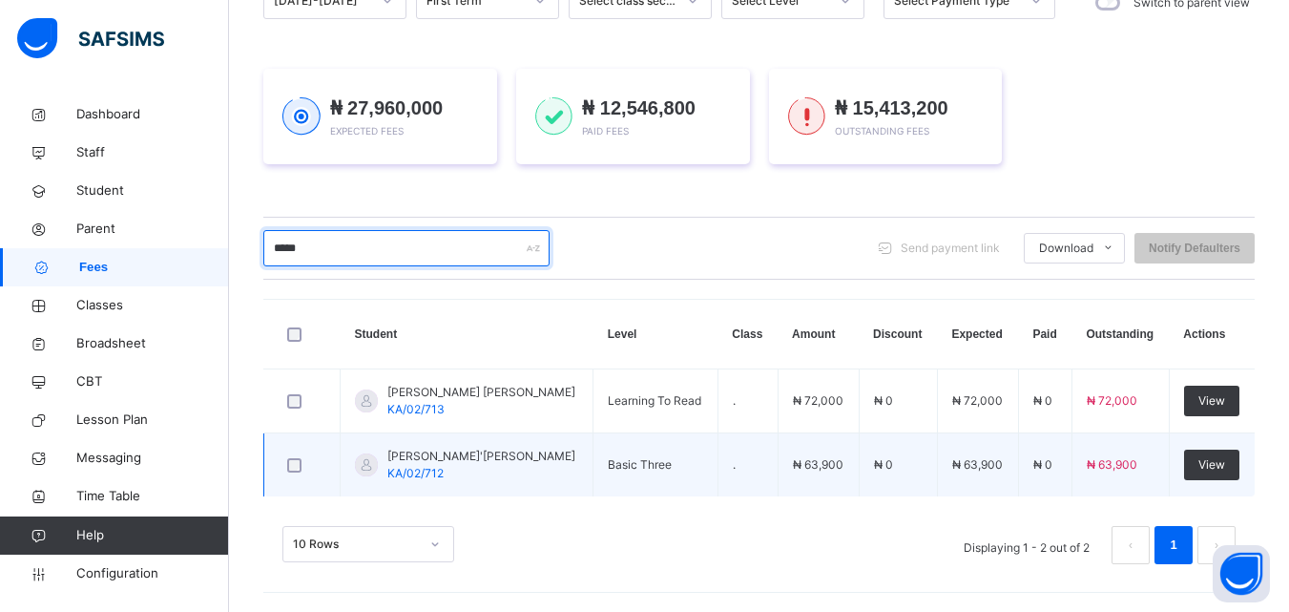
scroll to position [223, 0]
type input "*****"
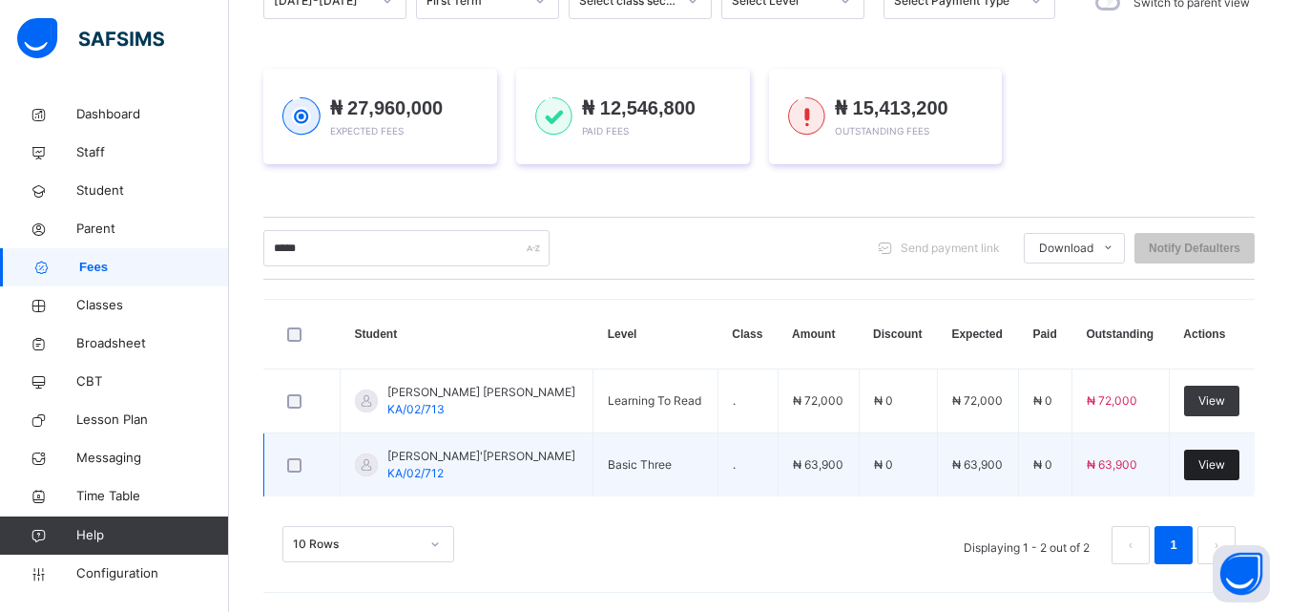
click at [1203, 468] on div "View" at bounding box center [1211, 464] width 55 height 31
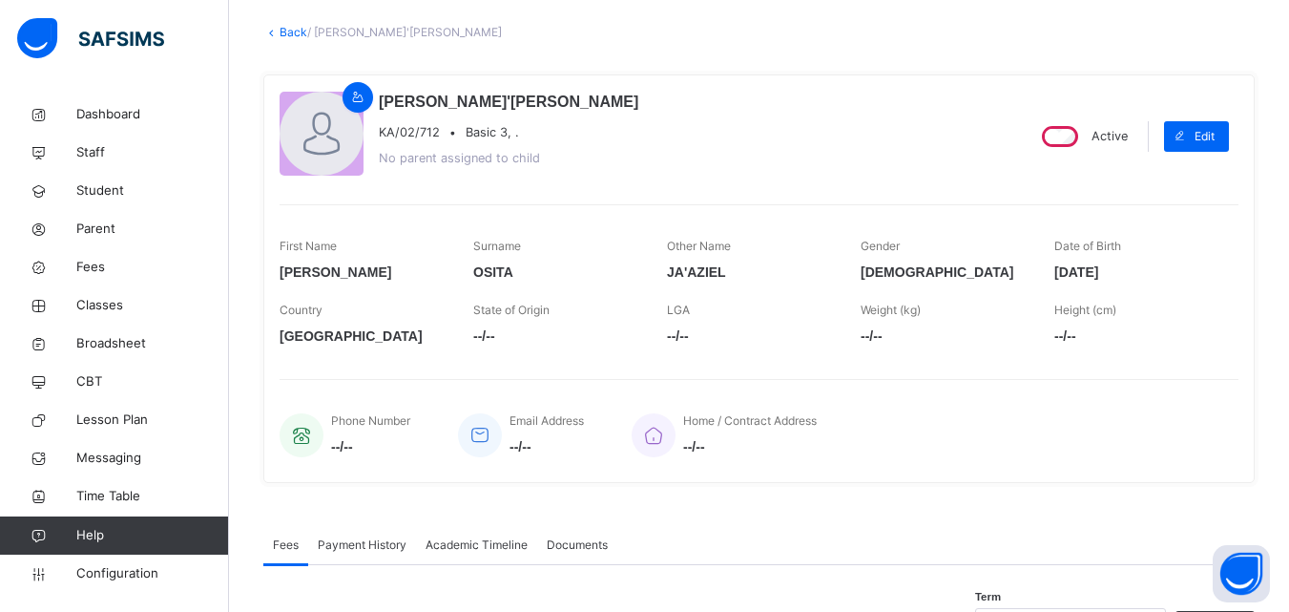
scroll to position [632, 0]
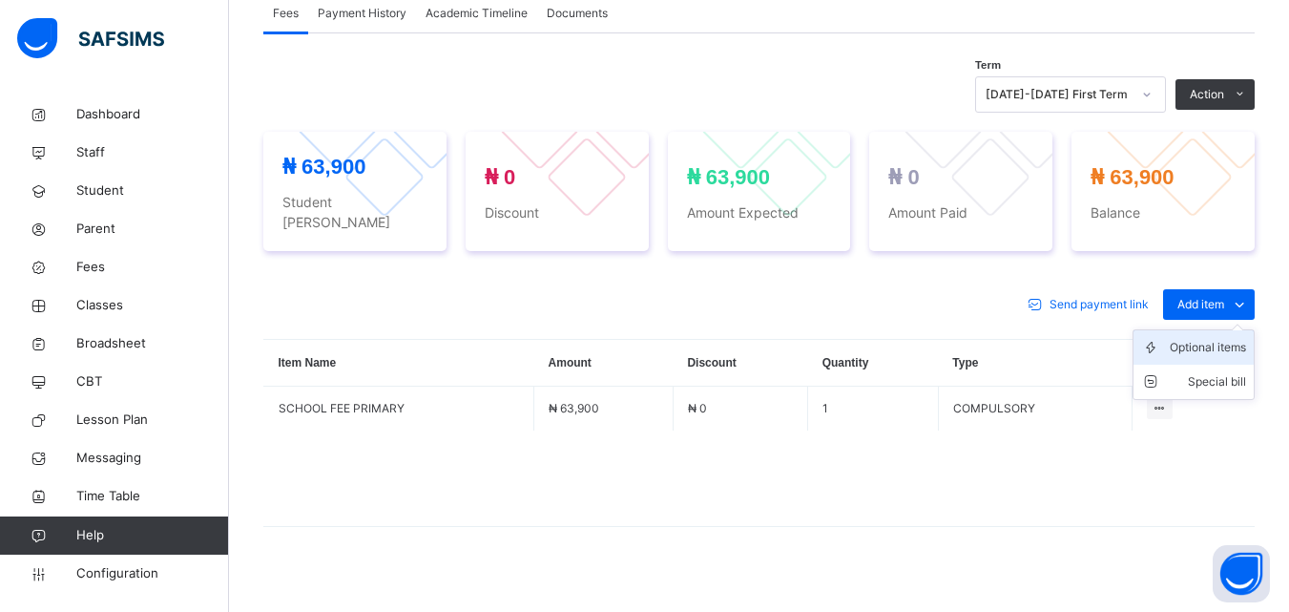
click at [1188, 338] on div "Optional items" at bounding box center [1208, 347] width 76 height 19
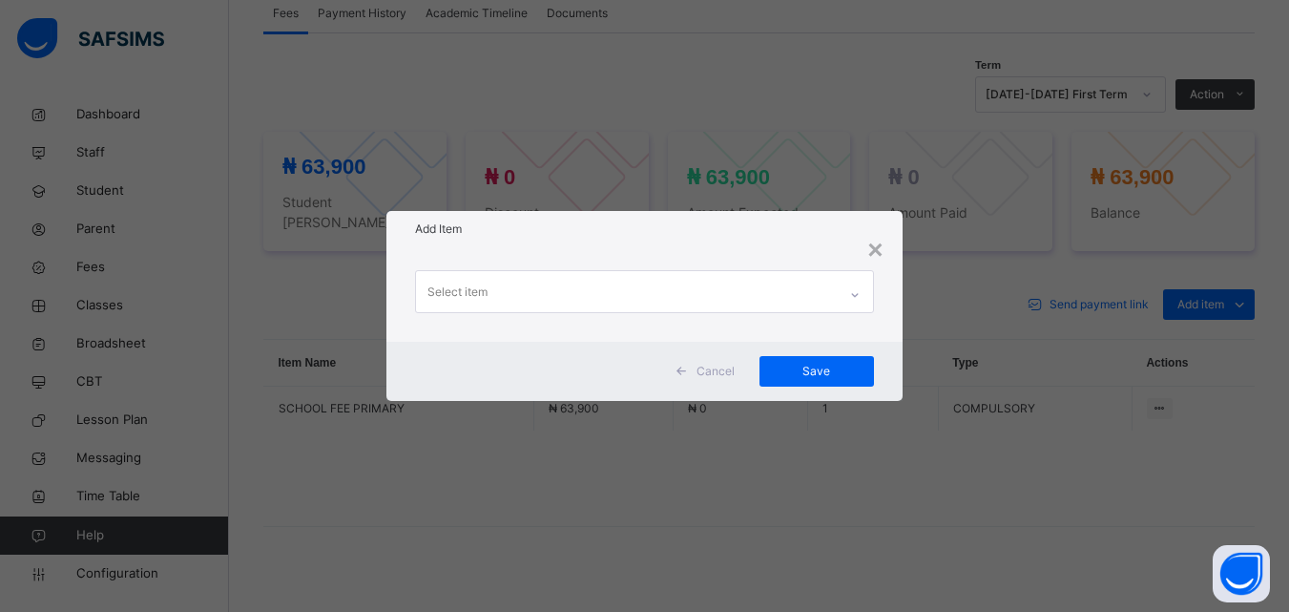
click at [679, 300] on div "Select item" at bounding box center [626, 291] width 420 height 40
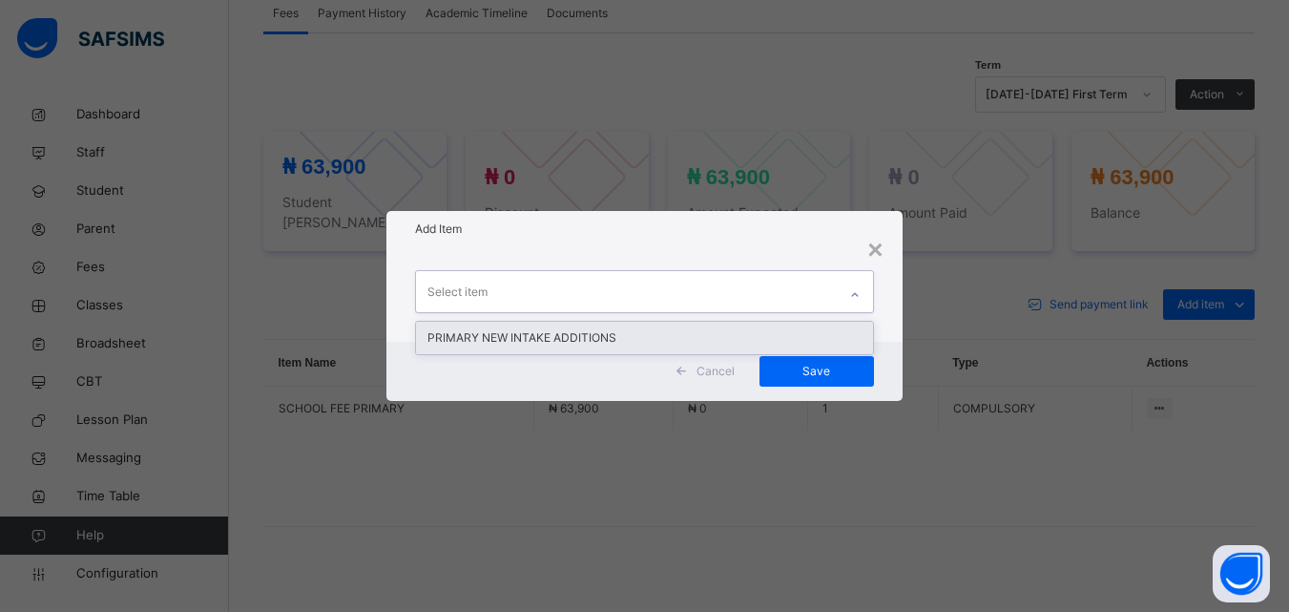
click at [605, 333] on div "PRIMARY NEW INTAKE ADDITIONS" at bounding box center [644, 338] width 456 height 32
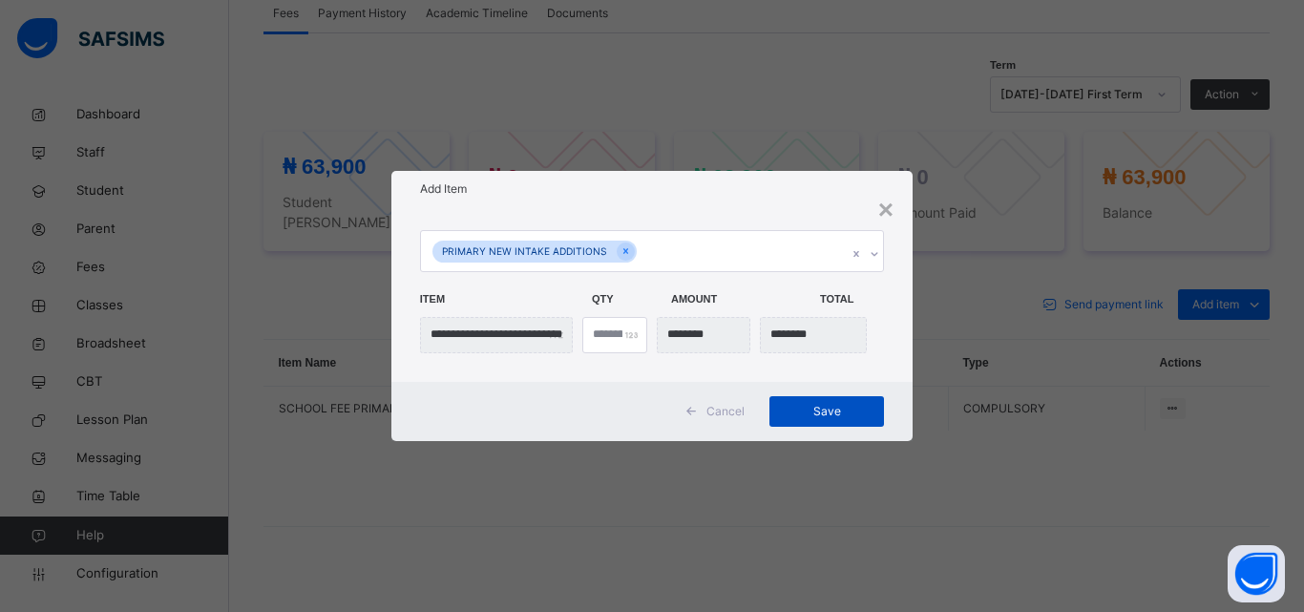
click at [841, 412] on span "Save" at bounding box center [826, 411] width 86 height 17
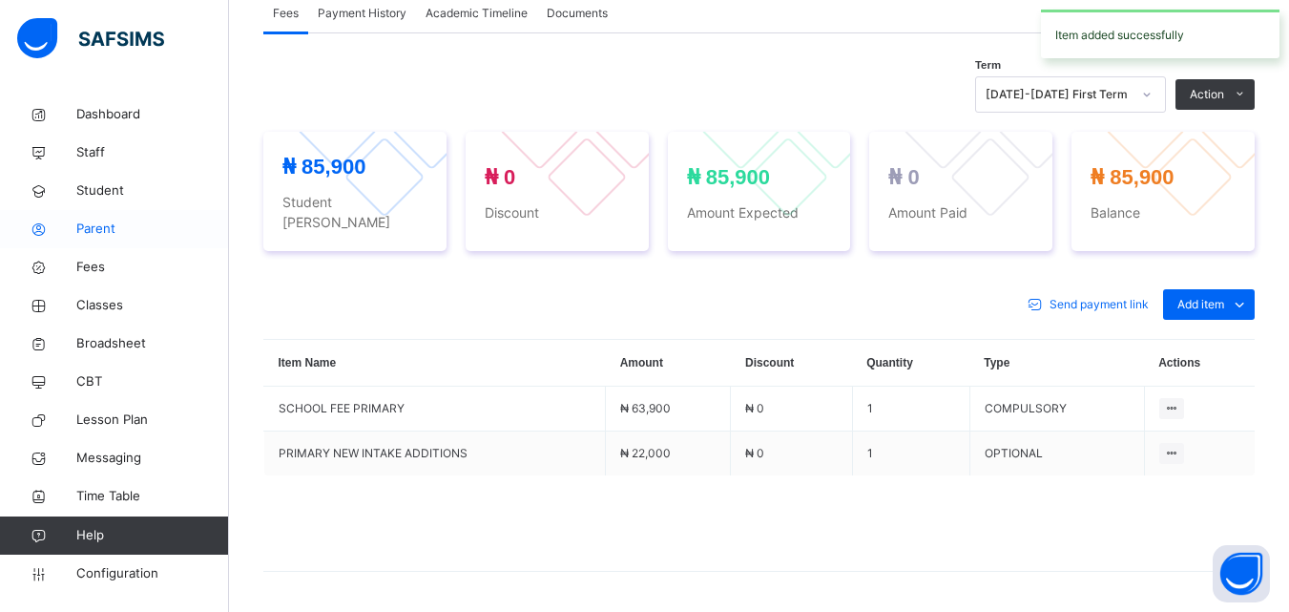
click at [96, 219] on link "Parent" at bounding box center [114, 229] width 229 height 38
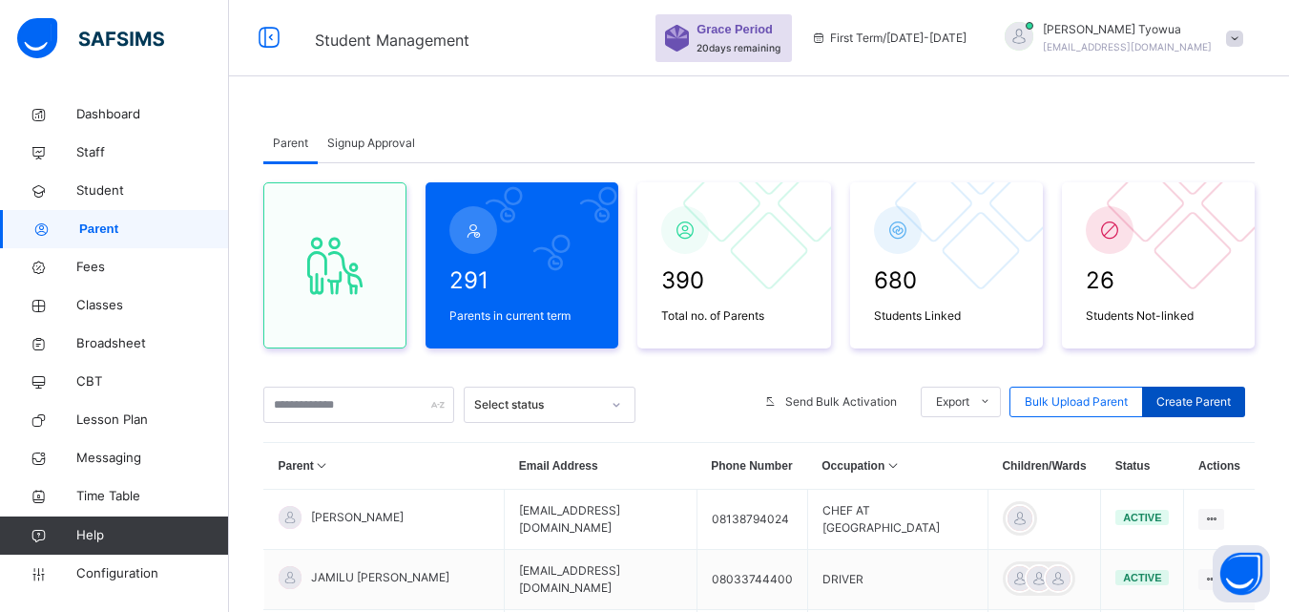
click at [1190, 405] on span "Create Parent" at bounding box center [1194, 401] width 74 height 17
select select "**"
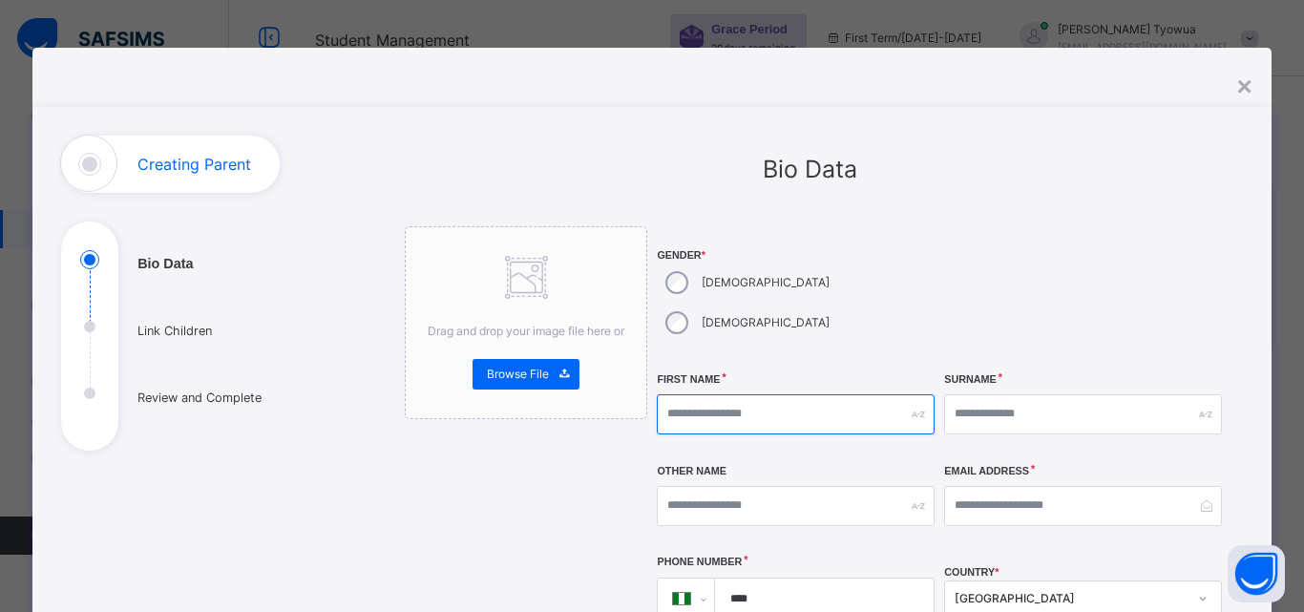
click at [754, 394] on input "text" at bounding box center [796, 414] width 278 height 40
type input "*******"
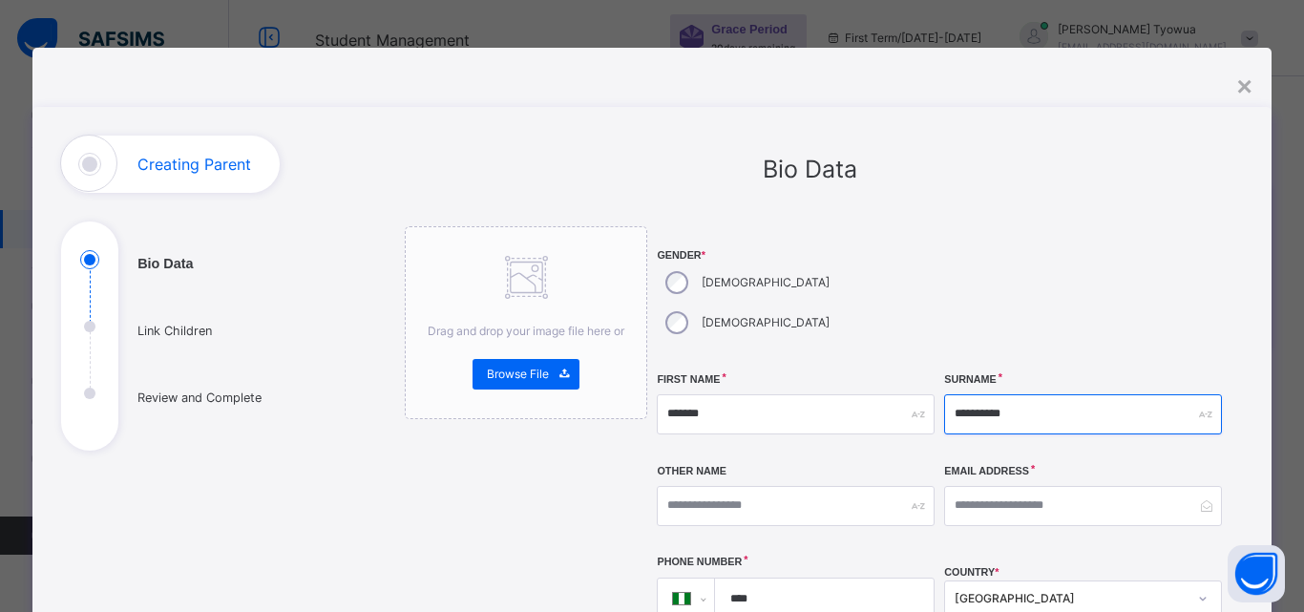
type input "**********"
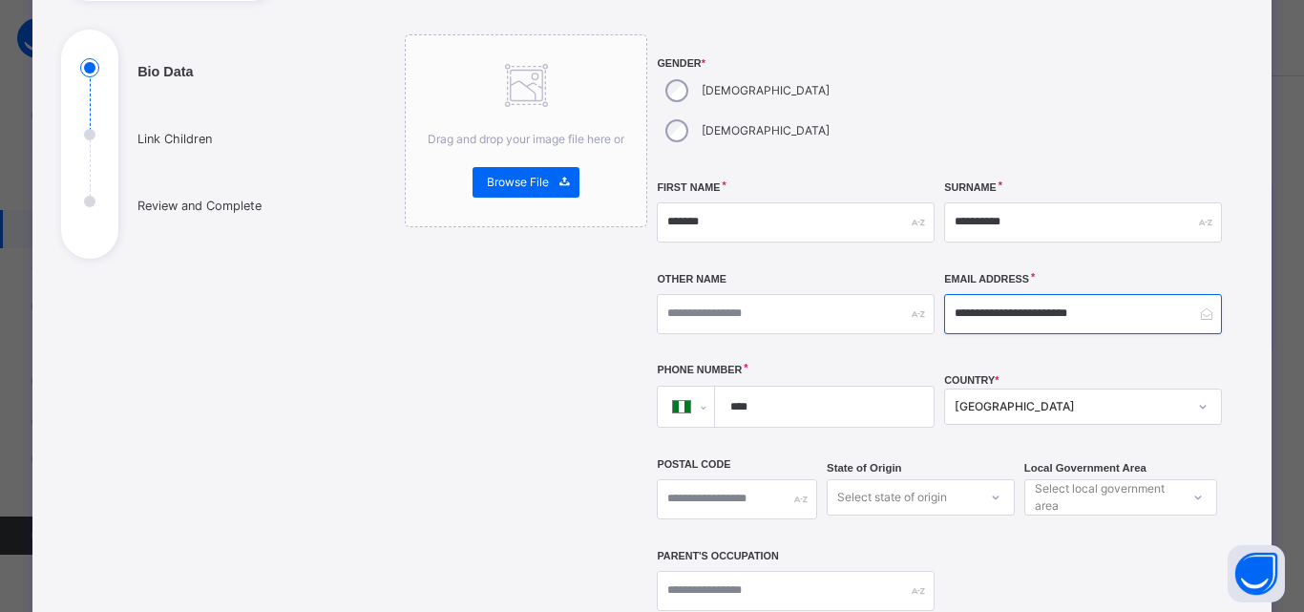
scroll to position [222, 0]
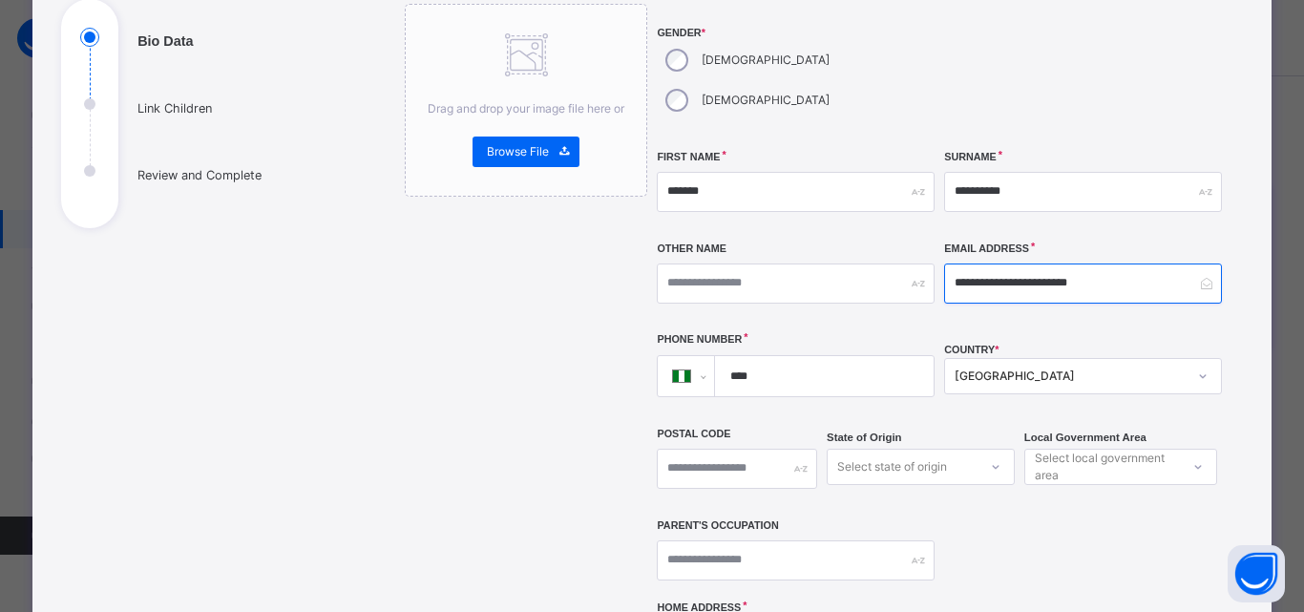
type input "**********"
click at [836, 356] on input "****" at bounding box center [820, 376] width 203 height 40
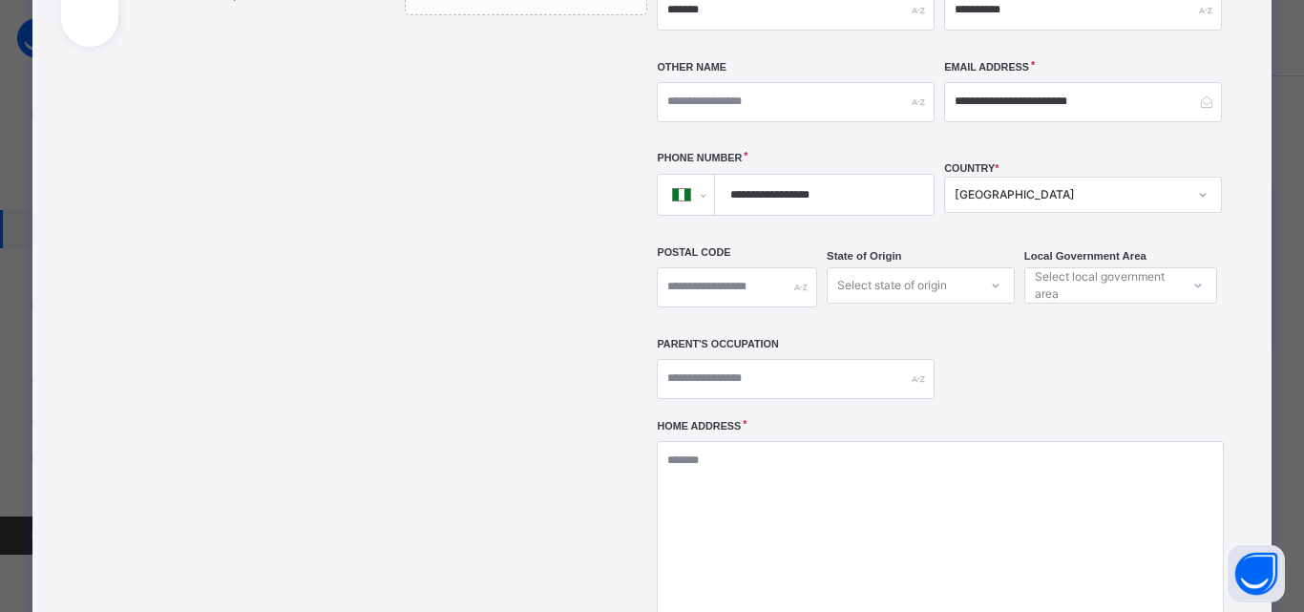
scroll to position [508, 0]
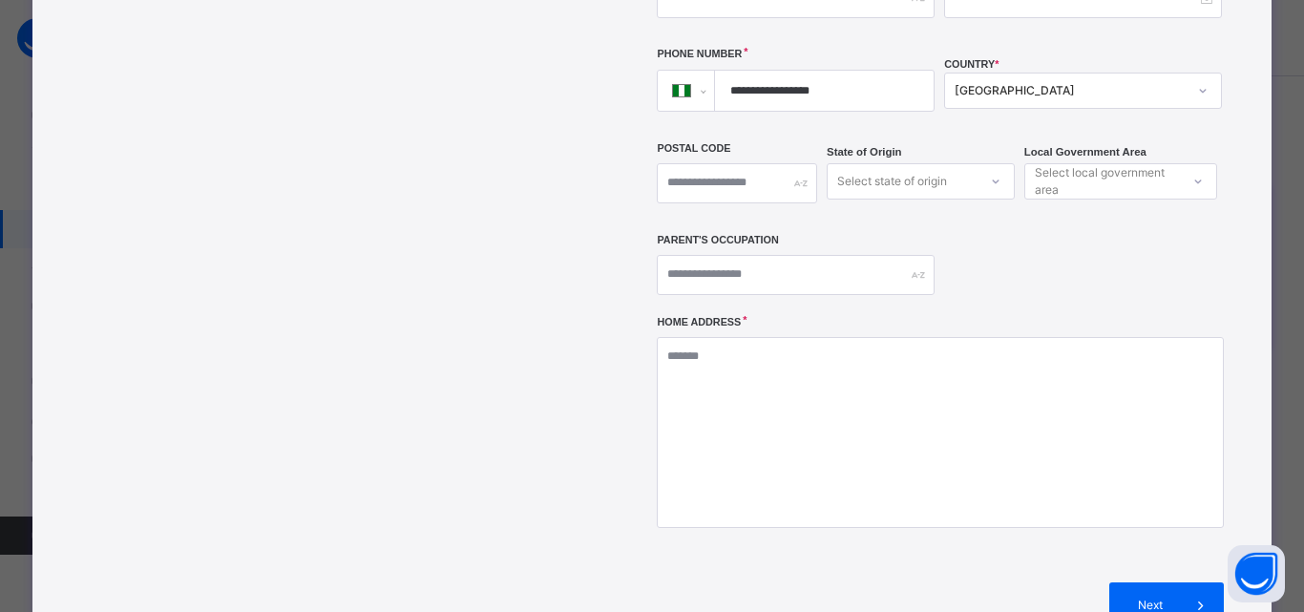
type input "**********"
click at [837, 255] on input "text" at bounding box center [796, 275] width 278 height 40
type input "**********"
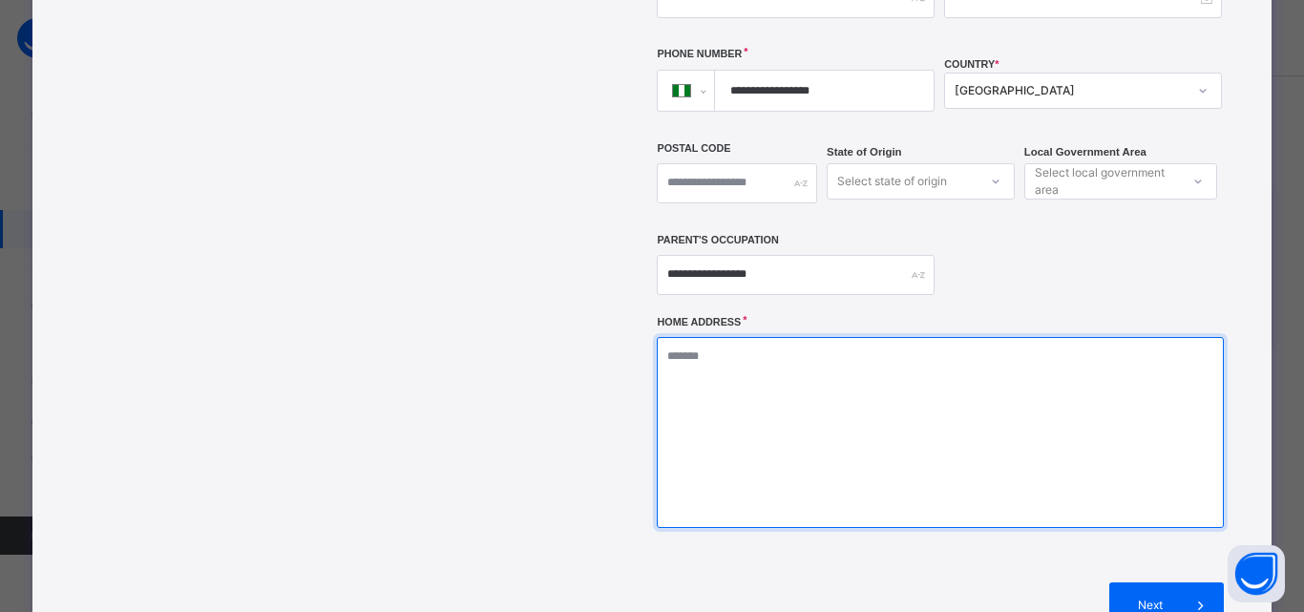
click at [895, 366] on textarea at bounding box center [940, 432] width 566 height 191
type textarea "**********"
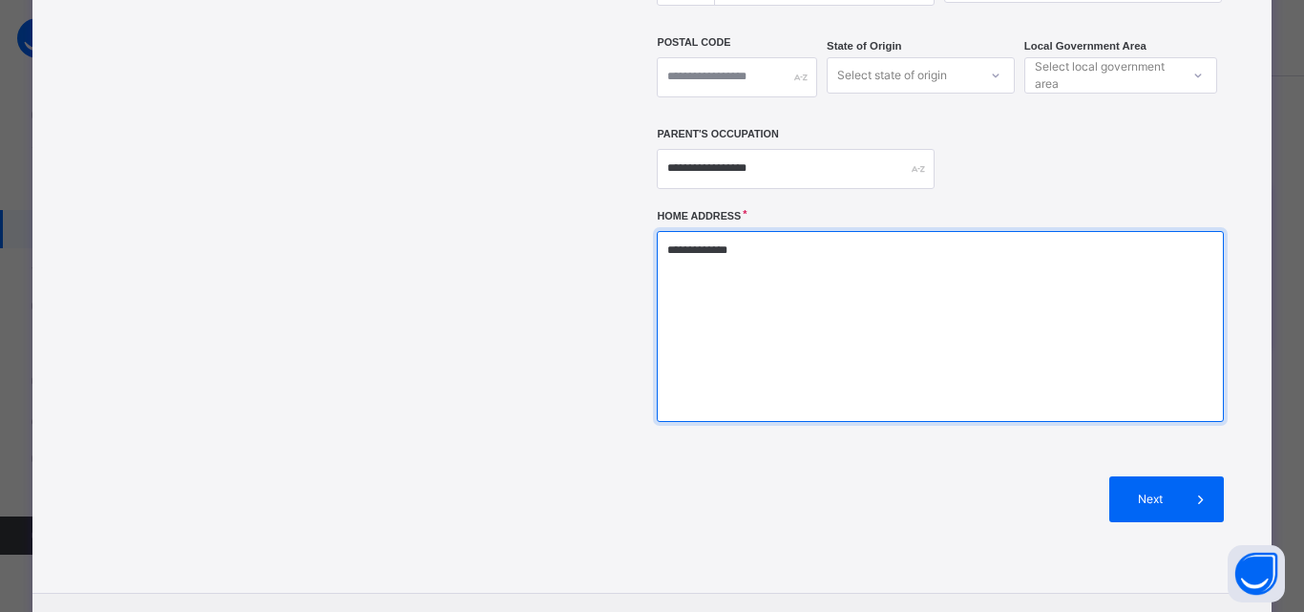
scroll to position [691, 0]
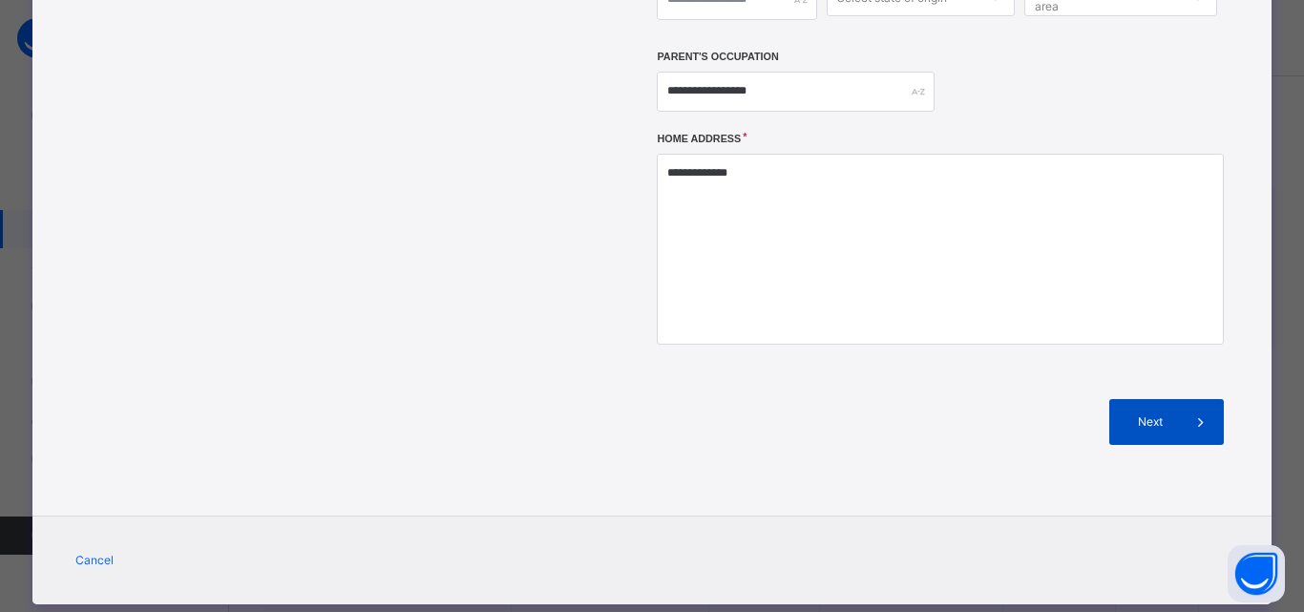
click at [1166, 399] on div "Next" at bounding box center [1166, 422] width 115 height 46
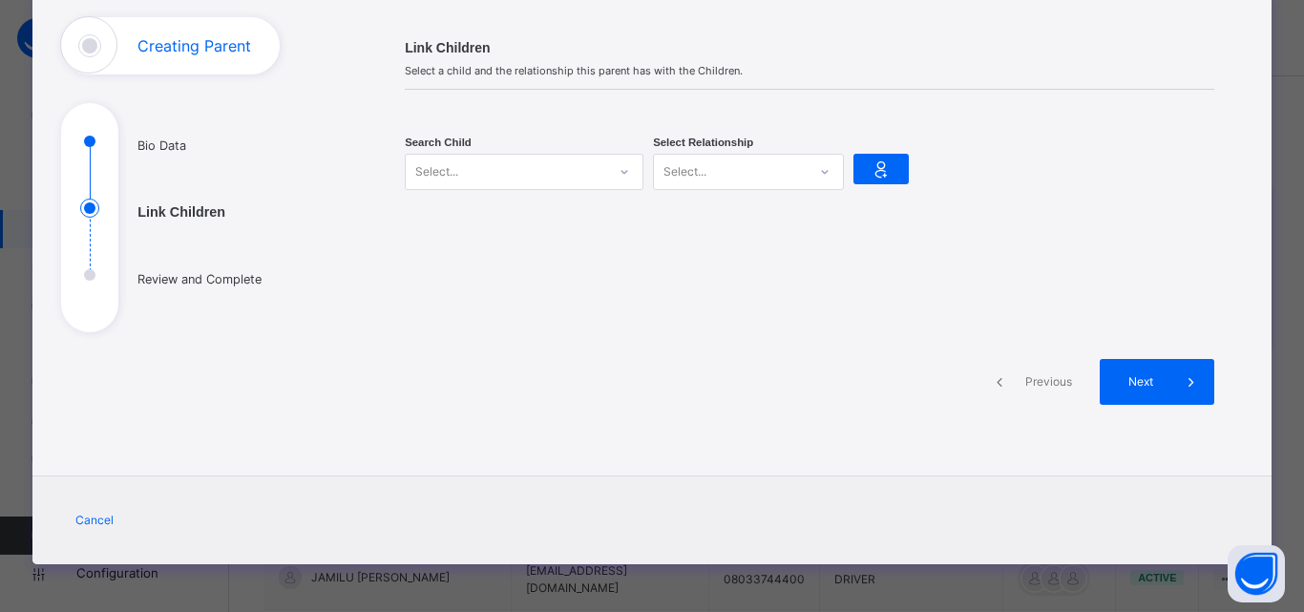
scroll to position [118, 0]
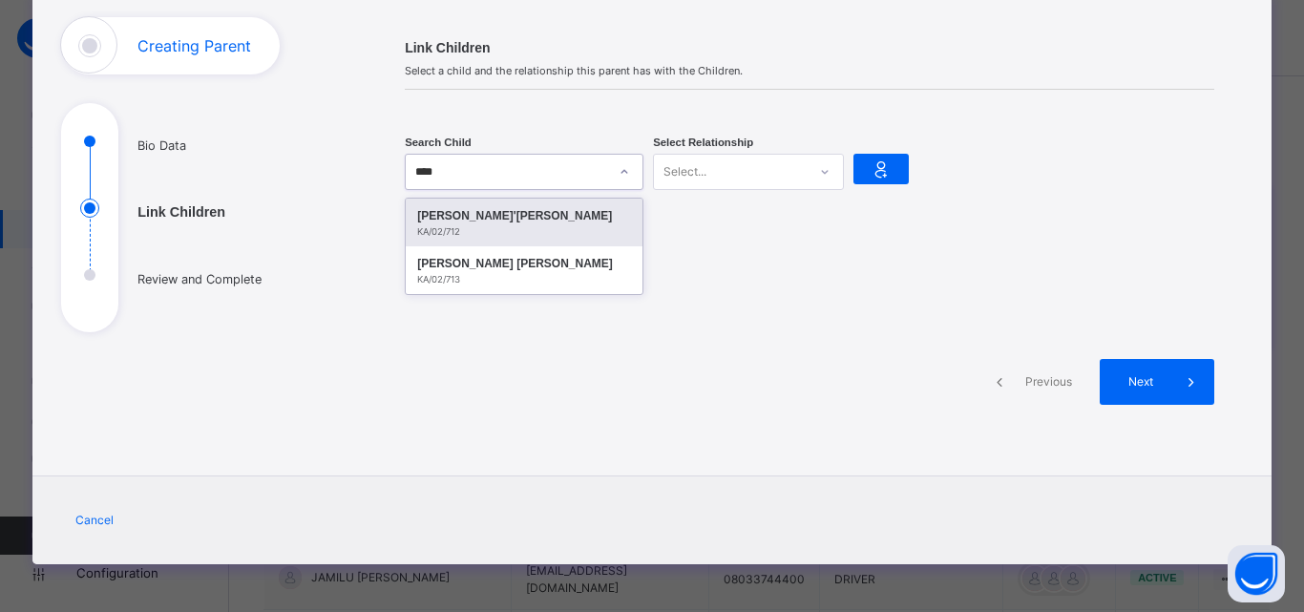
type input "*****"
click at [540, 221] on div "CHISOM JA'AZIEL OSITA" at bounding box center [524, 215] width 214 height 19
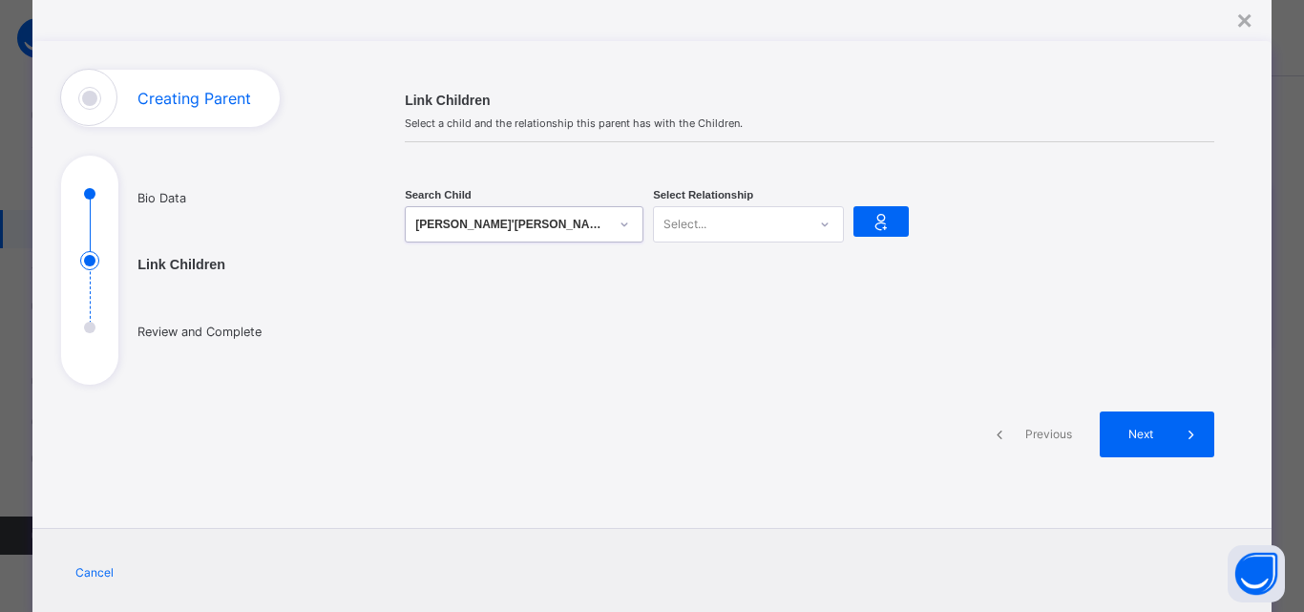
scroll to position [38, 0]
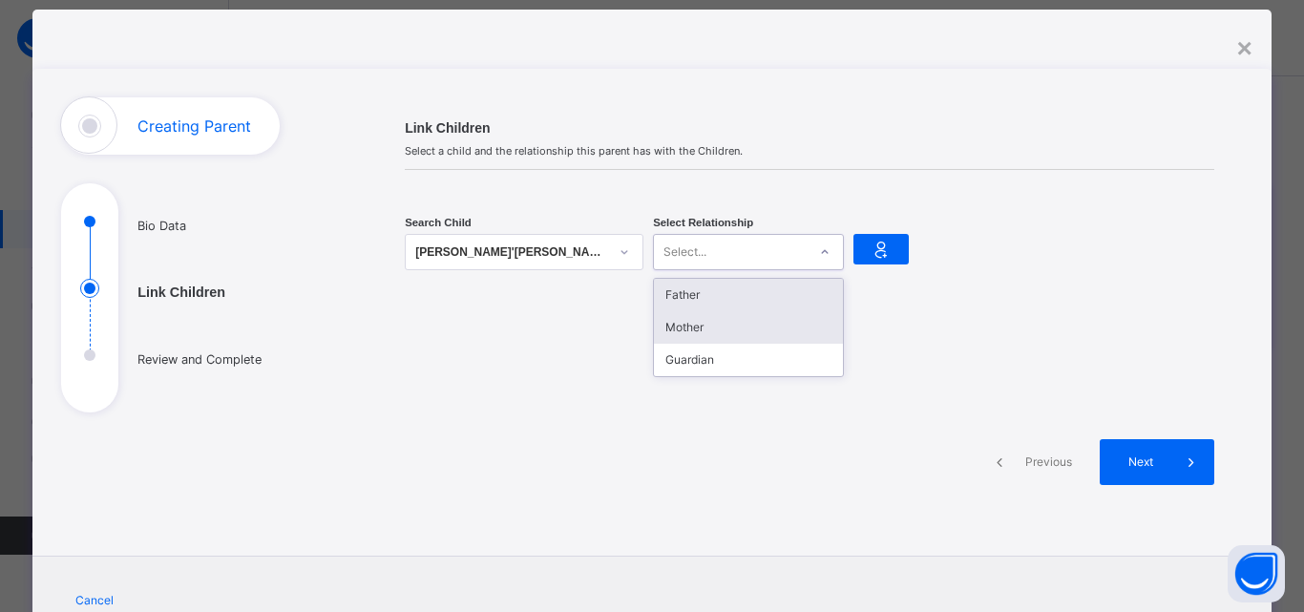
click at [721, 327] on div "Mother" at bounding box center [748, 327] width 189 height 32
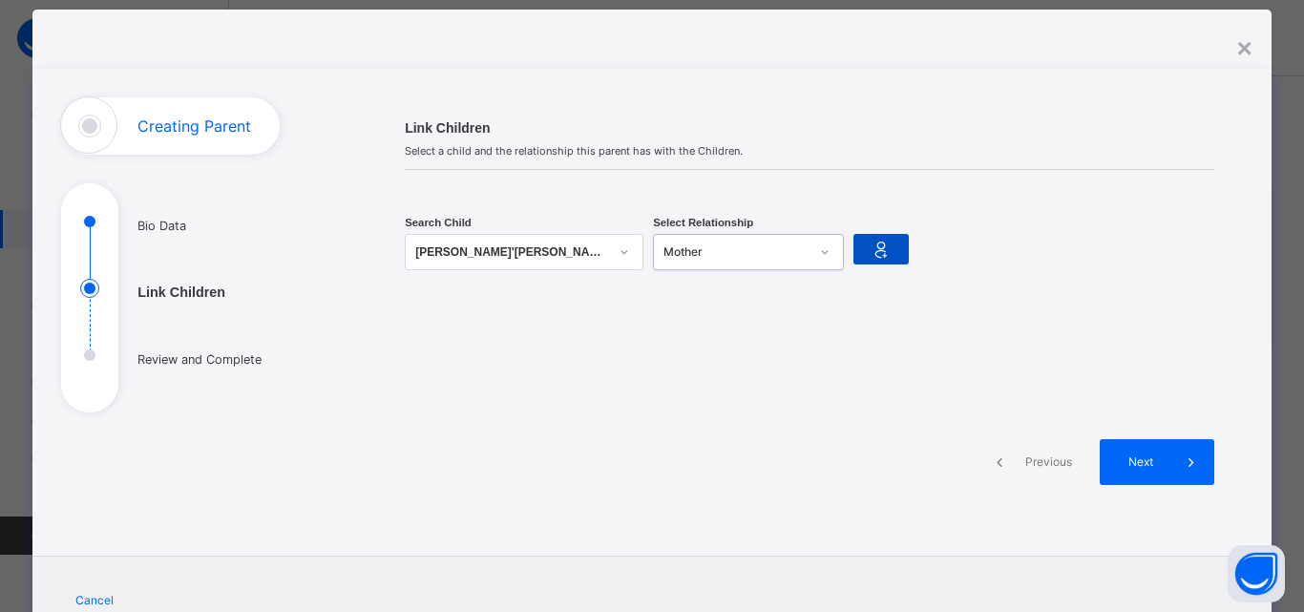
click at [879, 255] on icon at bounding box center [880, 249] width 27 height 29
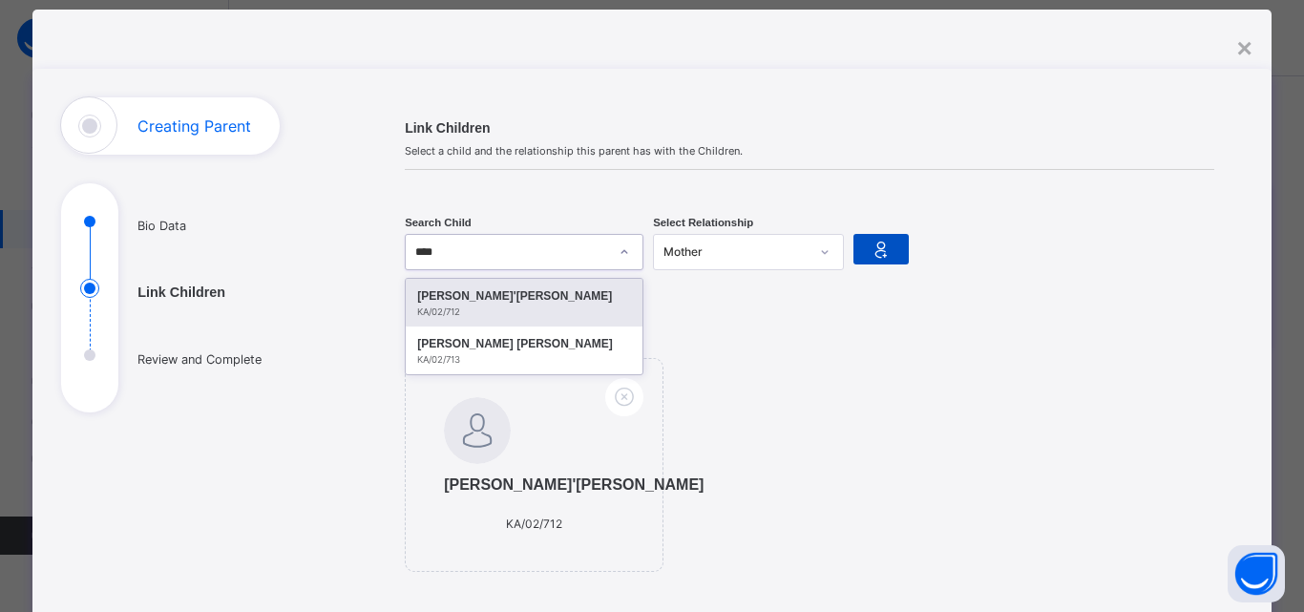
type input "*****"
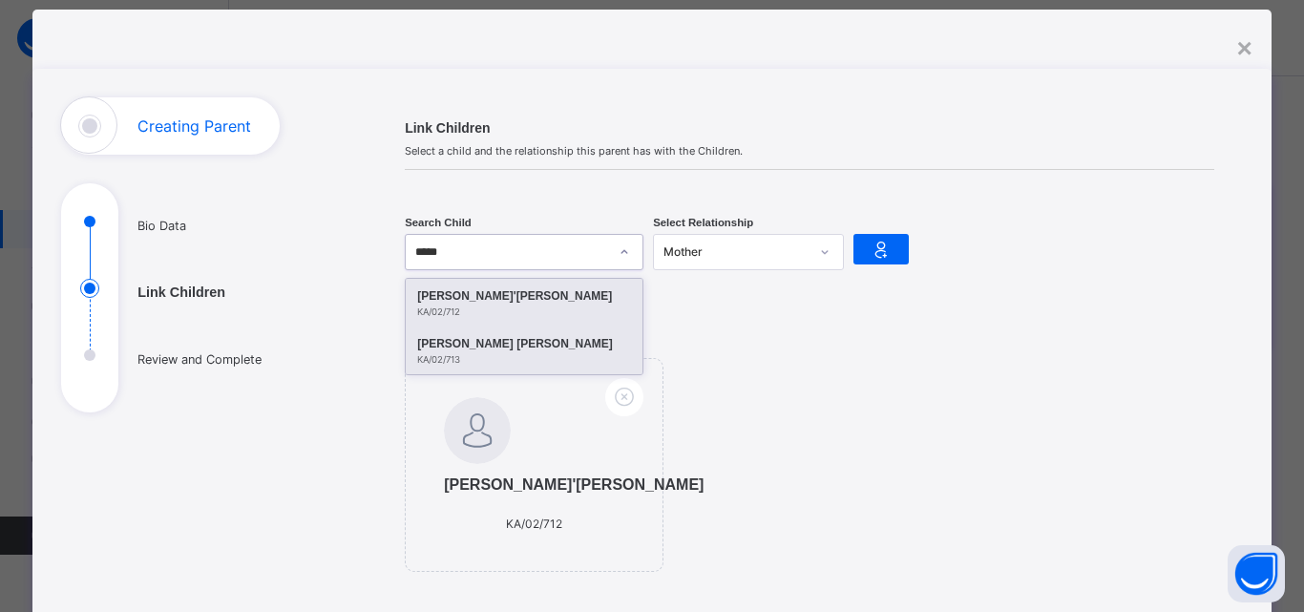
click at [511, 341] on div "CHIDINMA MIRABEL OSITA" at bounding box center [524, 343] width 214 height 19
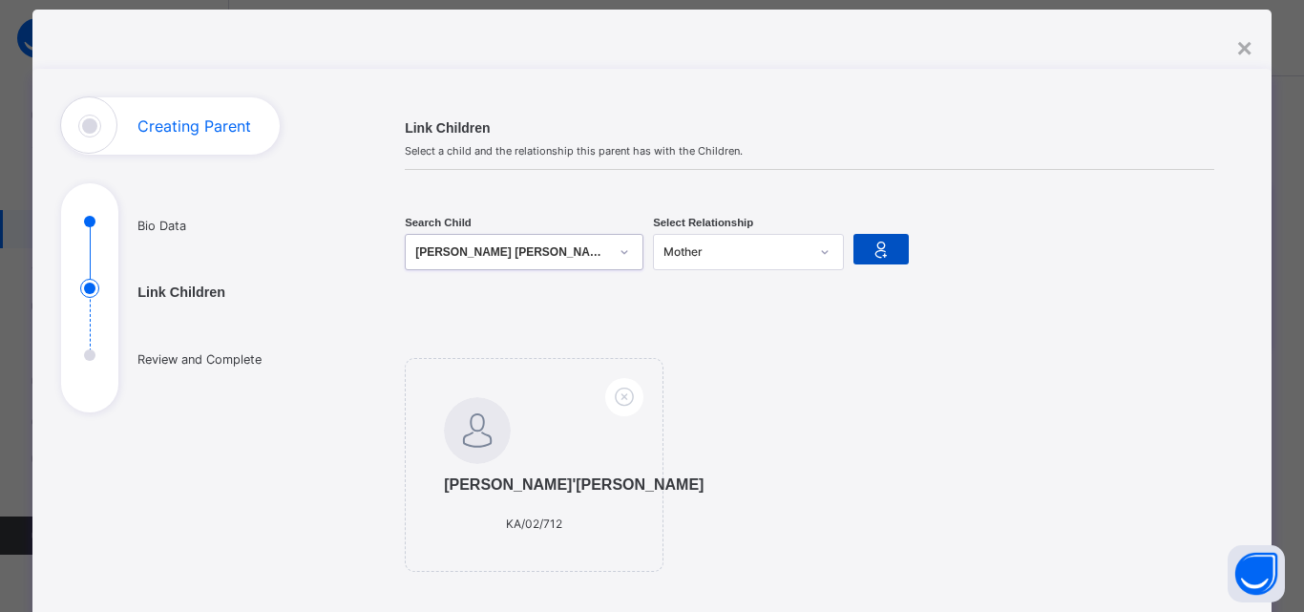
click at [877, 239] on icon at bounding box center [880, 249] width 27 height 29
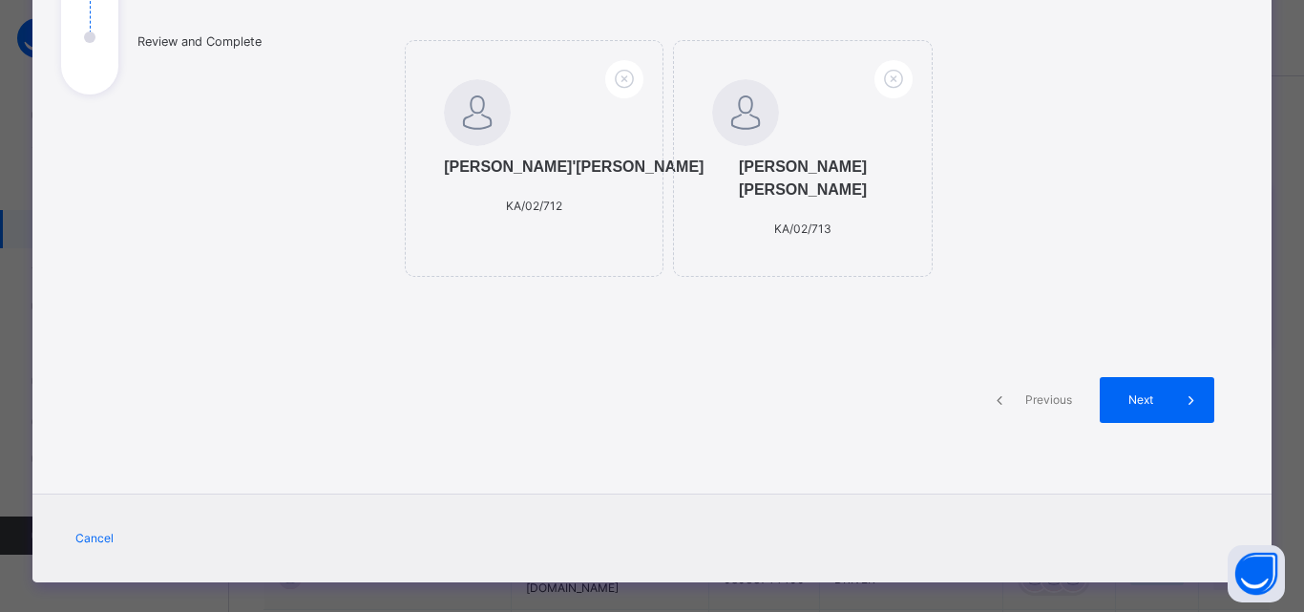
scroll to position [365, 0]
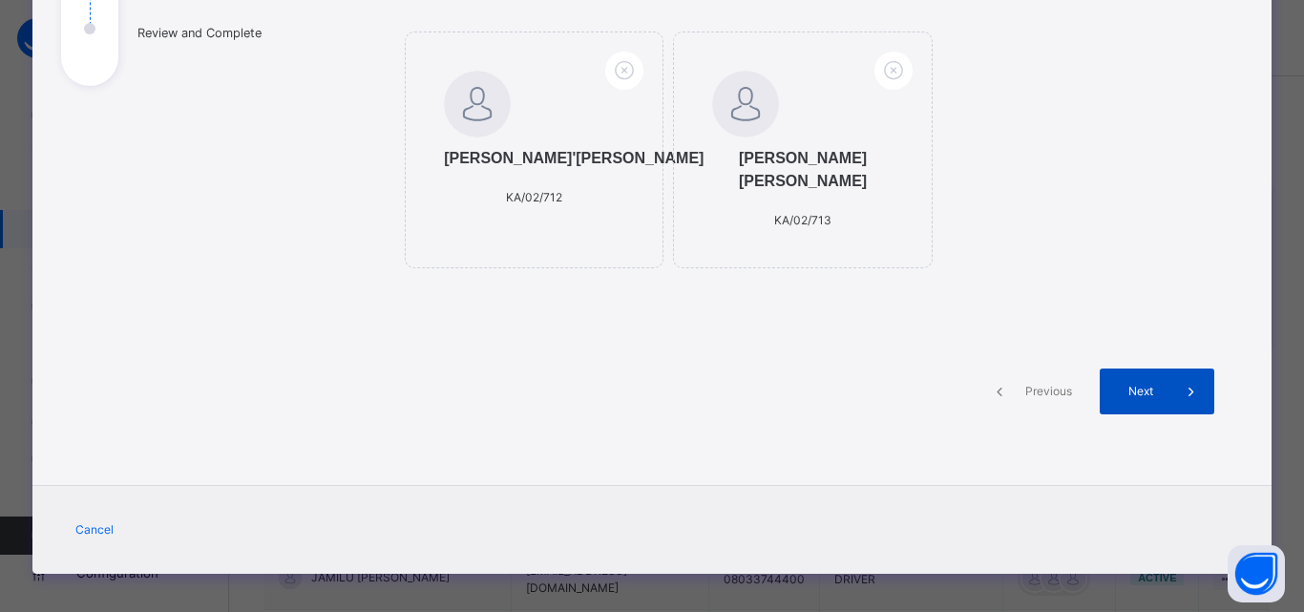
click at [1142, 393] on span "Next" at bounding box center [1141, 391] width 54 height 17
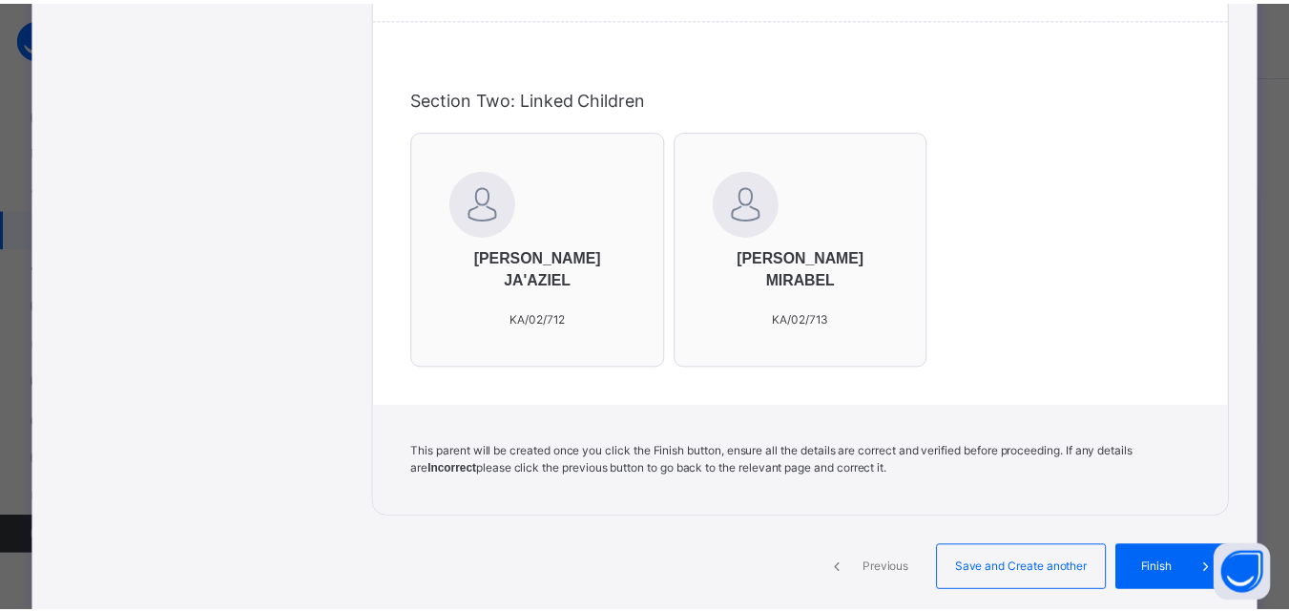
scroll to position [730, 0]
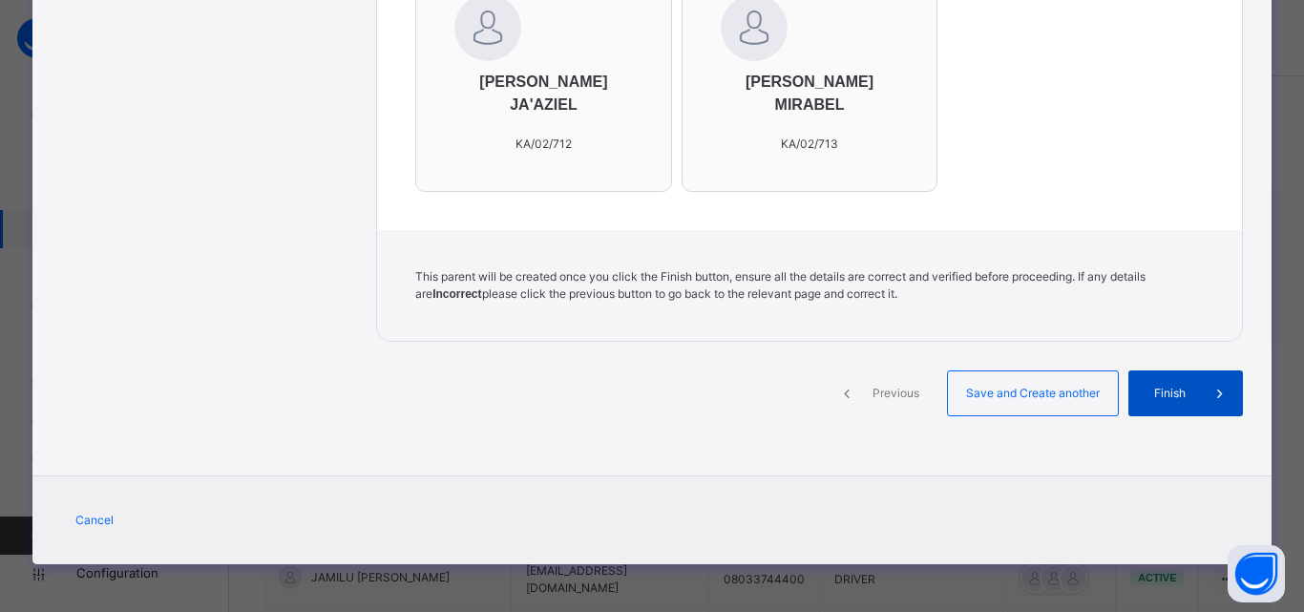
click at [1178, 396] on span "Finish" at bounding box center [1169, 393] width 54 height 17
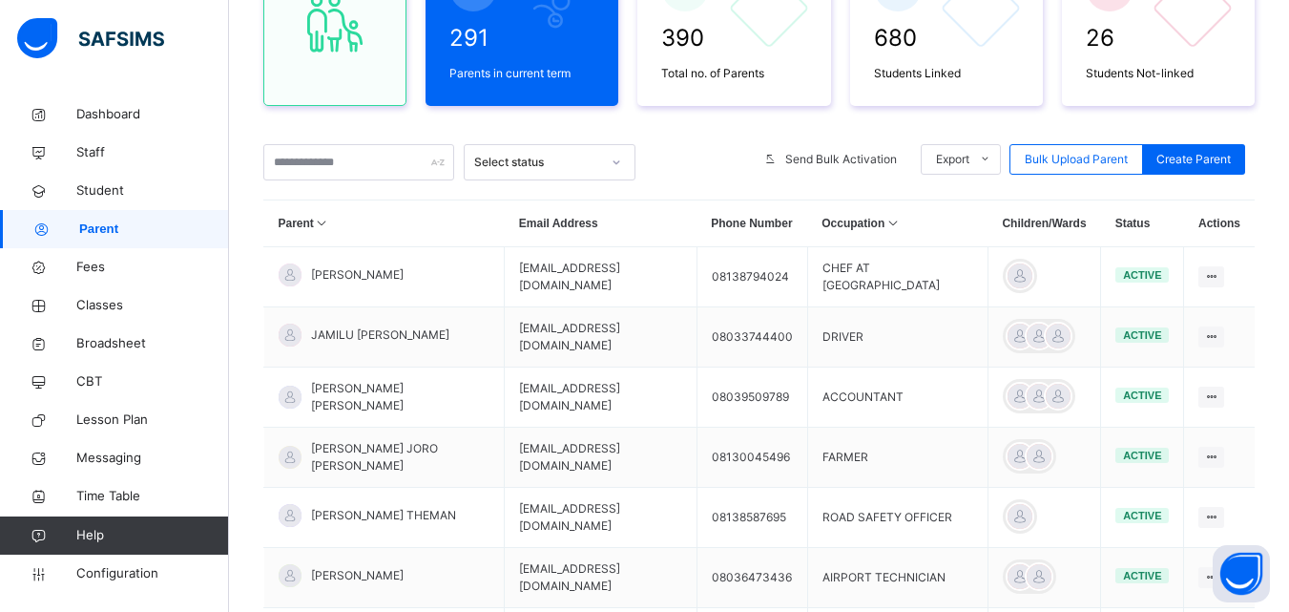
scroll to position [238, 0]
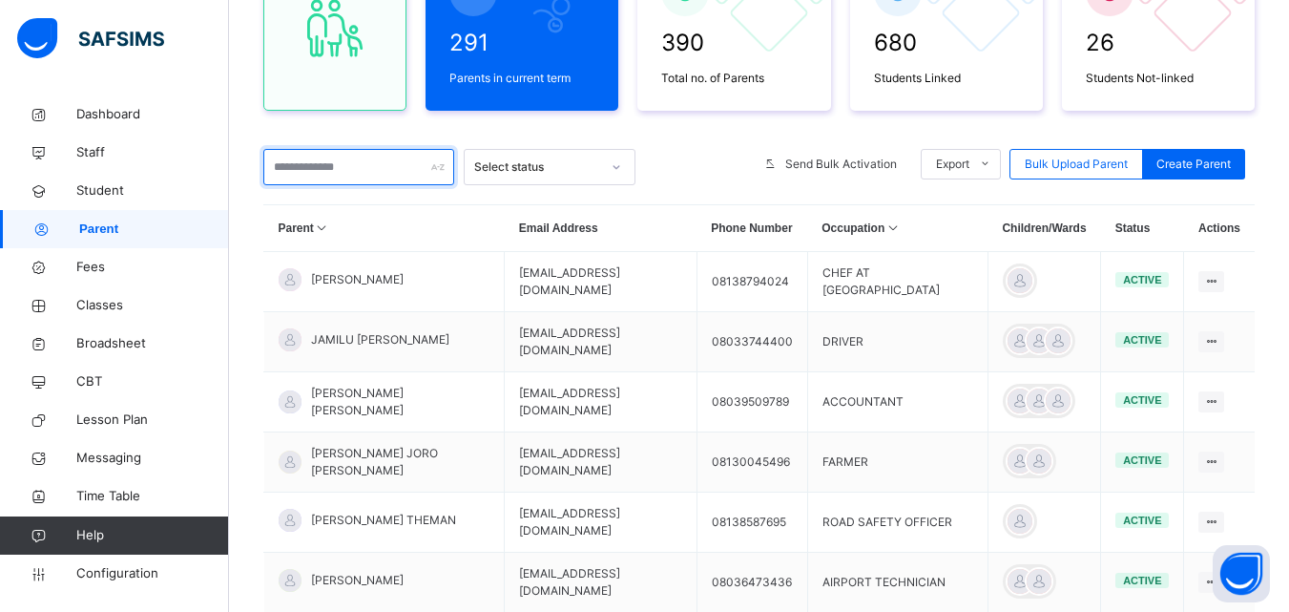
click at [361, 159] on input "text" at bounding box center [358, 167] width 191 height 36
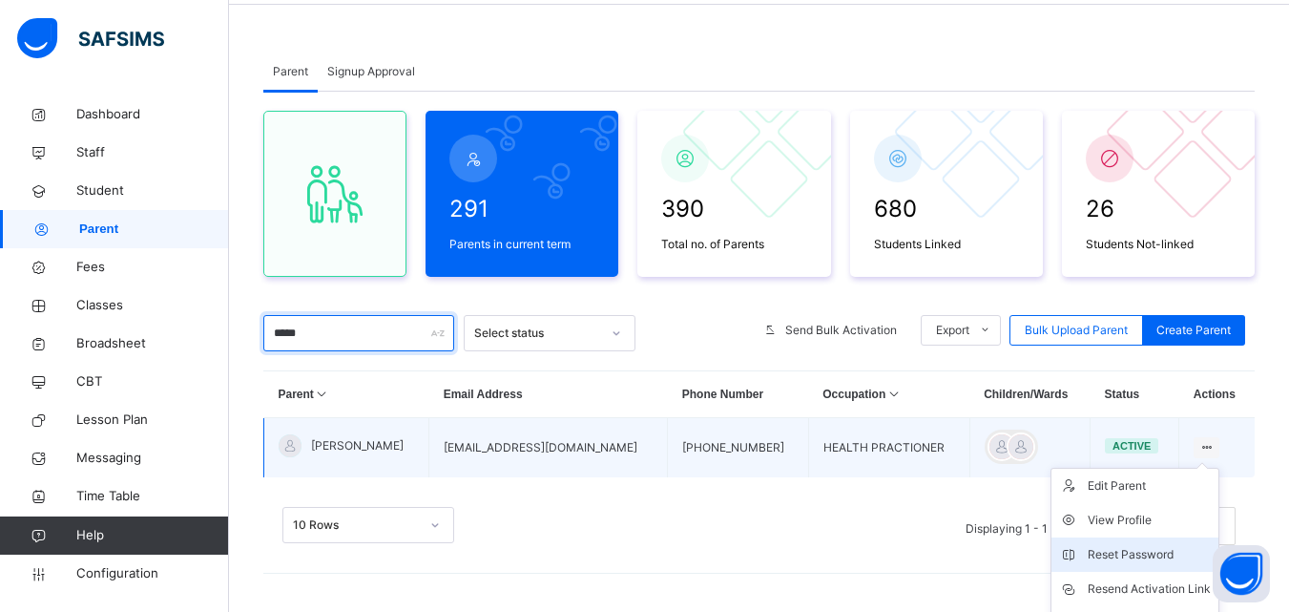
scroll to position [170, 0]
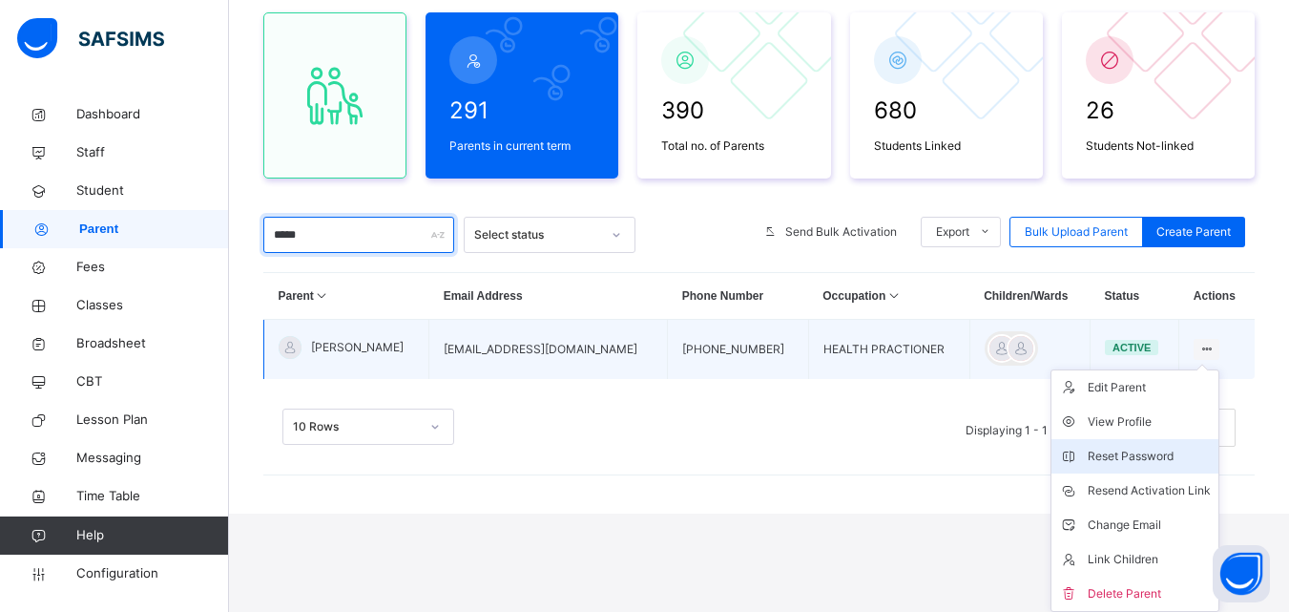
type input "*****"
click at [1127, 456] on div "Reset Password" at bounding box center [1149, 456] width 123 height 19
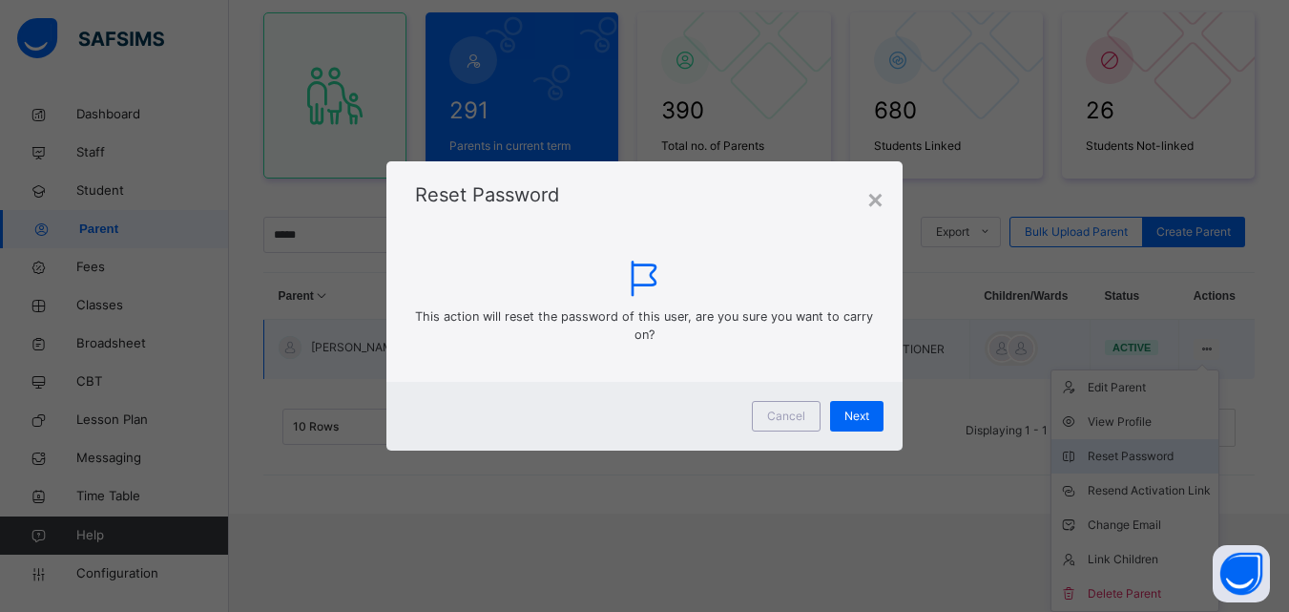
scroll to position [72, 0]
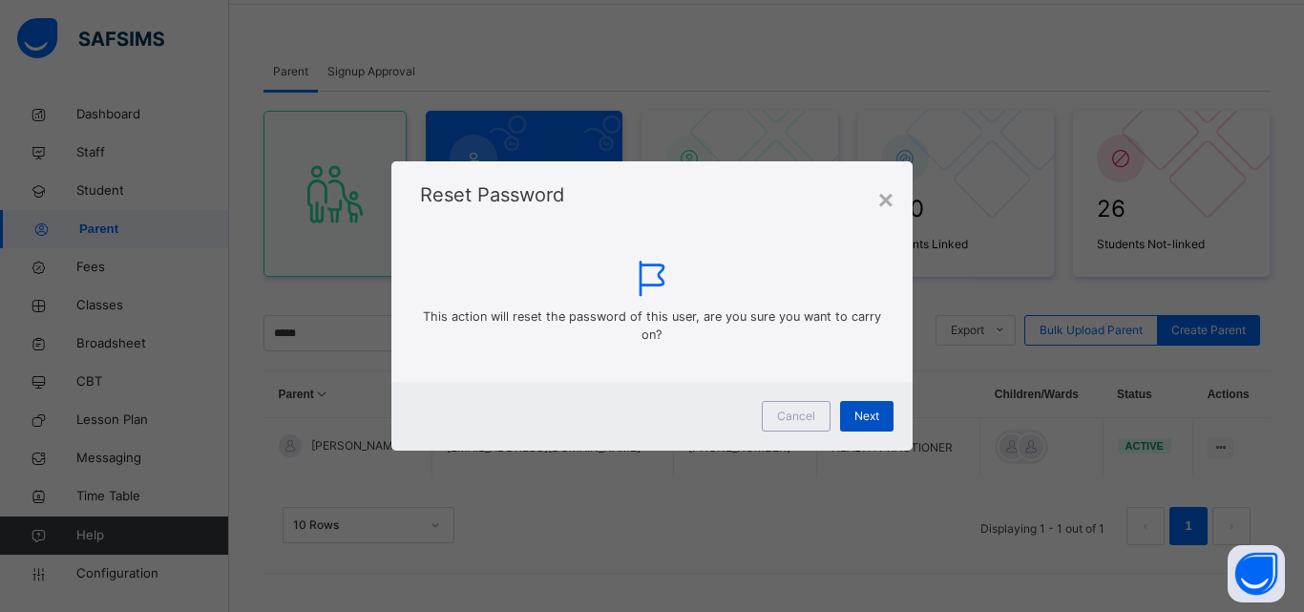
click at [872, 412] on span "Next" at bounding box center [866, 415] width 25 height 17
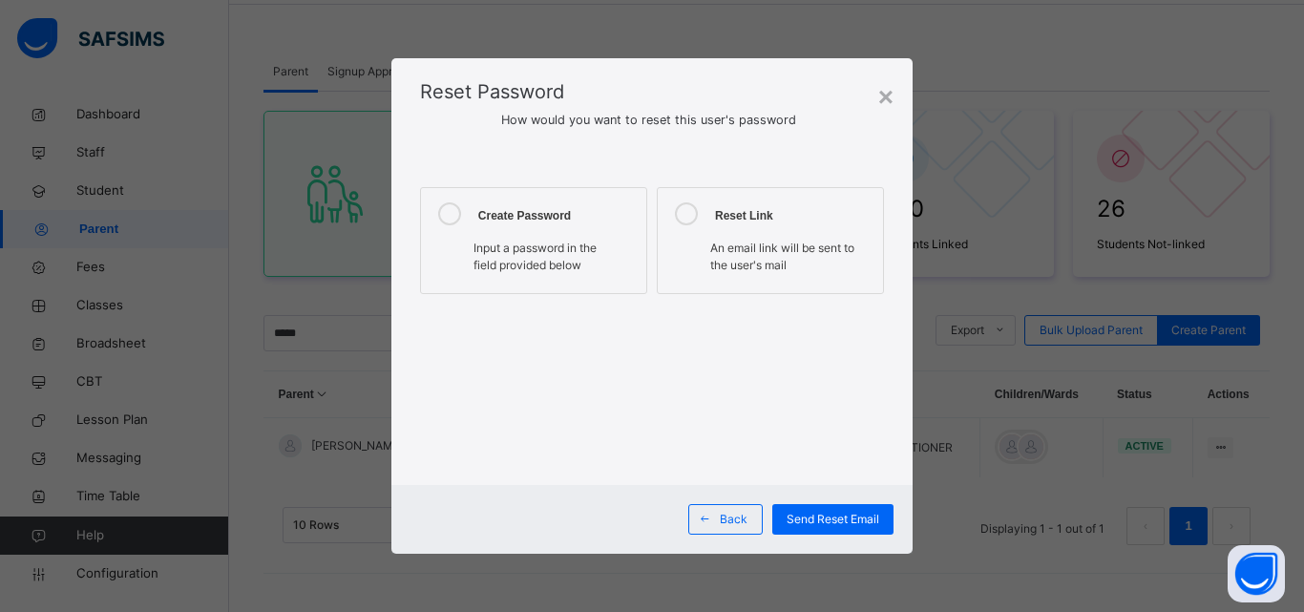
click at [541, 245] on span "Input a password in the field provided below" at bounding box center [534, 255] width 123 height 31
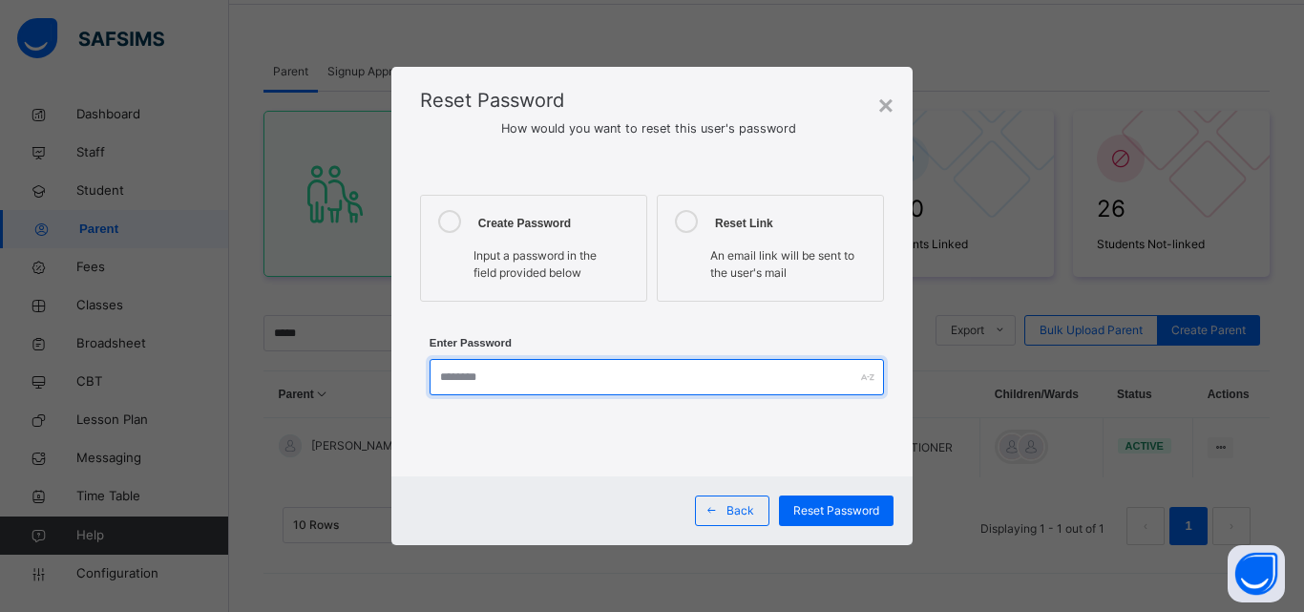
click at [562, 394] on input "text" at bounding box center [656, 377] width 454 height 36
type input "*"
type input "**********"
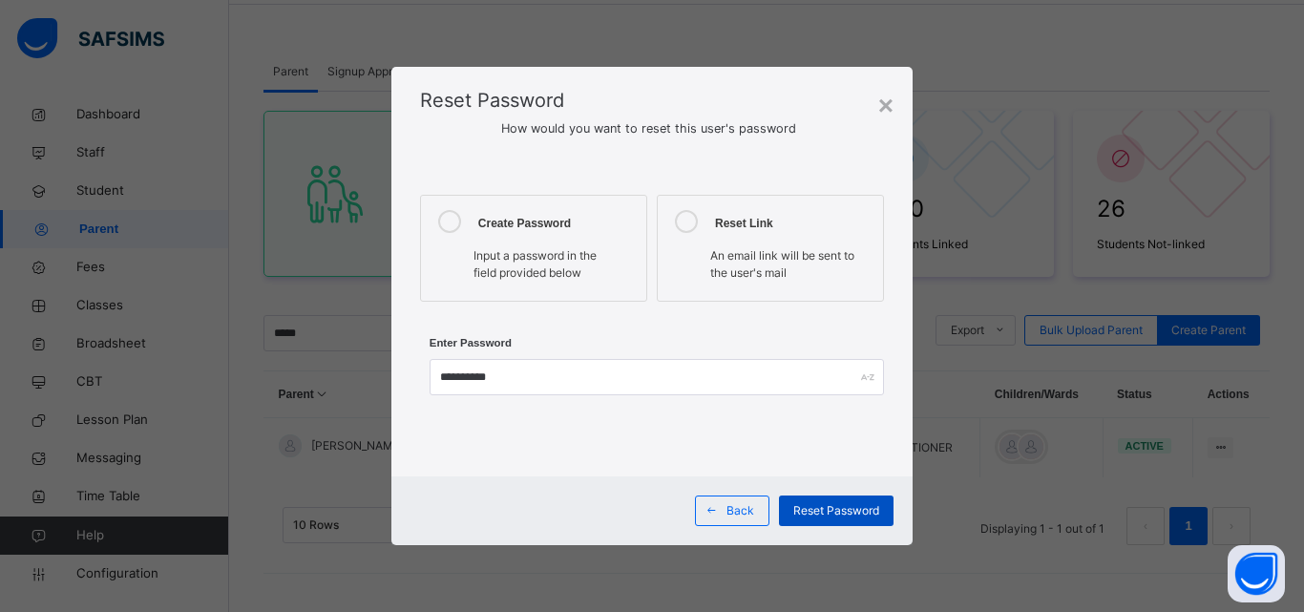
click at [834, 507] on span "Reset Password" at bounding box center [836, 510] width 86 height 17
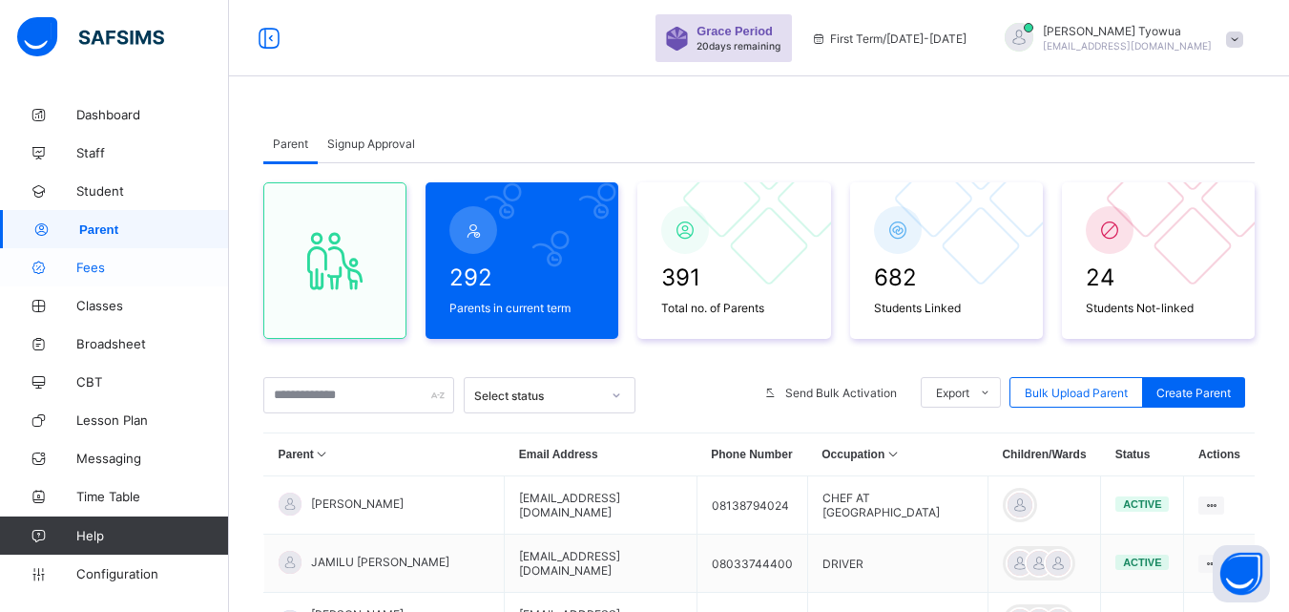
click at [73, 271] on icon at bounding box center [38, 268] width 76 height 14
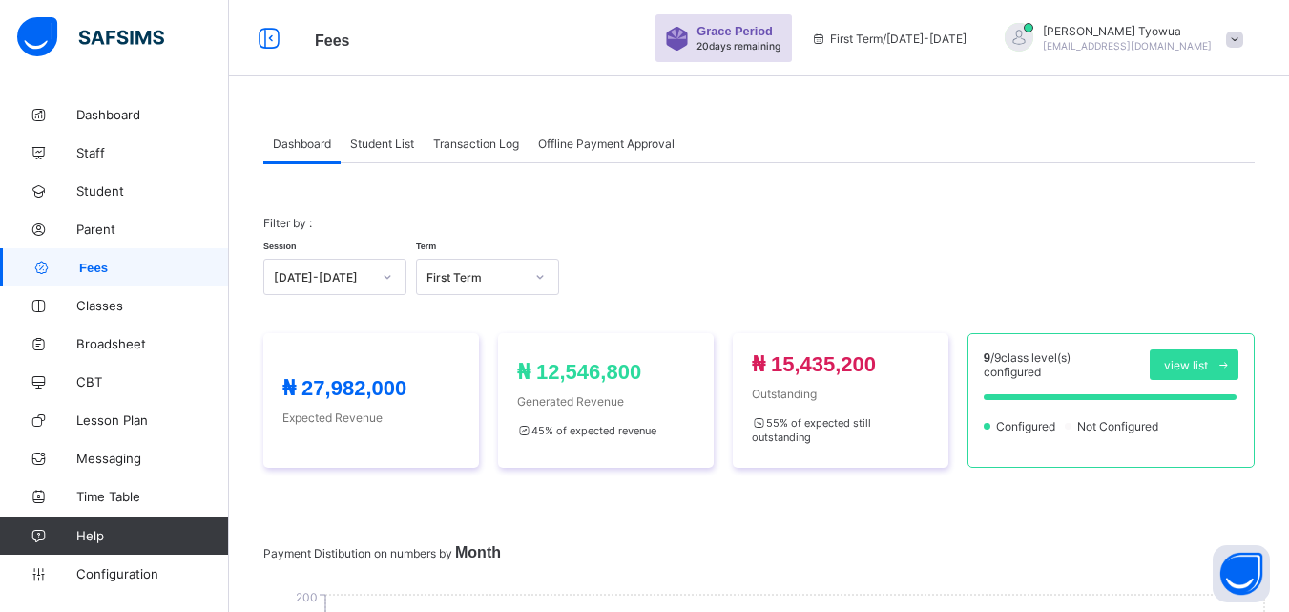
click at [385, 142] on span "Student List" at bounding box center [382, 143] width 64 height 14
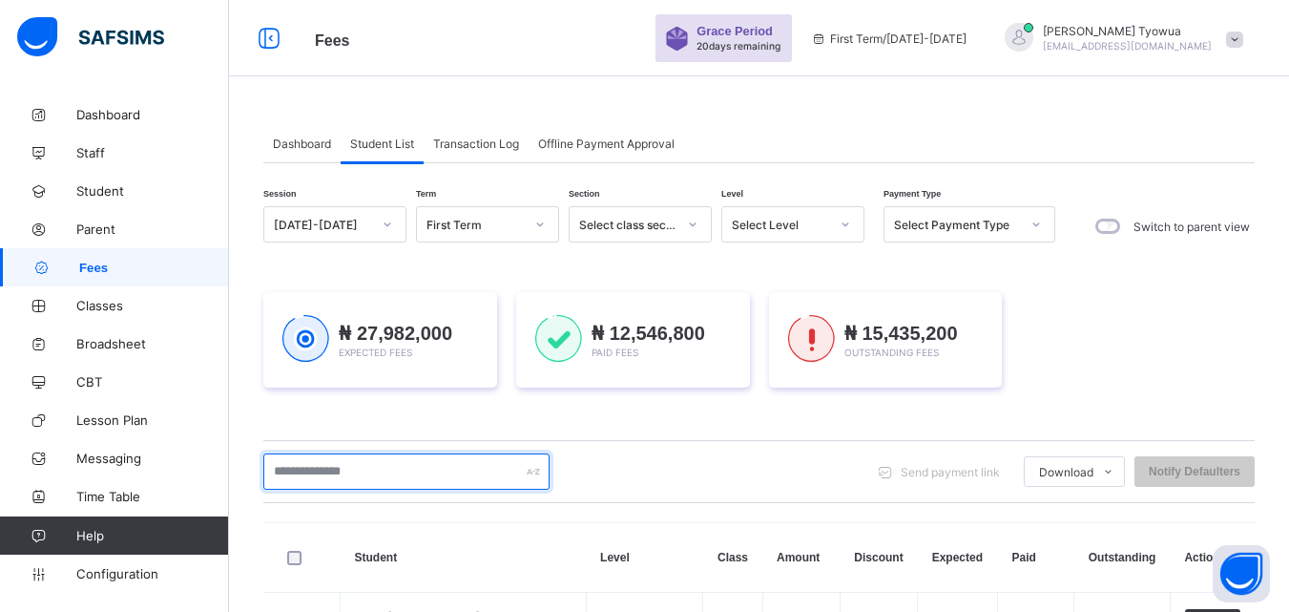
click at [349, 465] on input "text" at bounding box center [406, 471] width 286 height 36
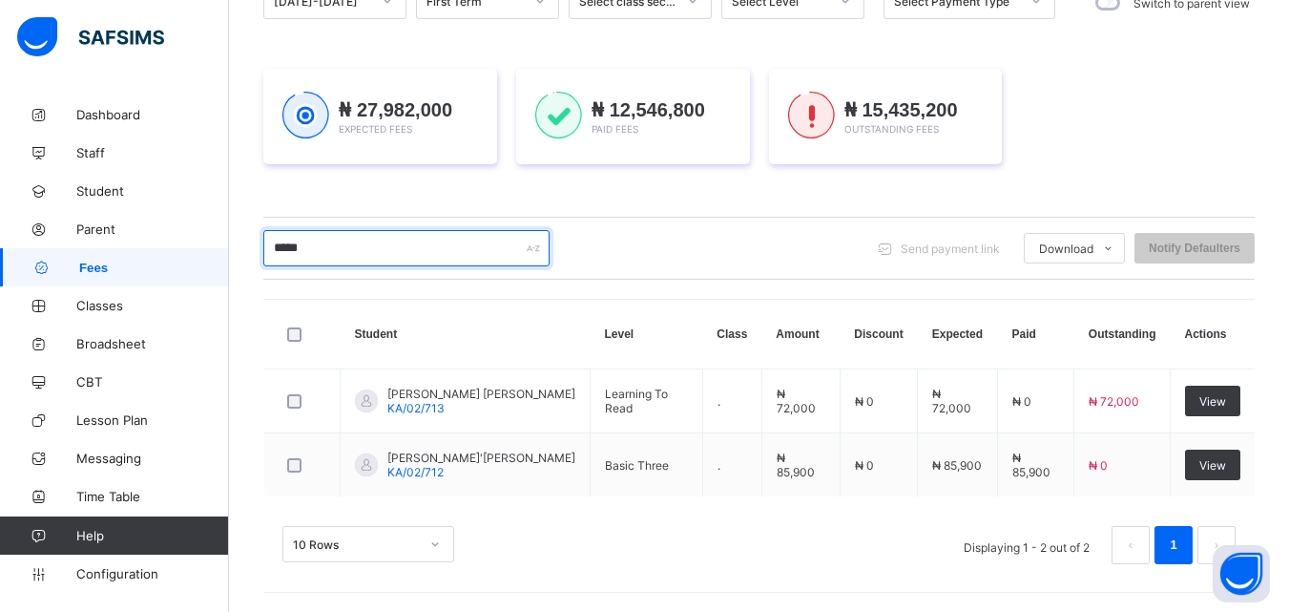
scroll to position [223, 0]
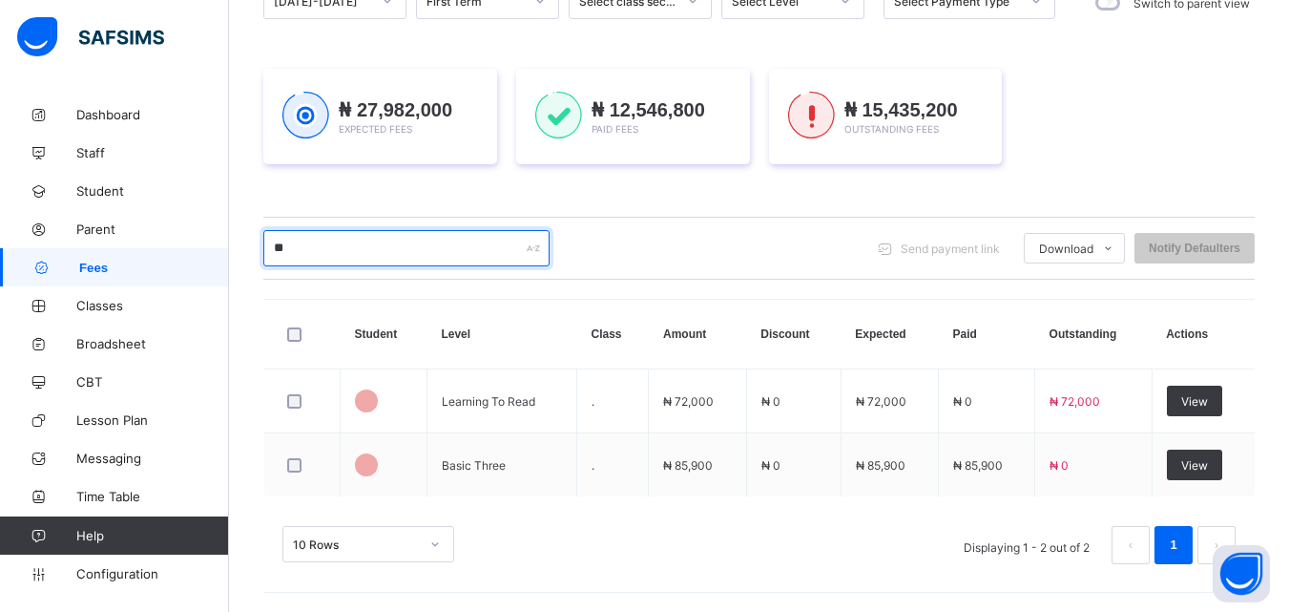
type input "*"
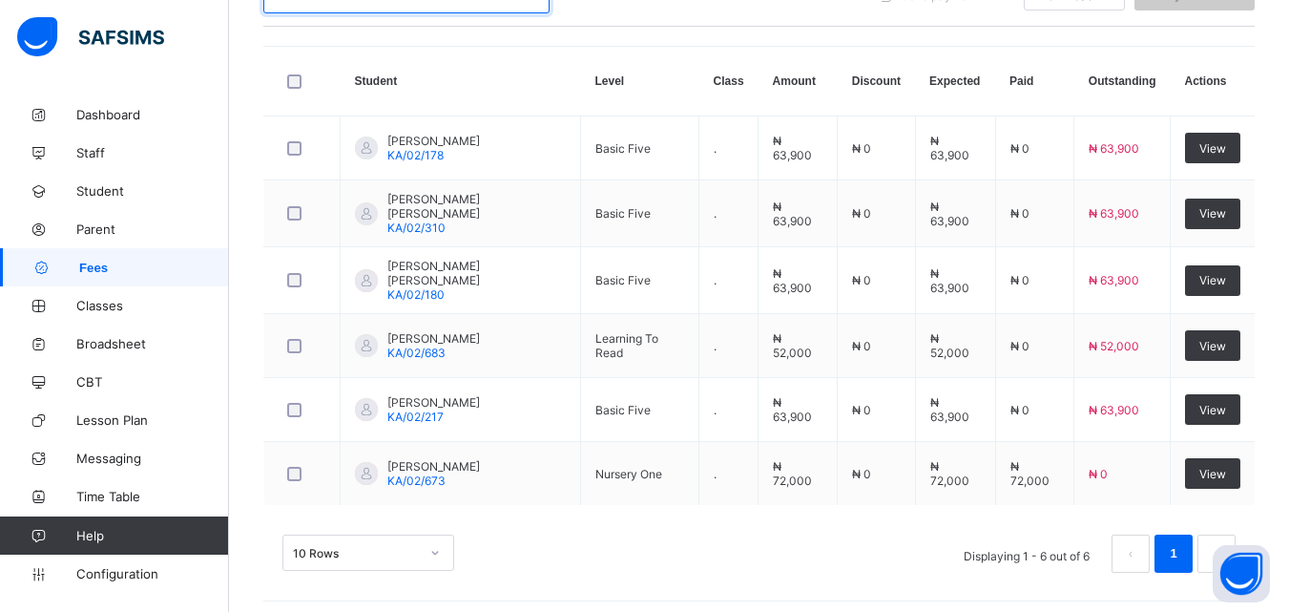
scroll to position [479, 0]
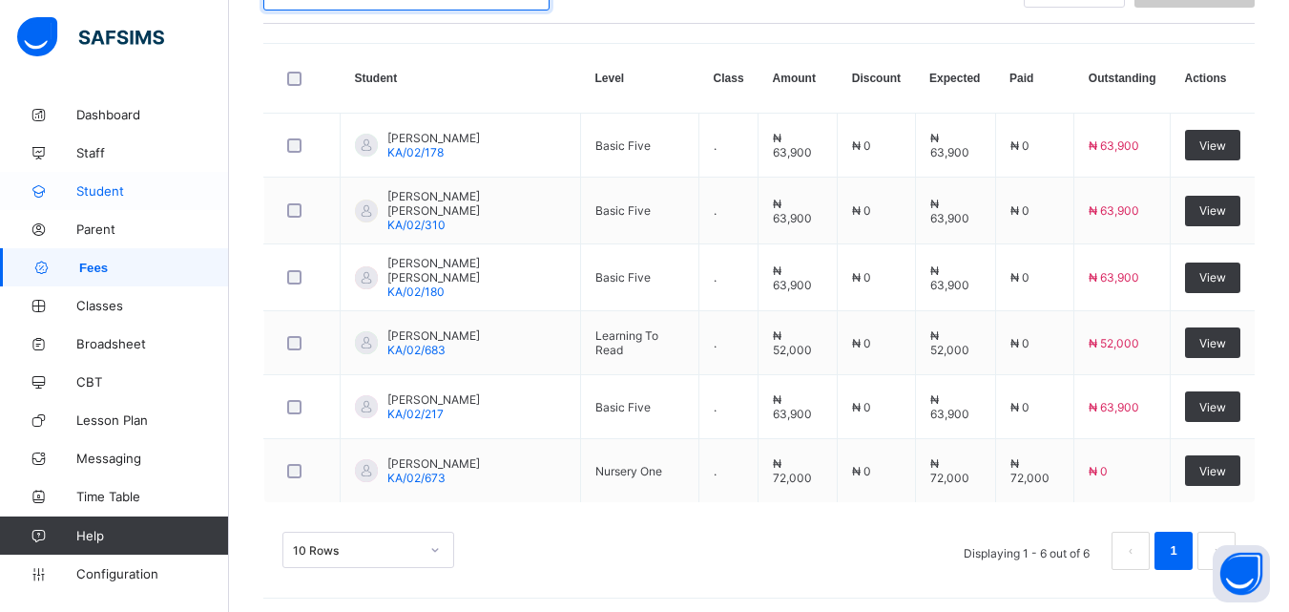
type input "******"
click at [99, 190] on span "Student" at bounding box center [152, 190] width 153 height 15
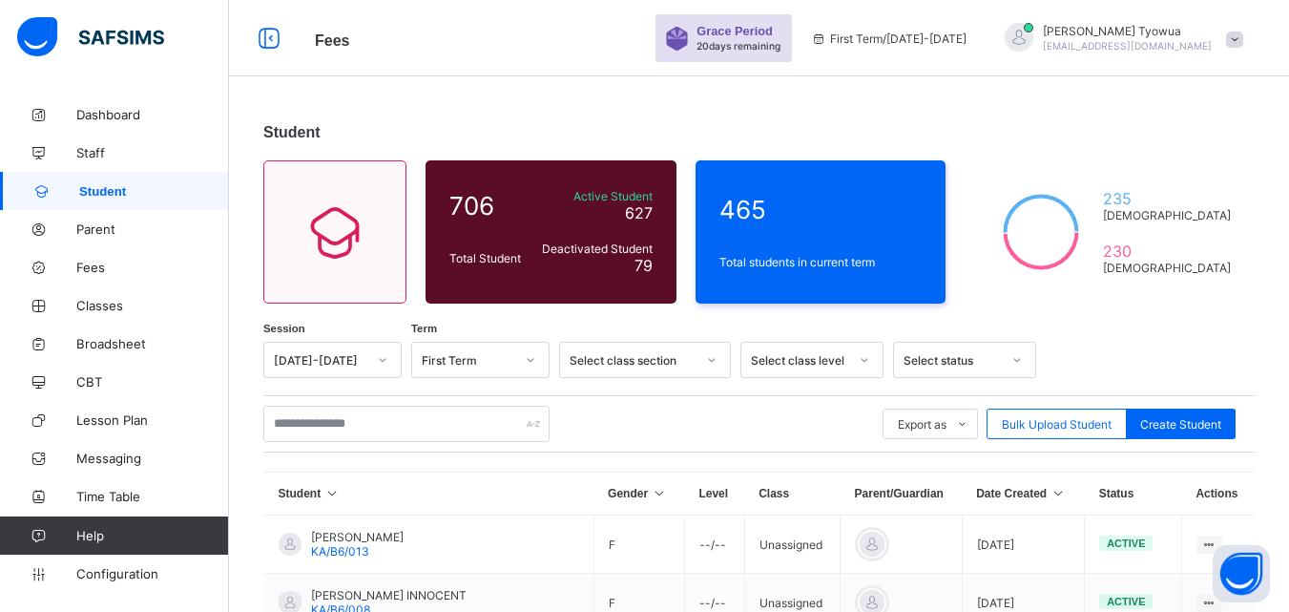
click at [1051, 492] on icon at bounding box center [1059, 493] width 16 height 13
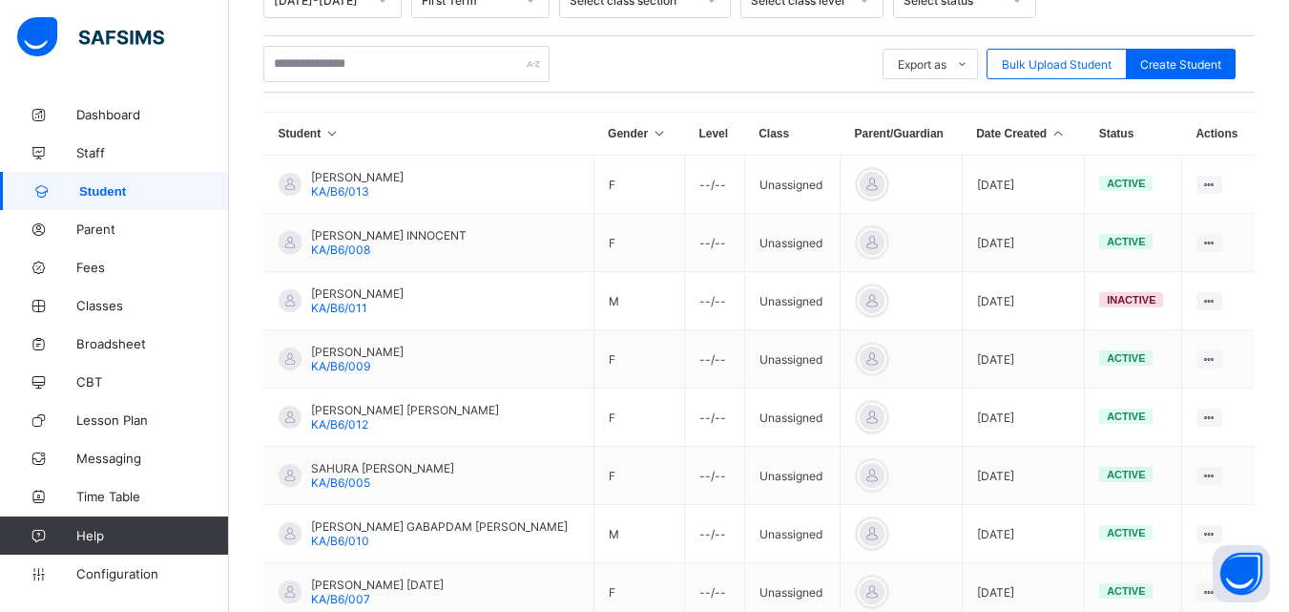
scroll to position [311, 0]
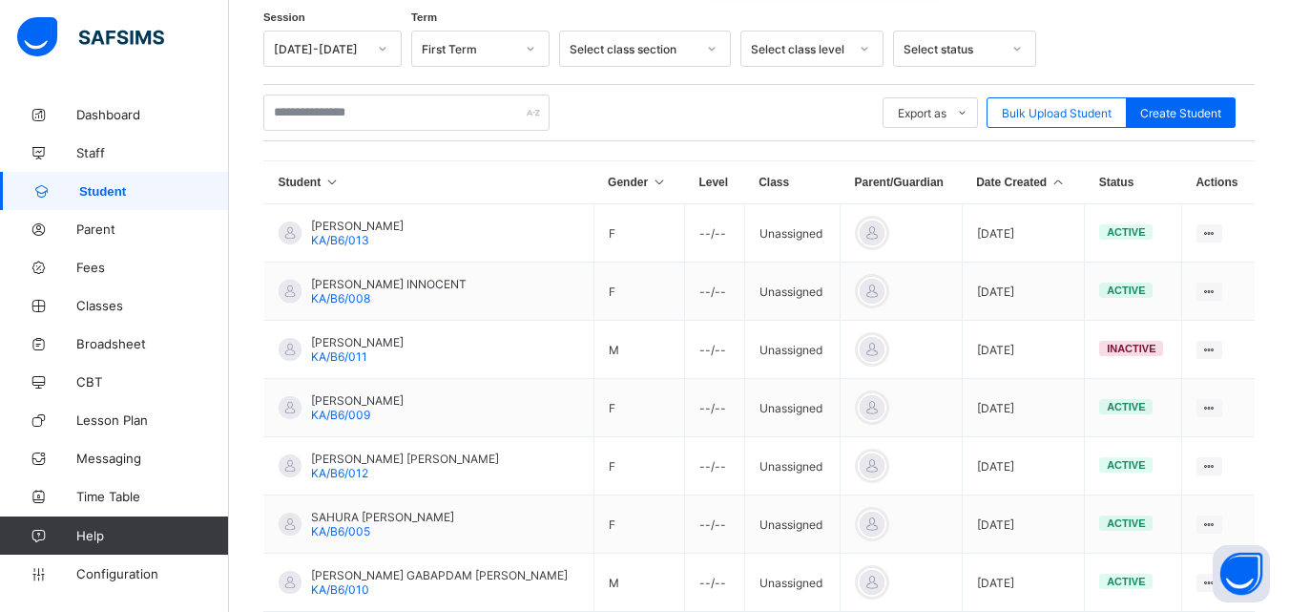
click at [1051, 185] on icon at bounding box center [1059, 182] width 16 height 13
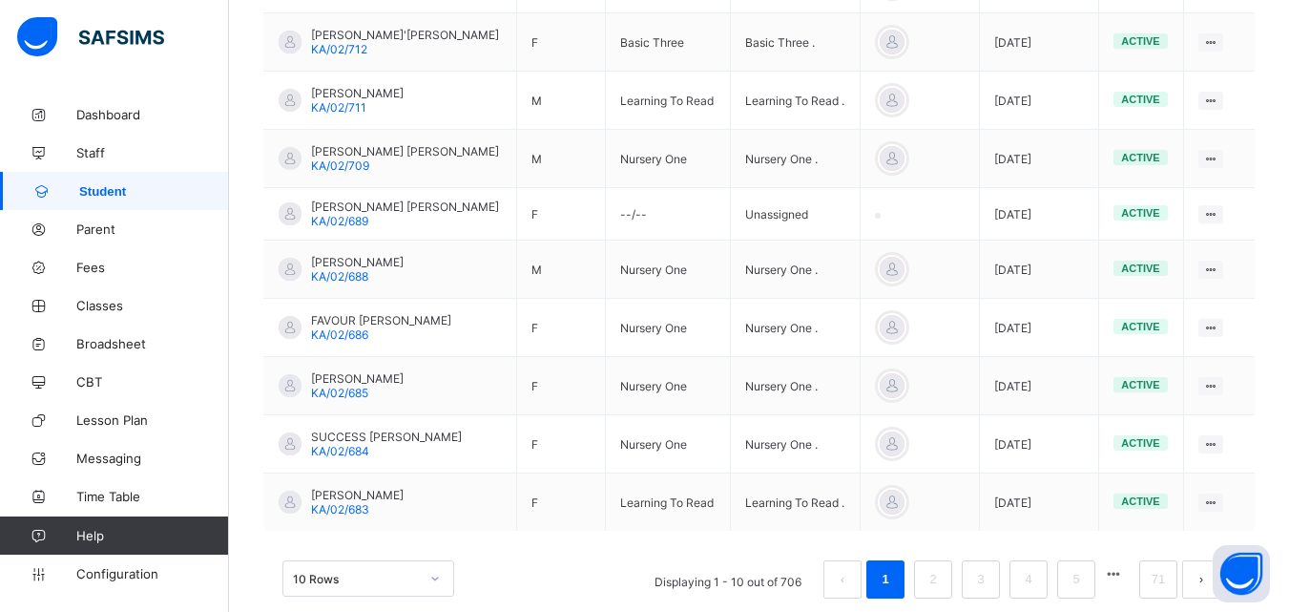
scroll to position [597, 0]
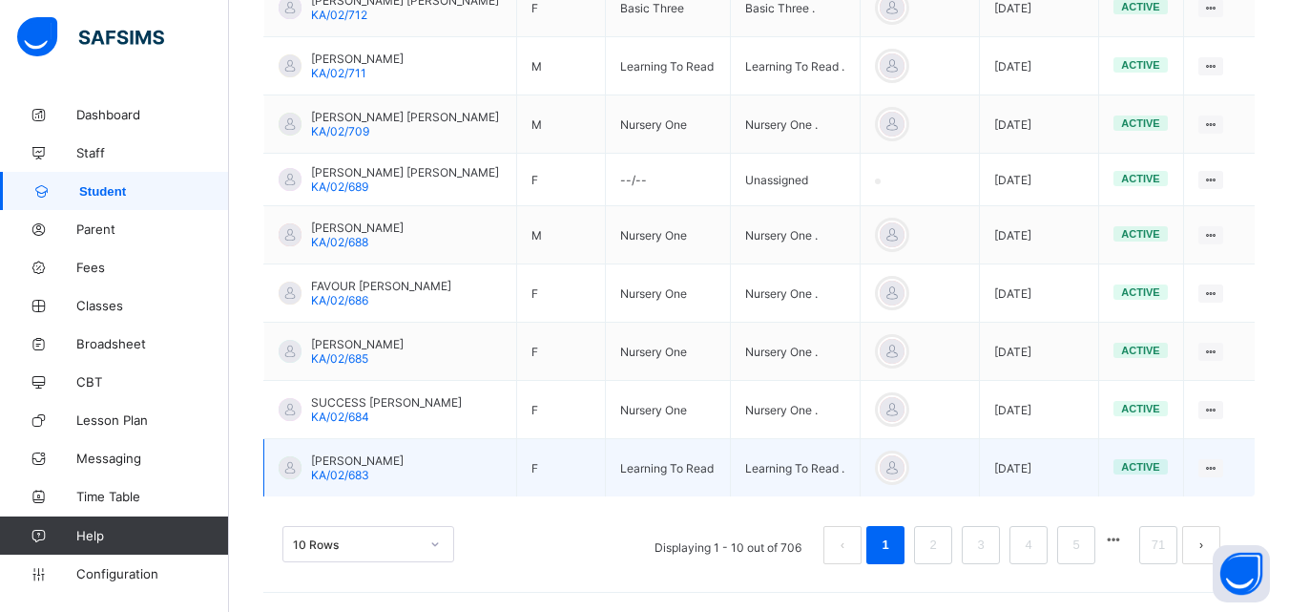
click at [348, 461] on span "[PERSON_NAME]" at bounding box center [357, 460] width 93 height 14
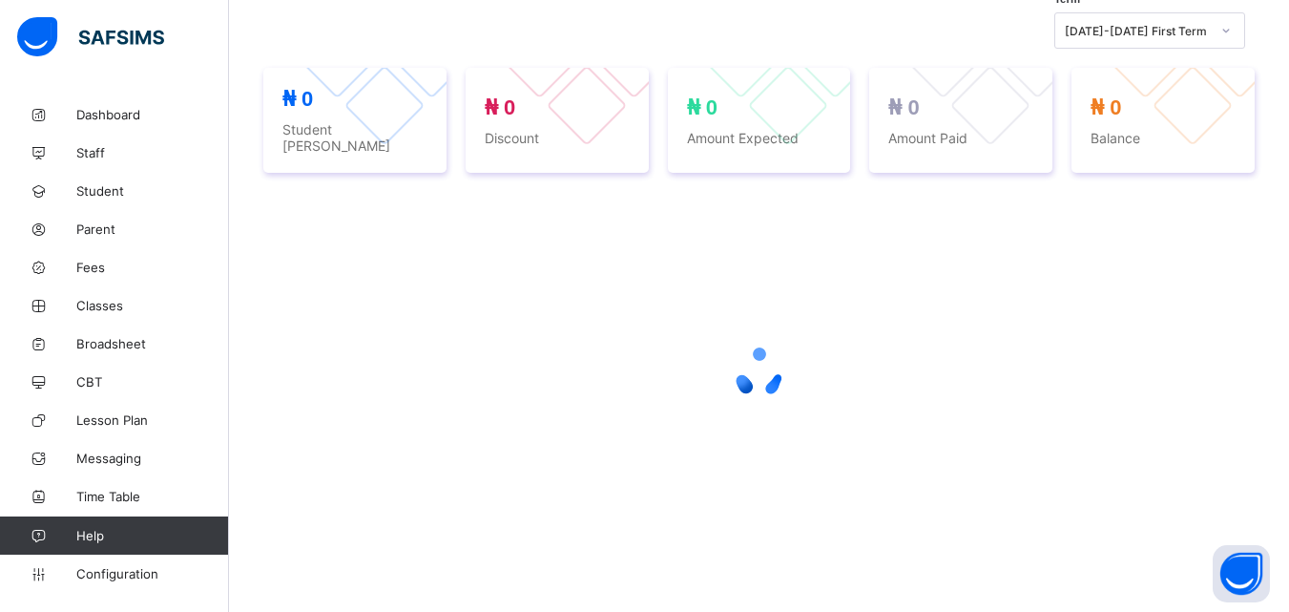
scroll to position [597, 0]
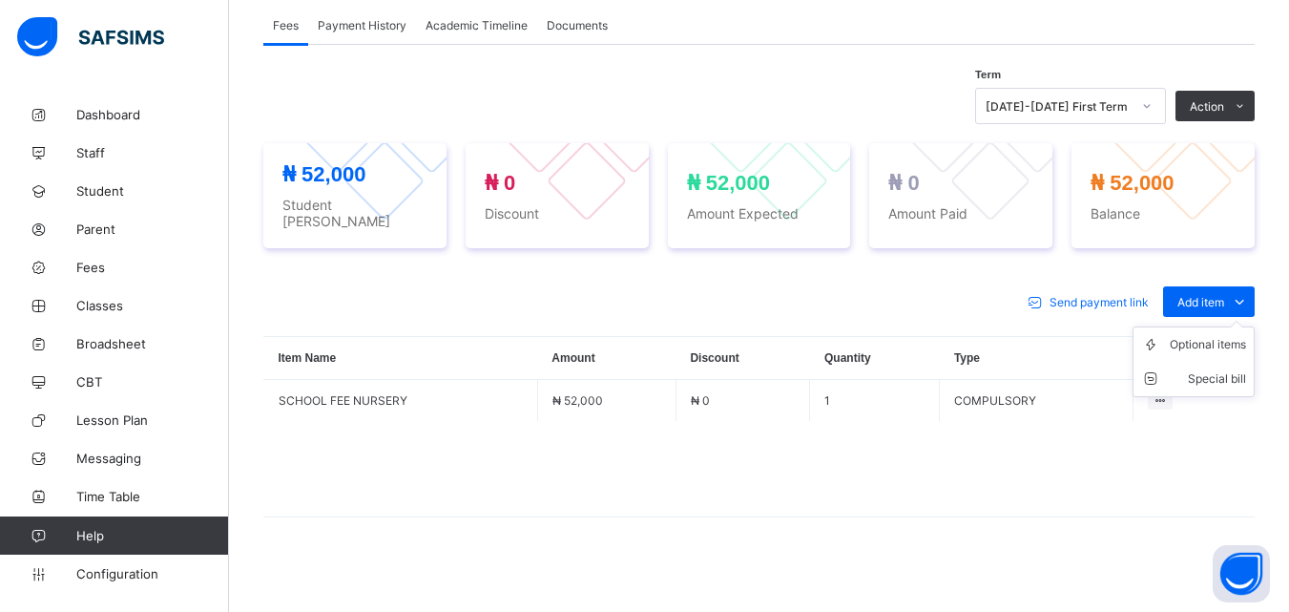
click at [1255, 286] on span at bounding box center [1239, 301] width 31 height 31
click at [1195, 343] on div "Optional items" at bounding box center [1208, 344] width 76 height 19
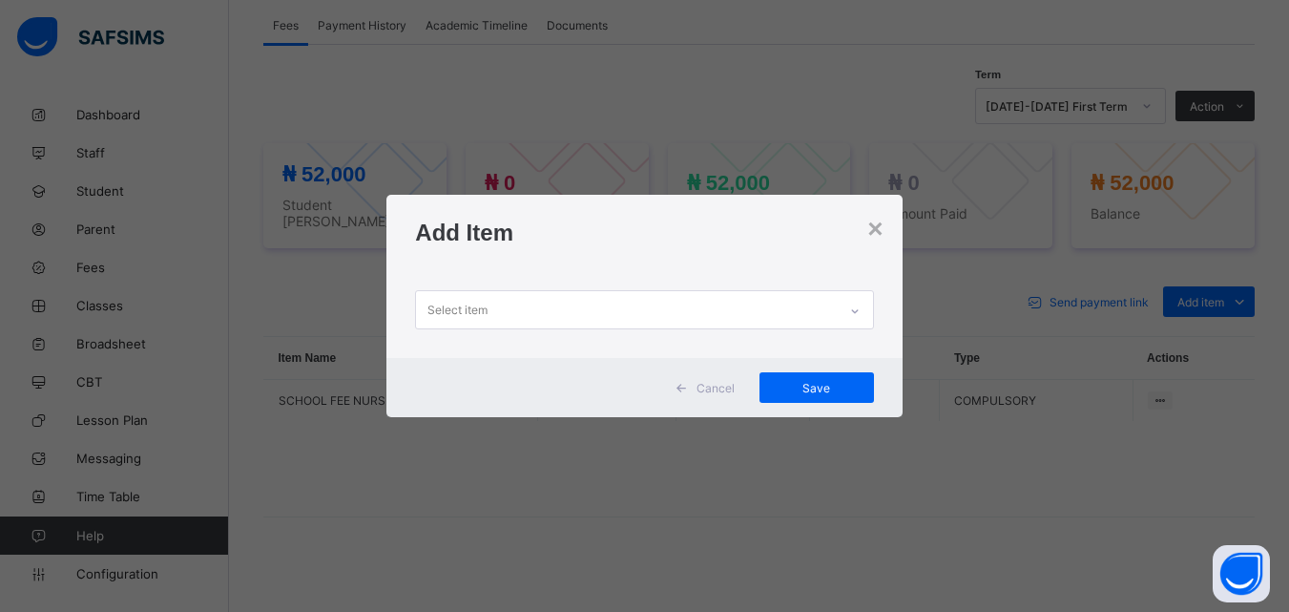
click at [681, 309] on div "Select item" at bounding box center [626, 309] width 420 height 37
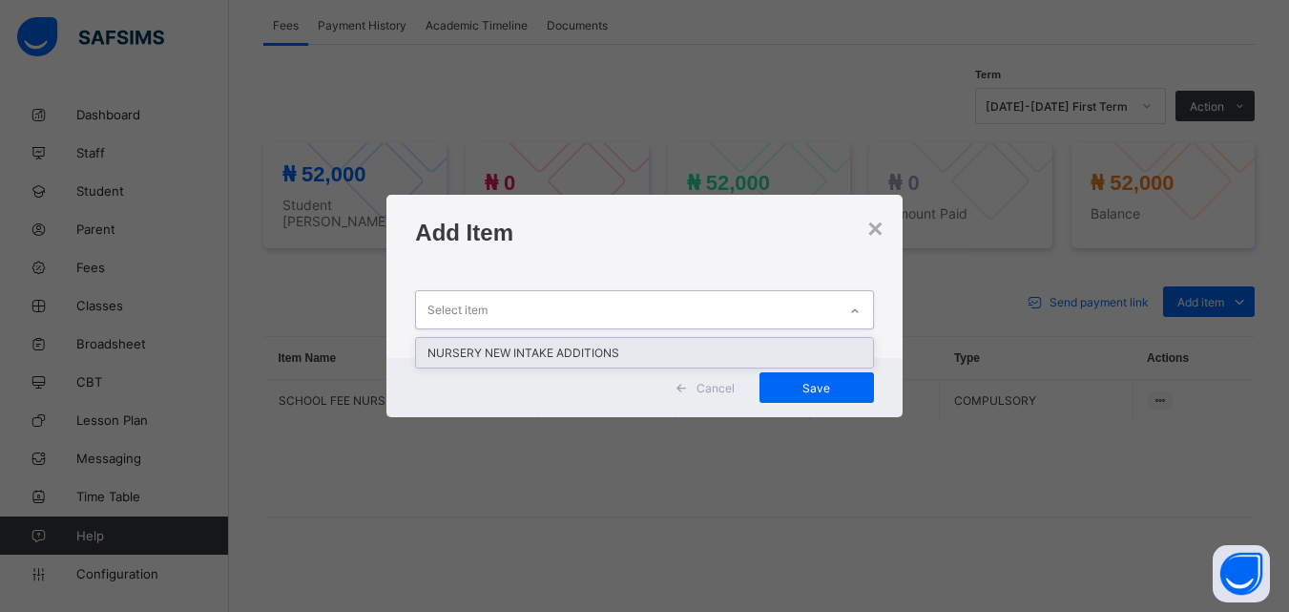
click at [611, 345] on div "NURSERY NEW INTAKE ADDITIONS" at bounding box center [644, 353] width 456 height 30
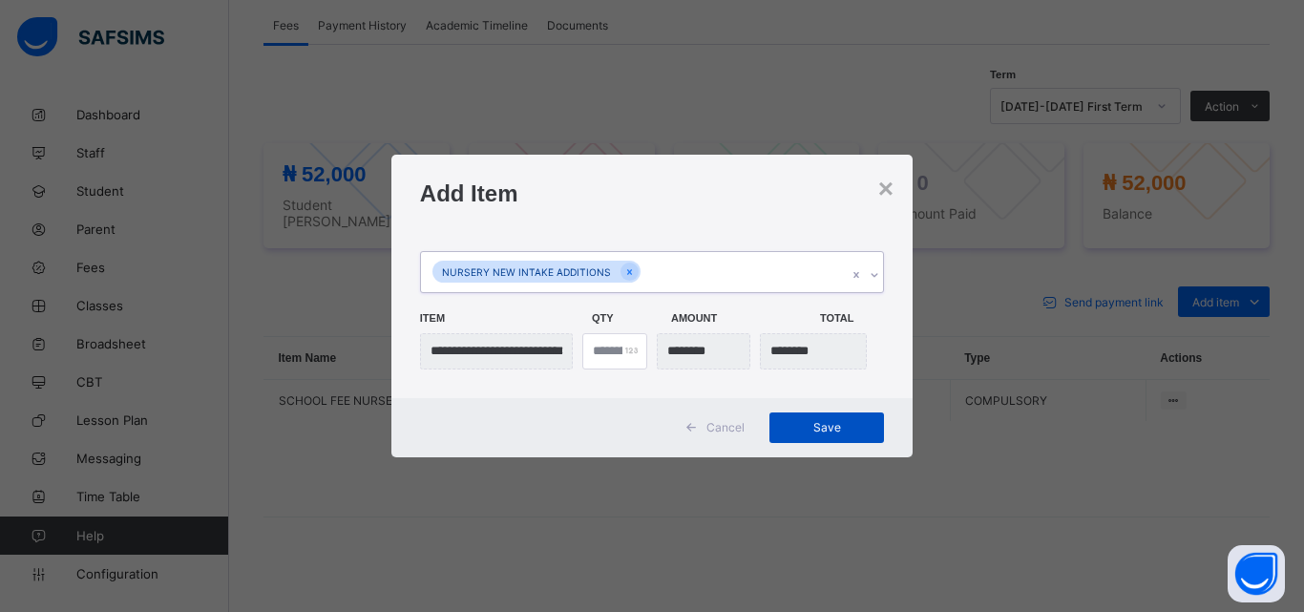
click at [824, 428] on span "Save" at bounding box center [826, 427] width 86 height 14
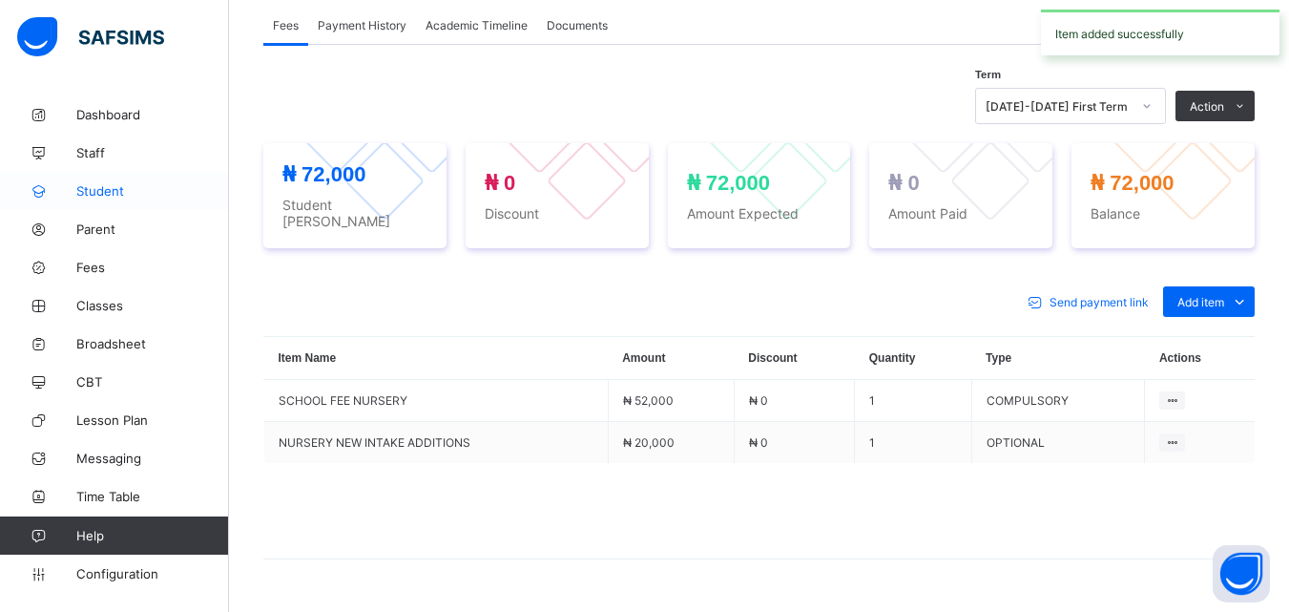
click at [103, 187] on span "Student" at bounding box center [152, 190] width 153 height 15
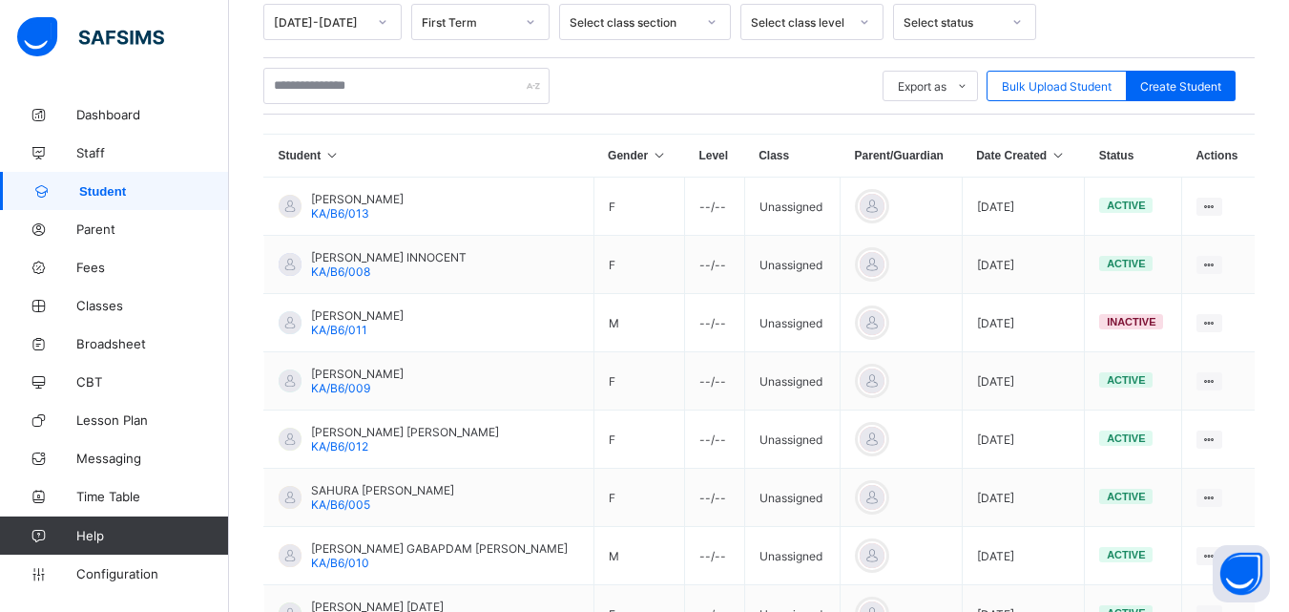
scroll to position [10, 0]
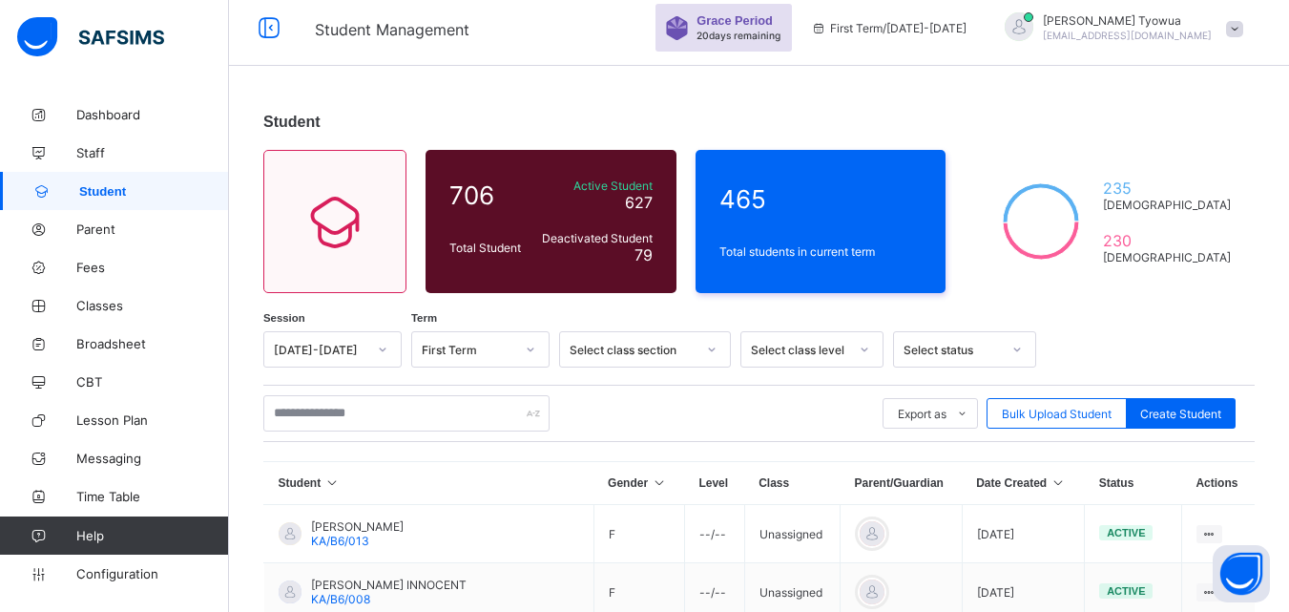
click at [1015, 483] on th "Date Created" at bounding box center [1023, 483] width 122 height 43
click at [1051, 490] on icon at bounding box center [1059, 482] width 16 height 13
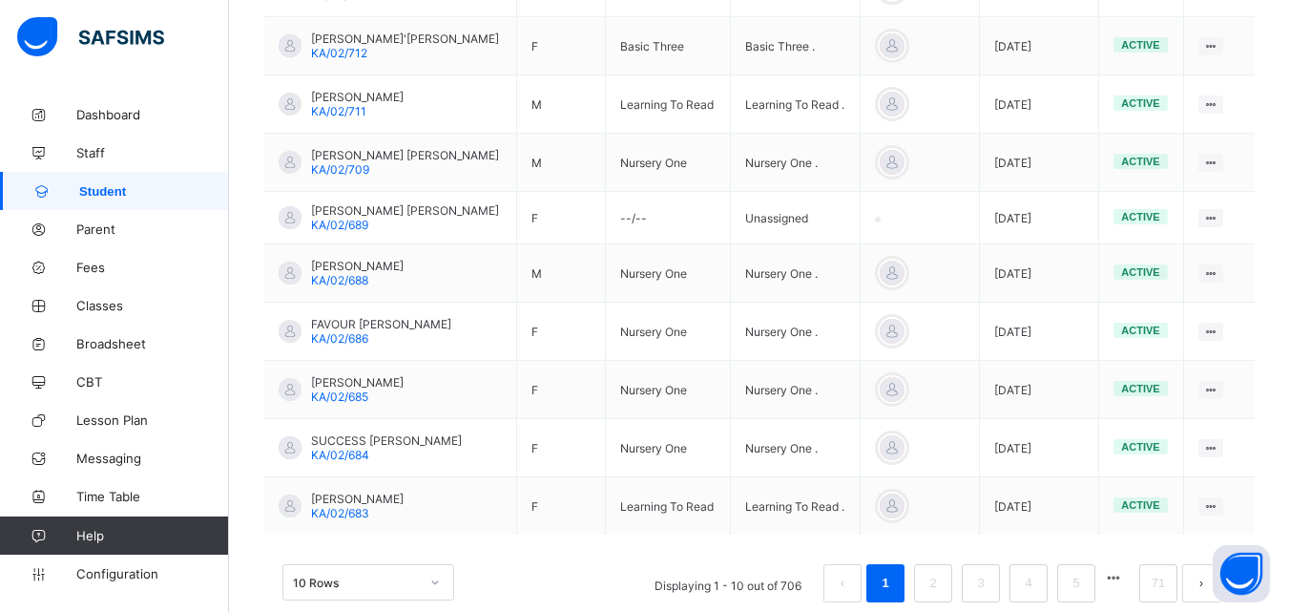
scroll to position [597, 0]
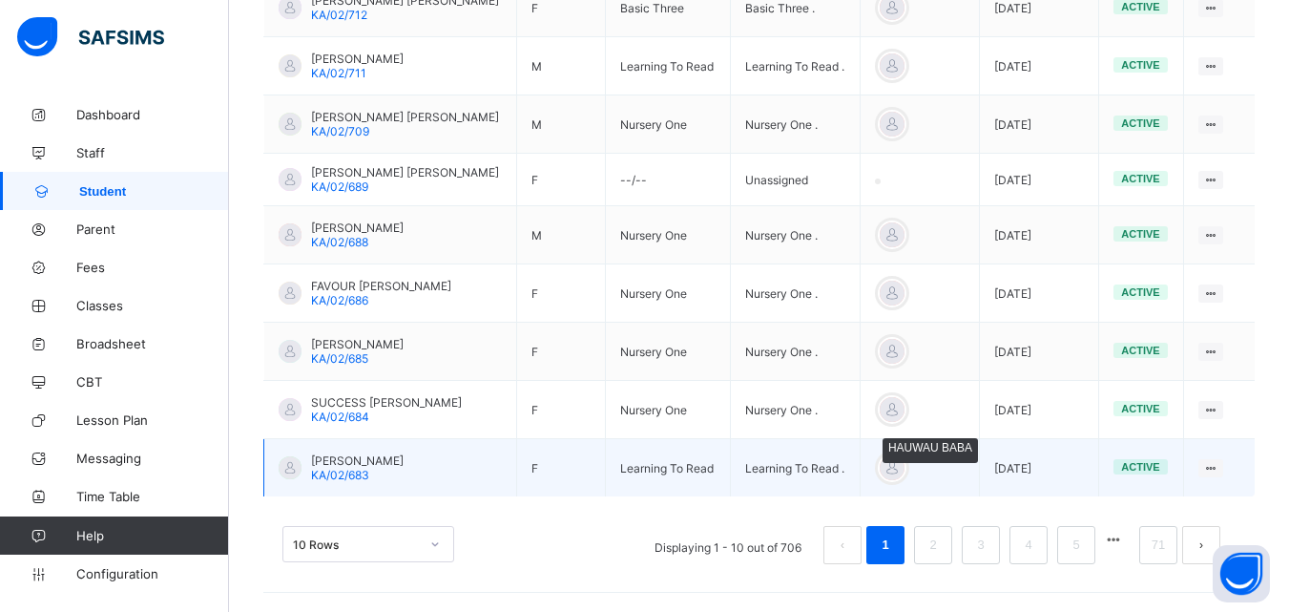
click at [878, 459] on div at bounding box center [892, 467] width 29 height 29
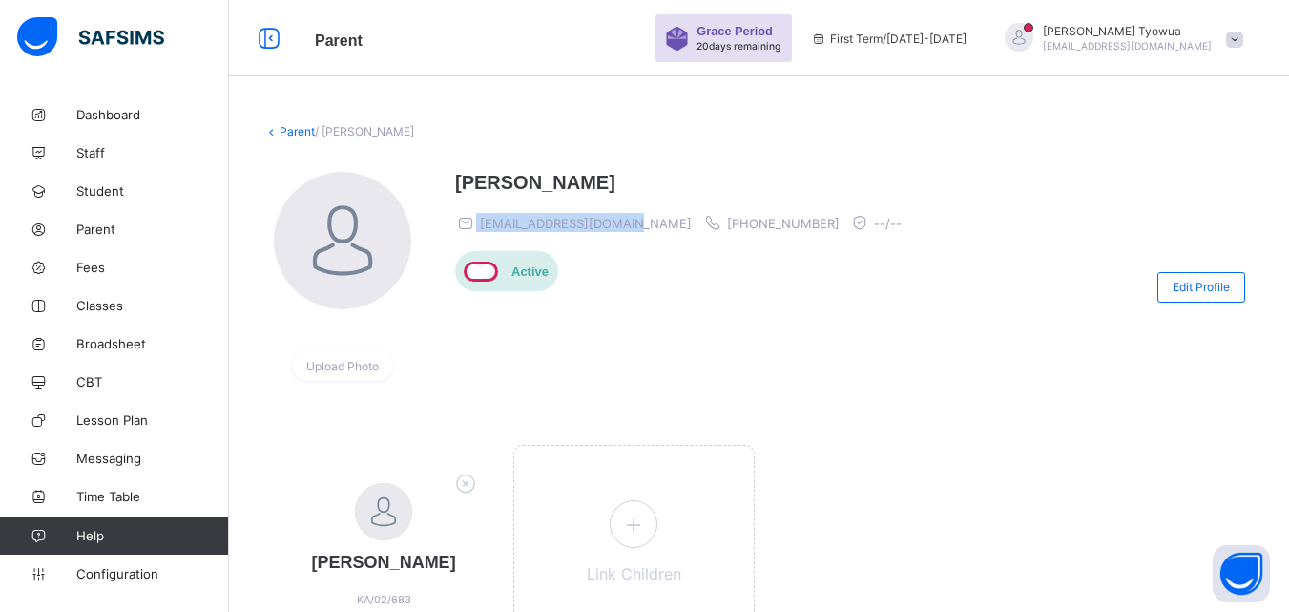
drag, startPoint x: 478, startPoint y: 225, endPoint x: 641, endPoint y: 217, distance: 163.4
click at [641, 217] on span "[EMAIL_ADDRESS][DOMAIN_NAME]" at bounding box center [573, 222] width 237 height 19
copy span "[EMAIL_ADDRESS][DOMAIN_NAME]"
click at [1111, 31] on span "Loretta Tyowua" at bounding box center [1127, 31] width 169 height 14
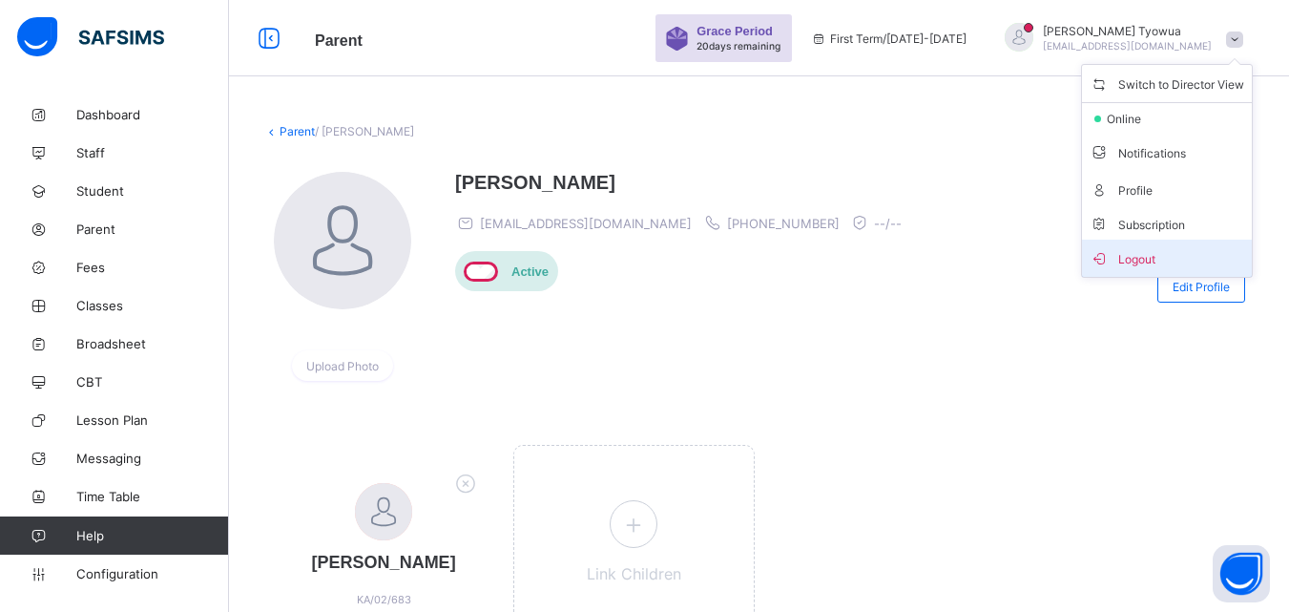
click at [1109, 259] on icon at bounding box center [1099, 258] width 19 height 16
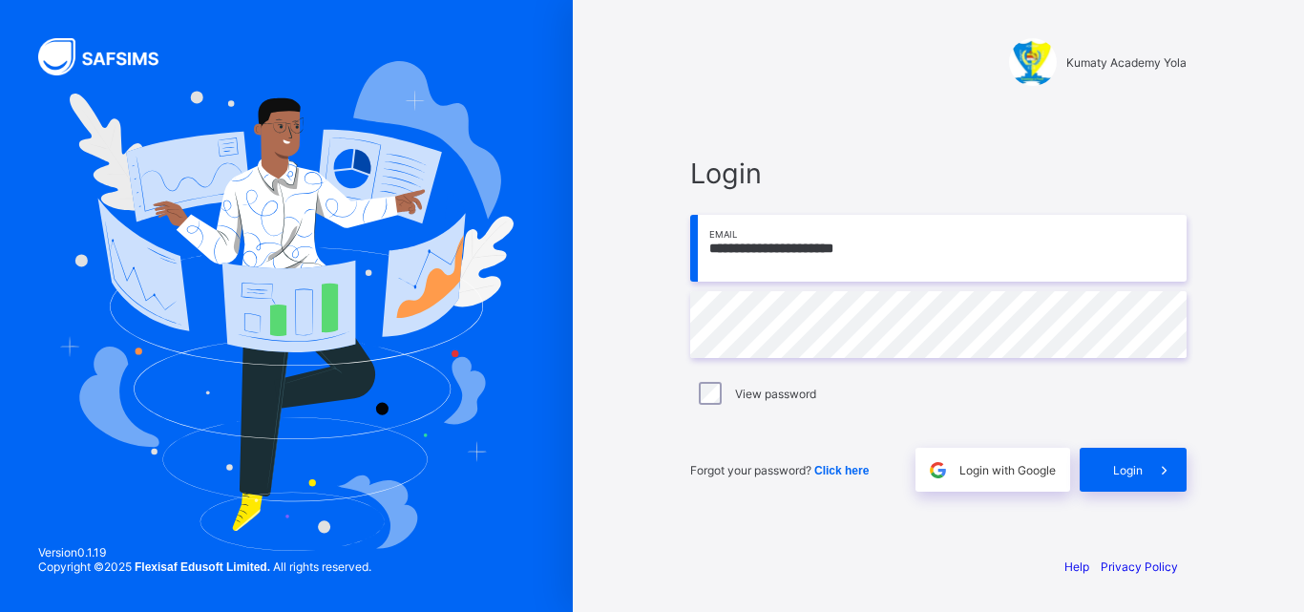
click at [909, 242] on input "**********" at bounding box center [938, 248] width 496 height 67
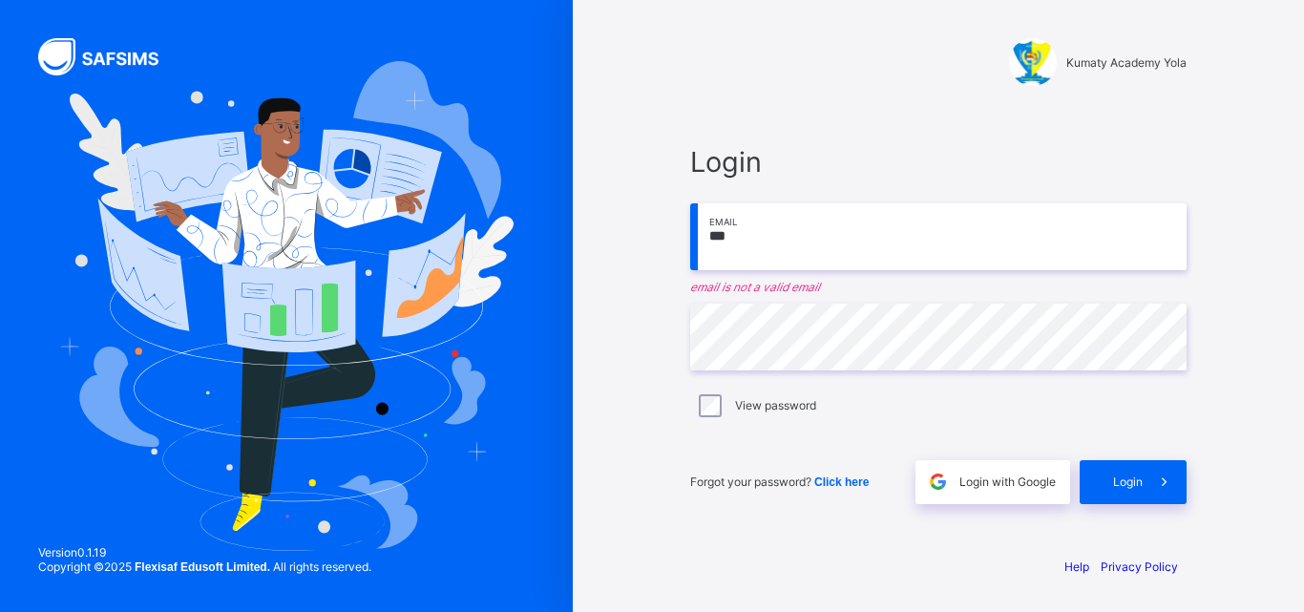
type input "**********"
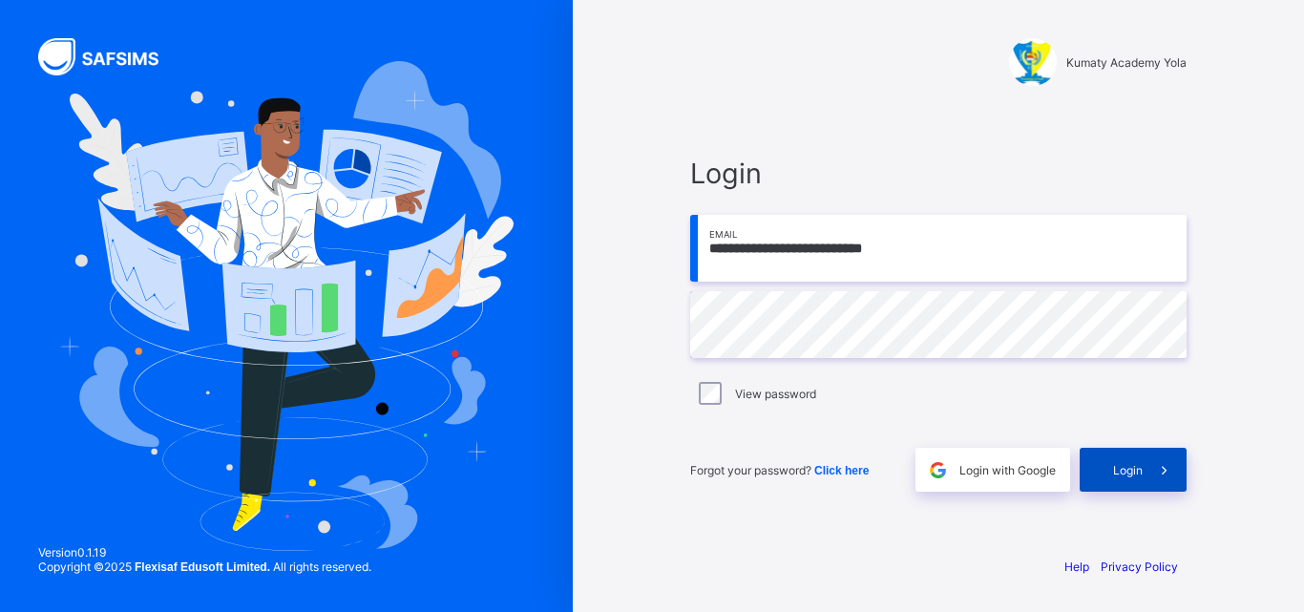
click at [1109, 475] on div "Login" at bounding box center [1132, 470] width 107 height 44
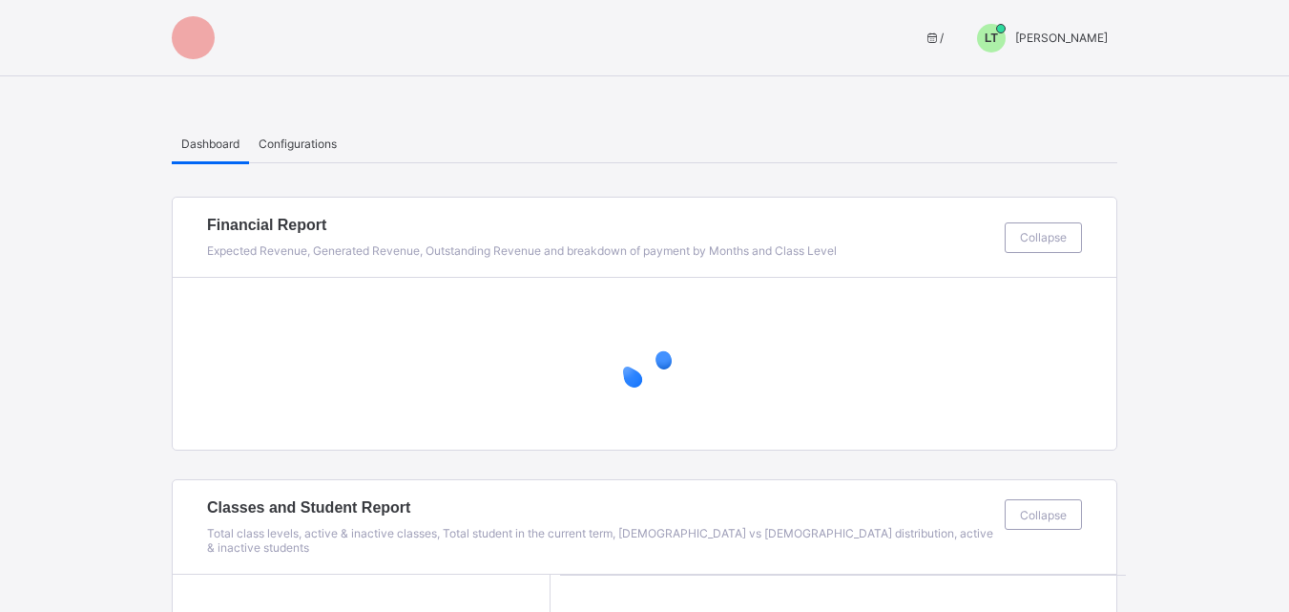
click at [998, 34] on span "LT" at bounding box center [991, 37] width 13 height 13
click at [1052, 88] on span "Switch to Admin View" at bounding box center [1036, 82] width 145 height 22
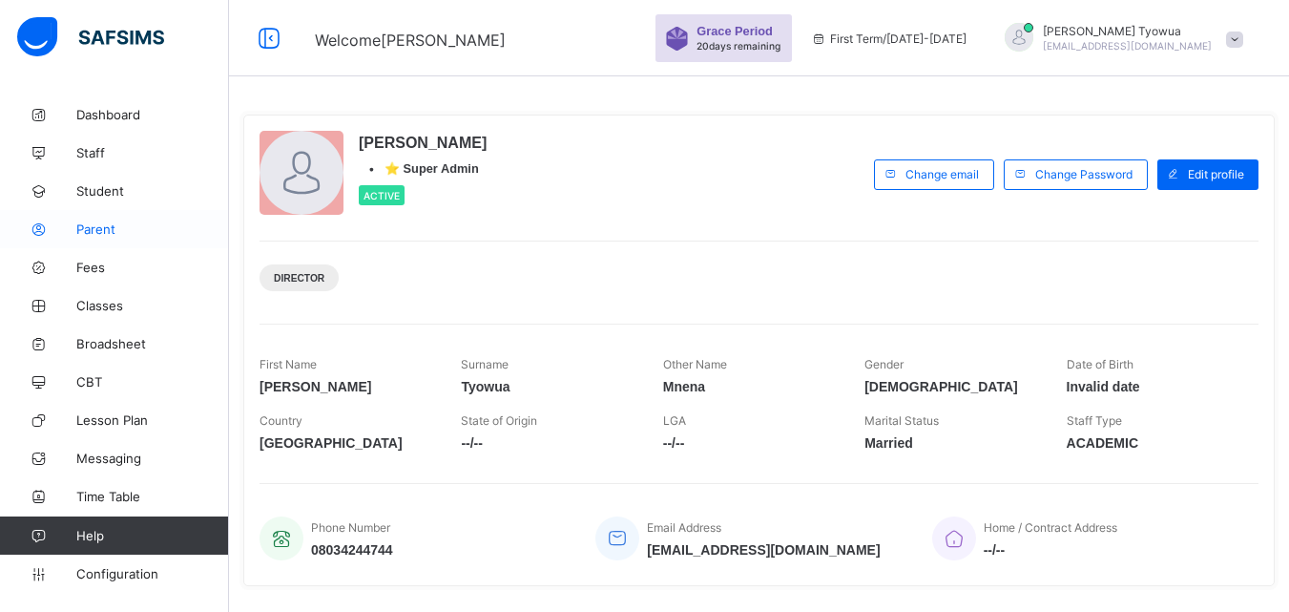
click at [99, 230] on span "Parent" at bounding box center [152, 228] width 153 height 15
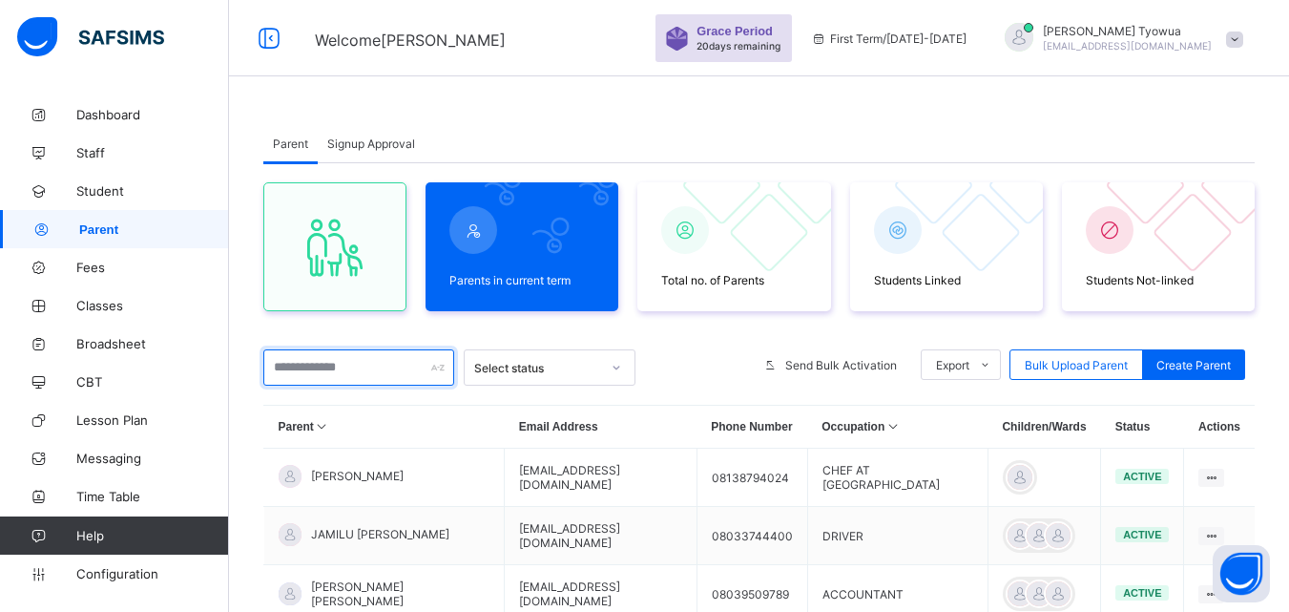
click at [357, 379] on input "text" at bounding box center [358, 367] width 191 height 36
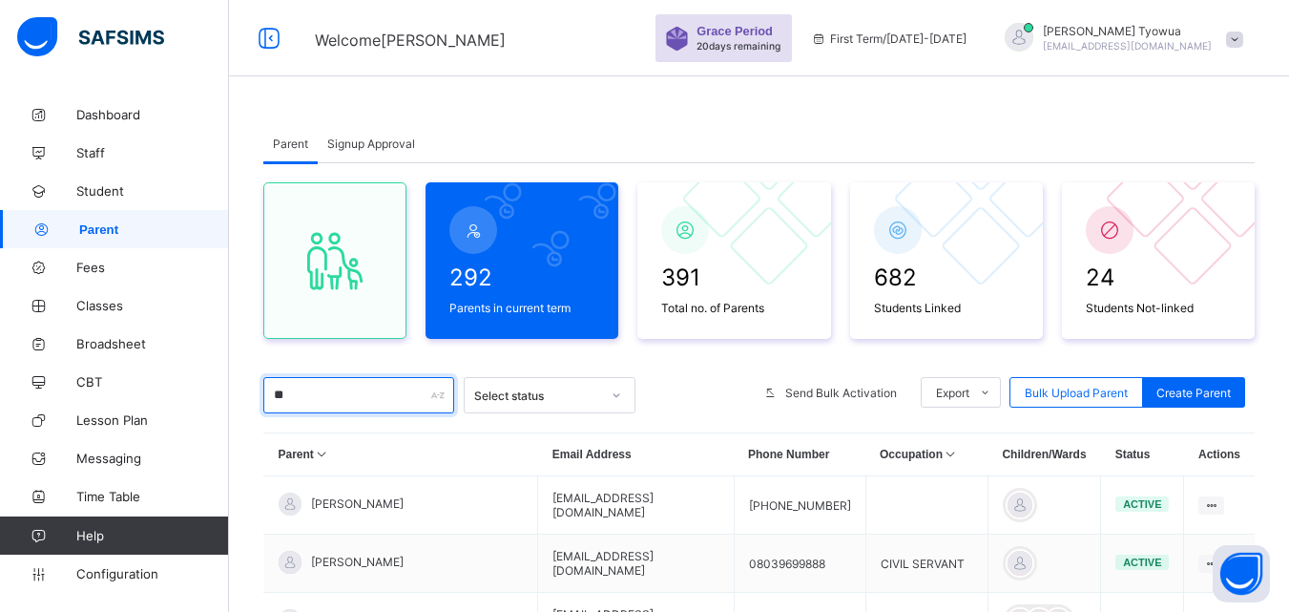
type input "*"
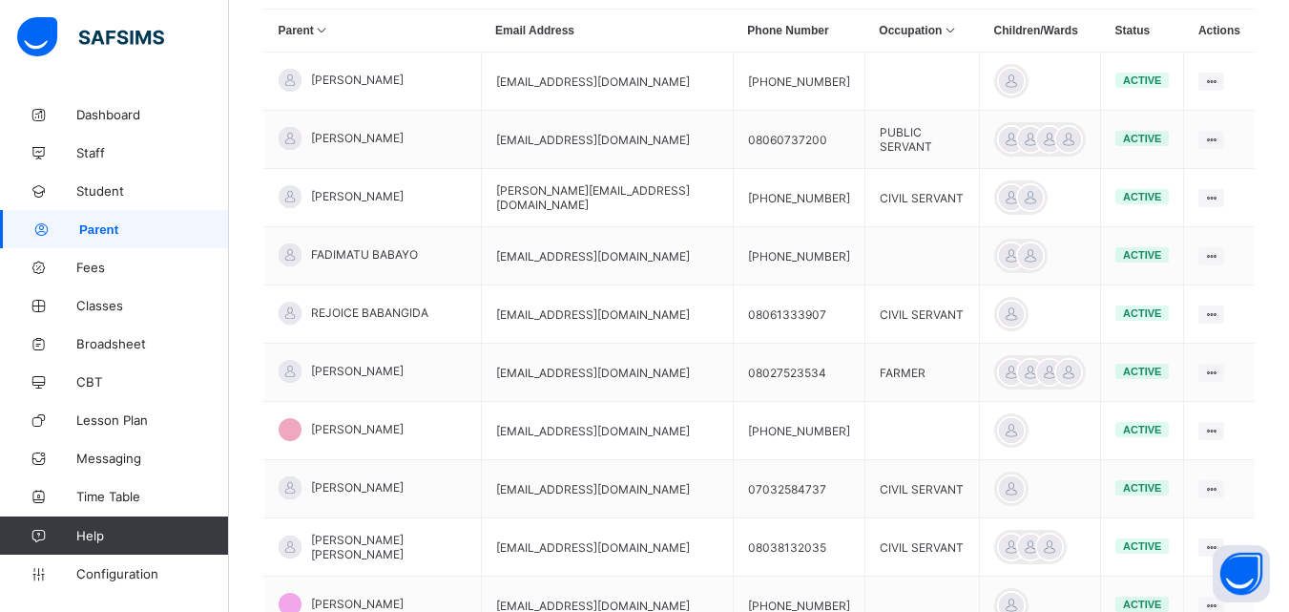
scroll to position [431, 0]
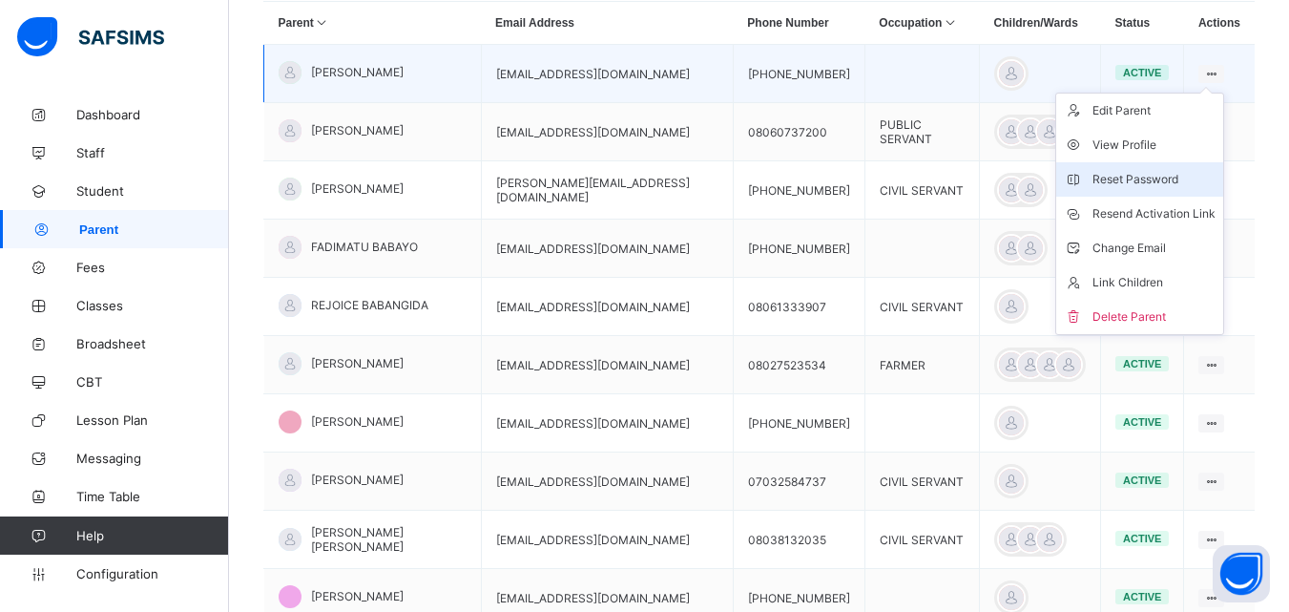
type input "****"
click at [1127, 172] on div "Reset Password" at bounding box center [1154, 179] width 123 height 19
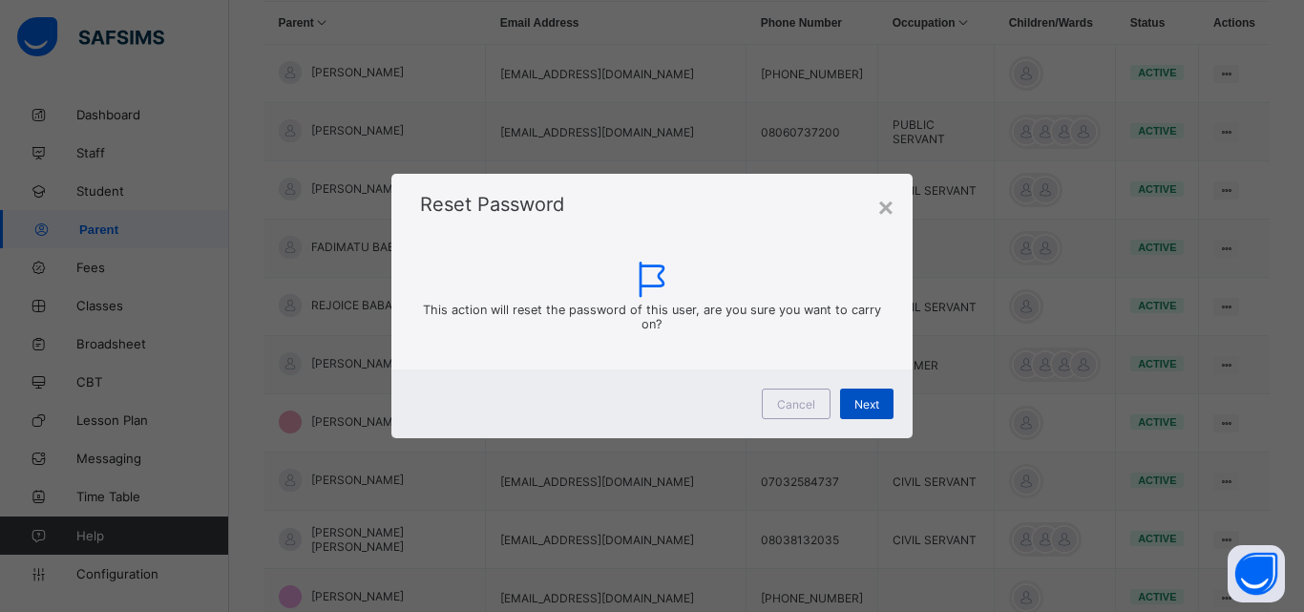
click at [882, 408] on div "Next" at bounding box center [866, 403] width 53 height 31
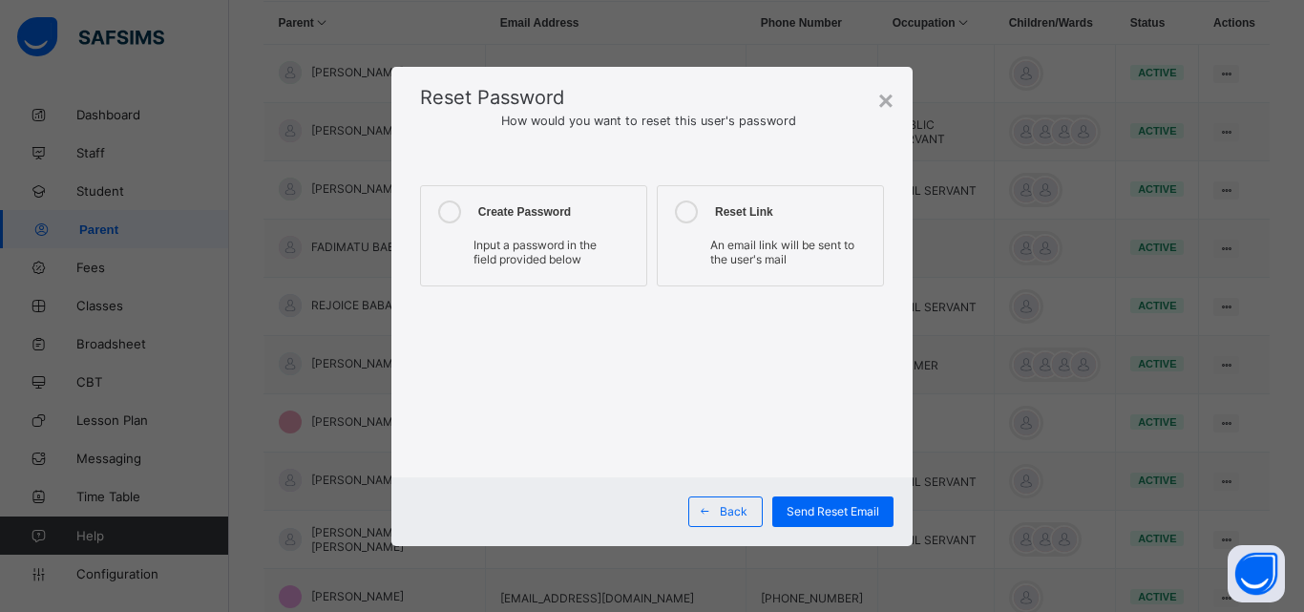
click at [563, 280] on label "Create Password Input a password in the field provided below" at bounding box center [533, 235] width 227 height 101
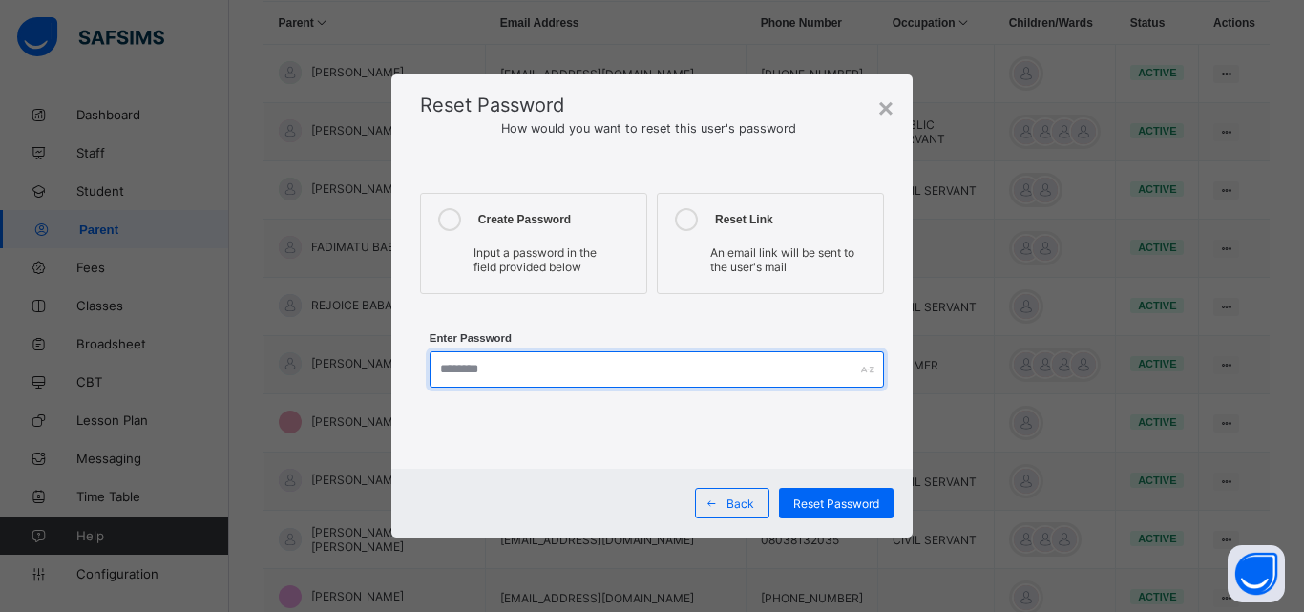
click at [618, 365] on input "text" at bounding box center [656, 369] width 454 height 36
type input "*********"
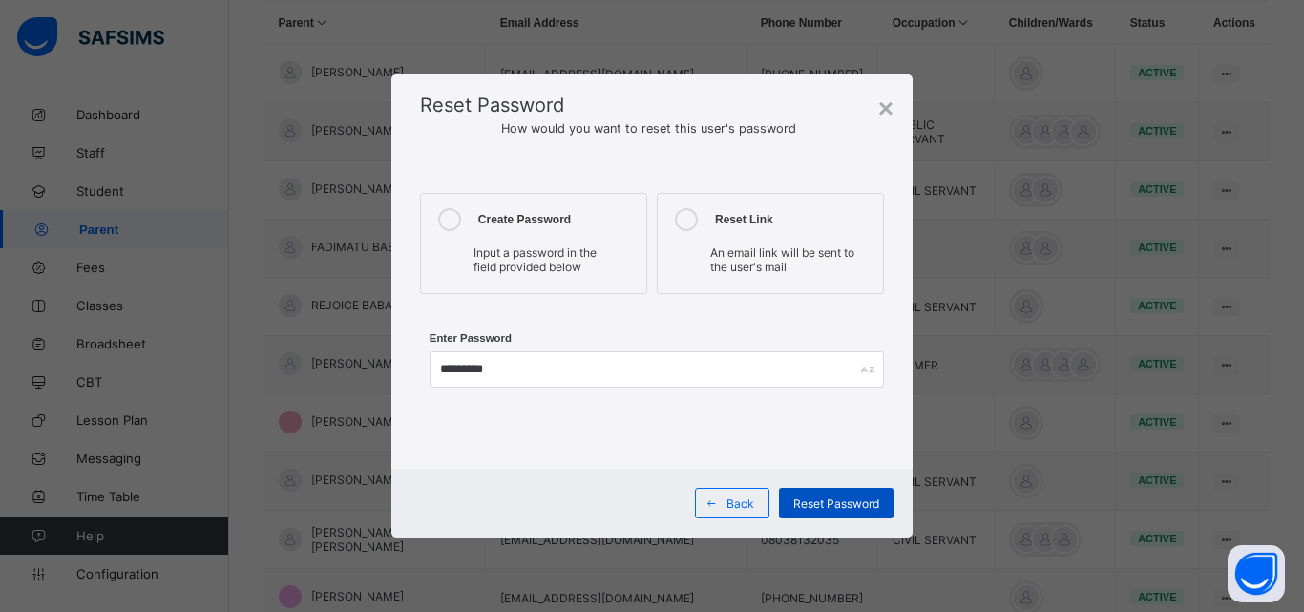
click at [838, 500] on span "Reset Password" at bounding box center [836, 503] width 86 height 14
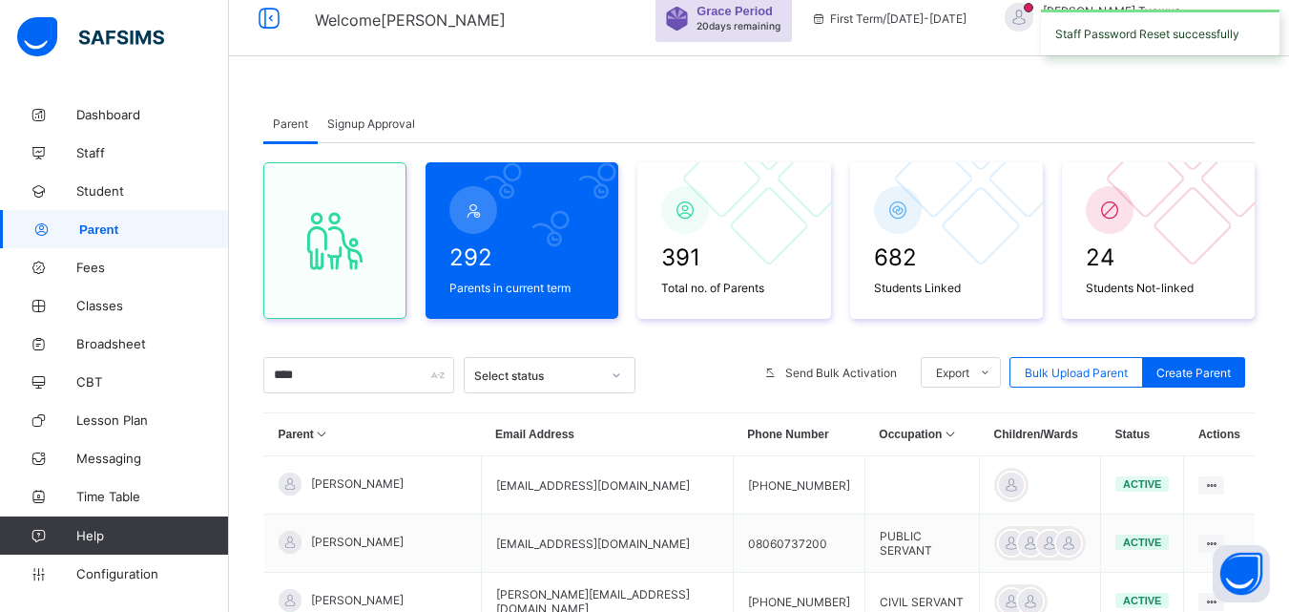
scroll to position [0, 0]
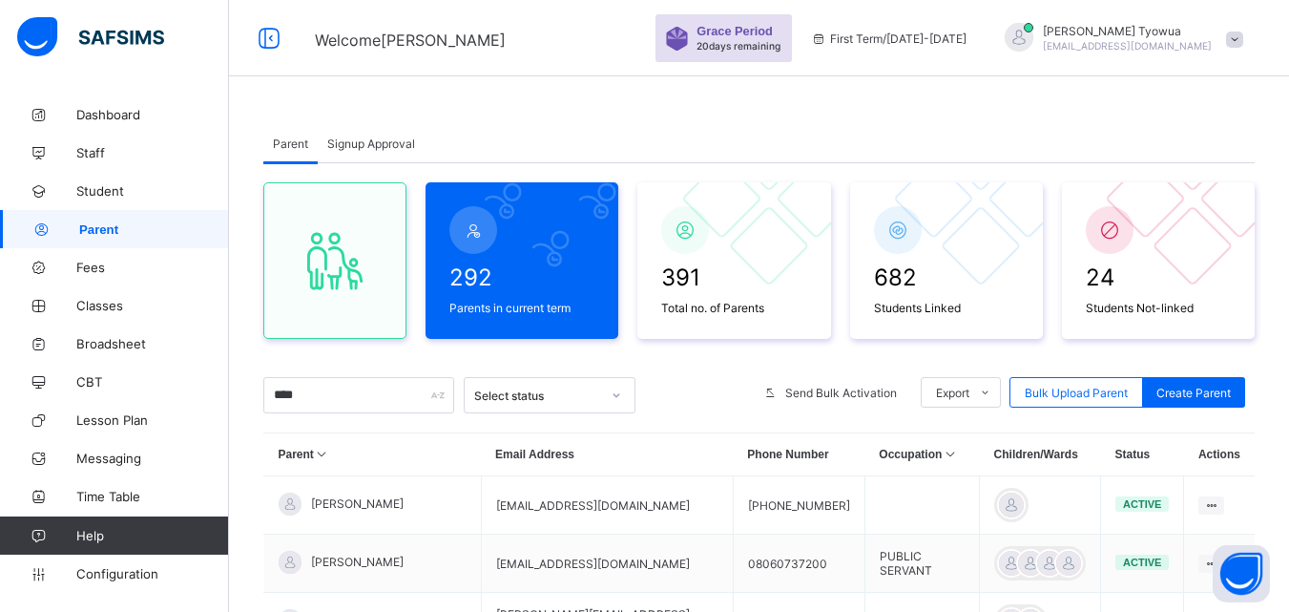
click at [1033, 28] on div at bounding box center [1019, 37] width 29 height 29
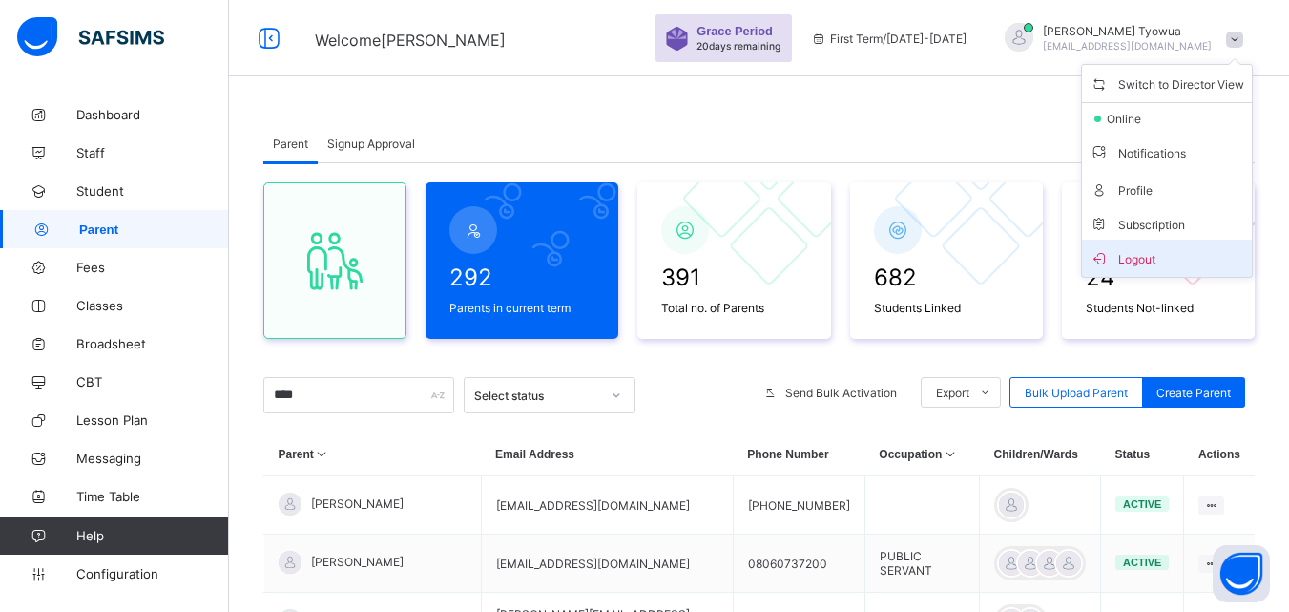
click at [1135, 258] on span "Logout" at bounding box center [1167, 258] width 155 height 22
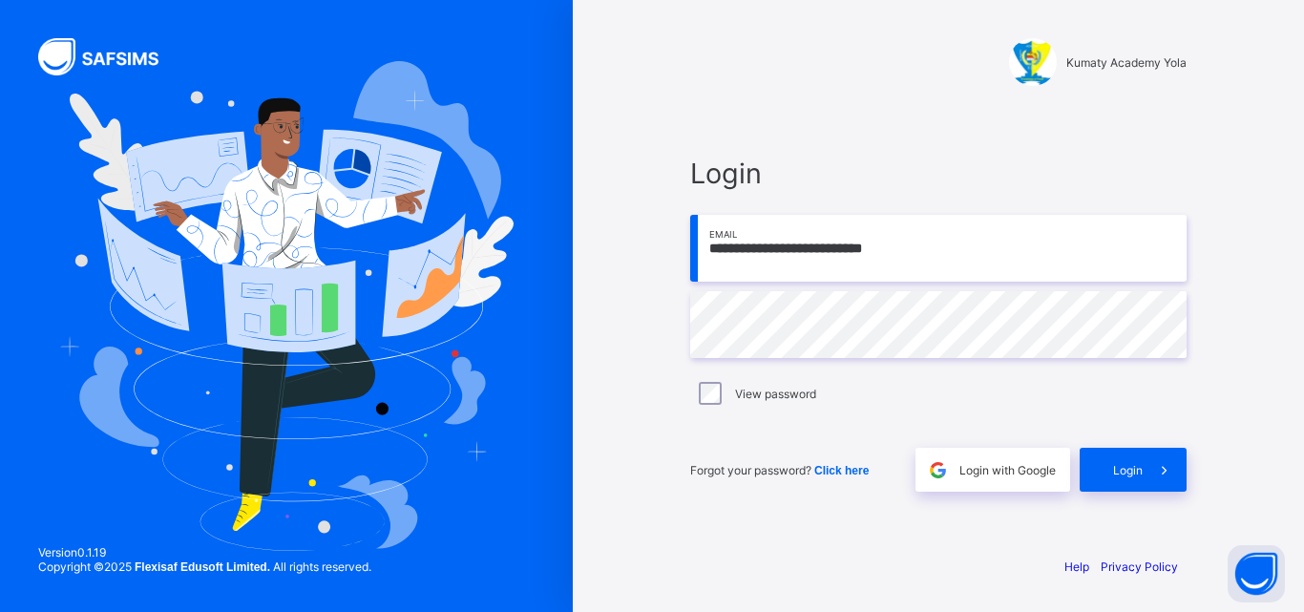
click at [941, 257] on input "**********" at bounding box center [938, 248] width 496 height 67
paste input "email"
type input "**********"
click at [1135, 478] on div "Login" at bounding box center [1132, 470] width 107 height 44
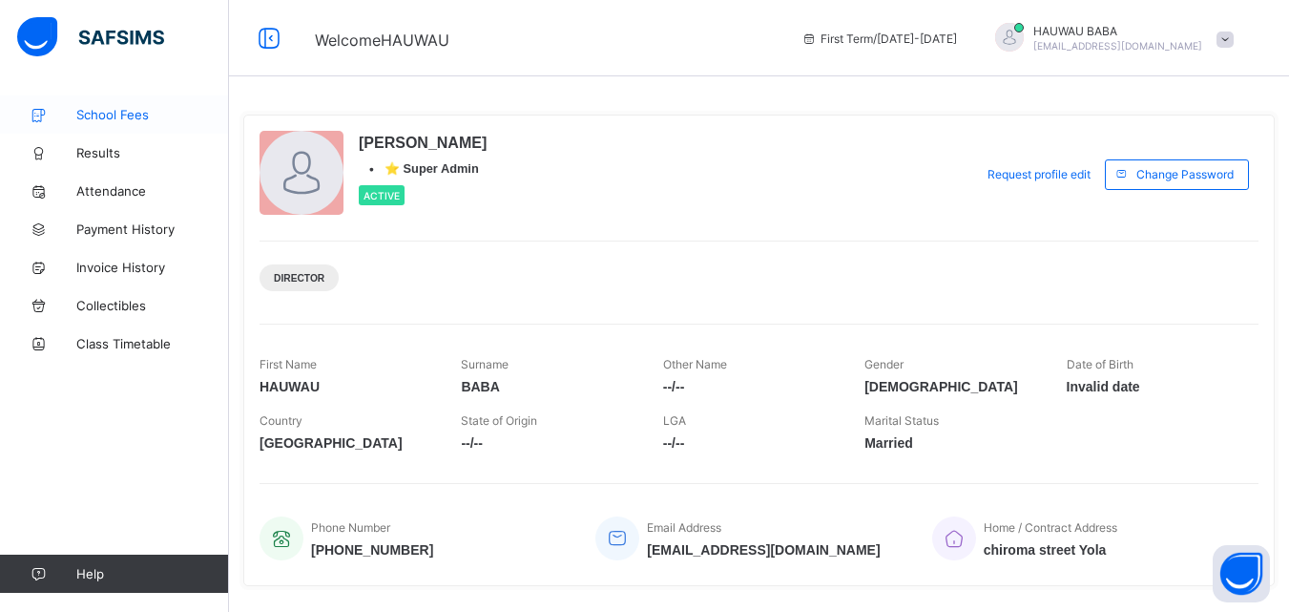
click at [76, 112] on span "School Fees" at bounding box center [152, 114] width 153 height 15
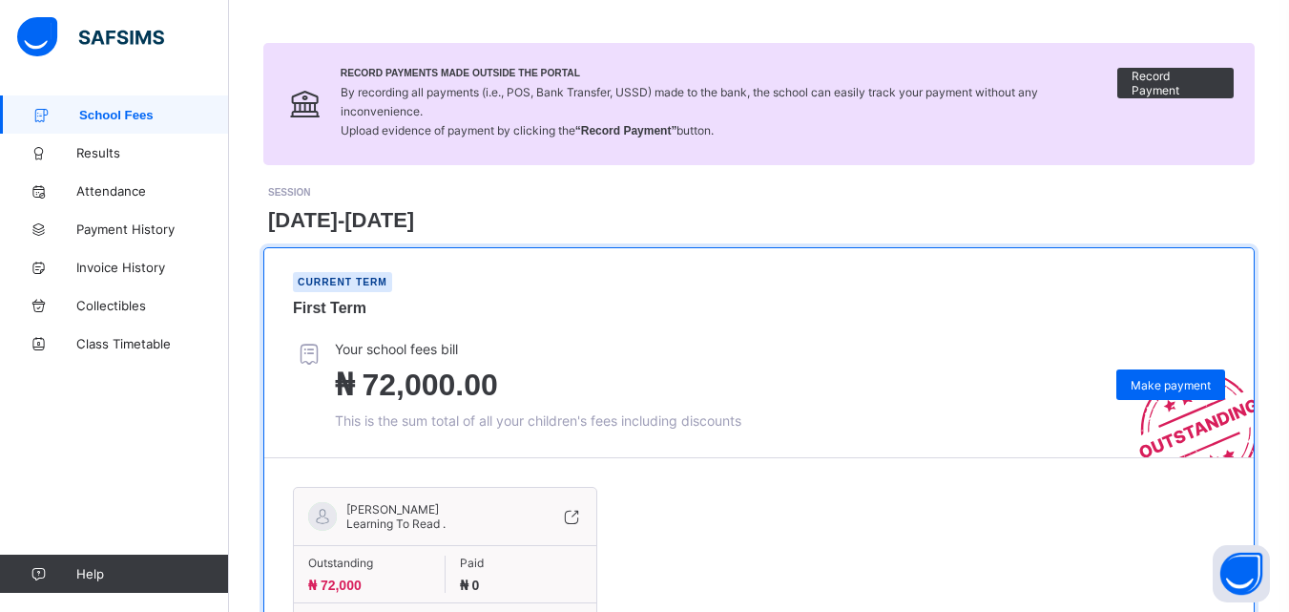
scroll to position [221, 0]
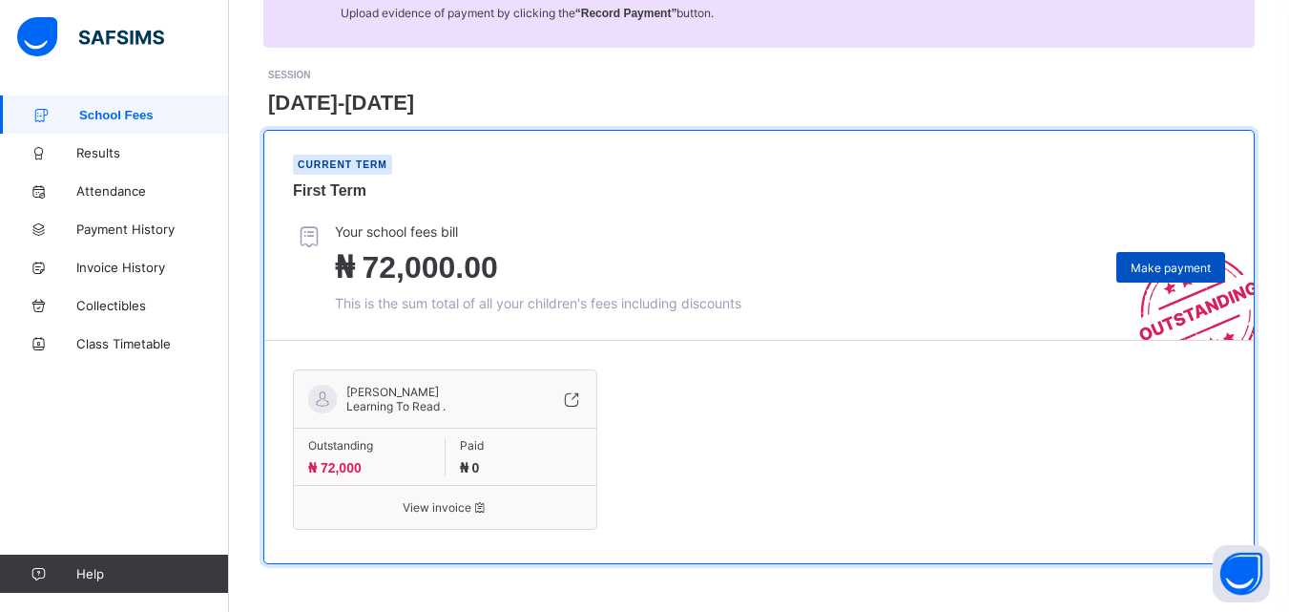
click at [1190, 276] on div "Make payment" at bounding box center [1171, 267] width 109 height 31
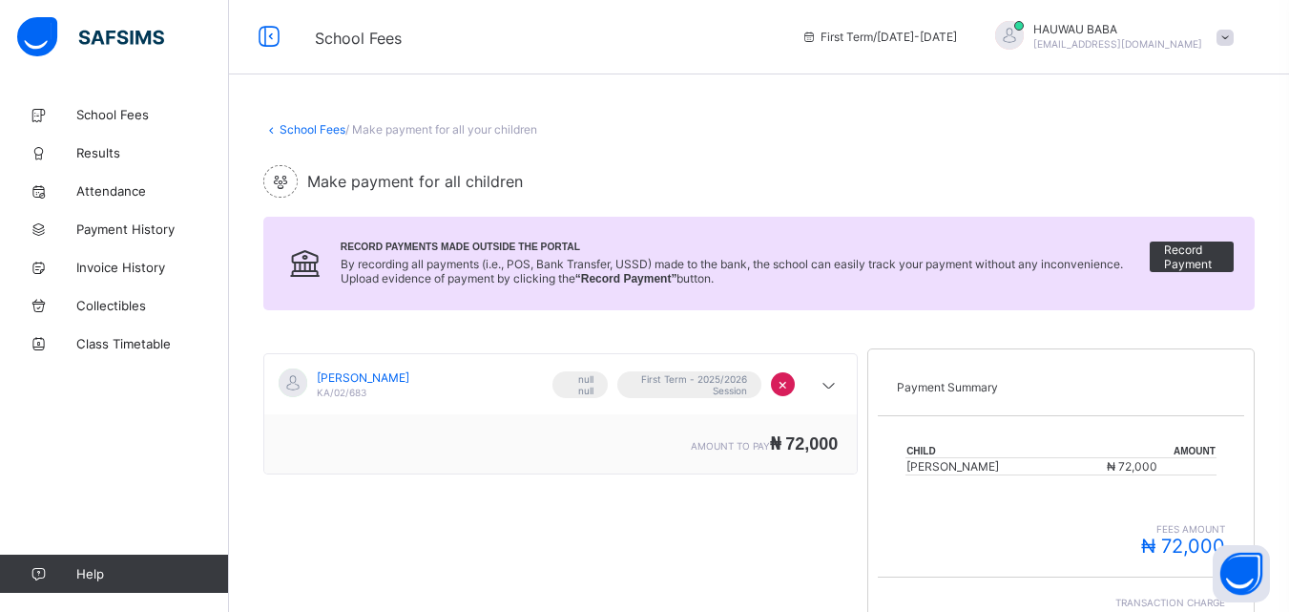
scroll to position [368, 0]
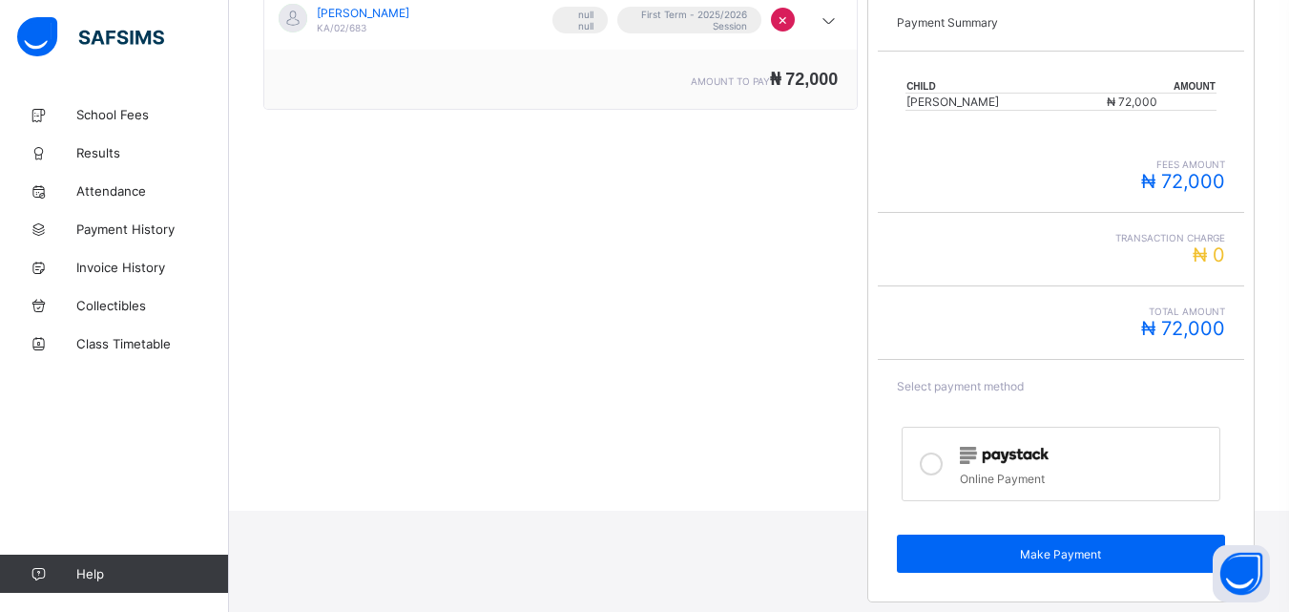
click at [991, 456] on img at bounding box center [1004, 455] width 89 height 17
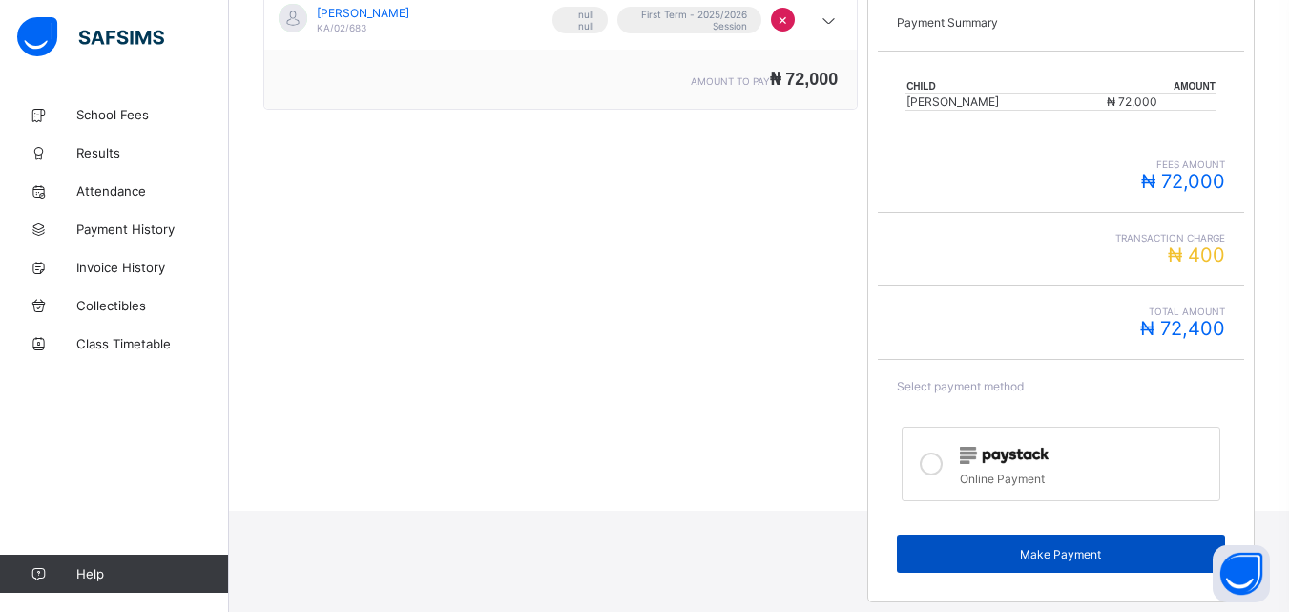
click at [1057, 556] on span "Make Payment" at bounding box center [1060, 554] width 299 height 14
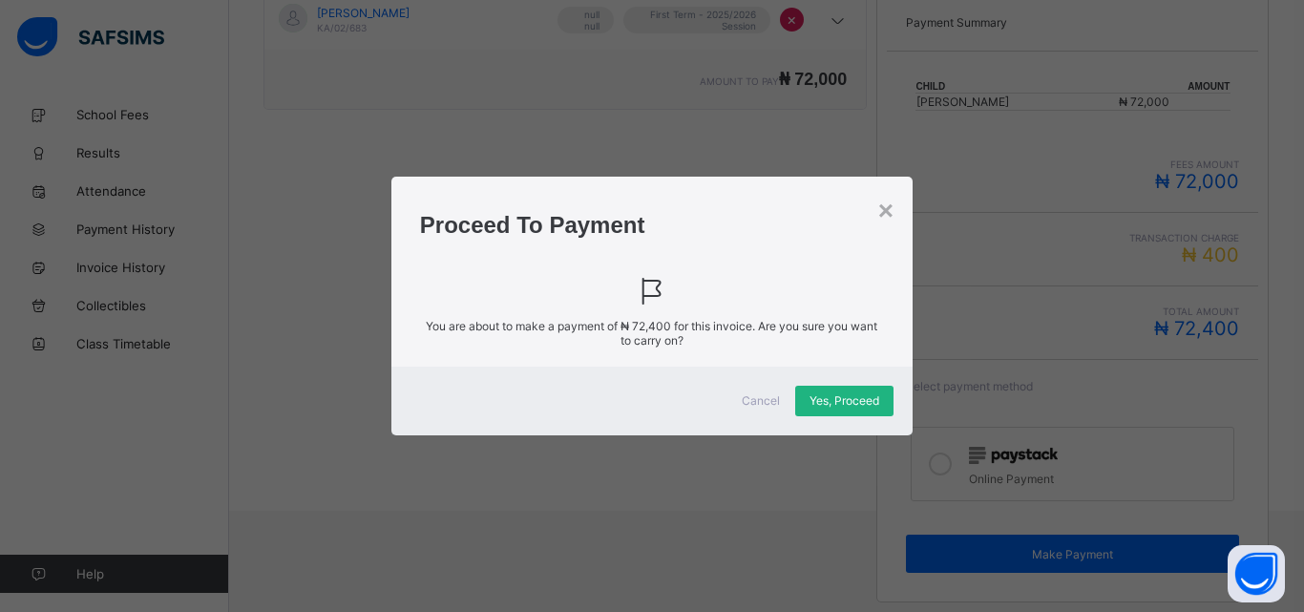
click at [836, 395] on span "Yes, Proceed" at bounding box center [844, 400] width 70 height 14
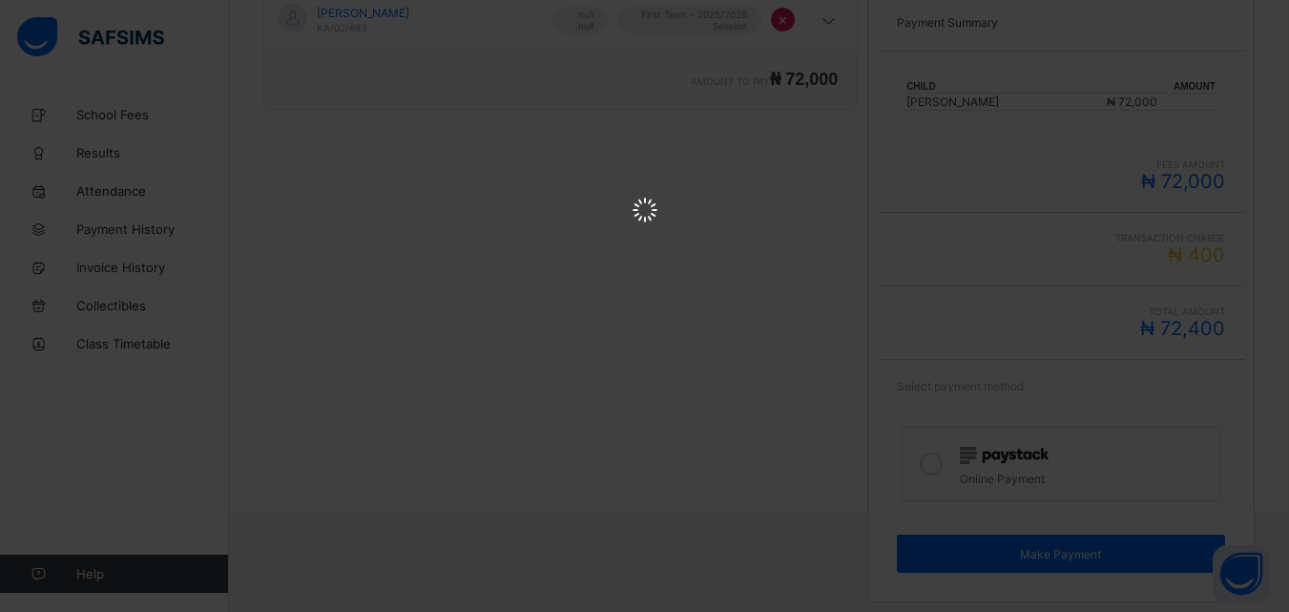
scroll to position [0, 0]
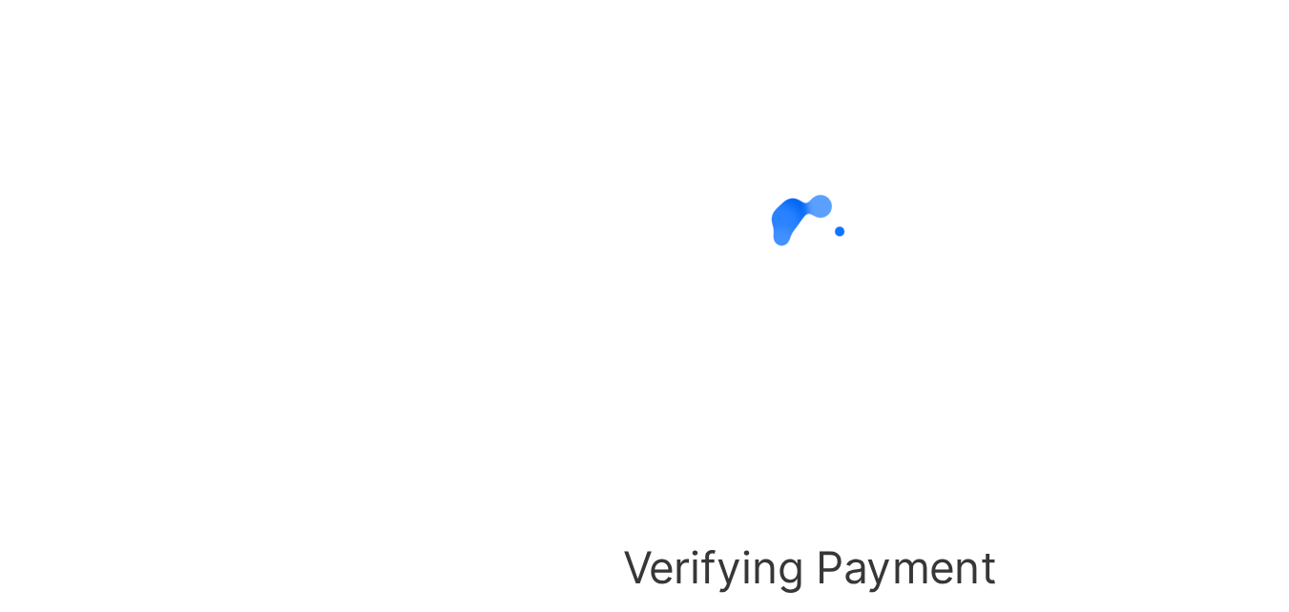
scroll to position [118, 0]
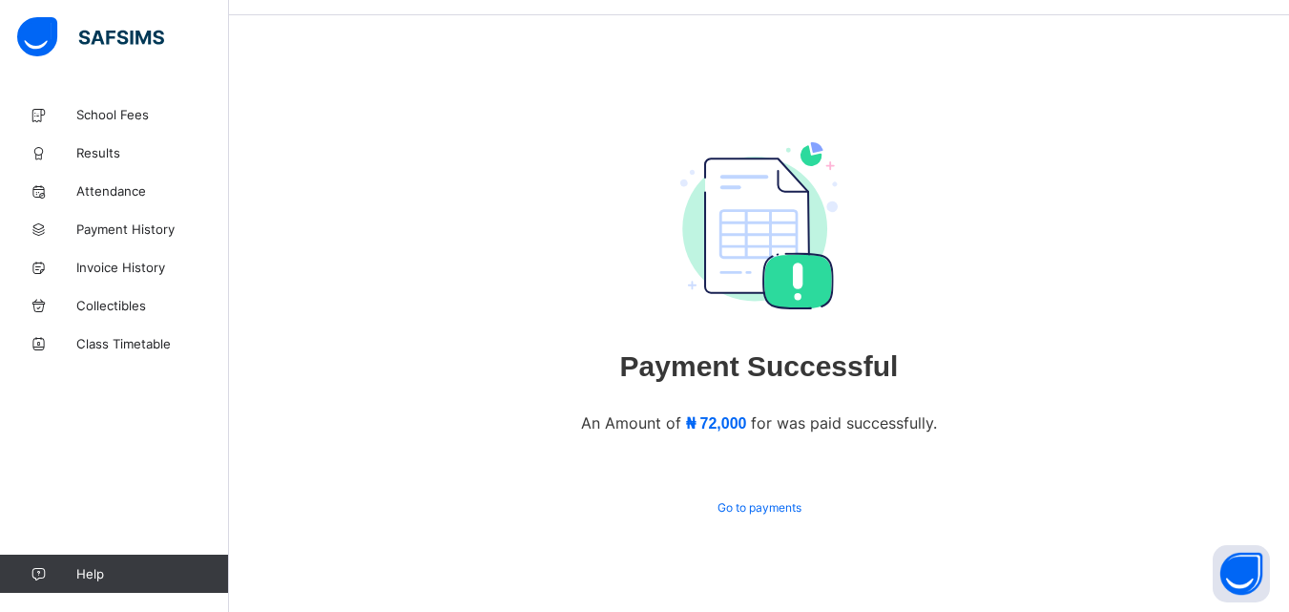
scroll to position [50, 0]
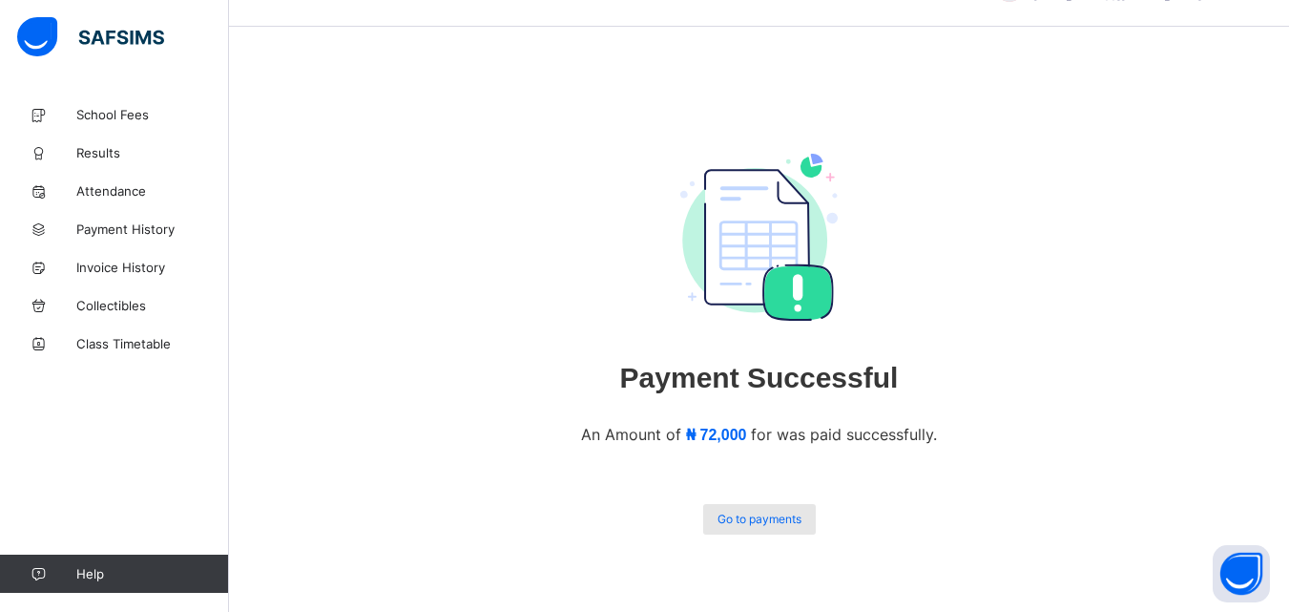
click at [755, 517] on span "Go to payments" at bounding box center [760, 518] width 84 height 14
